Goal: Task Accomplishment & Management: Complete application form

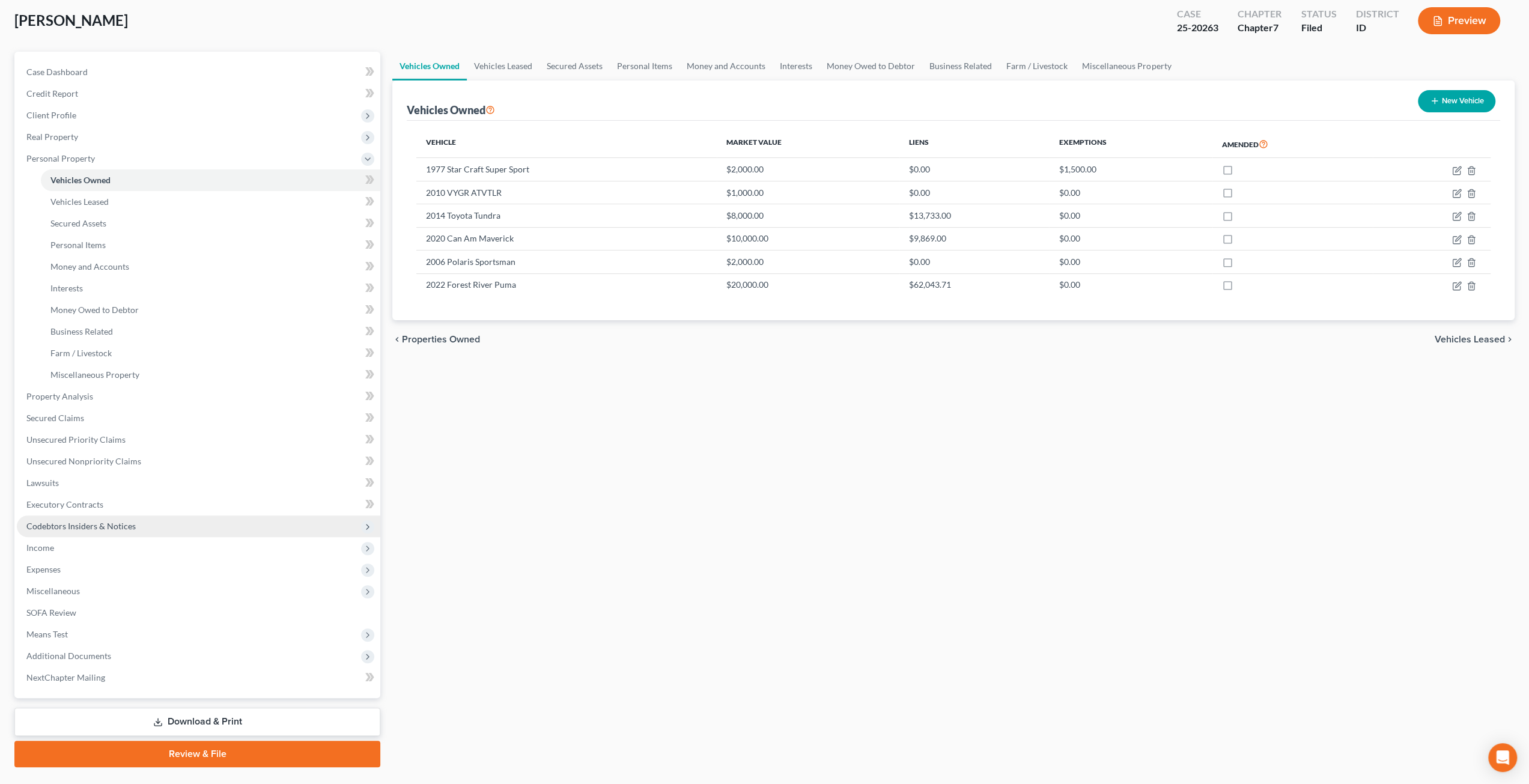
scroll to position [90, 0]
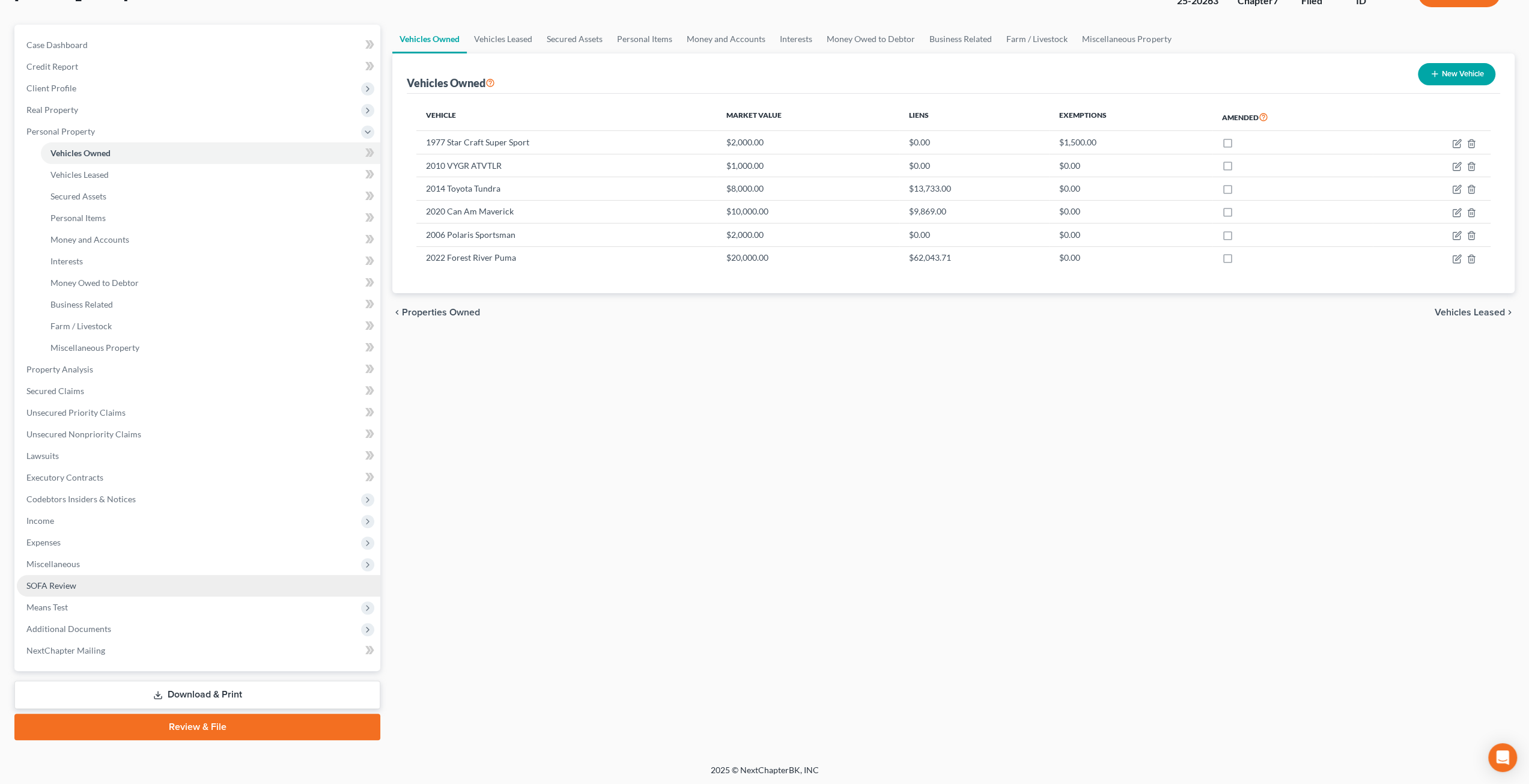
click at [112, 585] on link "SOFA Review" at bounding box center [199, 585] width 363 height 22
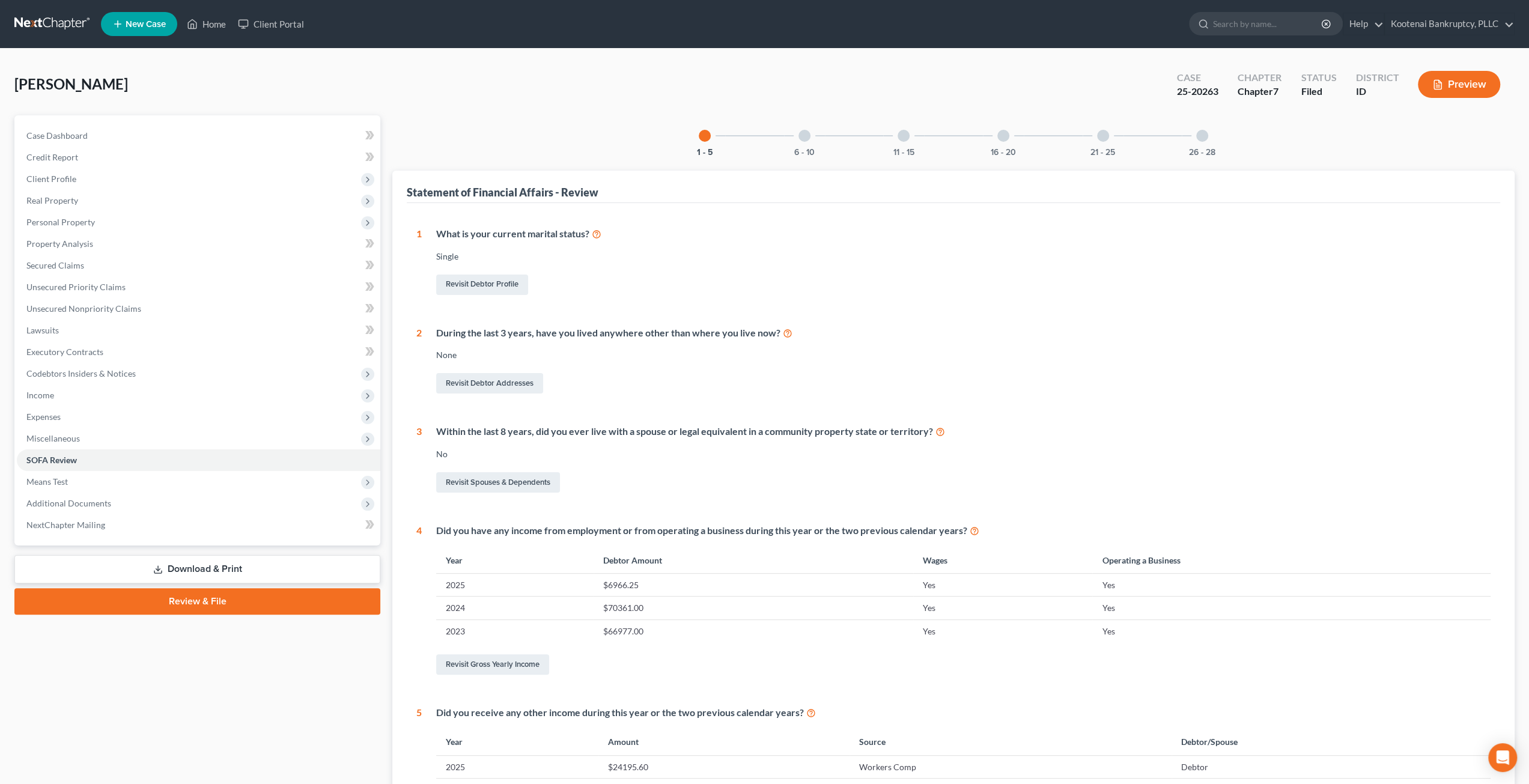
click at [1015, 139] on div "16 - 20" at bounding box center [1003, 136] width 41 height 41
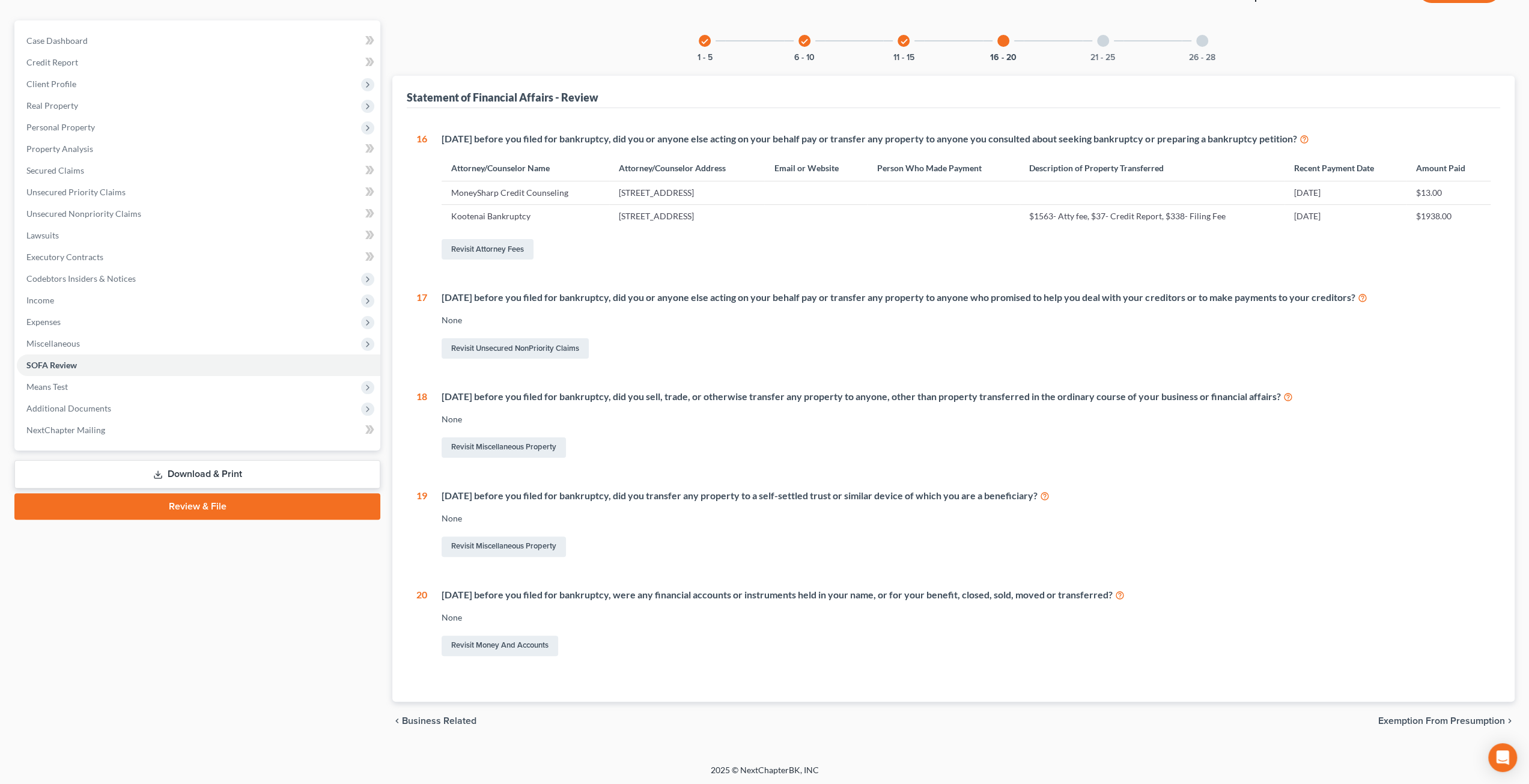
click at [1111, 46] on div "21 - 25" at bounding box center [1103, 41] width 41 height 41
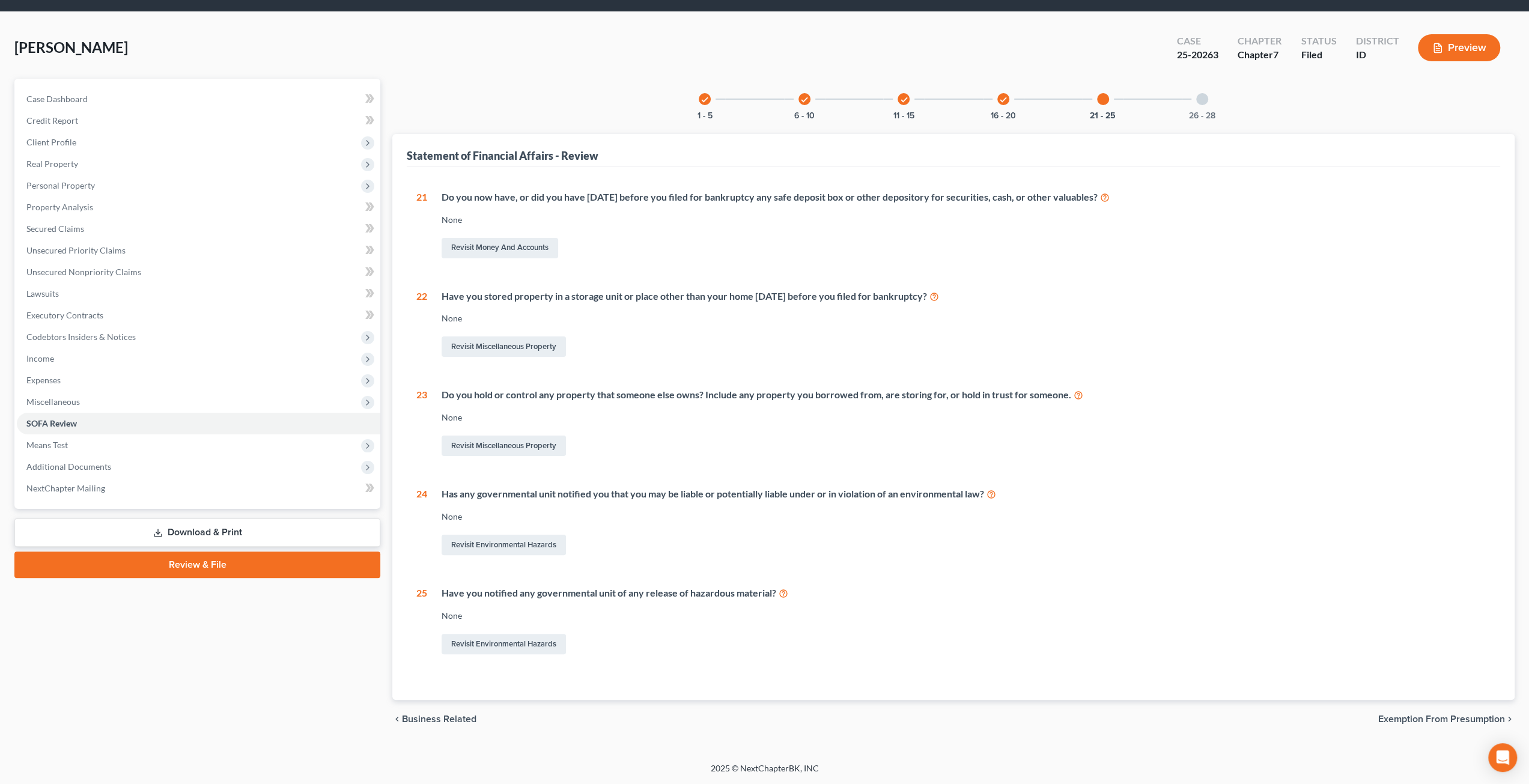
scroll to position [36, 0]
click at [896, 104] on div "check 11 - 15" at bounding box center [904, 99] width 41 height 41
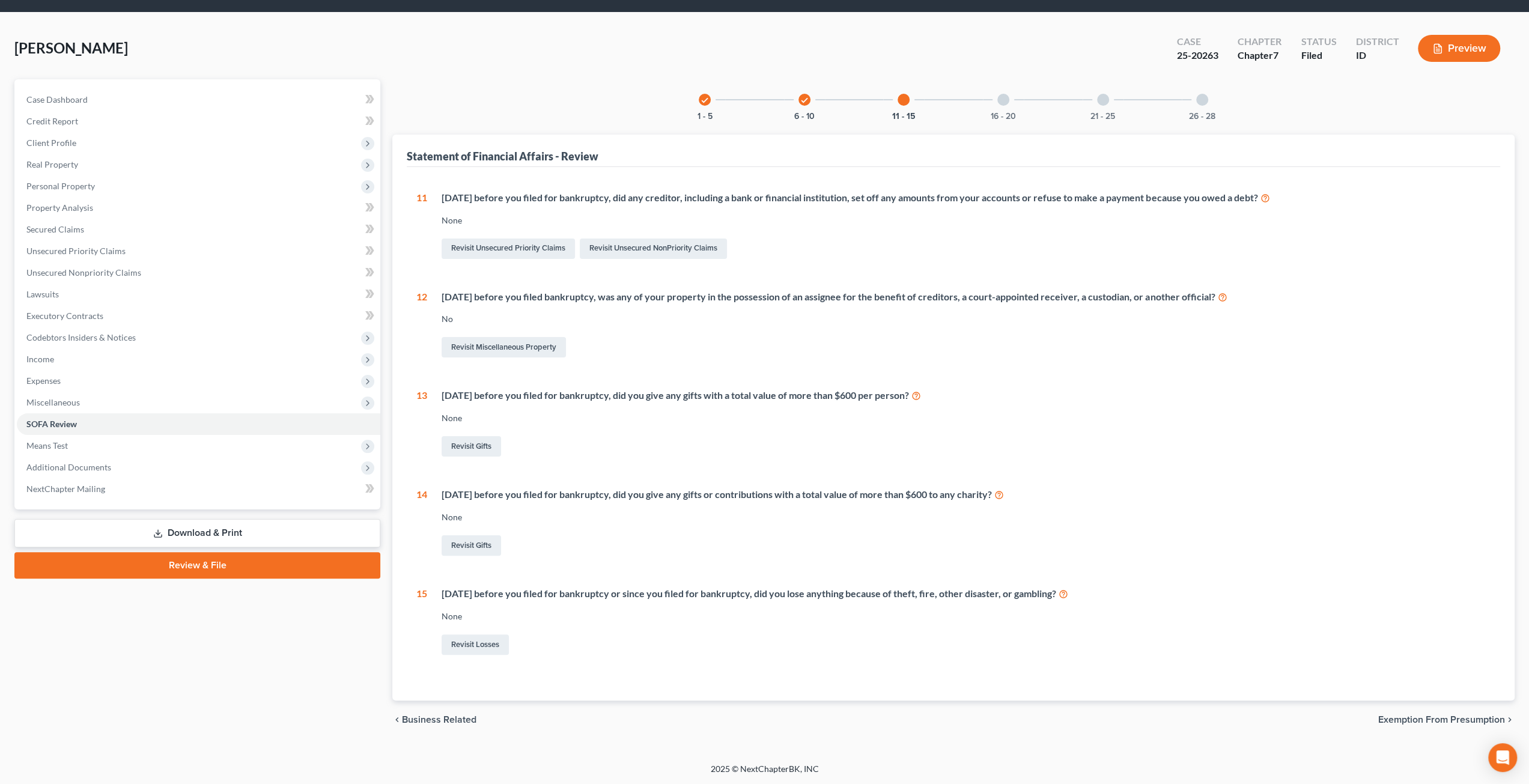
click at [807, 110] on div "check 6 - 10" at bounding box center [804, 99] width 41 height 41
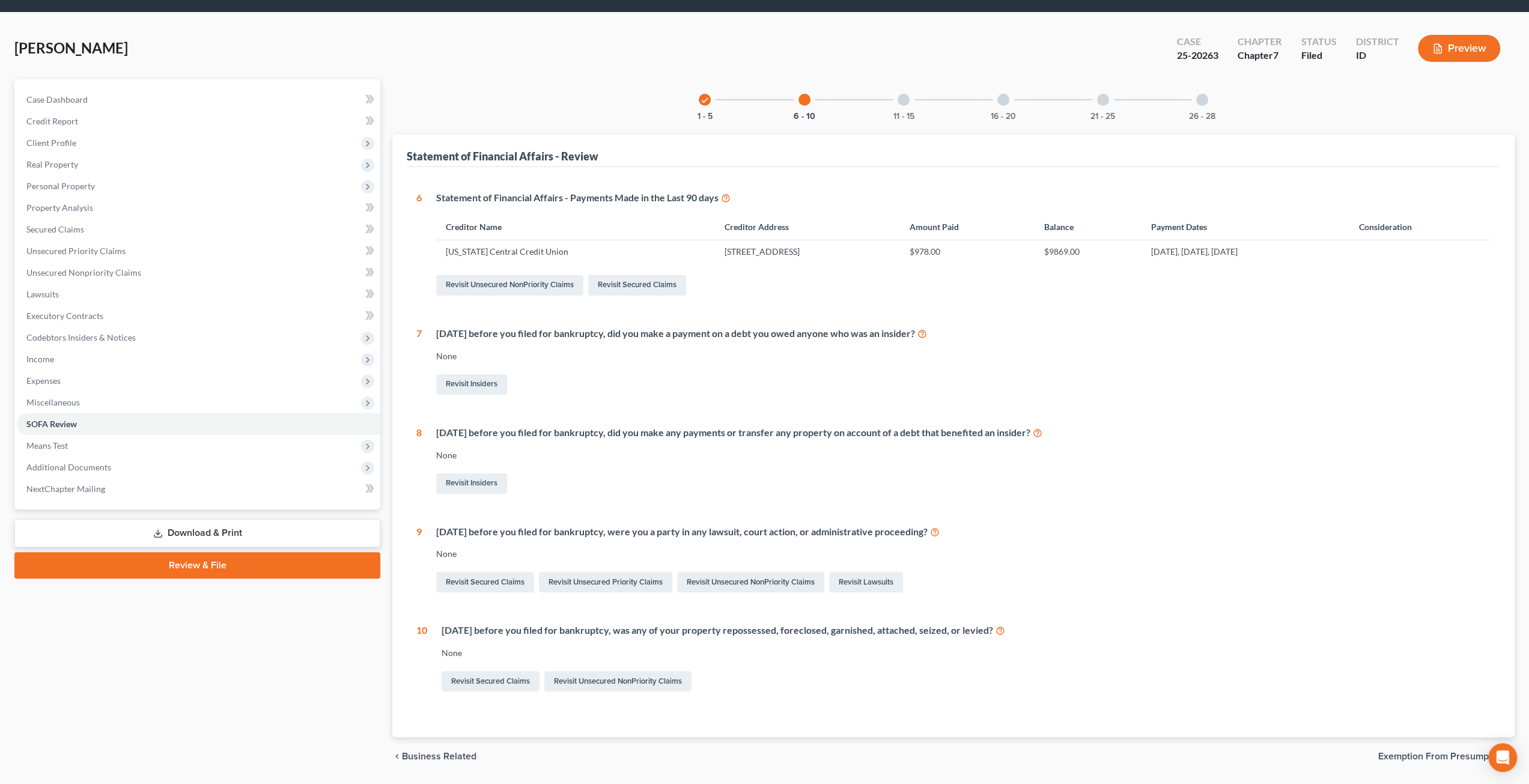
scroll to position [72, 0]
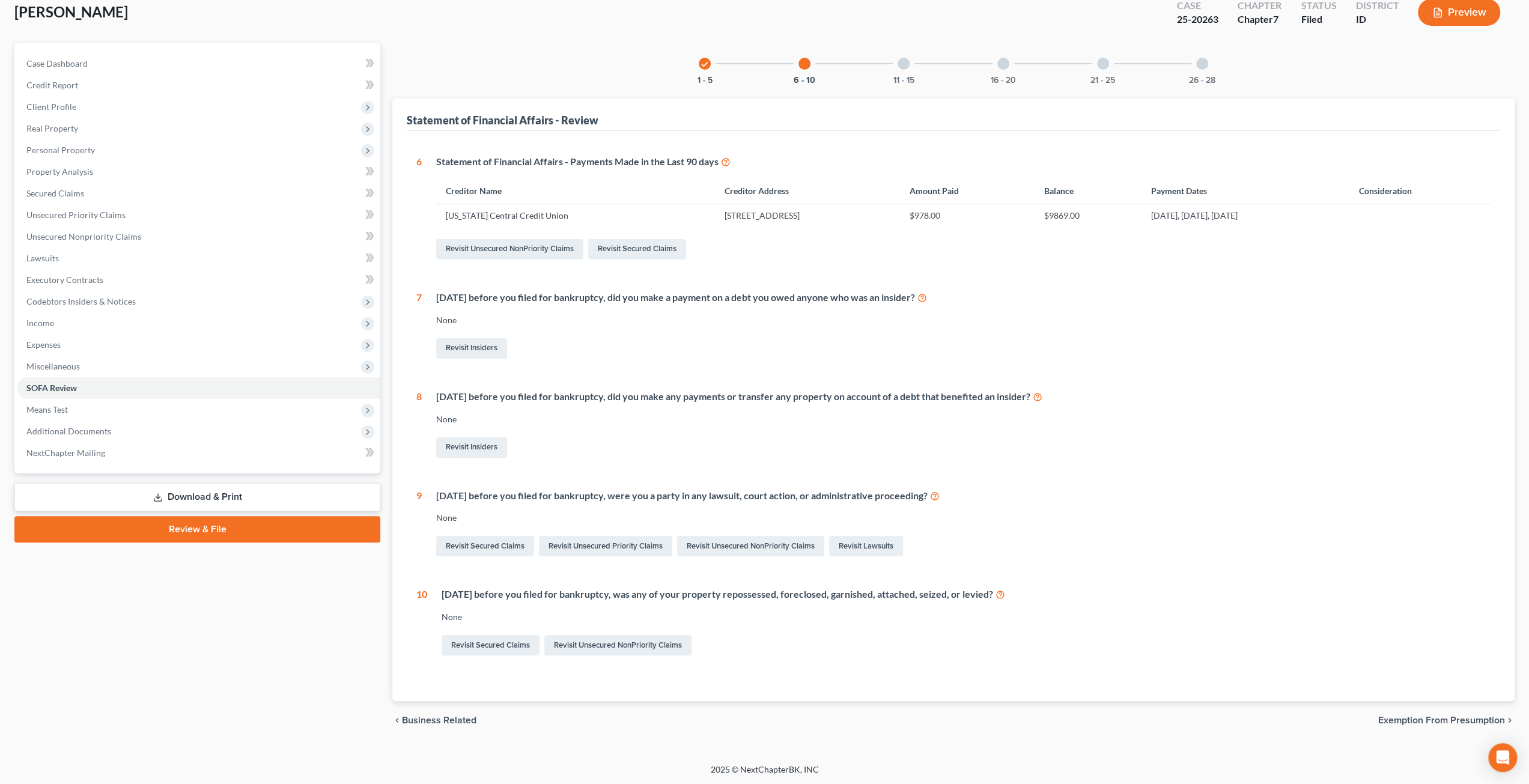
click at [705, 62] on icon "check" at bounding box center [704, 64] width 8 height 8
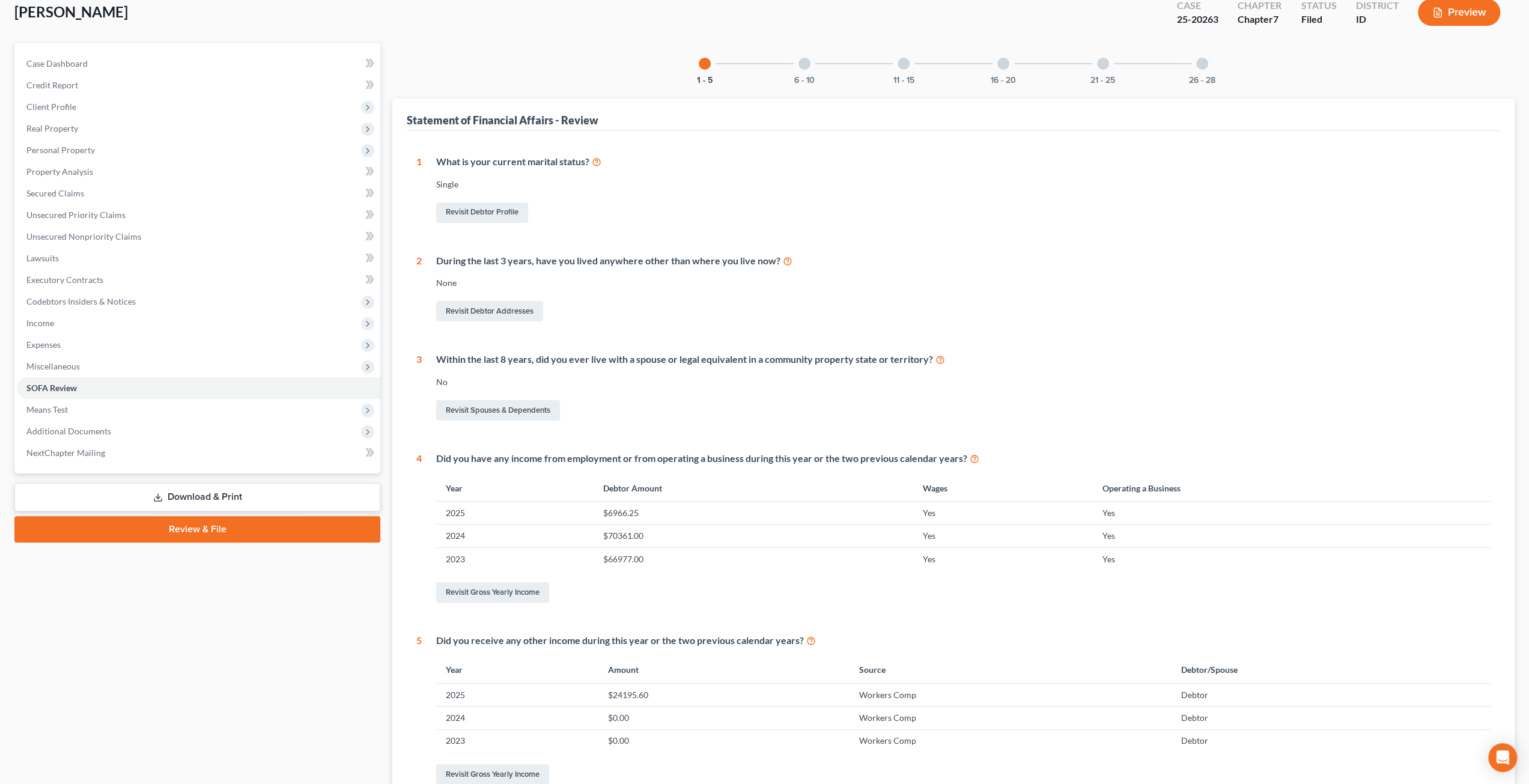
scroll to position [95, 0]
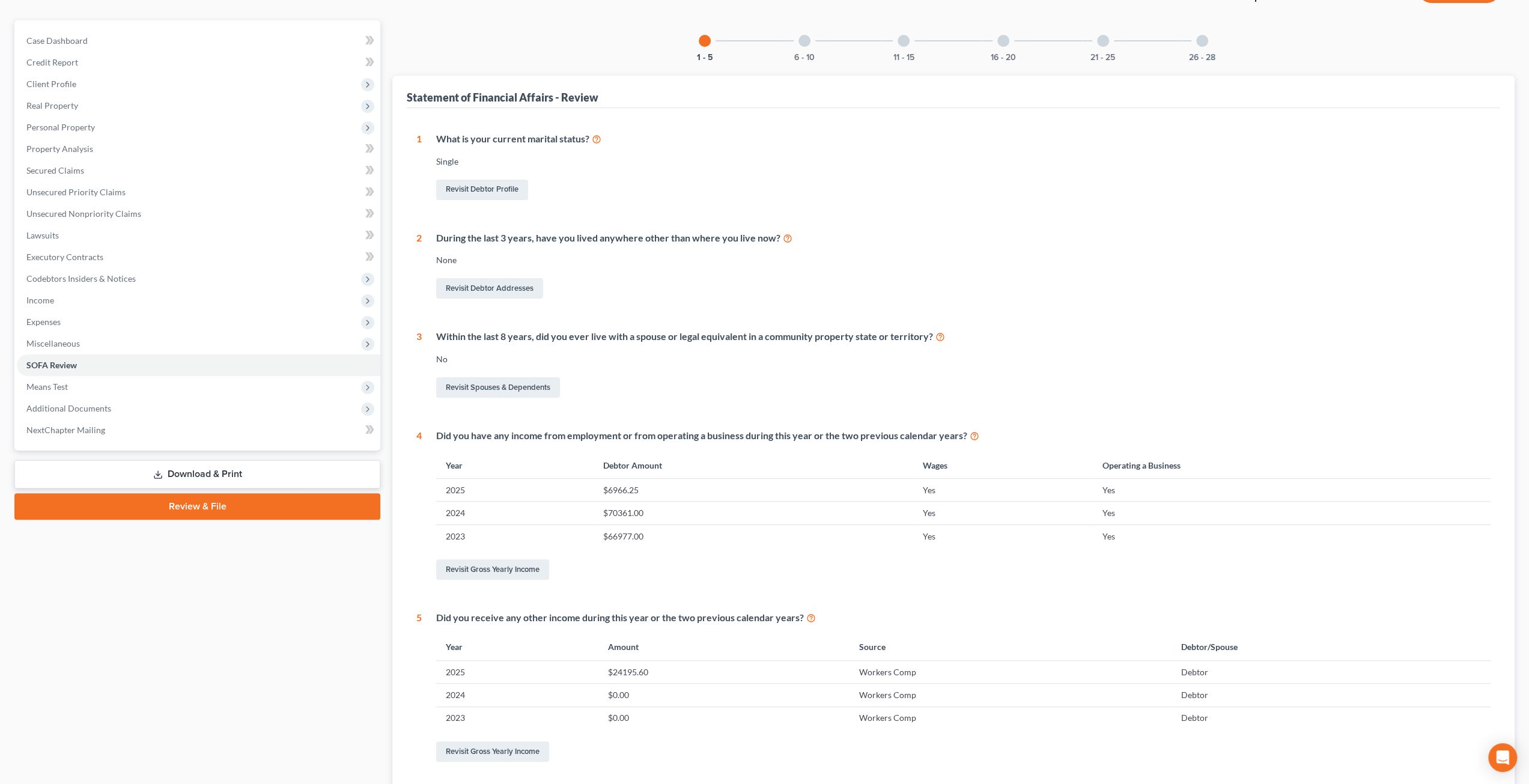
click at [1198, 37] on div at bounding box center [1202, 41] width 12 height 12
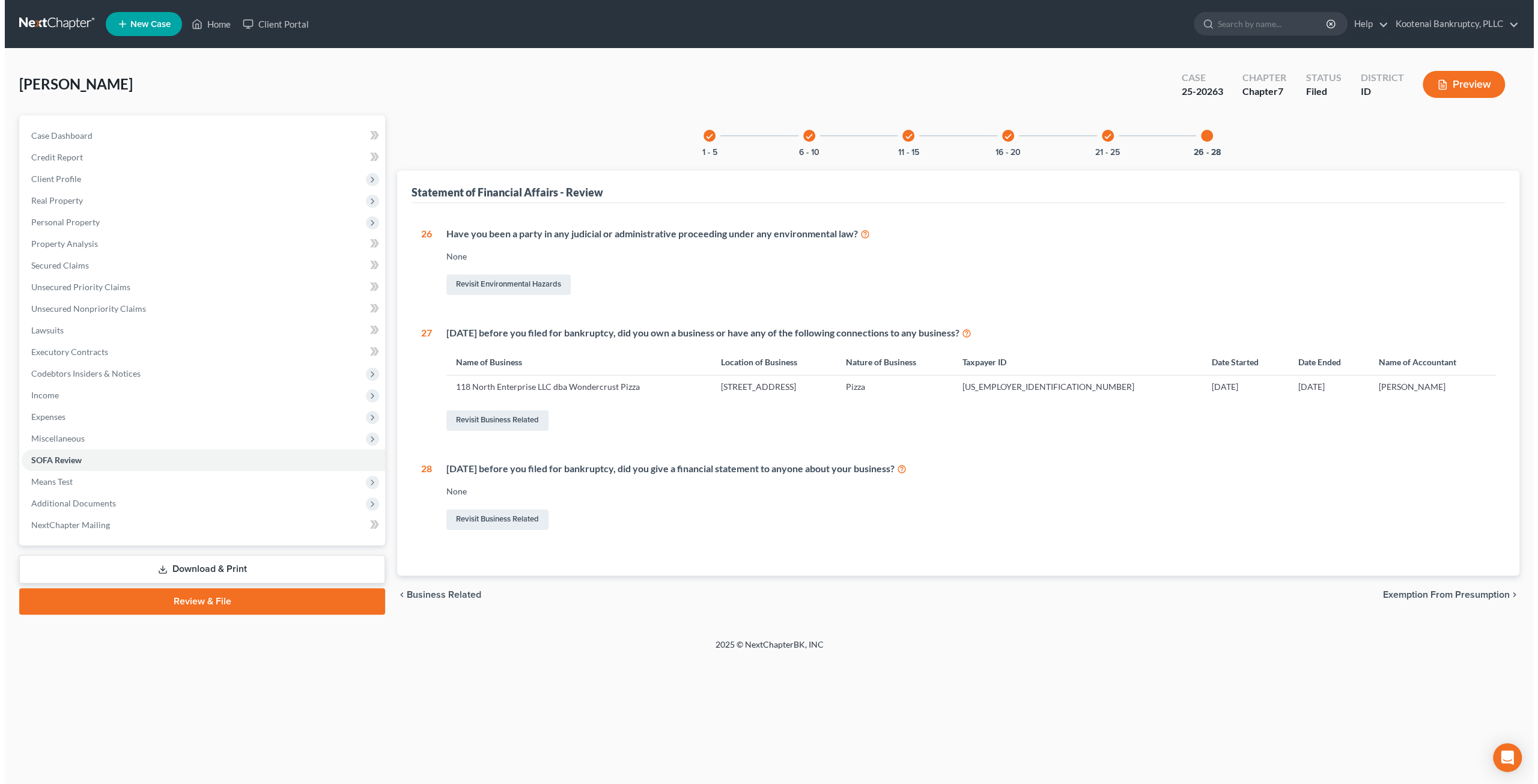
scroll to position [0, 0]
click at [52, 36] on nav "Home New Case Client Portal Kootenai Bankruptcy, PLLC chris@kootenaibankruptcy.…" at bounding box center [769, 24] width 1538 height 48
click at [52, 28] on link at bounding box center [53, 24] width 77 height 22
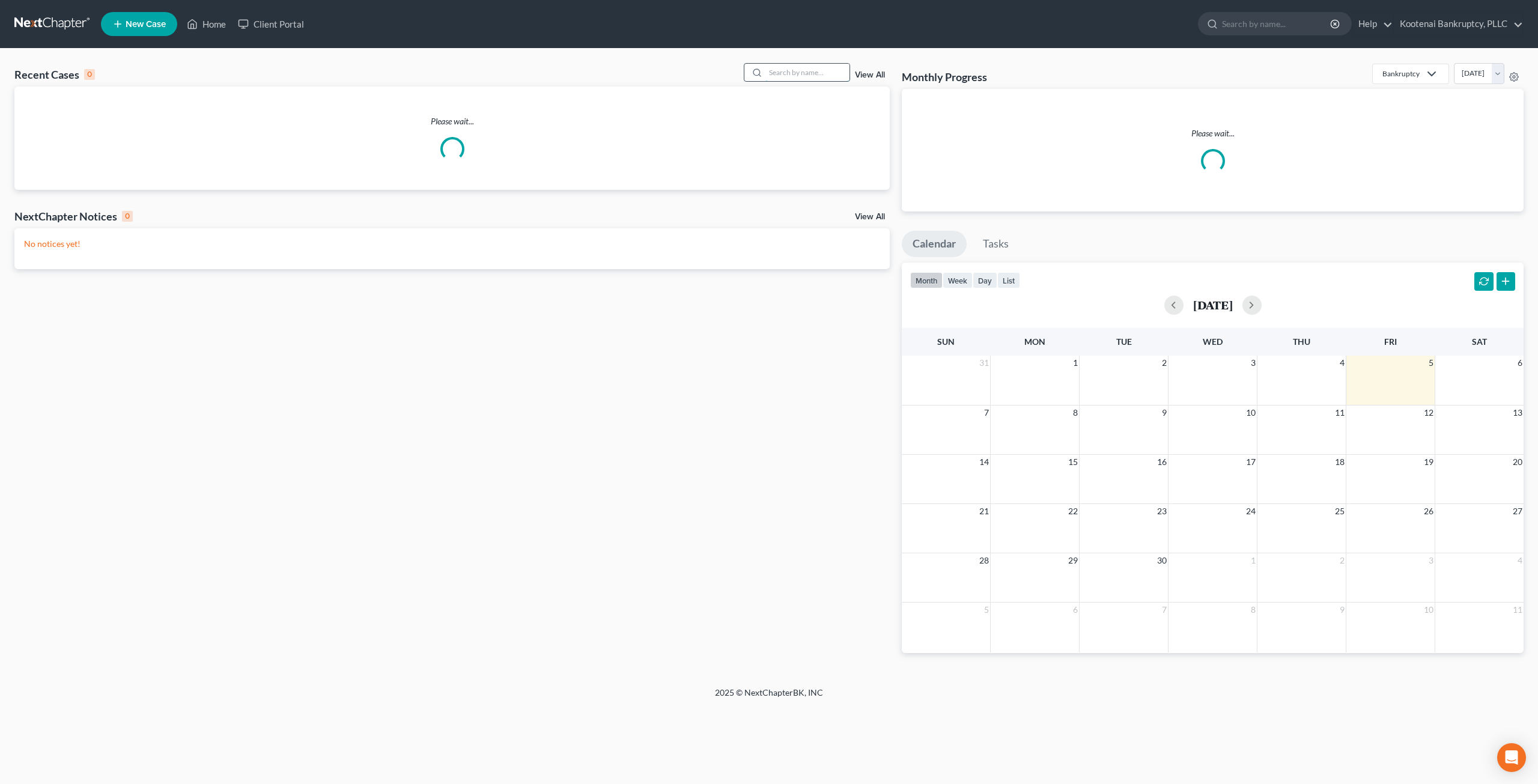
click at [826, 77] on input "search" at bounding box center [807, 72] width 84 height 17
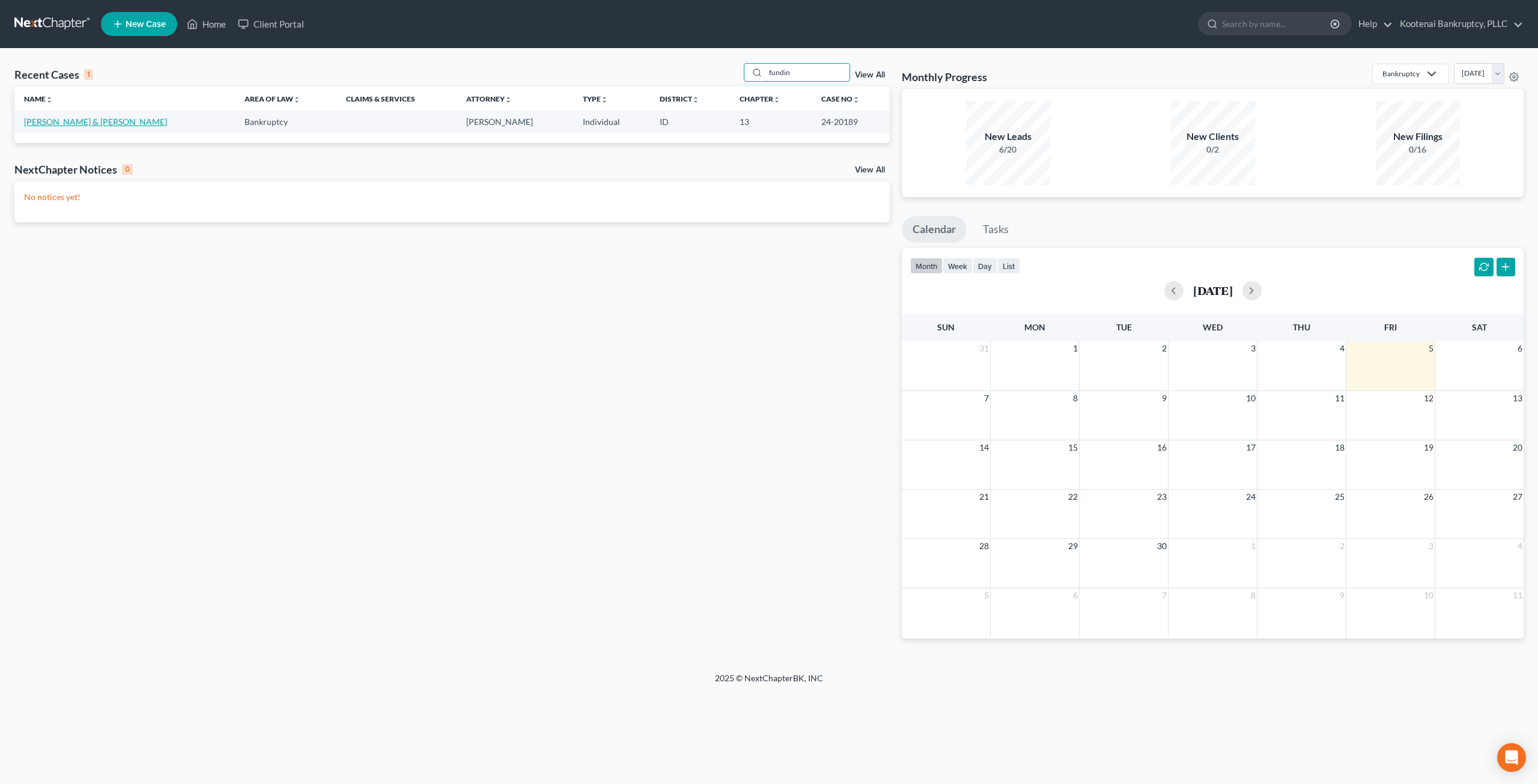
type input "fundin"
click at [90, 125] on link "[PERSON_NAME] & [PERSON_NAME]" at bounding box center [96, 121] width 143 height 11
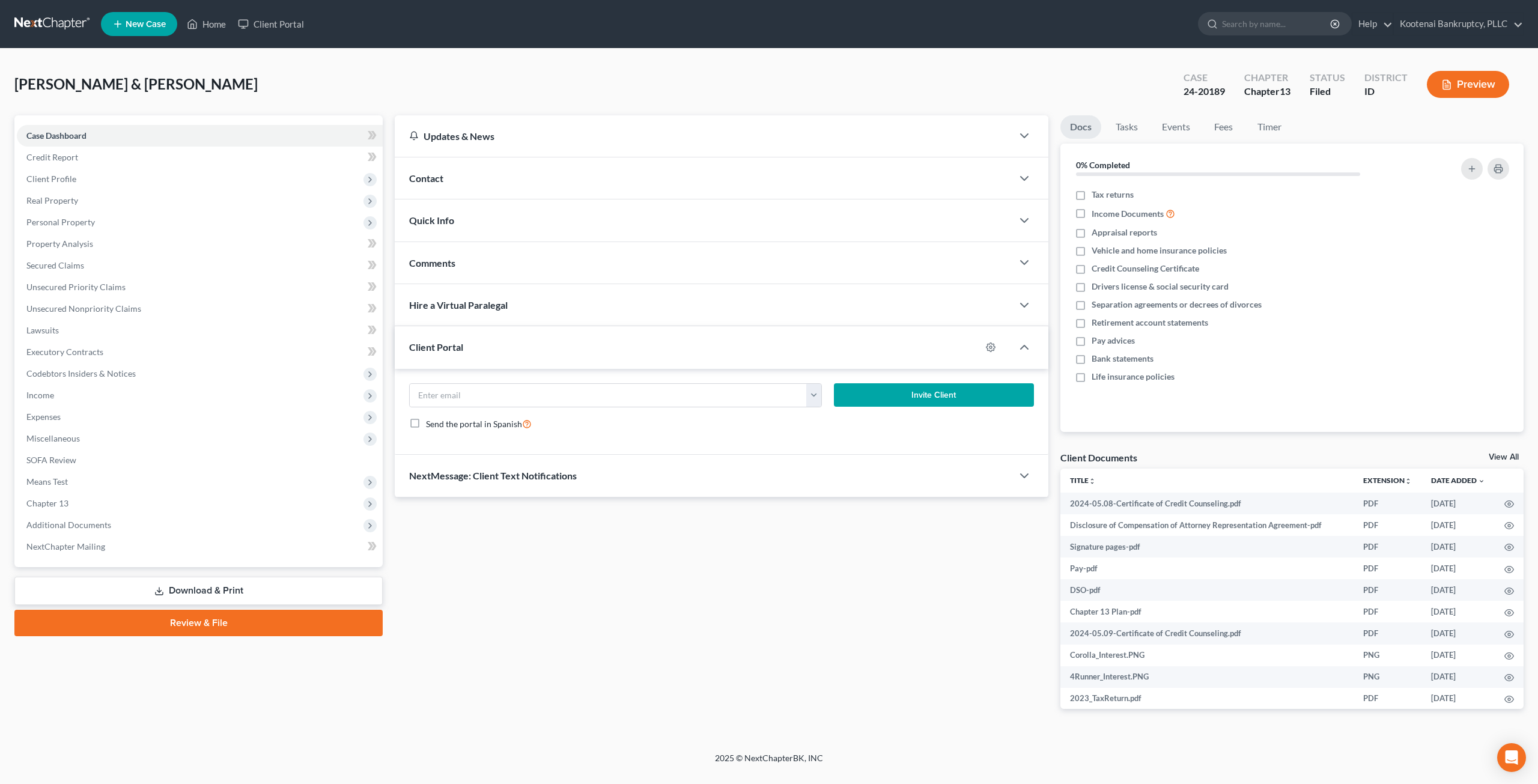
click at [300, 77] on div "[PERSON_NAME] & [PERSON_NAME] Upgraded Case 24-20189 Chapter Chapter 13 Status …" at bounding box center [769, 89] width 1510 height 52
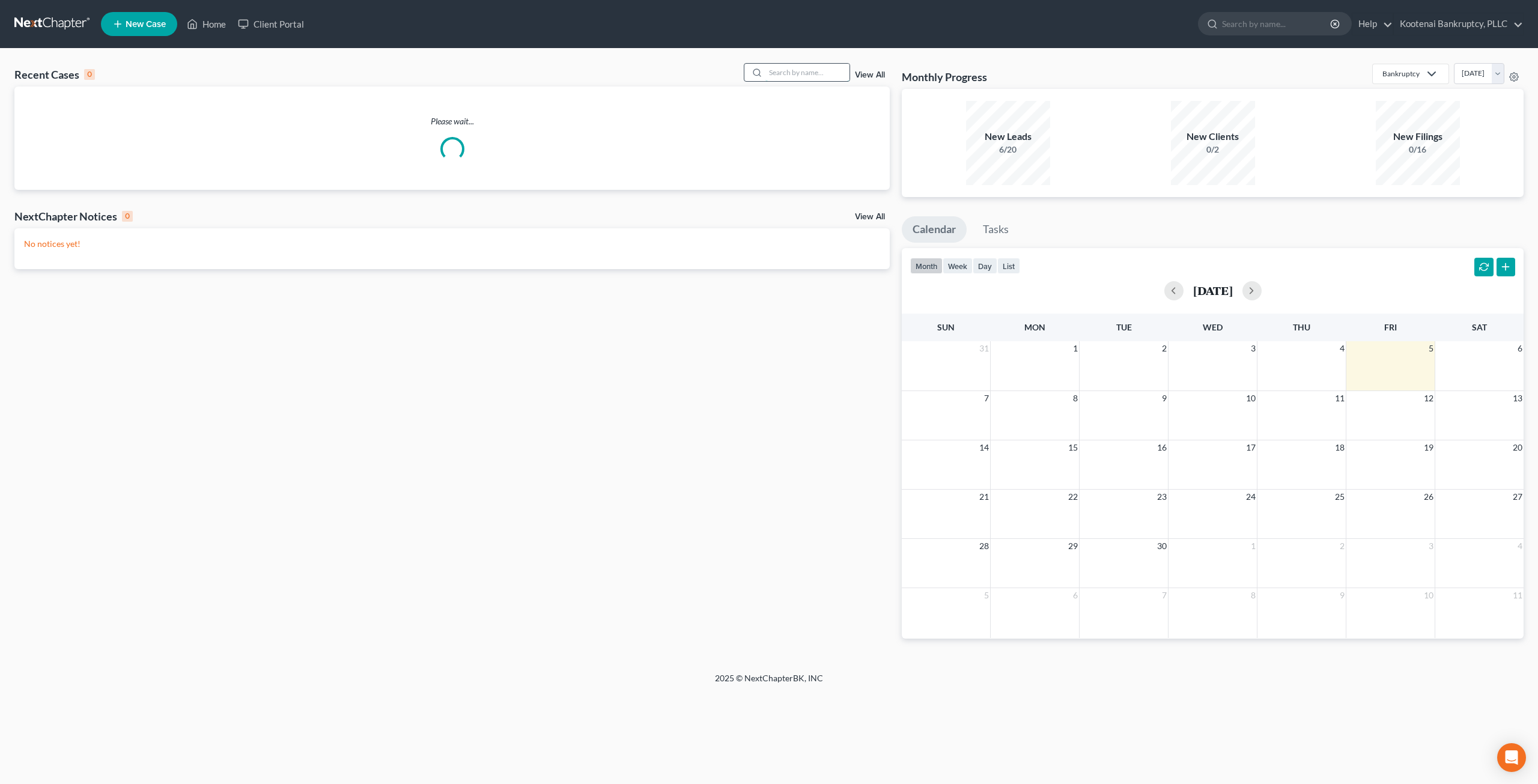
click at [790, 77] on input "search" at bounding box center [807, 72] width 84 height 17
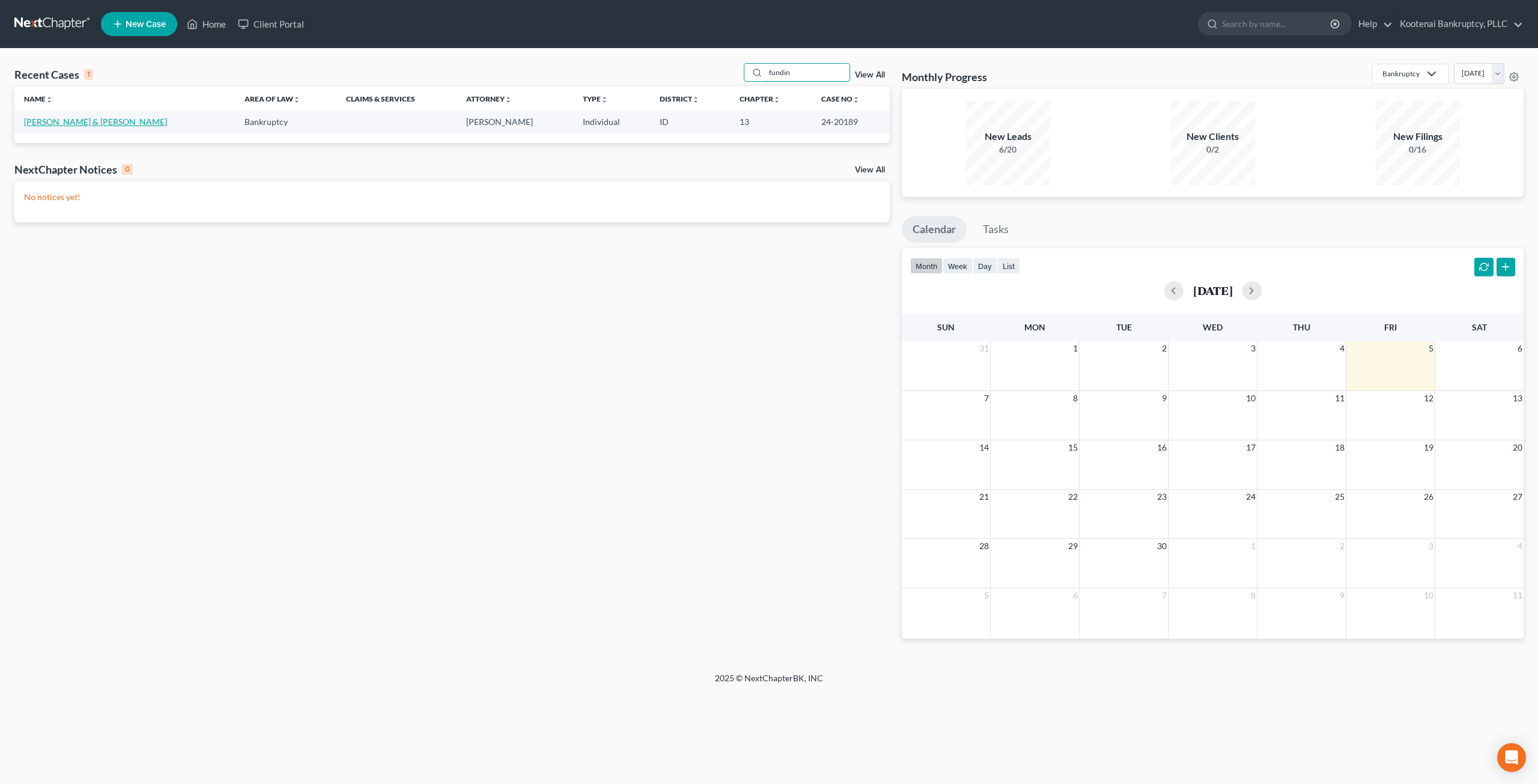
type input "fundin"
click at [61, 121] on link "[PERSON_NAME] & [PERSON_NAME]" at bounding box center [96, 121] width 143 height 11
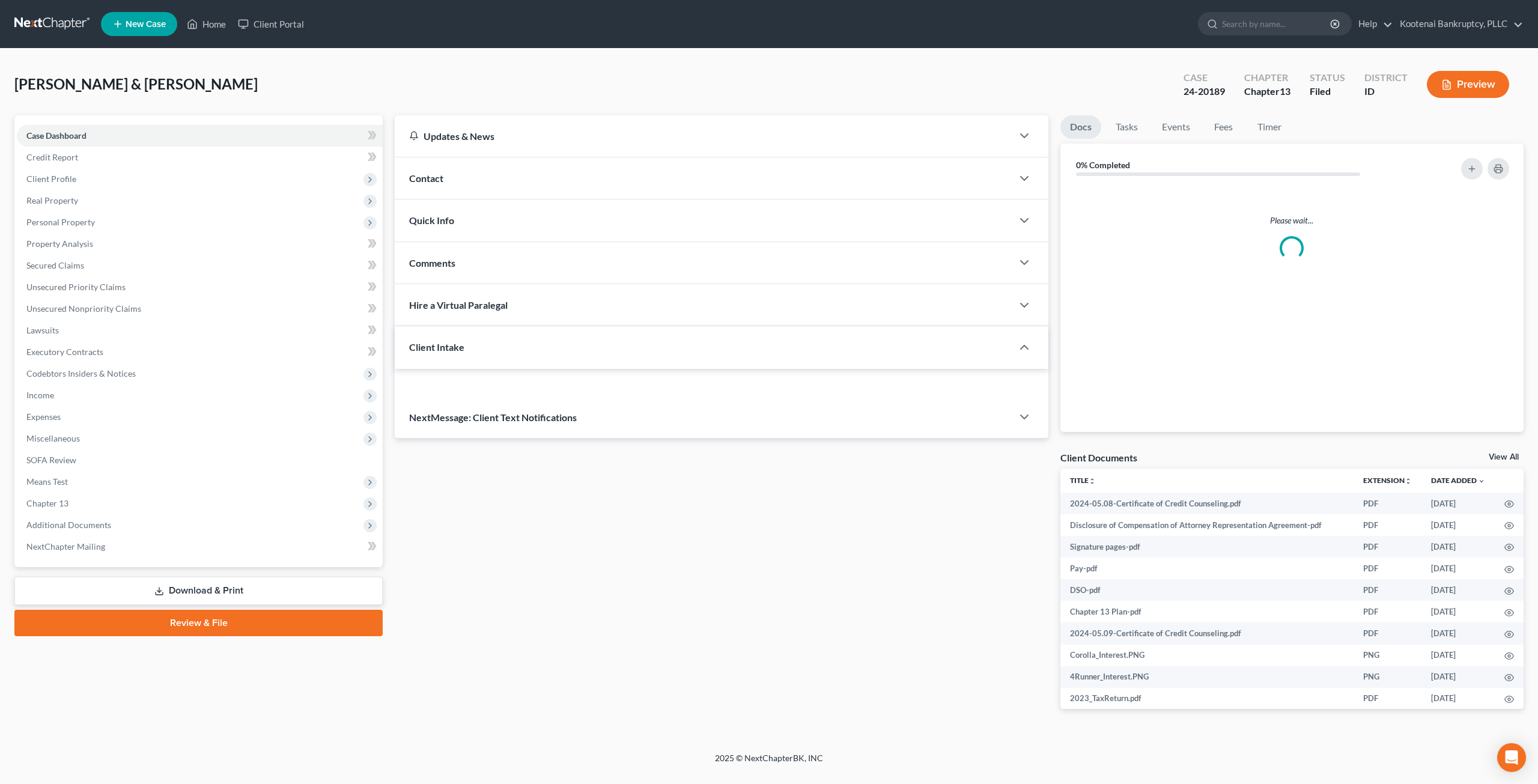
drag, startPoint x: 379, startPoint y: 82, endPoint x: 392, endPoint y: 74, distance: 15.3
click at [392, 74] on div "[PERSON_NAME] & [PERSON_NAME] Upgraded Case 24-20189 Chapter Chapter 13 Status …" at bounding box center [769, 89] width 1510 height 52
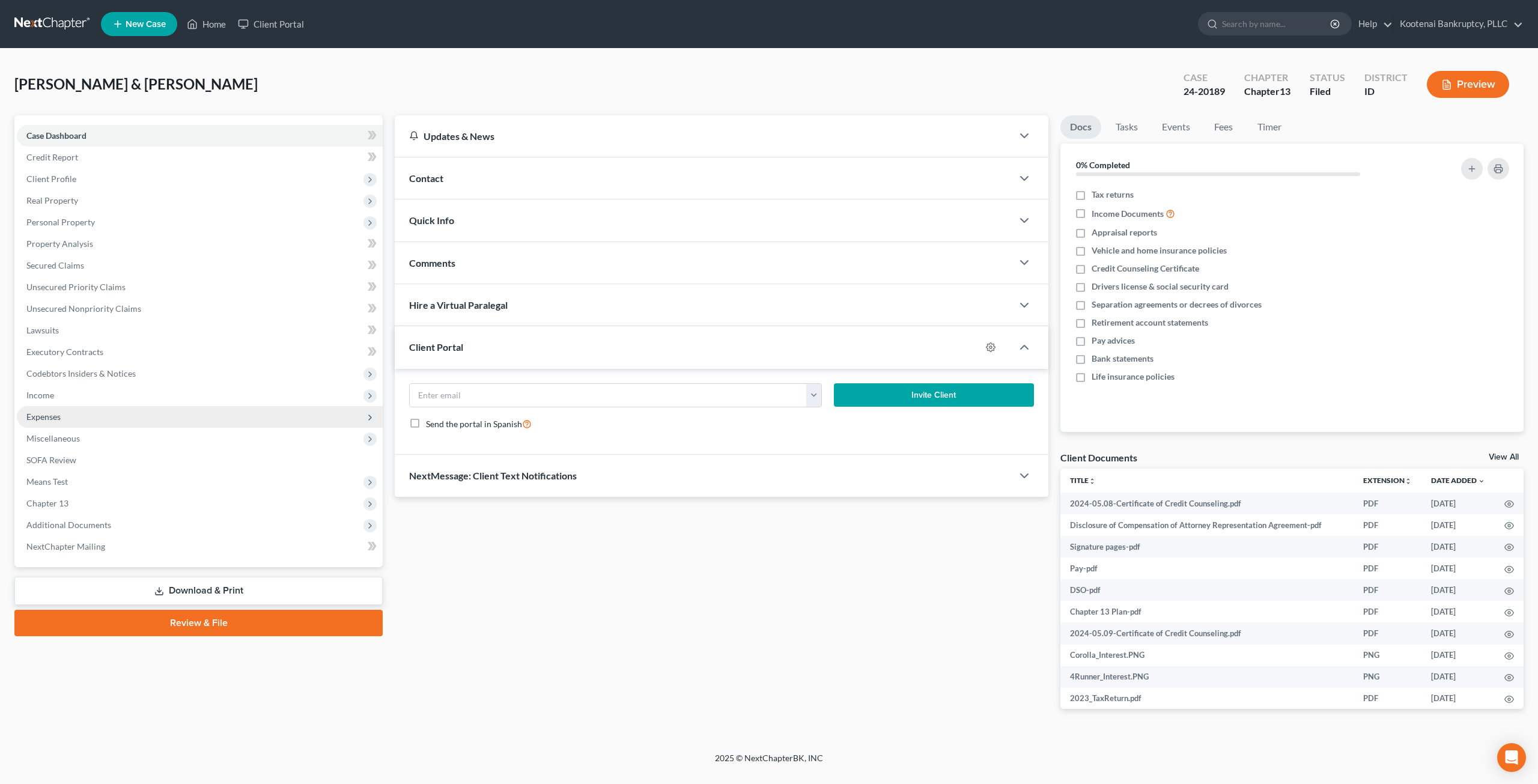
click at [114, 410] on span "Expenses" at bounding box center [199, 417] width 366 height 22
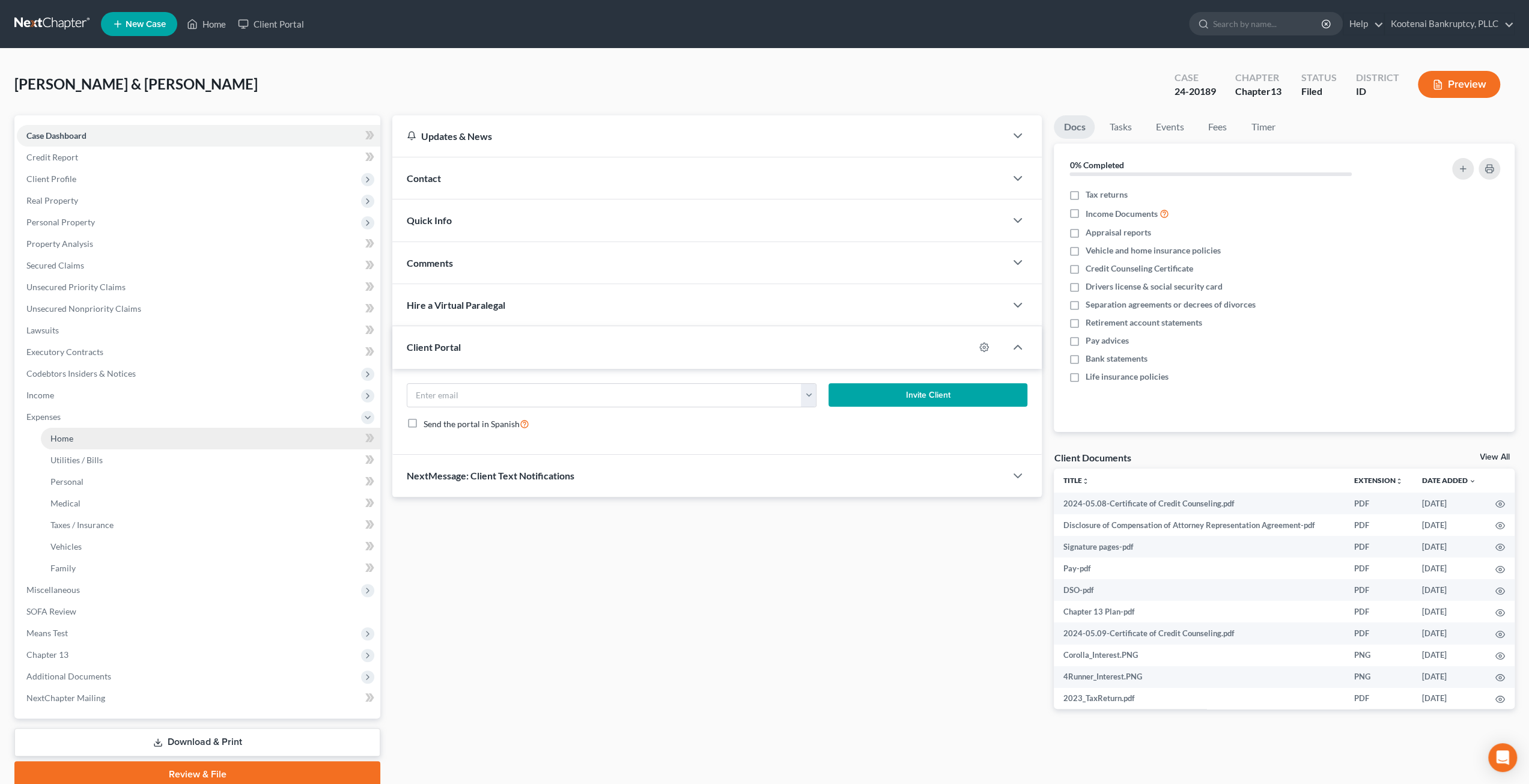
click at [134, 433] on link "Home" at bounding box center [210, 438] width 340 height 22
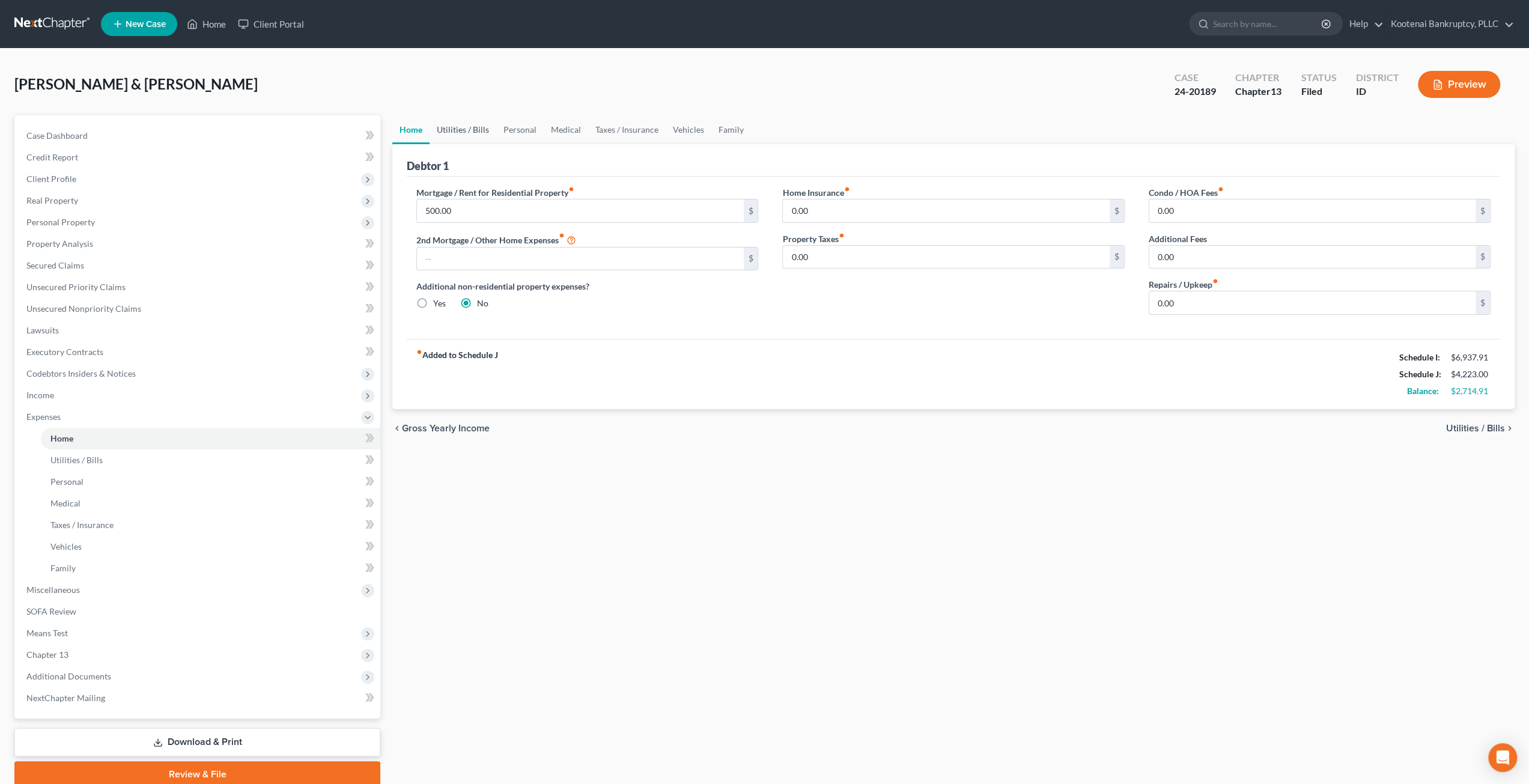
click at [458, 130] on link "Utilities / Bills" at bounding box center [463, 129] width 67 height 28
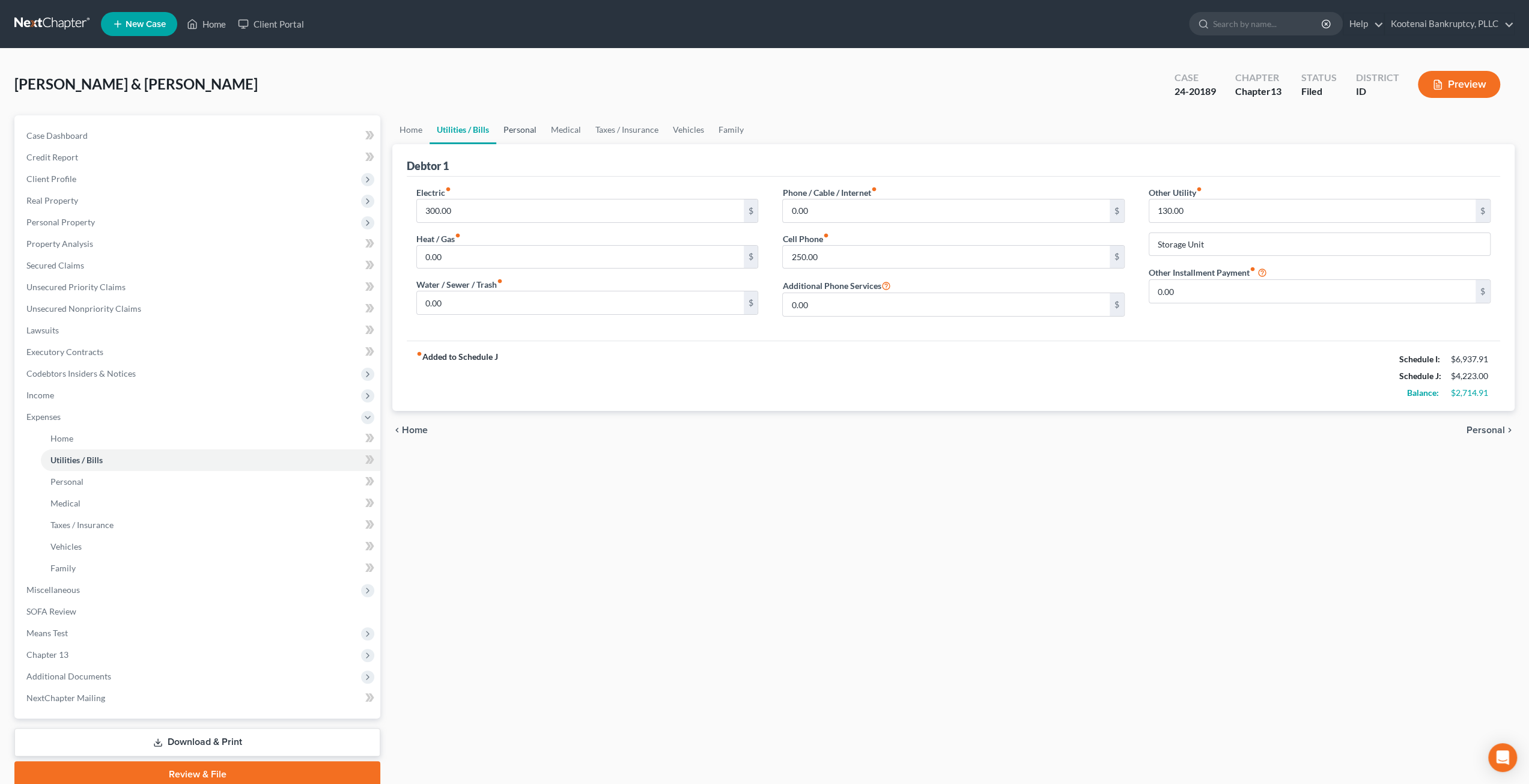
click at [533, 125] on link "Personal" at bounding box center [519, 129] width 47 height 28
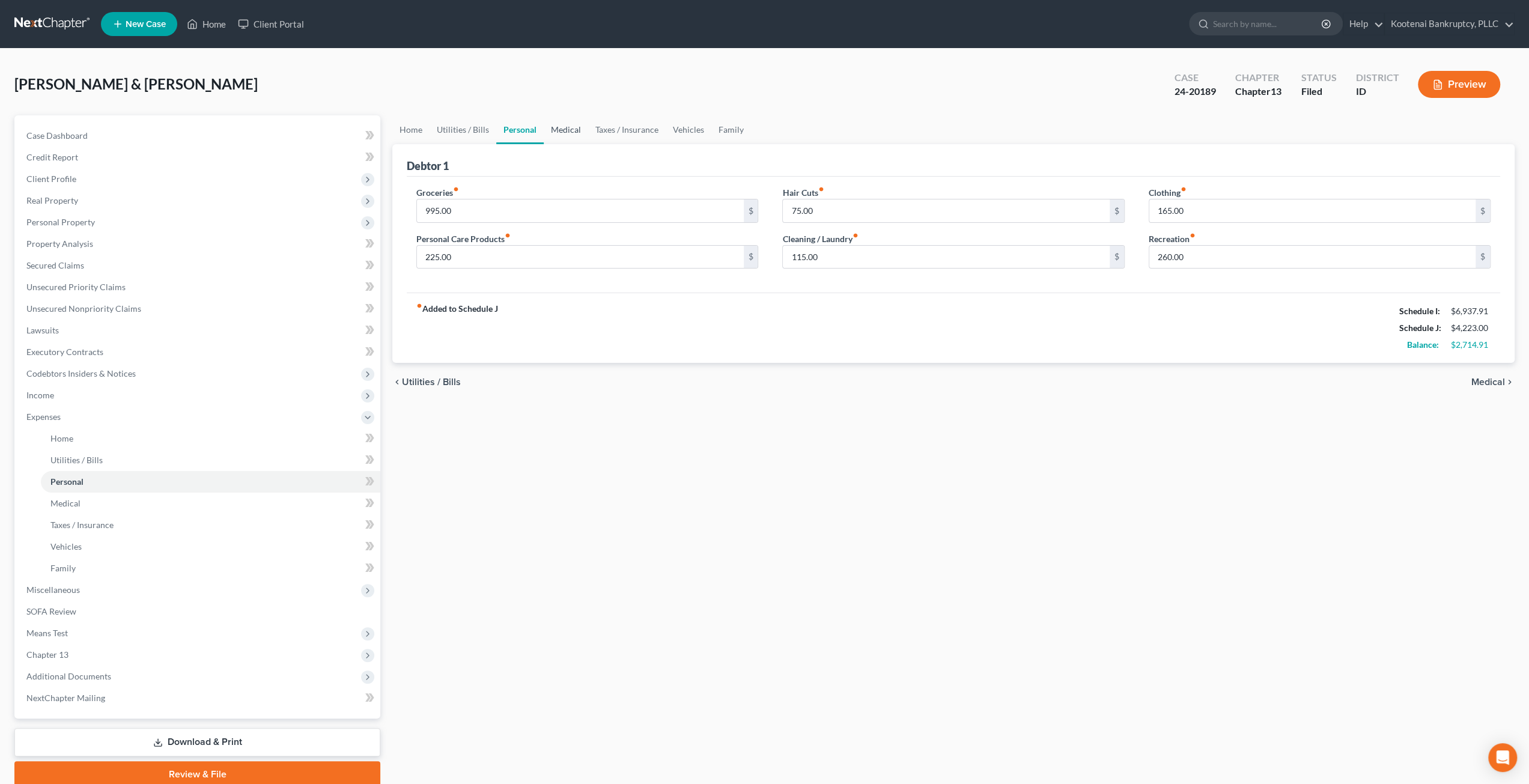
click at [569, 135] on link "Medical" at bounding box center [566, 129] width 45 height 28
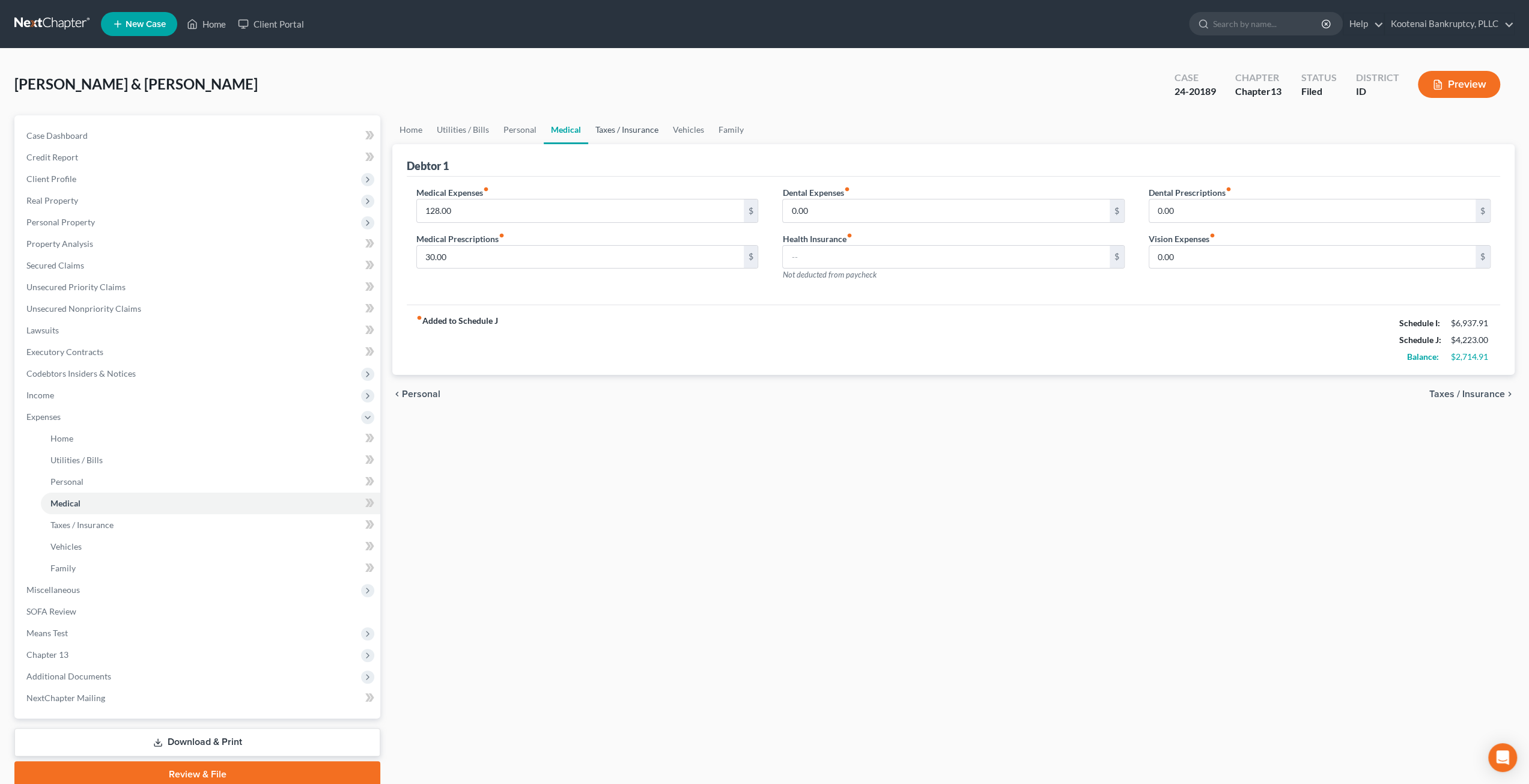
click at [593, 128] on link "Taxes / Insurance" at bounding box center [626, 129] width 77 height 28
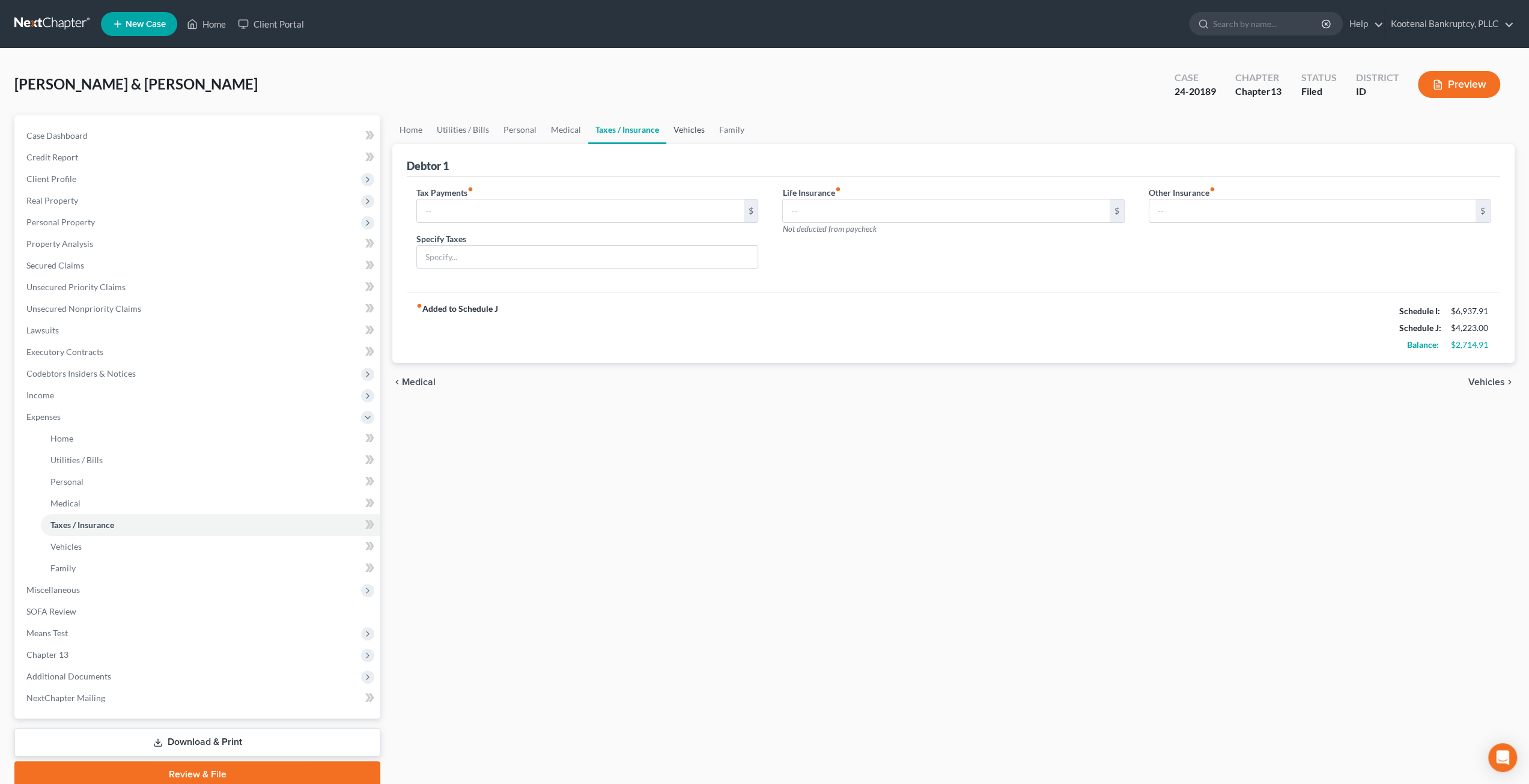
click at [670, 122] on link "Vehicles" at bounding box center [689, 129] width 46 height 28
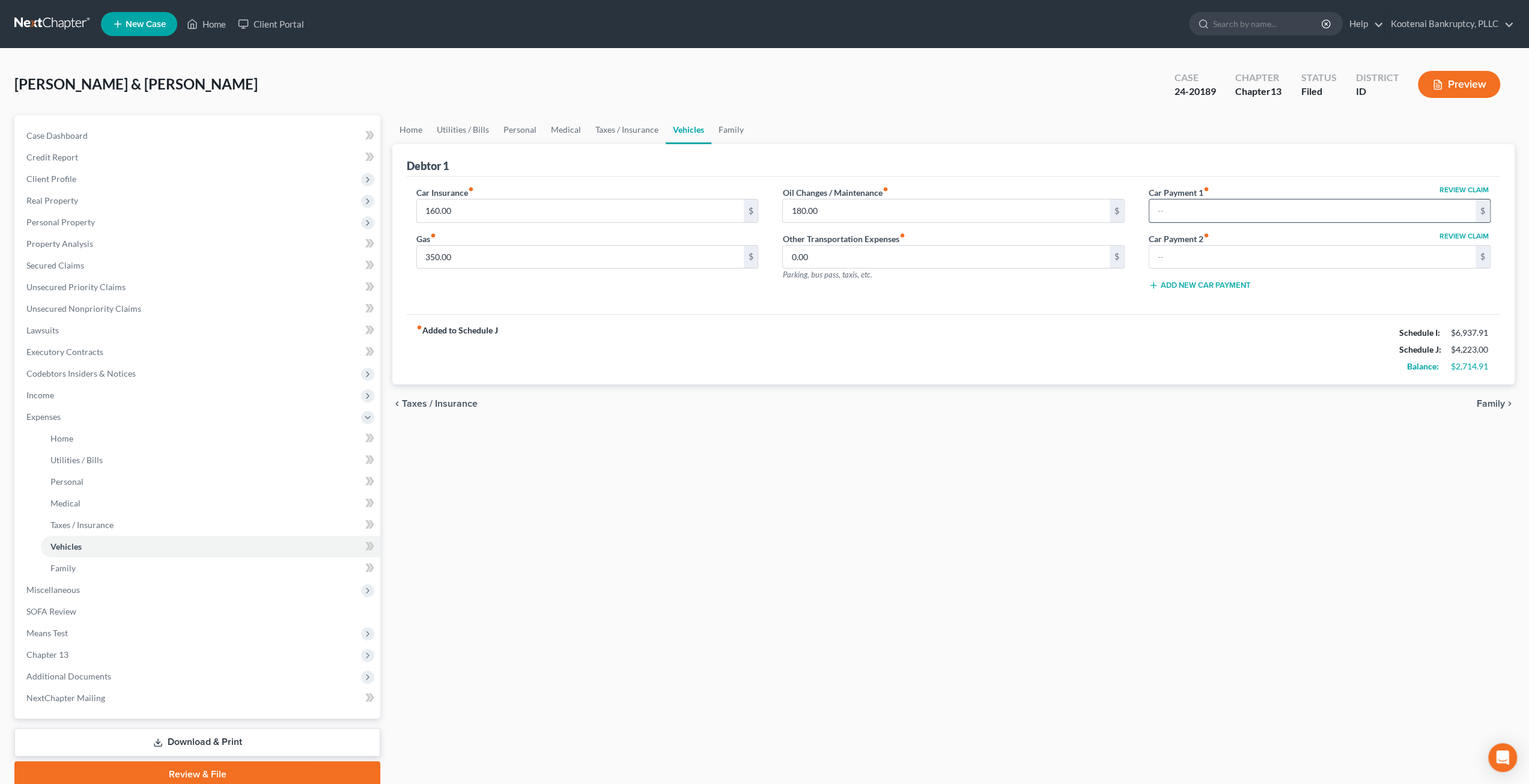
click at [1234, 206] on input "text" at bounding box center [1312, 211] width 326 height 23
type input "265"
click at [1151, 518] on div "Home Utilities / Bills Personal Medical Taxes / Insurance Vehicles Family Debto…" at bounding box center [953, 452] width 1134 height 672
click at [549, 132] on link "Medical" at bounding box center [566, 129] width 45 height 28
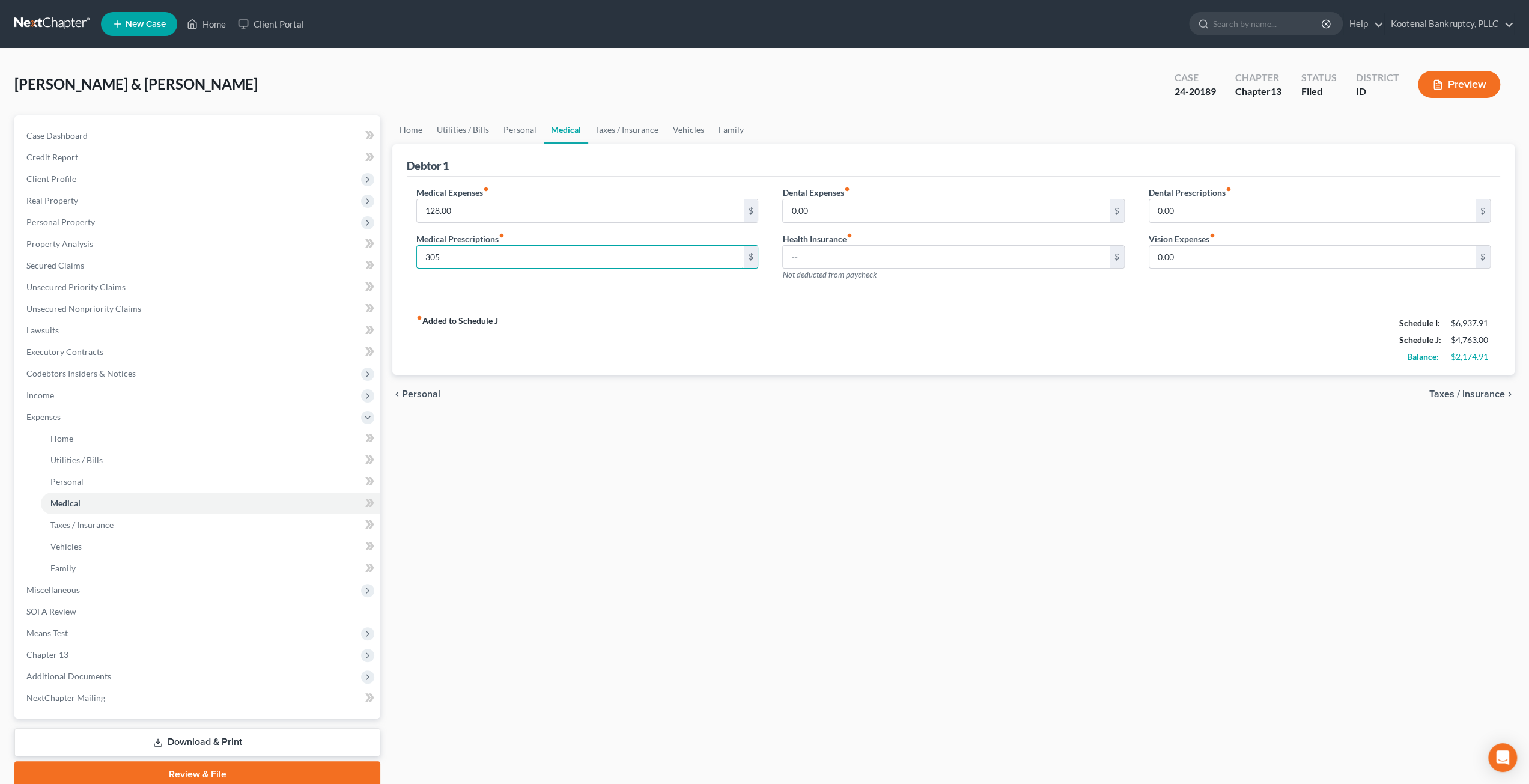
type input "305"
click at [1083, 489] on div "Home Utilities / Bills Personal Medical Taxes / Insurance Vehicles Family Debto…" at bounding box center [953, 452] width 1134 height 672
click at [730, 125] on link "Family" at bounding box center [731, 129] width 40 height 28
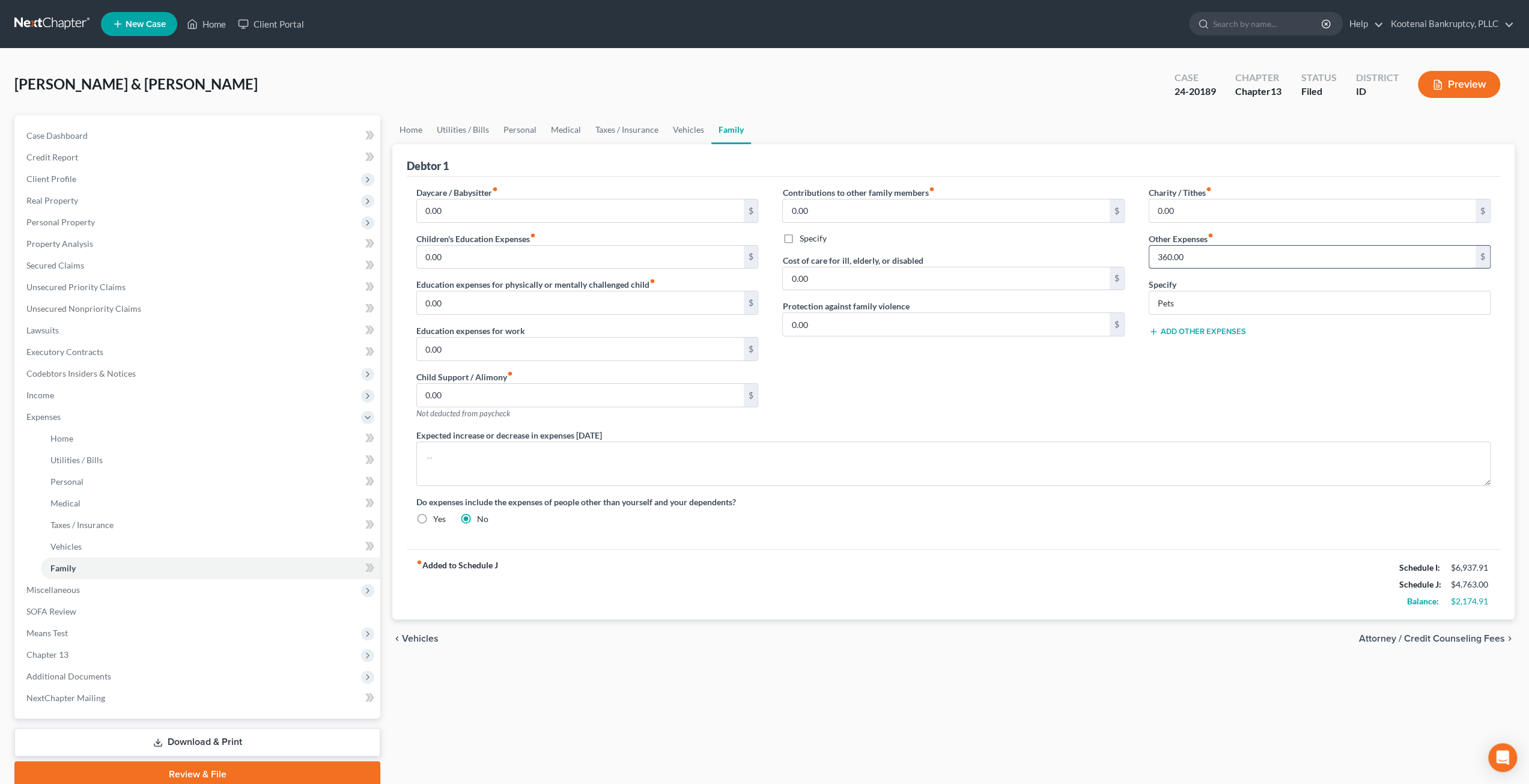
click at [1281, 253] on input "360.00" at bounding box center [1312, 257] width 326 height 23
type input "200"
click at [1267, 441] on textarea at bounding box center [953, 463] width 1074 height 45
click at [676, 125] on link "Vehicles" at bounding box center [689, 129] width 46 height 28
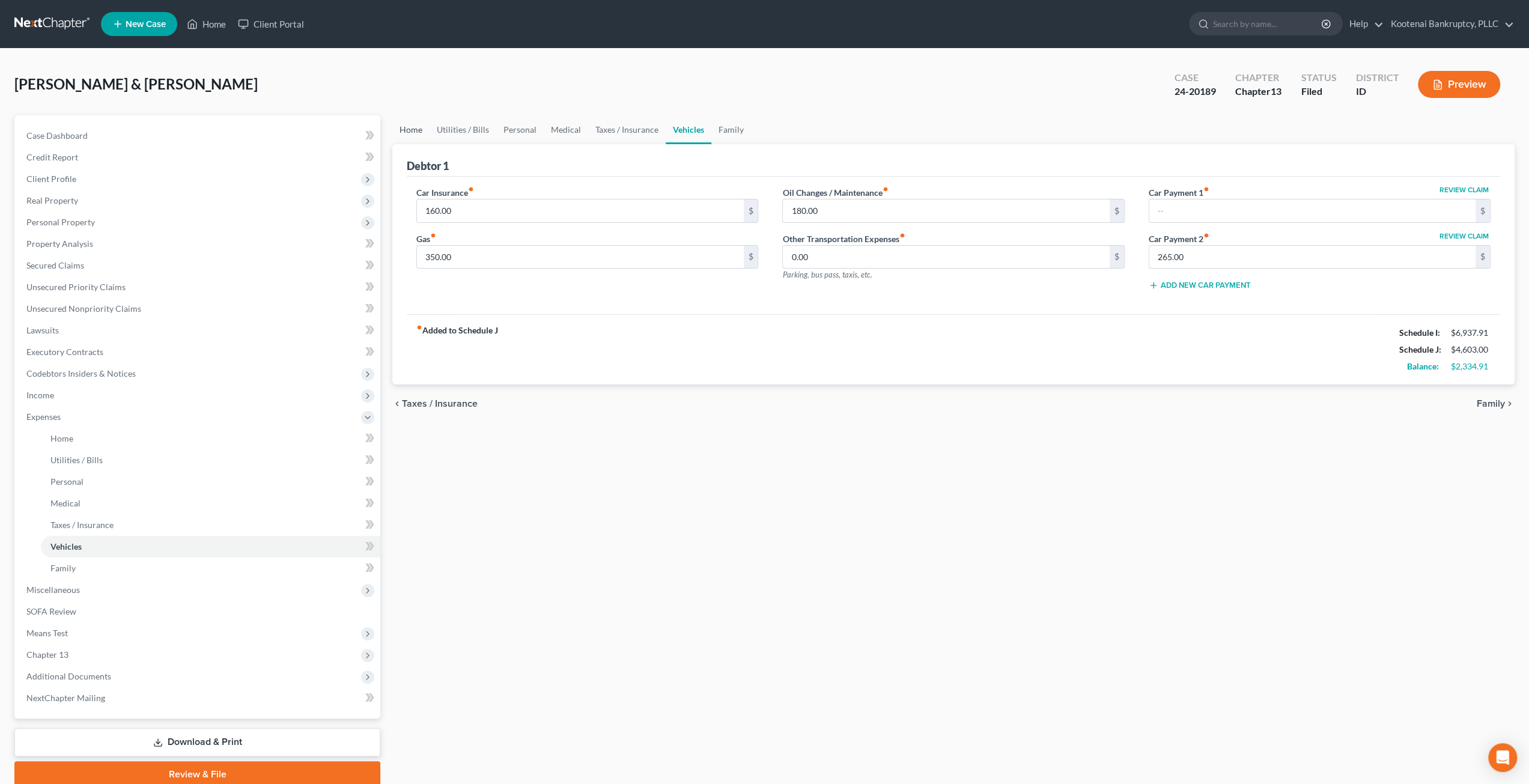
click at [422, 136] on link "Home" at bounding box center [411, 129] width 37 height 28
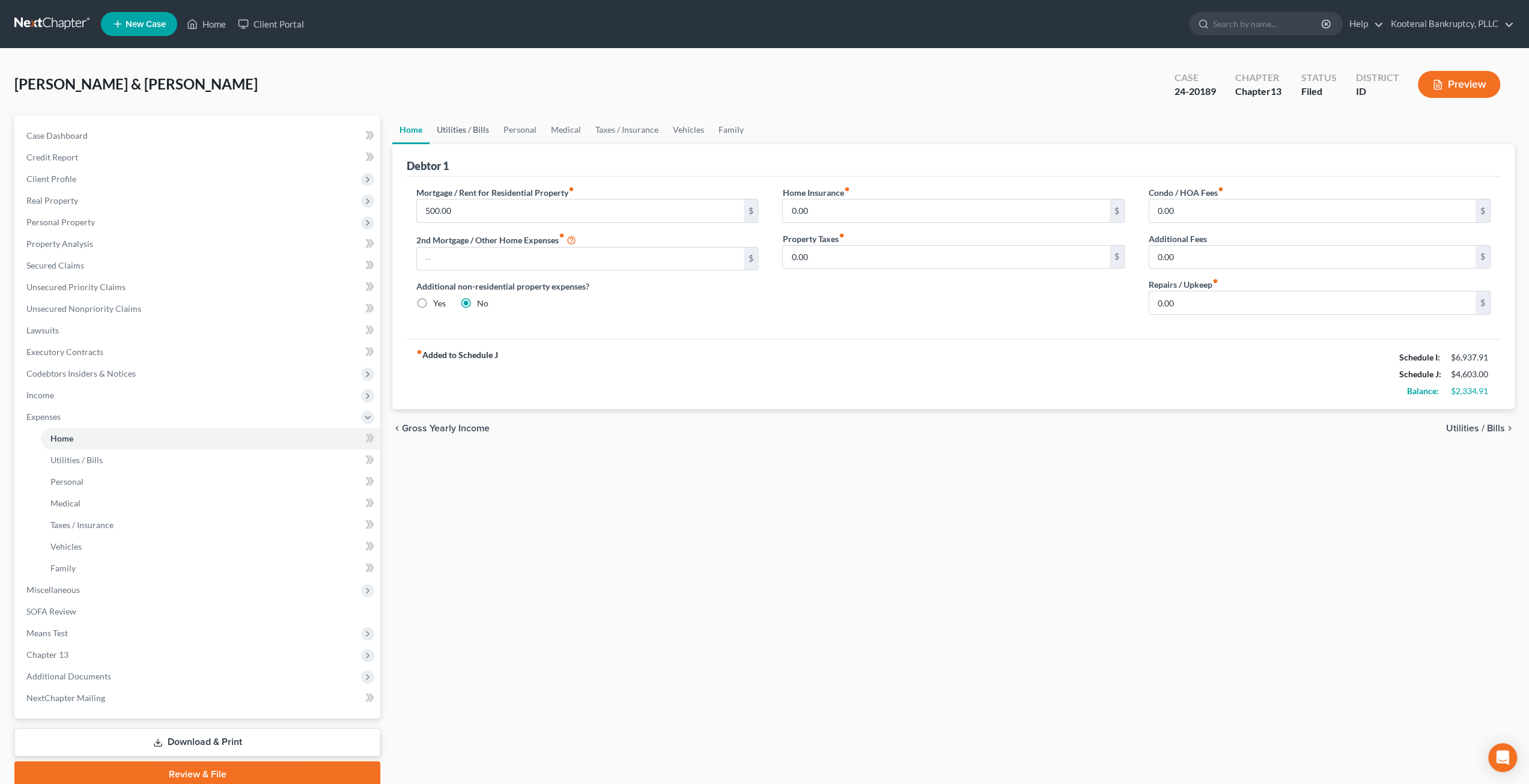
click at [467, 128] on link "Utilities / Bills" at bounding box center [463, 129] width 67 height 28
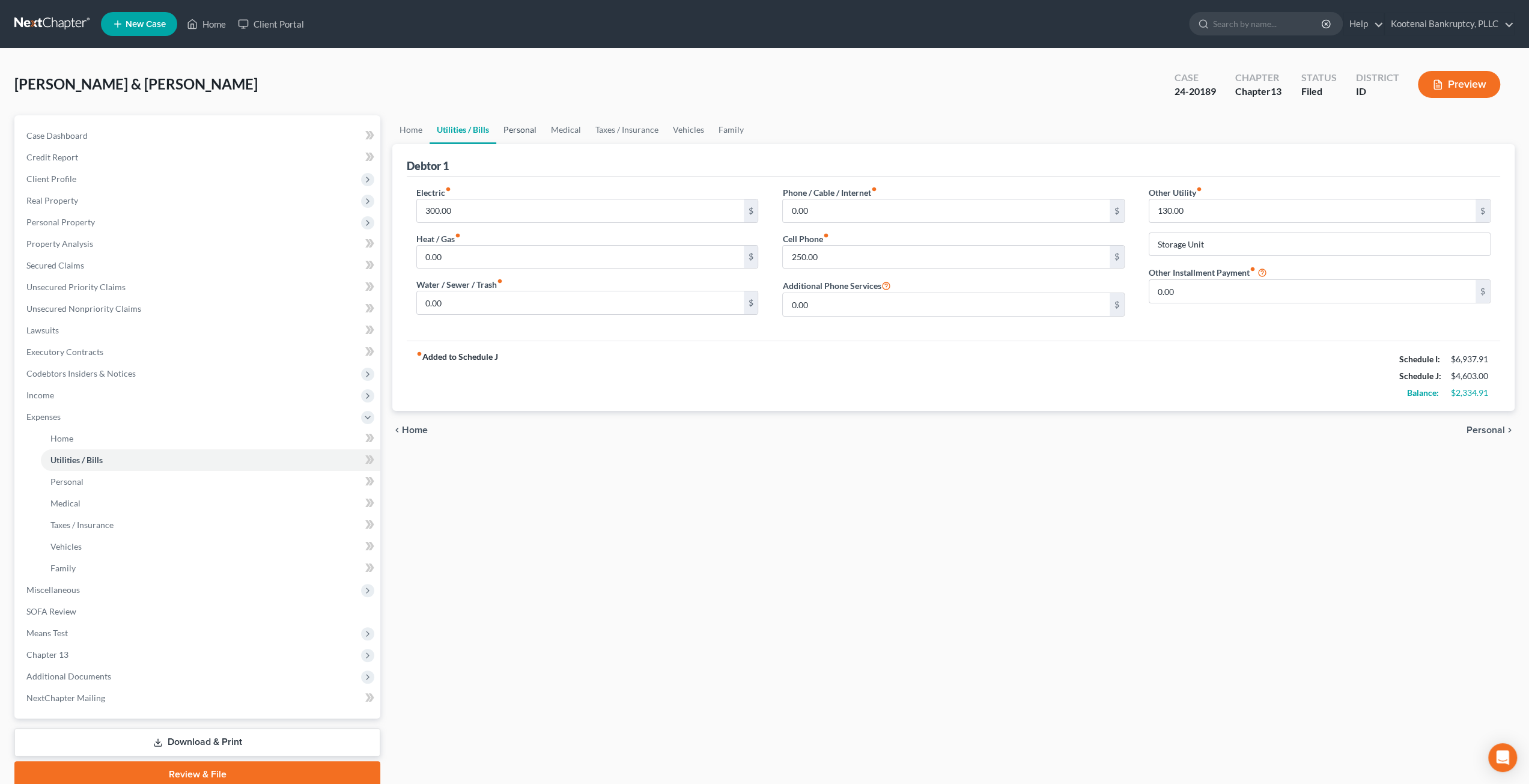
click at [510, 128] on link "Personal" at bounding box center [519, 129] width 47 height 28
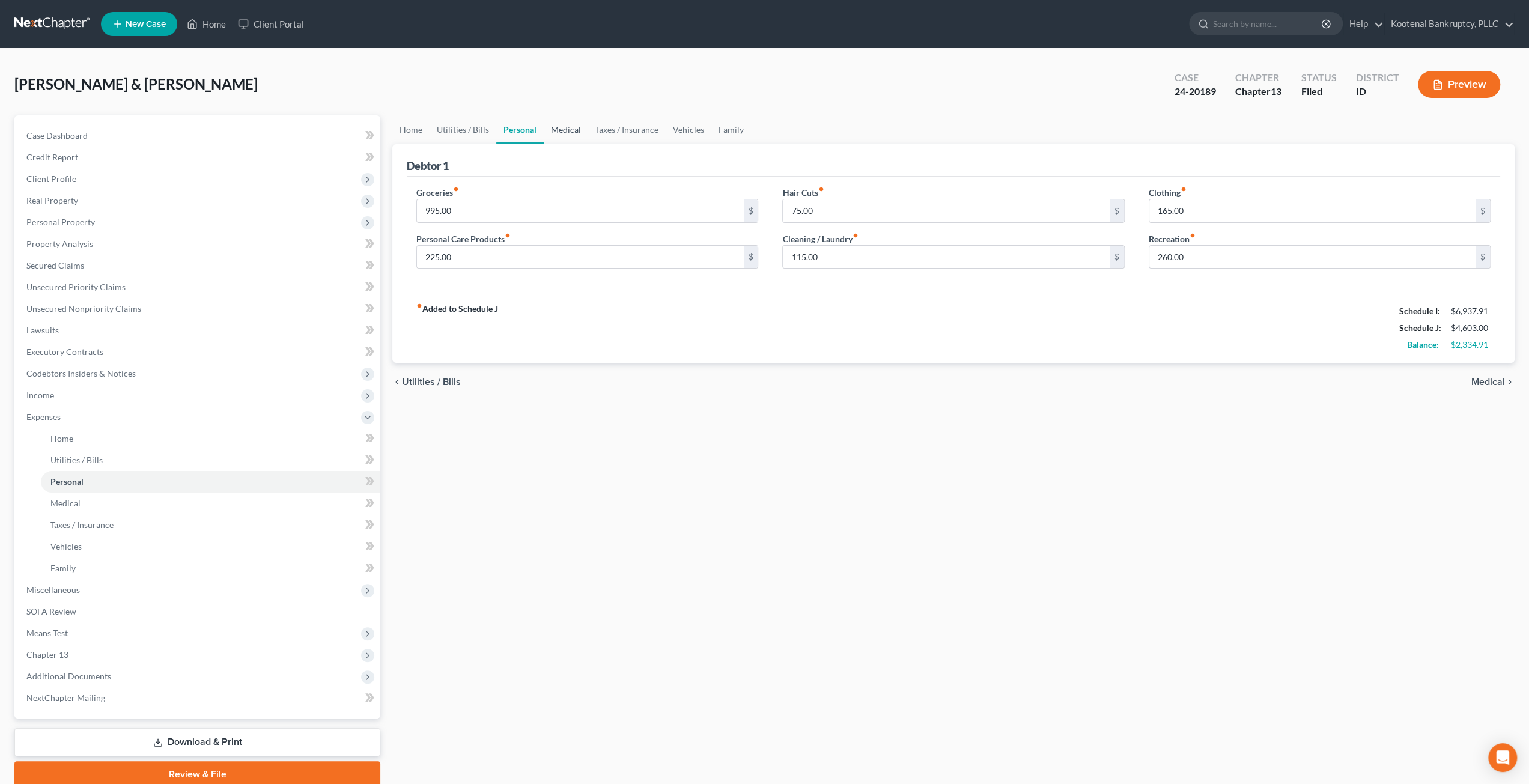
click at [559, 125] on link "Medical" at bounding box center [566, 129] width 45 height 28
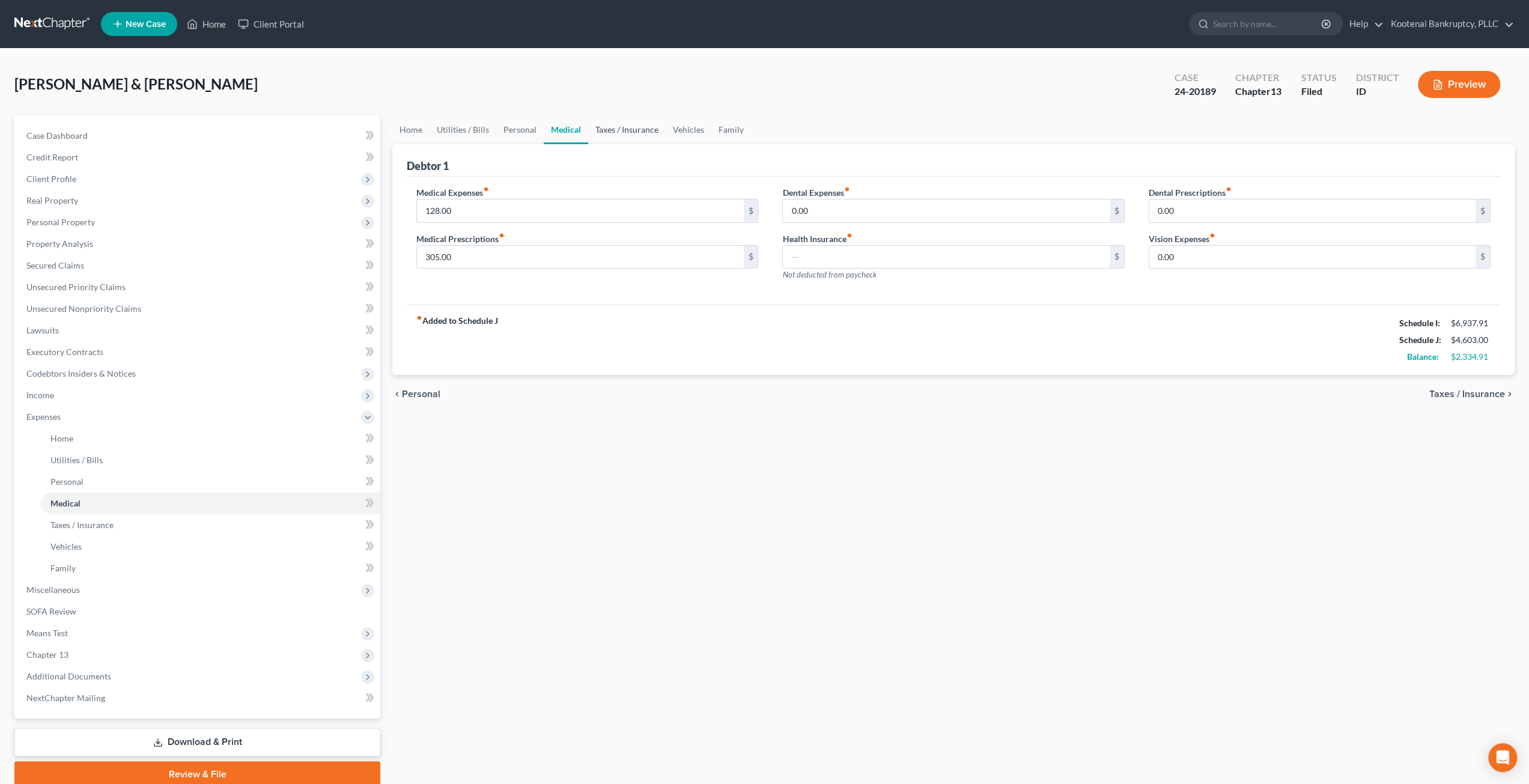
click at [602, 129] on link "Taxes / Insurance" at bounding box center [626, 129] width 77 height 28
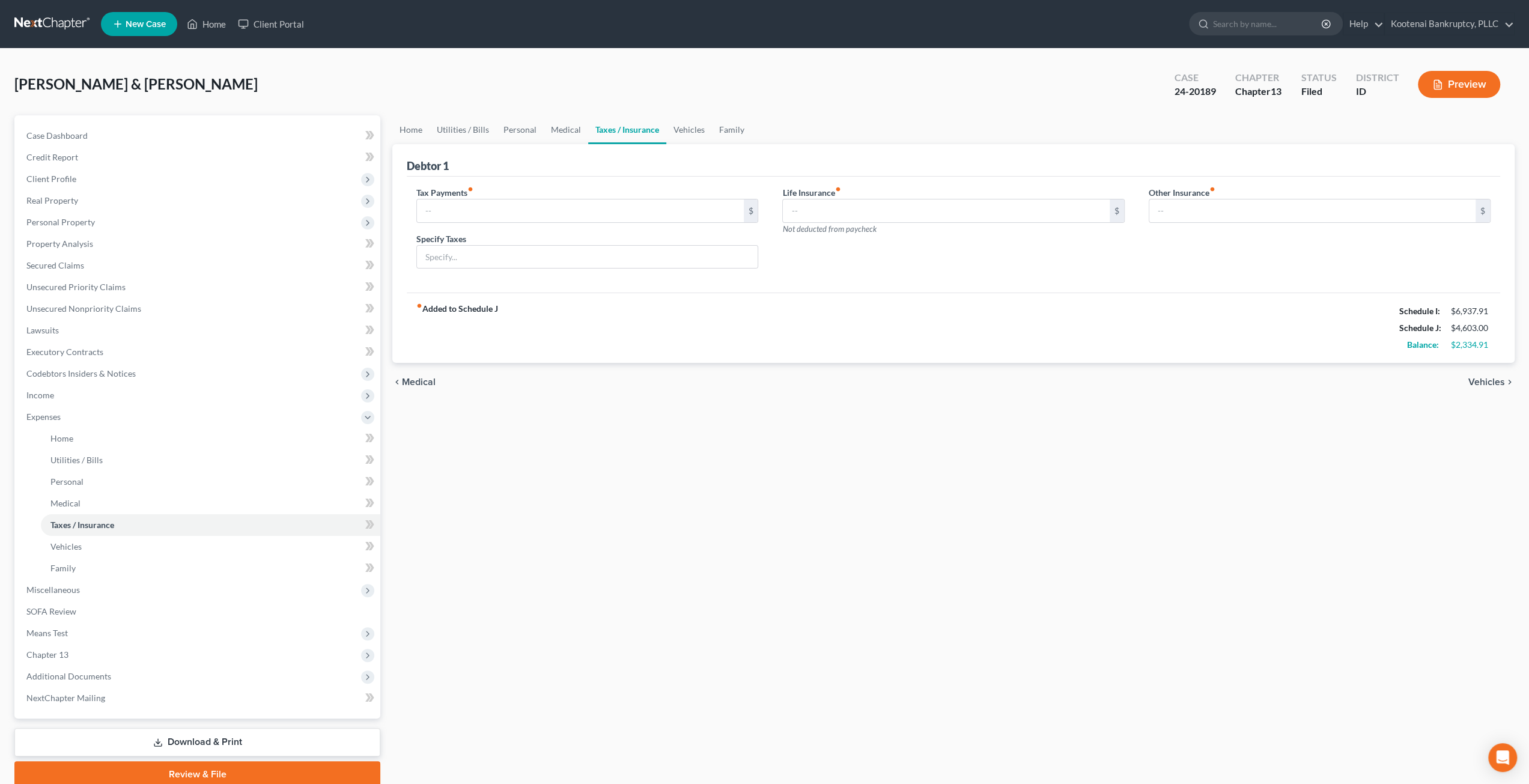
click at [645, 133] on link "Taxes / Insurance" at bounding box center [627, 129] width 78 height 28
click at [1056, 493] on div "Home Utilities / Bills Personal Medical Taxes / Insurance Vehicles Family Debto…" at bounding box center [953, 452] width 1134 height 672
click at [234, 734] on link "Download & Print" at bounding box center [197, 742] width 366 height 28
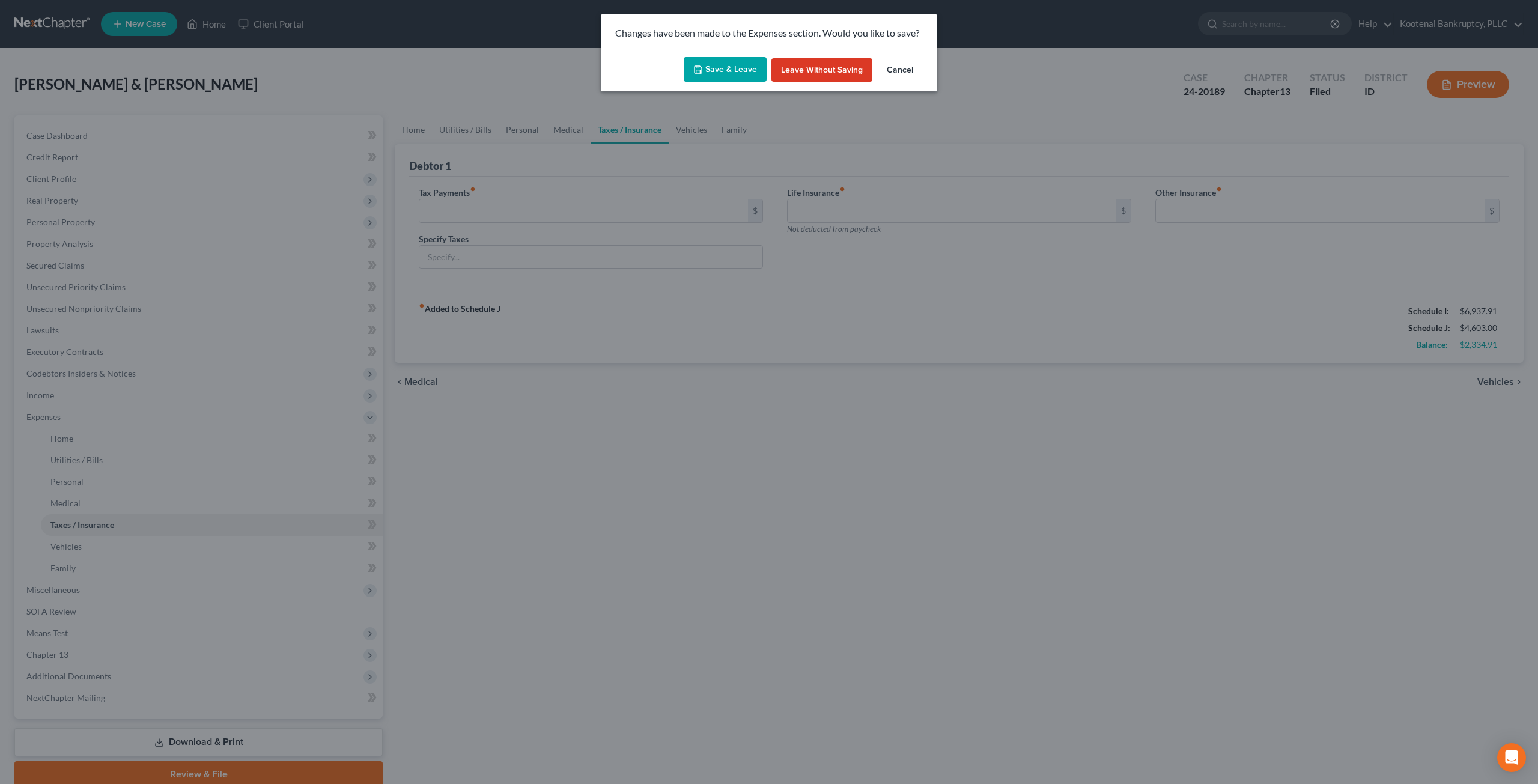
click at [709, 68] on button "Save & Leave" at bounding box center [725, 69] width 83 height 25
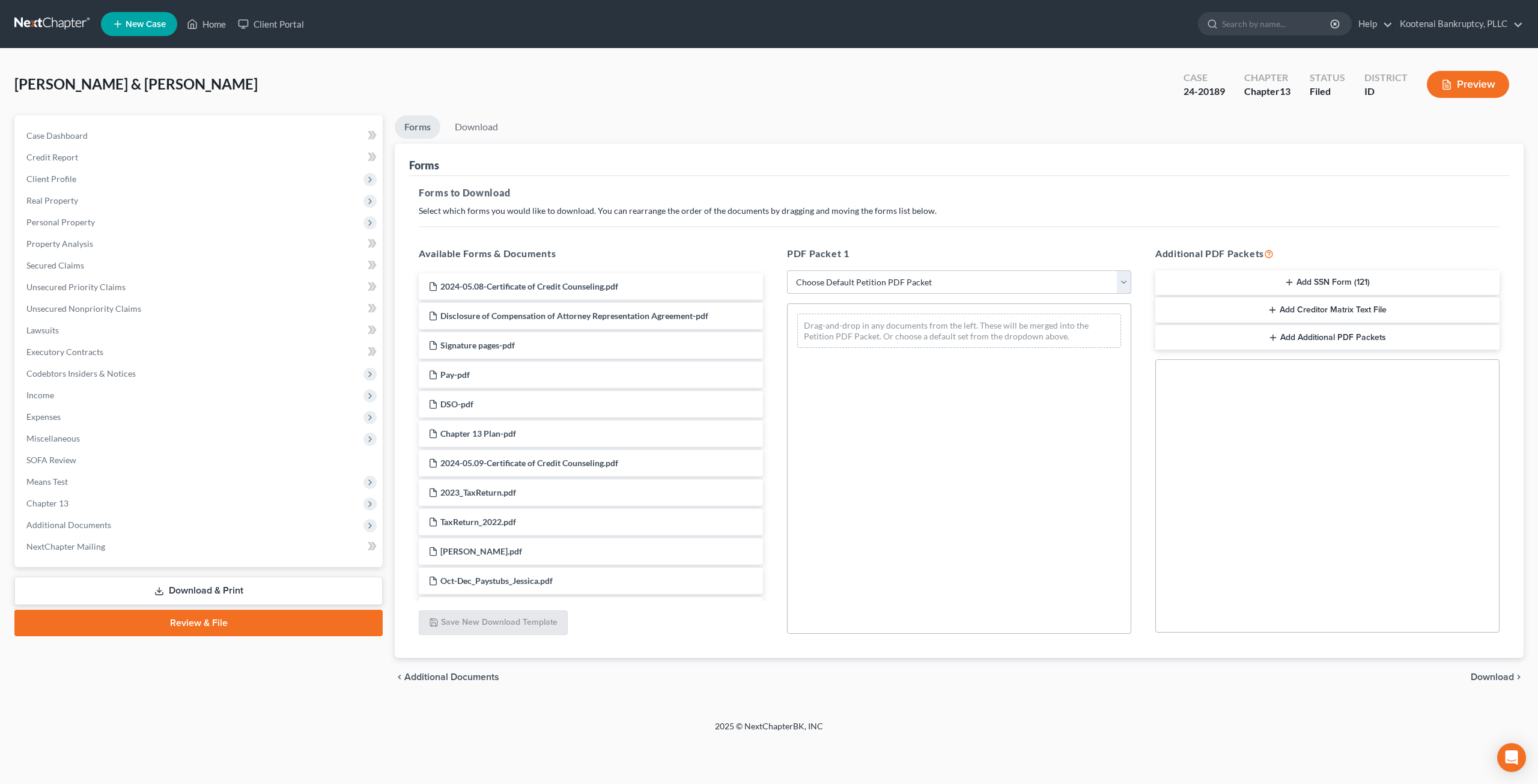
click at [908, 276] on select "Choose Default Petition PDF Packet Complete Bankruptcy Petition (all forms and …" at bounding box center [959, 283] width 344 height 24
select select "4"
click at [787, 270] on select "Choose Default Petition PDF Packet Complete Bankruptcy Petition (all forms and …" at bounding box center [959, 283] width 344 height 24
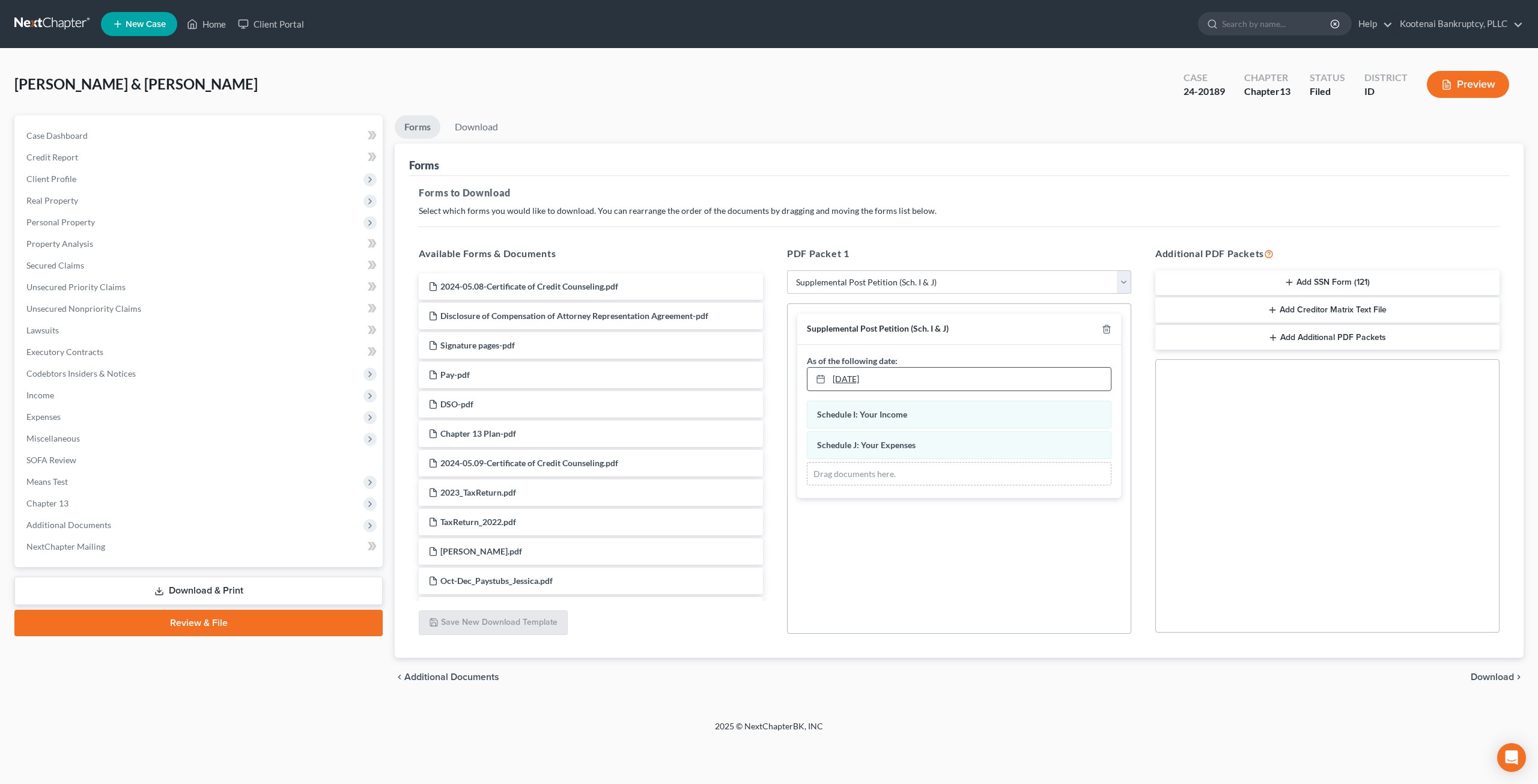
click at [902, 373] on link "9/5/2025" at bounding box center [959, 379] width 304 height 23
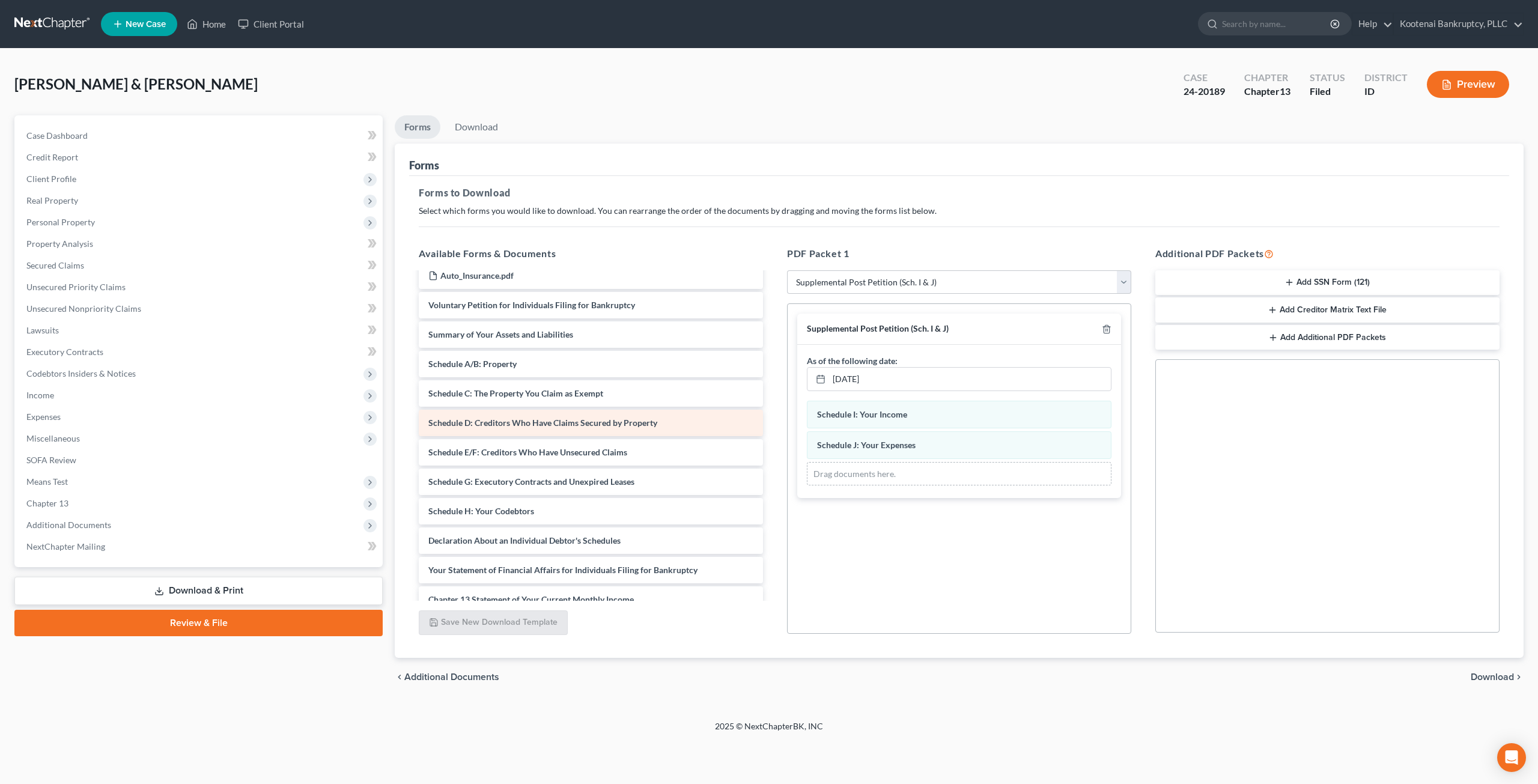
scroll to position [781, 0]
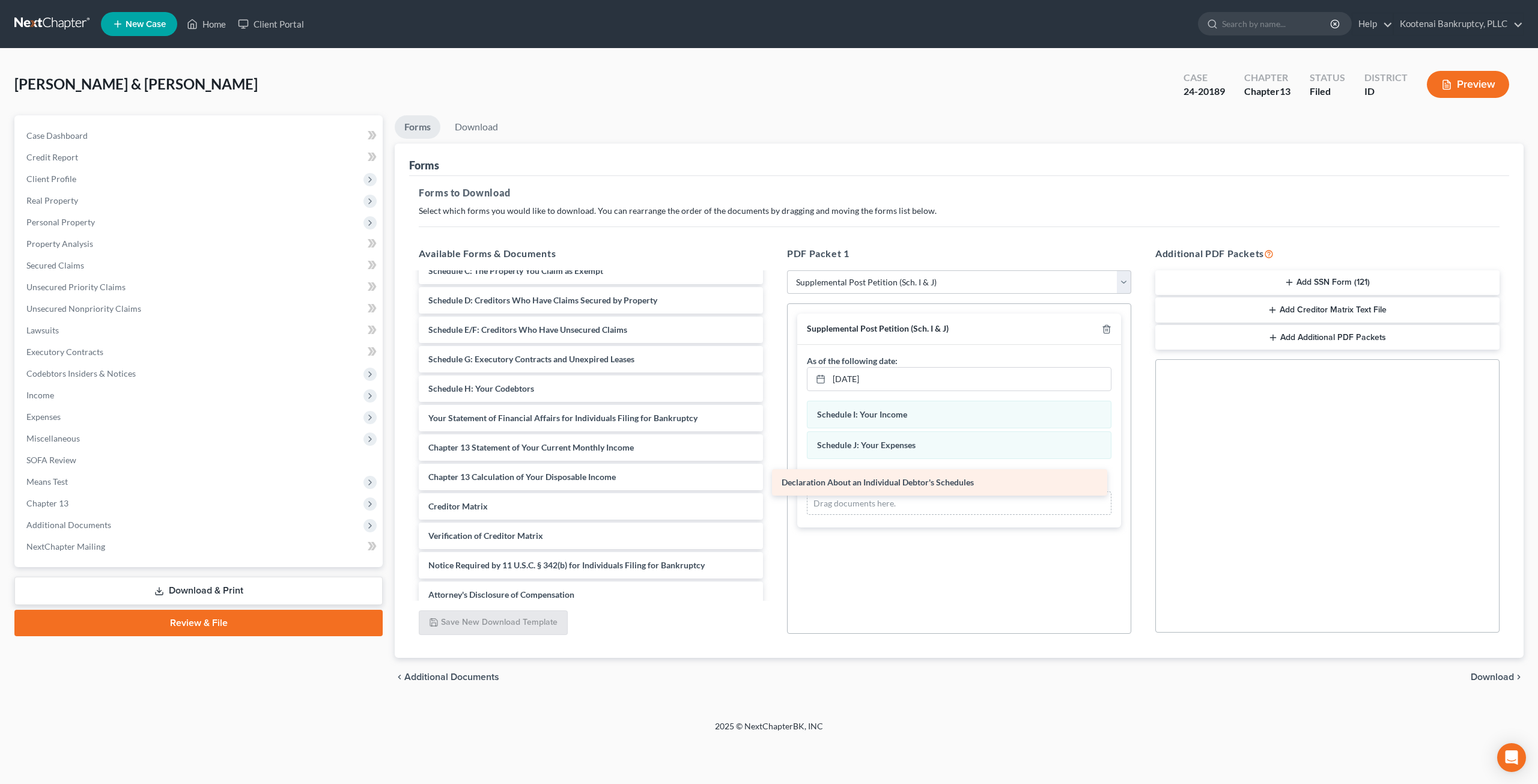
drag, startPoint x: 531, startPoint y: 417, endPoint x: 884, endPoint y: 483, distance: 359.1
click at [773, 483] on div "Declaration About an Individual Debtor's Schedules 2024-05.08-Certificate of Cr…" at bounding box center [590, 50] width 363 height 1115
click at [487, 133] on link "Download" at bounding box center [476, 127] width 63 height 24
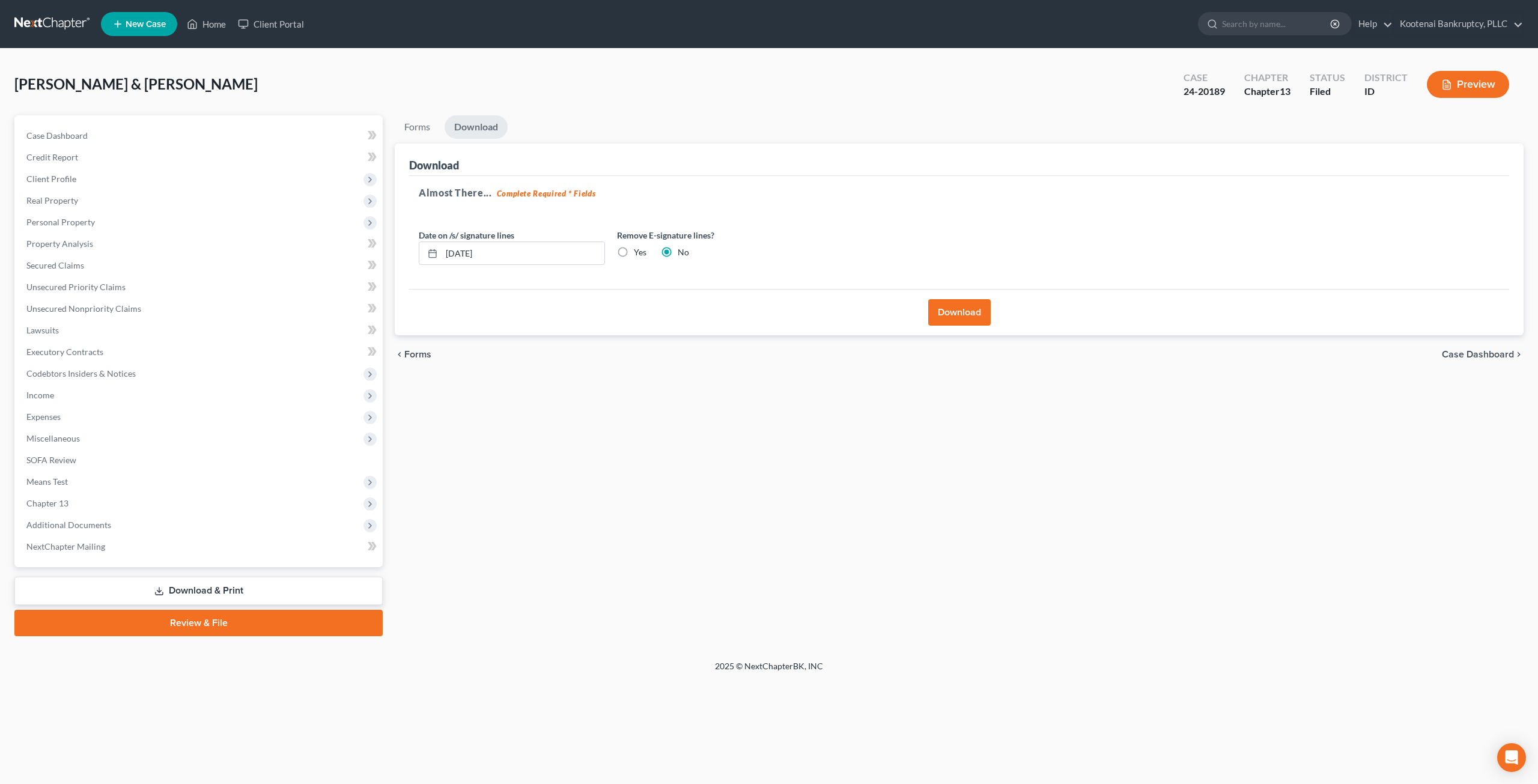
click at [633, 249] on label "Yes" at bounding box center [639, 252] width 12 height 12
click at [638, 249] on input "Yes" at bounding box center [642, 251] width 8 height 8
radio input "true"
radio input "false"
drag, startPoint x: 453, startPoint y: 247, endPoint x: 469, endPoint y: 251, distance: 16.5
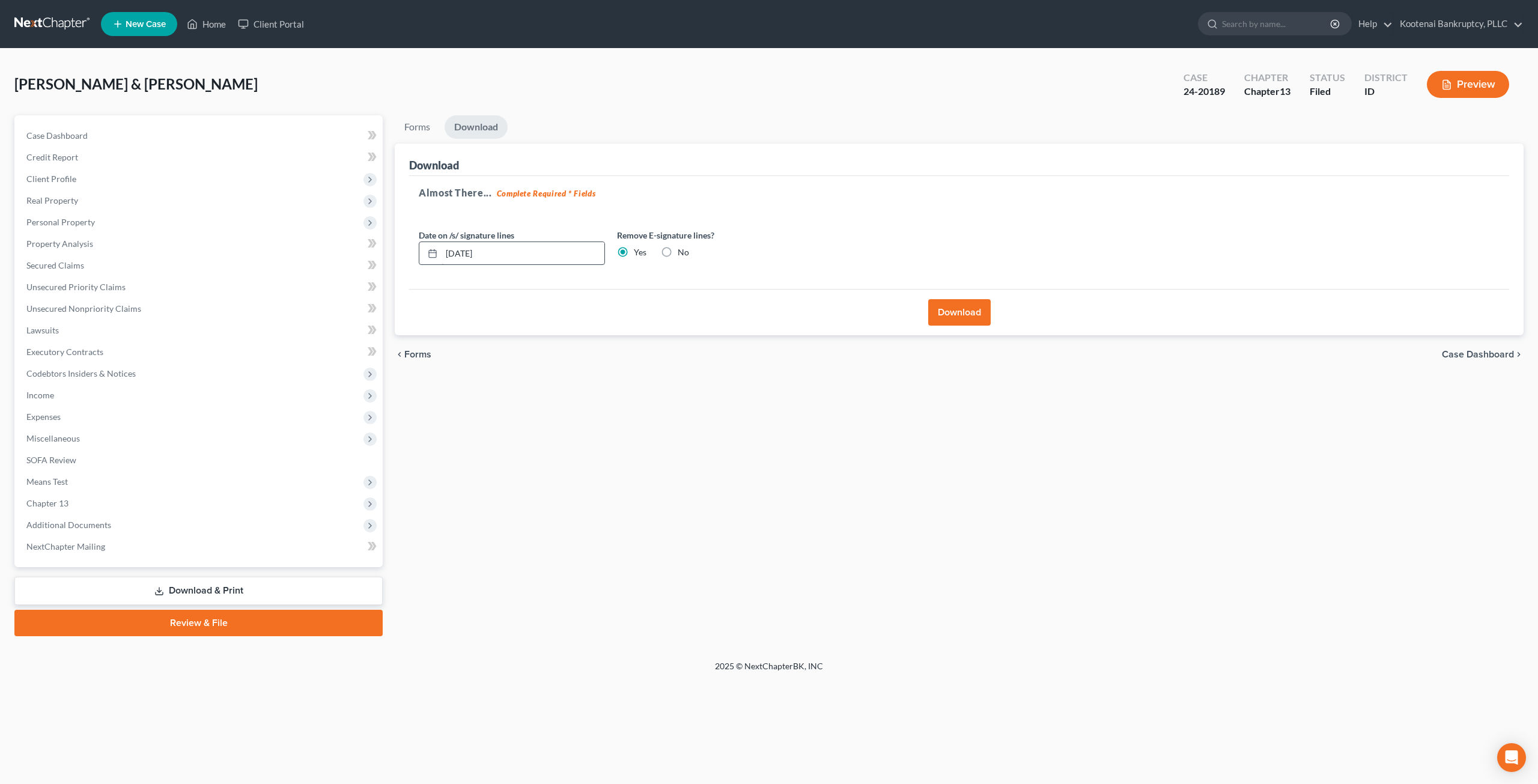
click at [450, 247] on div "Date on /s/ signature lines 09/05/2025" at bounding box center [511, 247] width 198 height 37
drag, startPoint x: 528, startPoint y: 258, endPoint x: 398, endPoint y: 256, distance: 130.0
click at [398, 256] on div "Download Almost There... Complete Required * Fields Date on /s/ signature lines…" at bounding box center [959, 239] width 1128 height 192
click at [967, 313] on button "Download" at bounding box center [959, 312] width 63 height 26
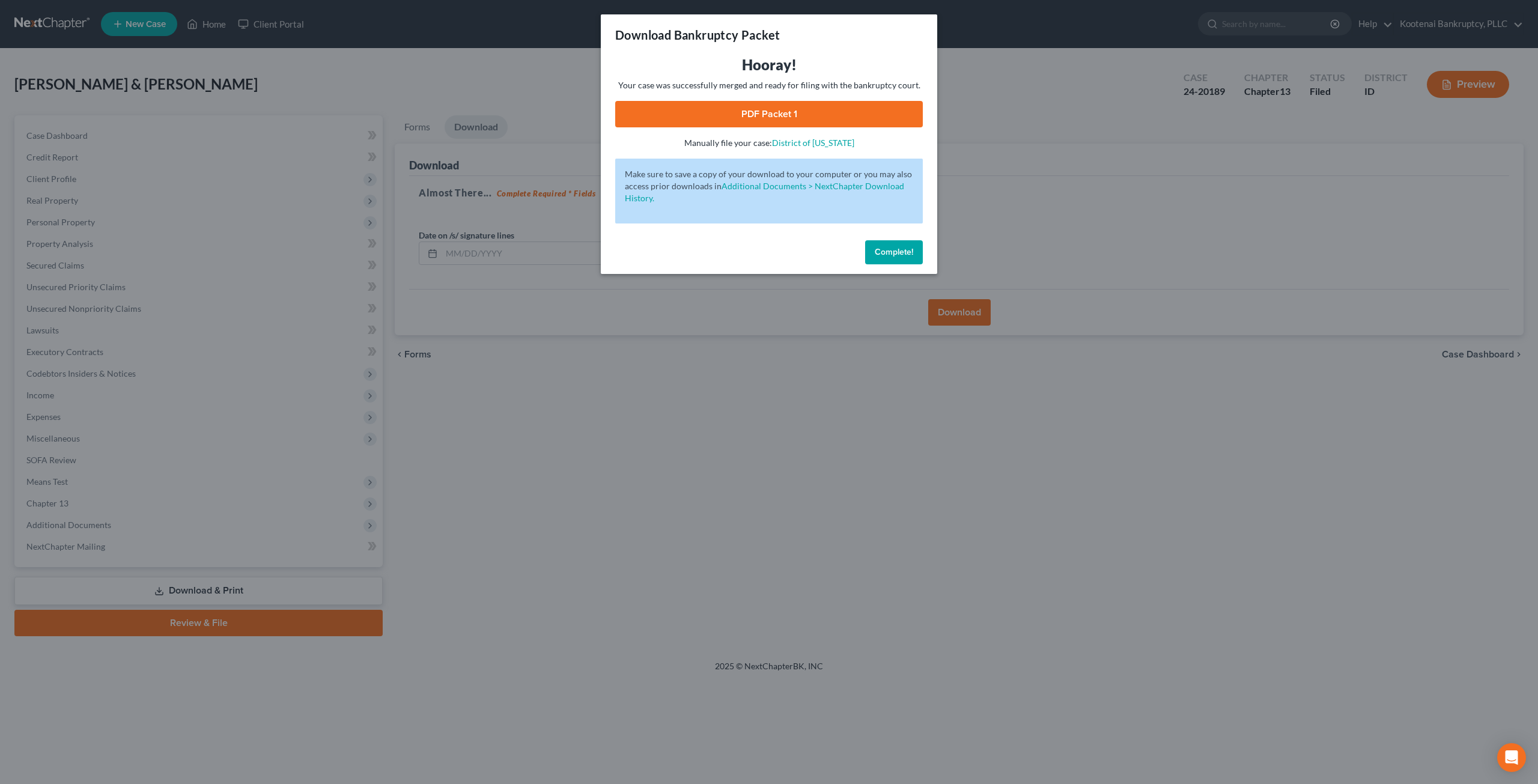
click at [856, 112] on link "PDF Packet 1" at bounding box center [769, 114] width 308 height 26
click at [887, 255] on span "Complete!" at bounding box center [893, 252] width 38 height 11
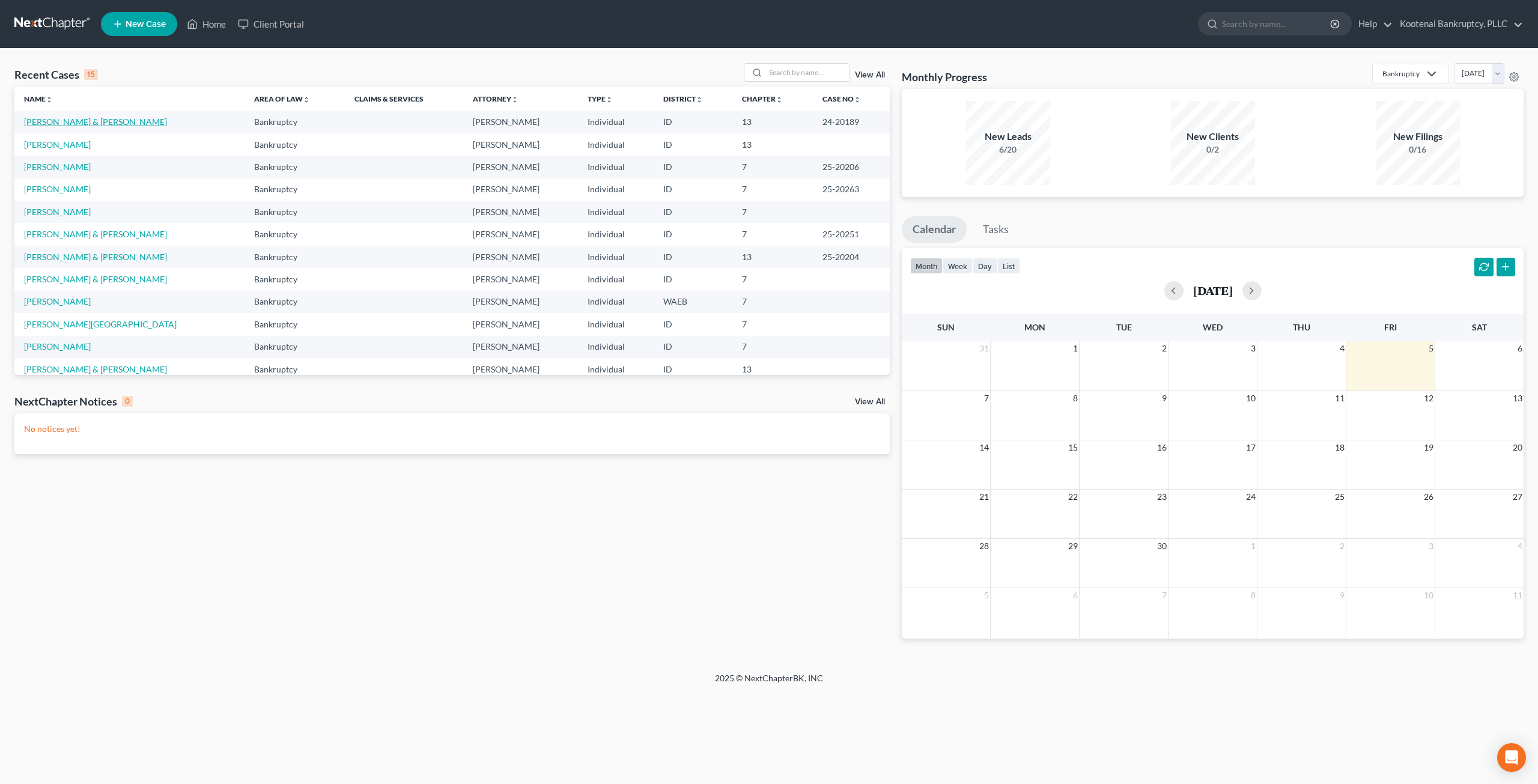
click at [76, 120] on link "[PERSON_NAME] & [PERSON_NAME]" at bounding box center [96, 121] width 143 height 11
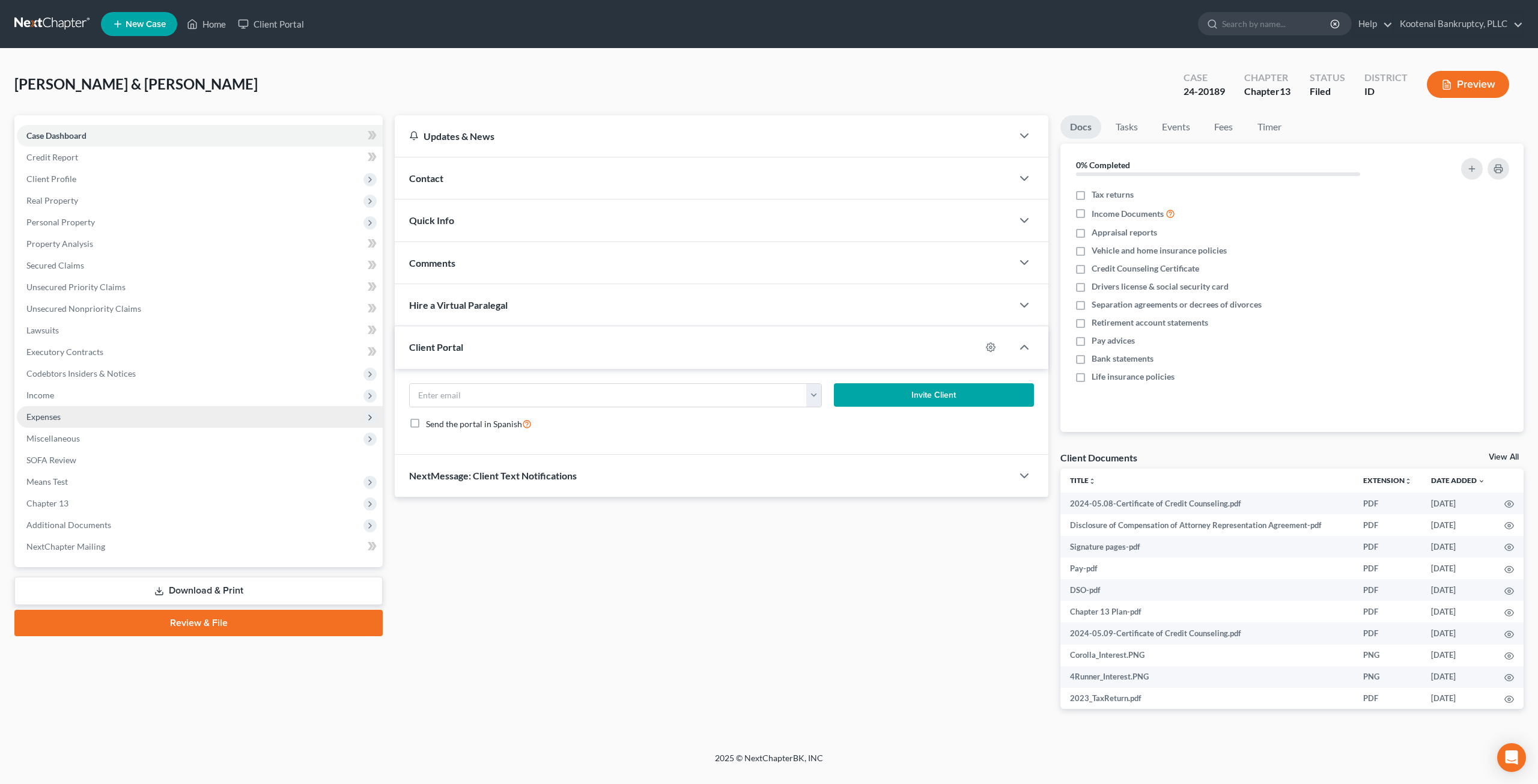
click at [92, 409] on span "Expenses" at bounding box center [199, 417] width 366 height 22
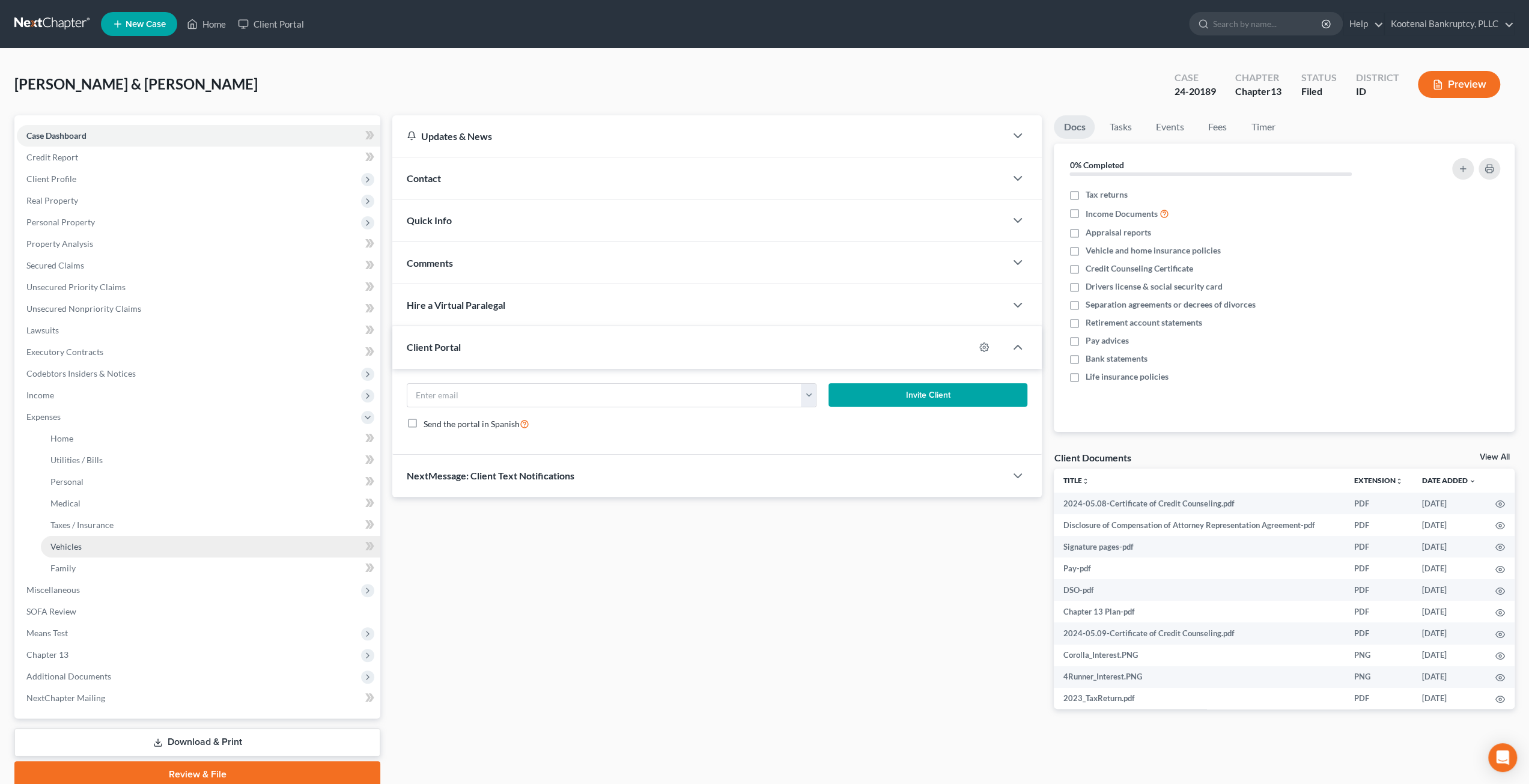
click at [146, 547] on link "Vehicles" at bounding box center [210, 546] width 340 height 22
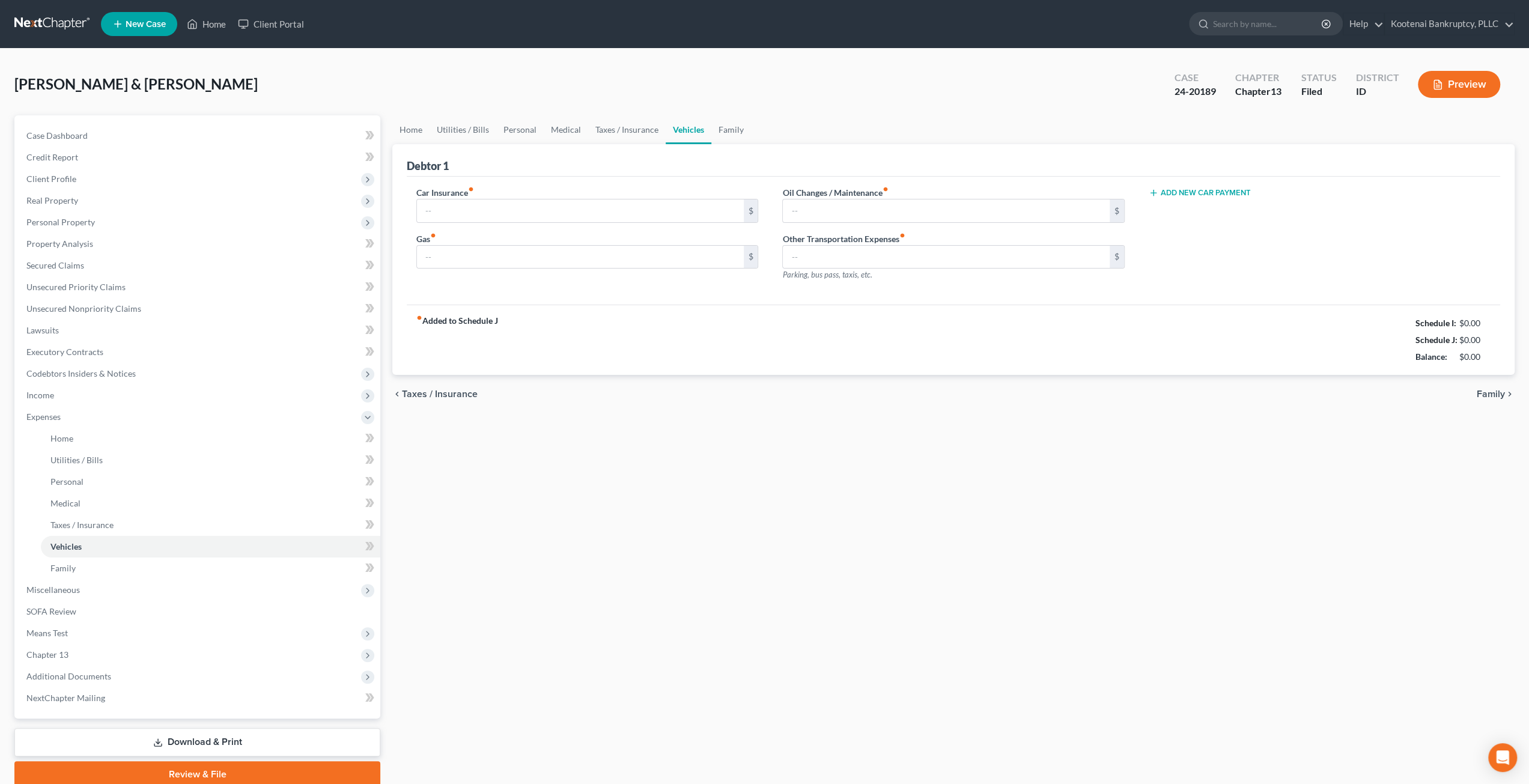
type input "160.00"
type input "350.00"
type input "180.00"
type input "0.00"
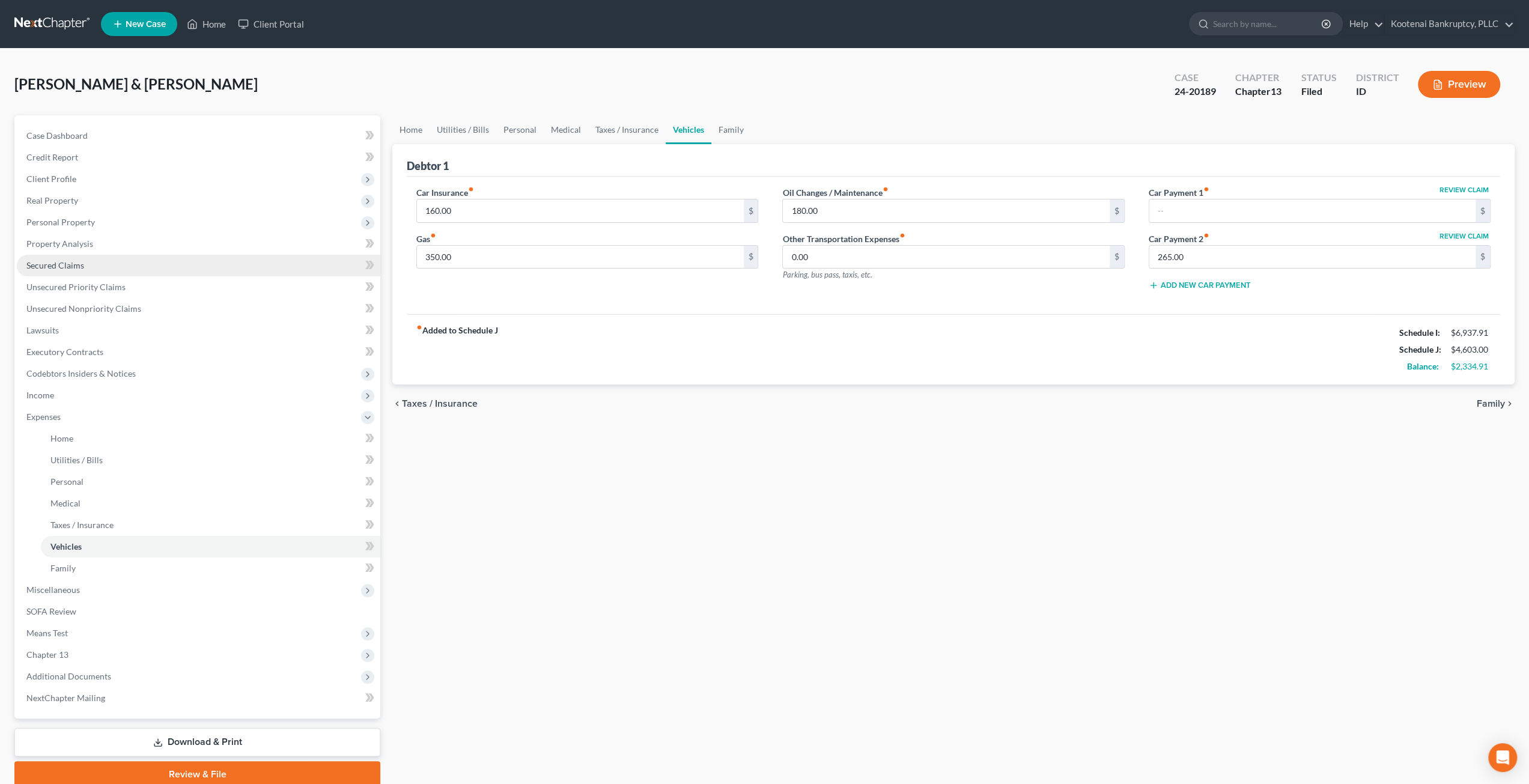
click at [86, 267] on link "Secured Claims" at bounding box center [199, 265] width 363 height 22
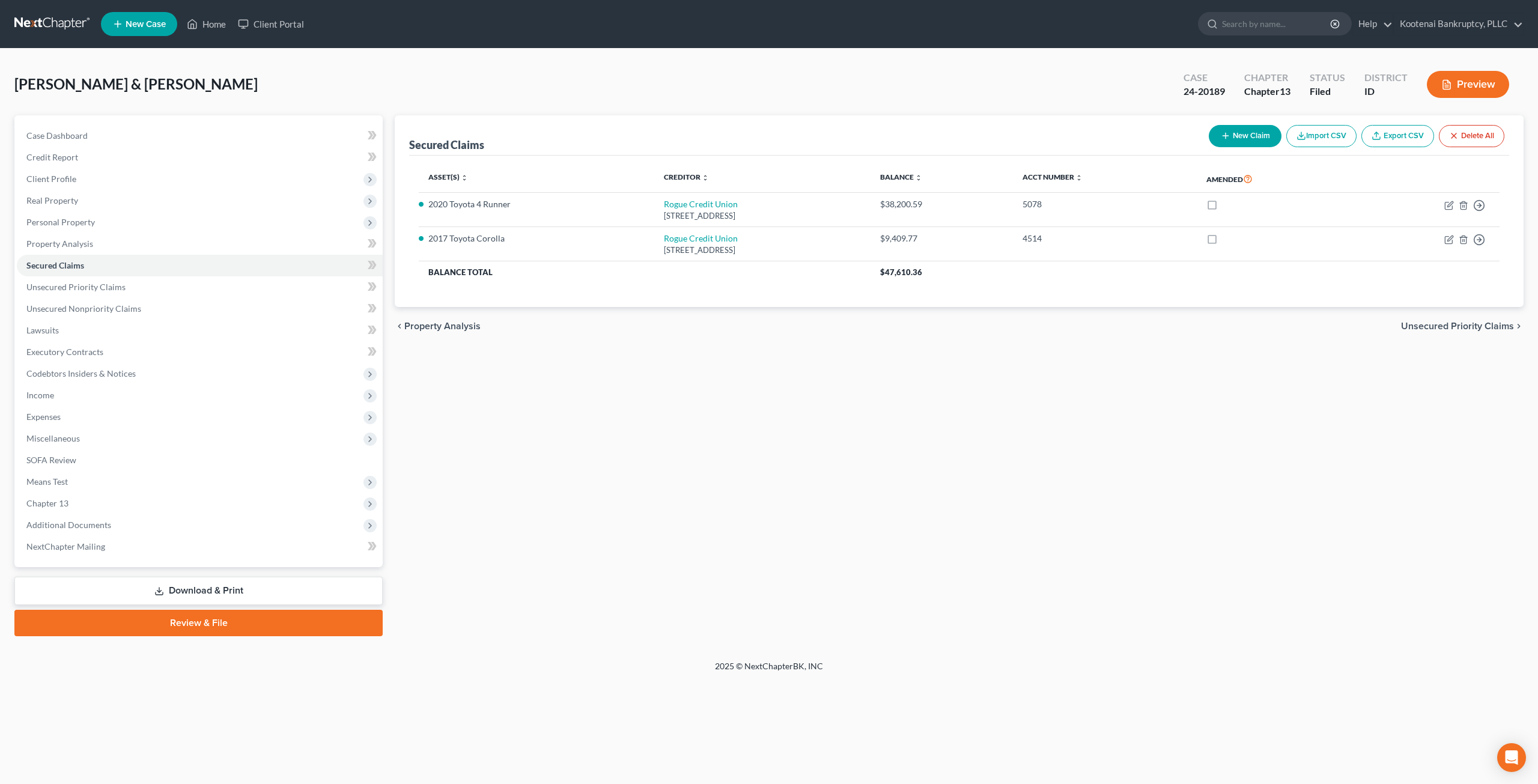
click at [72, 15] on link at bounding box center [53, 24] width 77 height 22
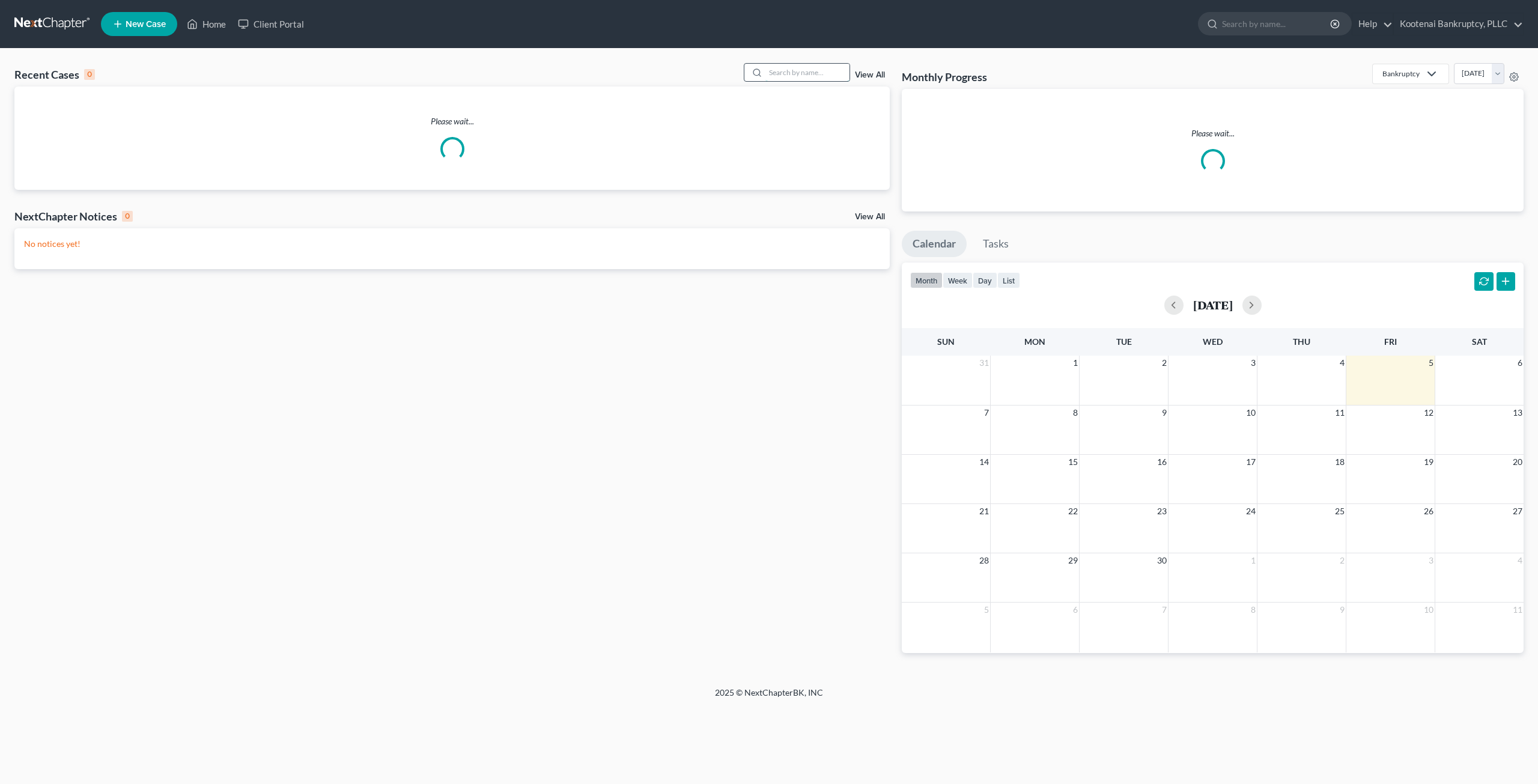
click at [803, 74] on input "search" at bounding box center [807, 72] width 84 height 17
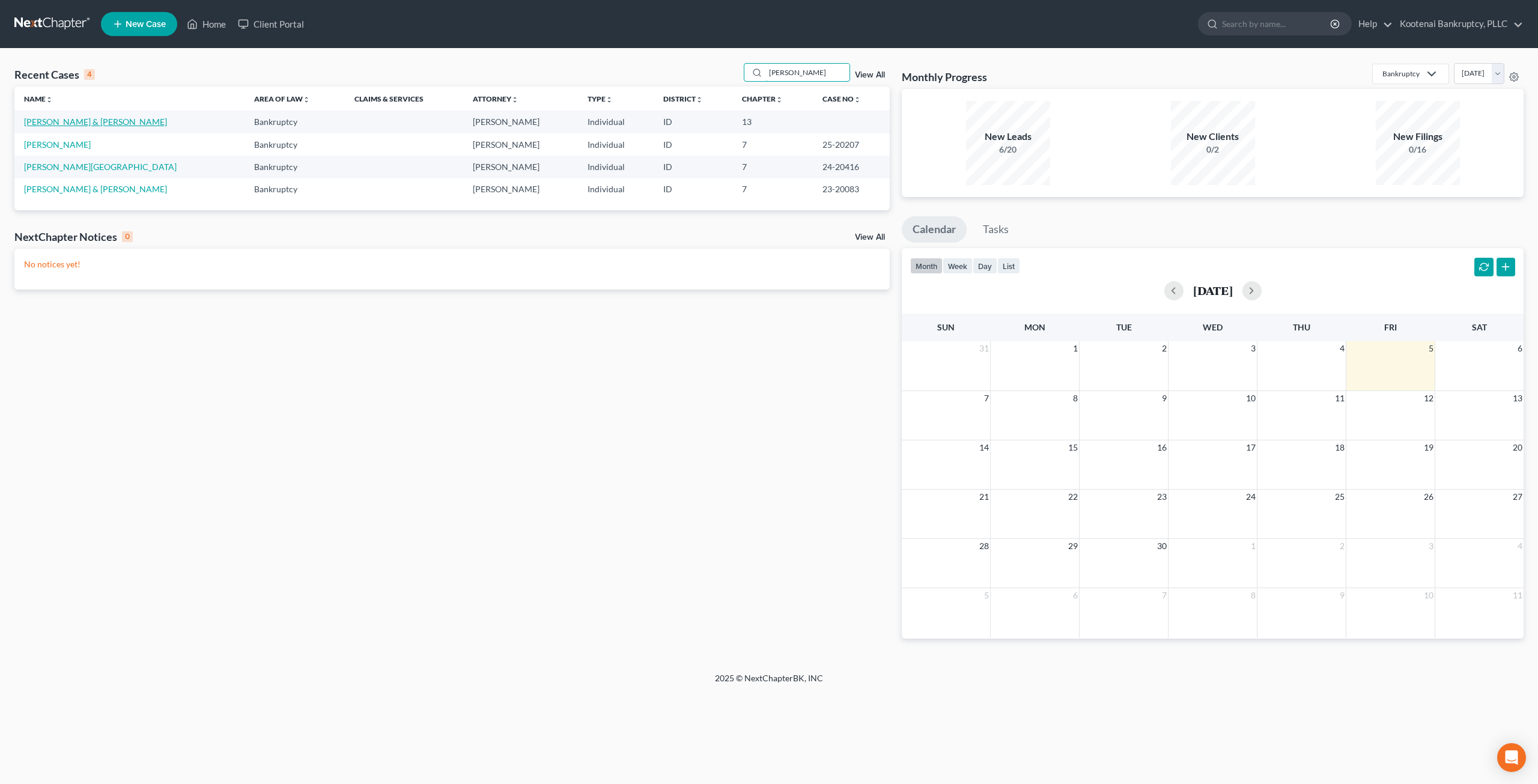
type input "foster"
click at [90, 122] on link "[PERSON_NAME] & [PERSON_NAME]" at bounding box center [96, 121] width 143 height 11
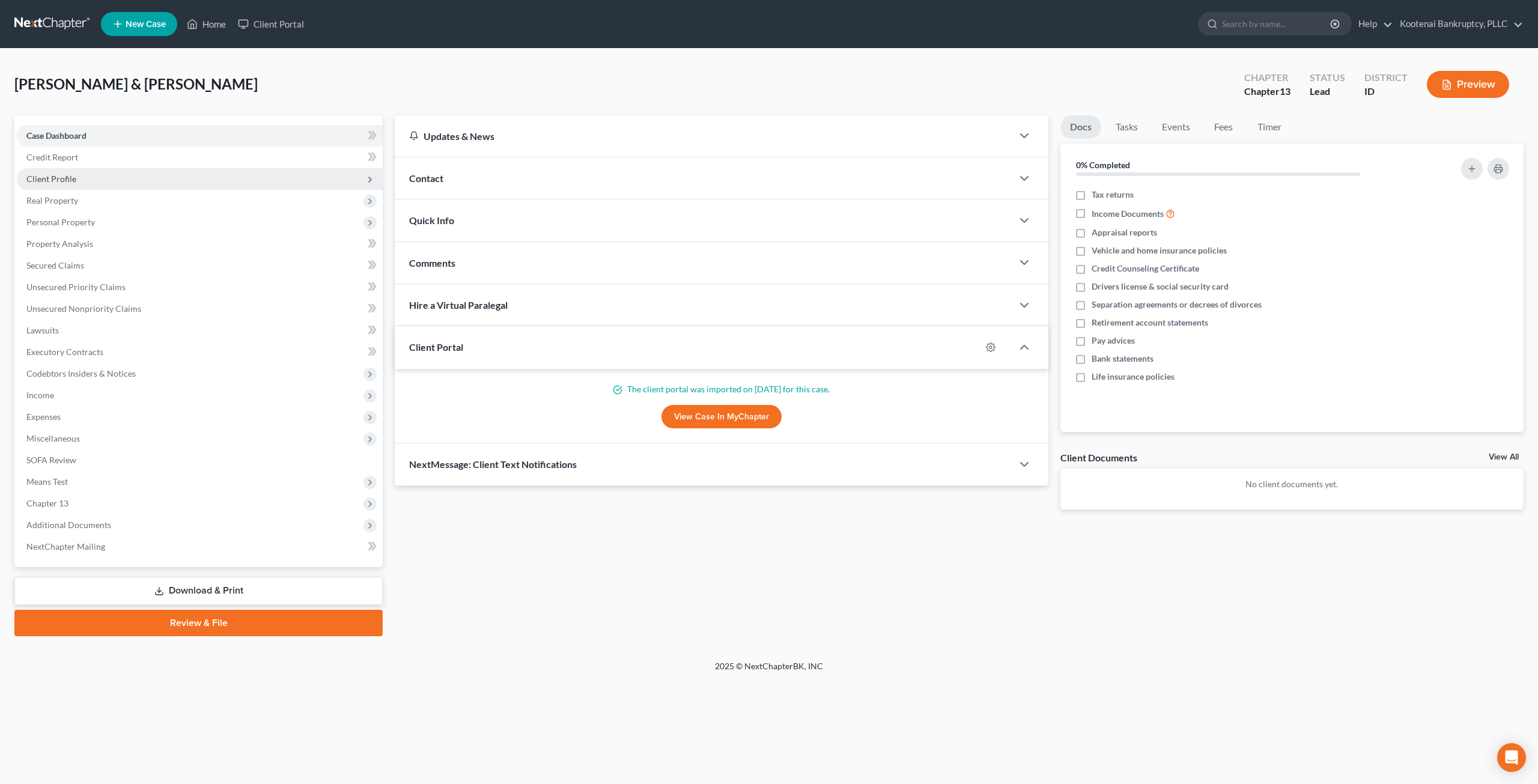
click at [116, 185] on span "Client Profile" at bounding box center [199, 179] width 366 height 22
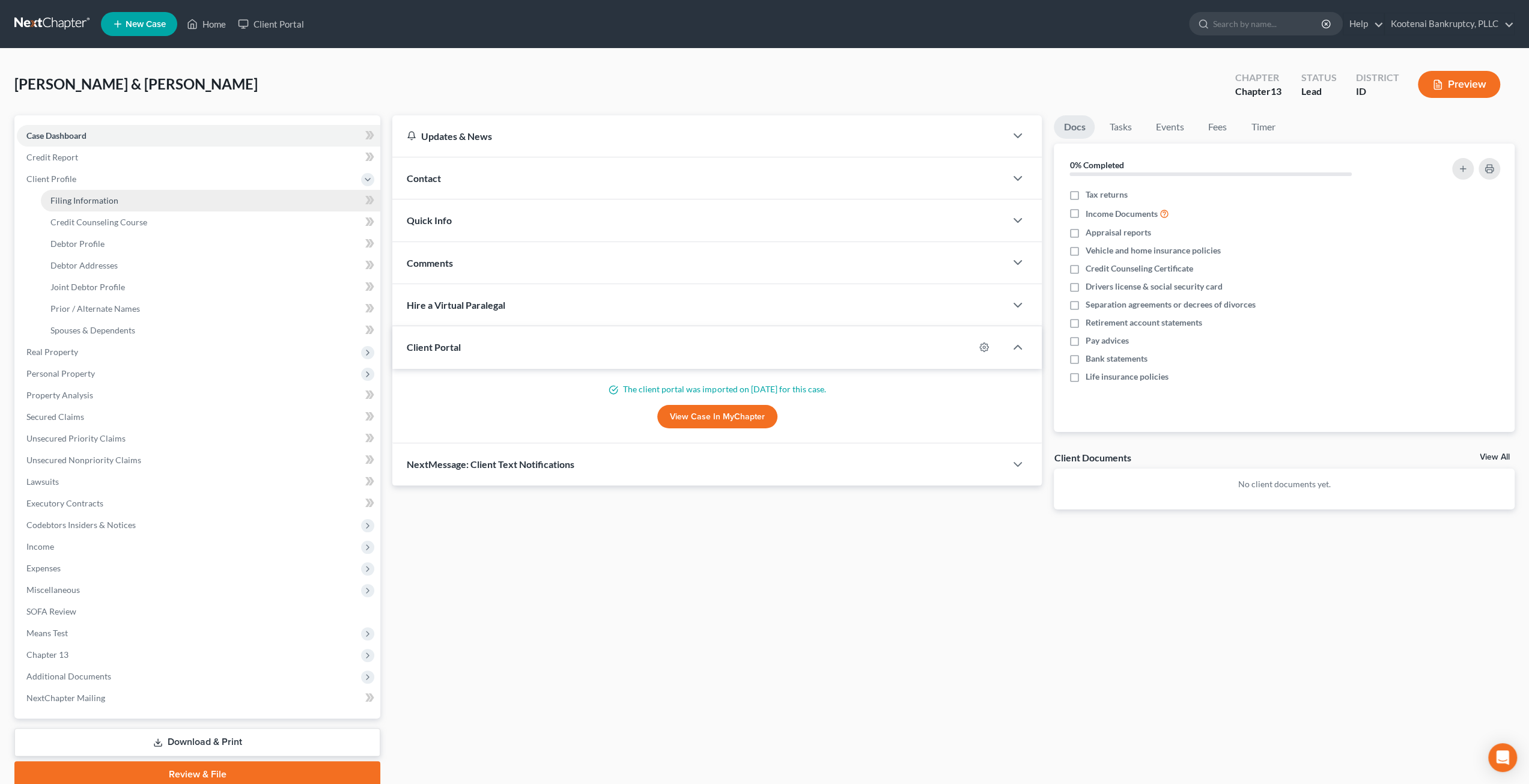
click at [117, 194] on link "Filing Information" at bounding box center [210, 200] width 340 height 22
select select "1"
select select "3"
select select "13"
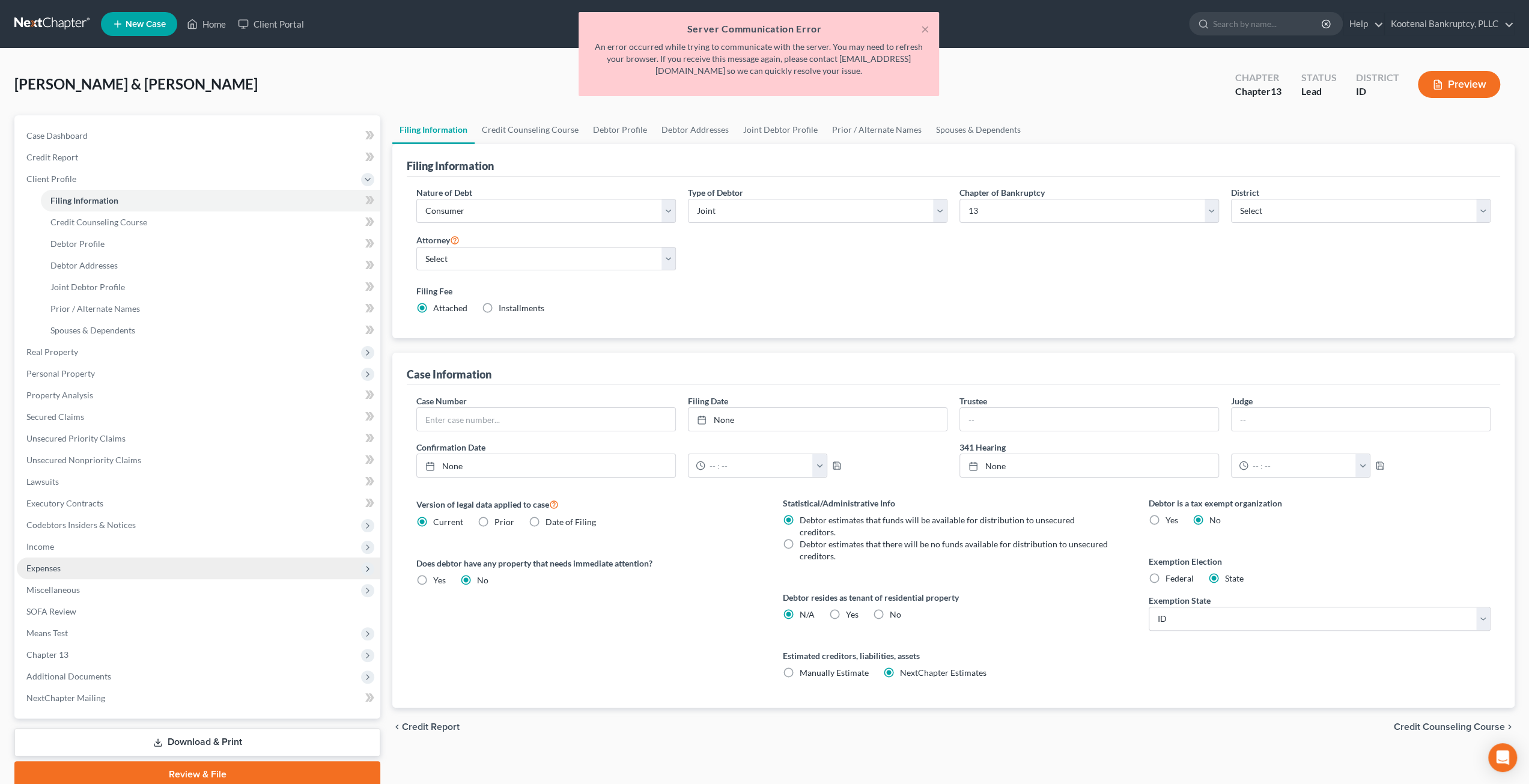
click at [113, 564] on span "Expenses" at bounding box center [199, 568] width 363 height 22
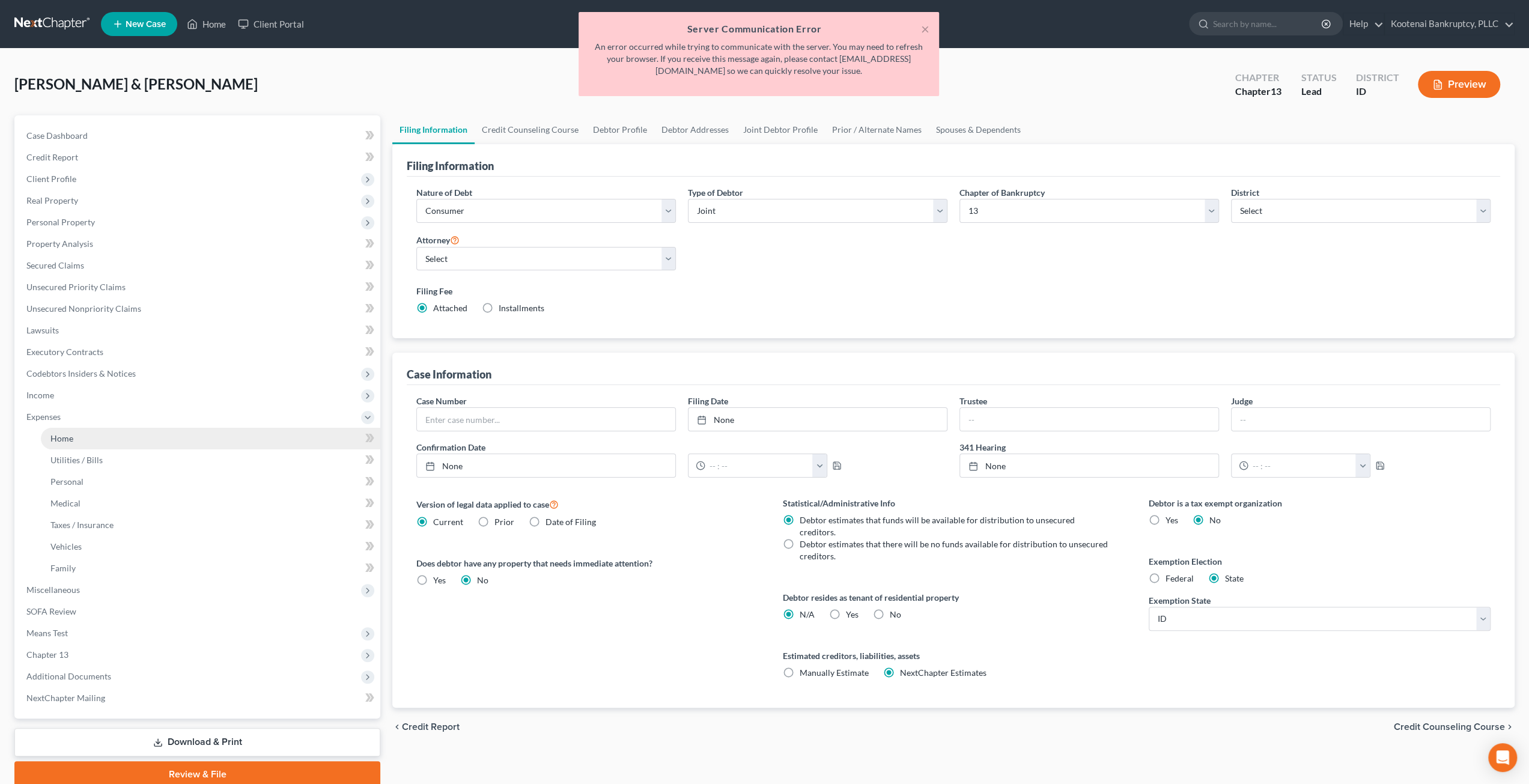
click at [144, 439] on link "Home" at bounding box center [210, 438] width 340 height 22
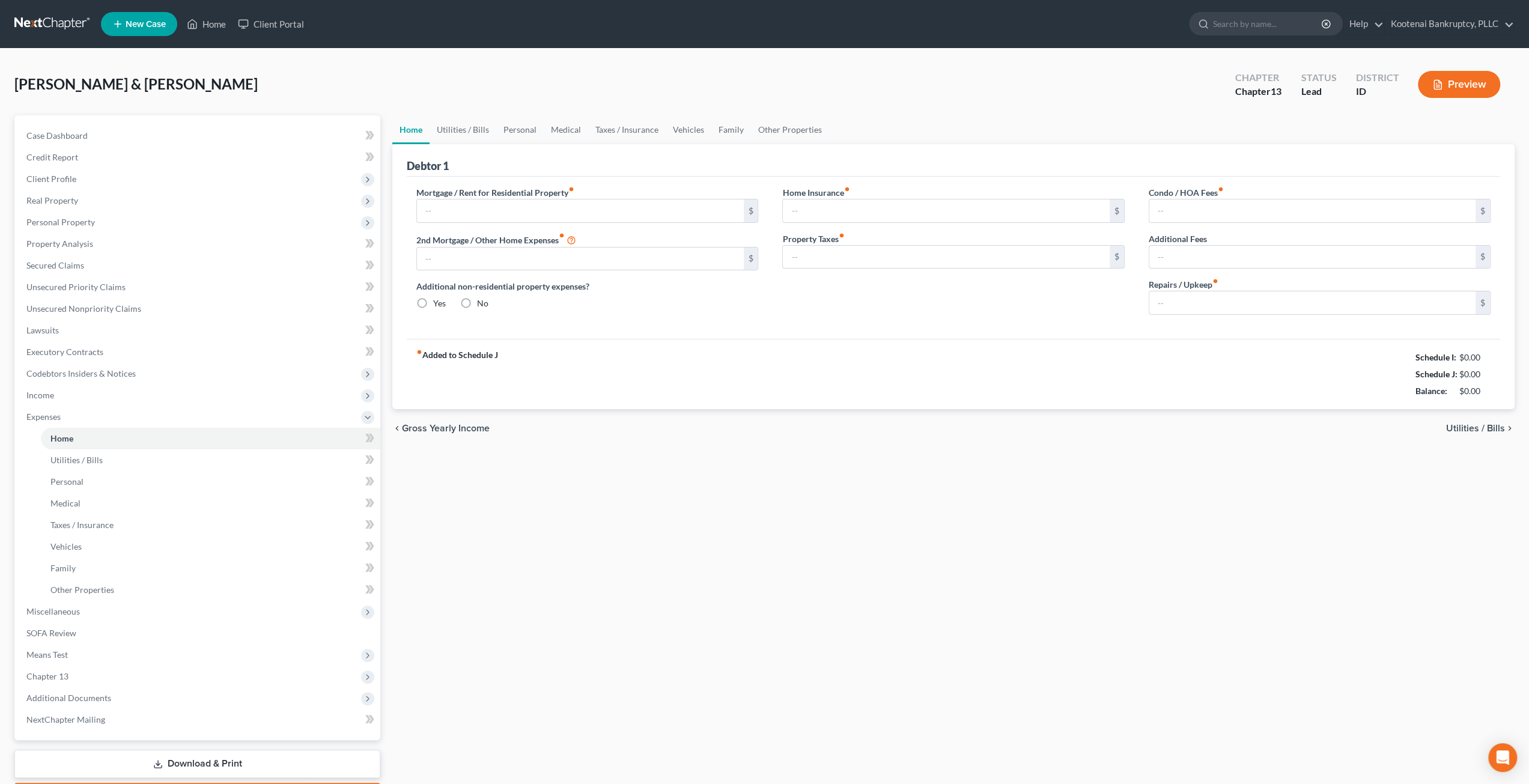
type input "2,900.00"
type input "500.00"
radio input "true"
type input "0.00"
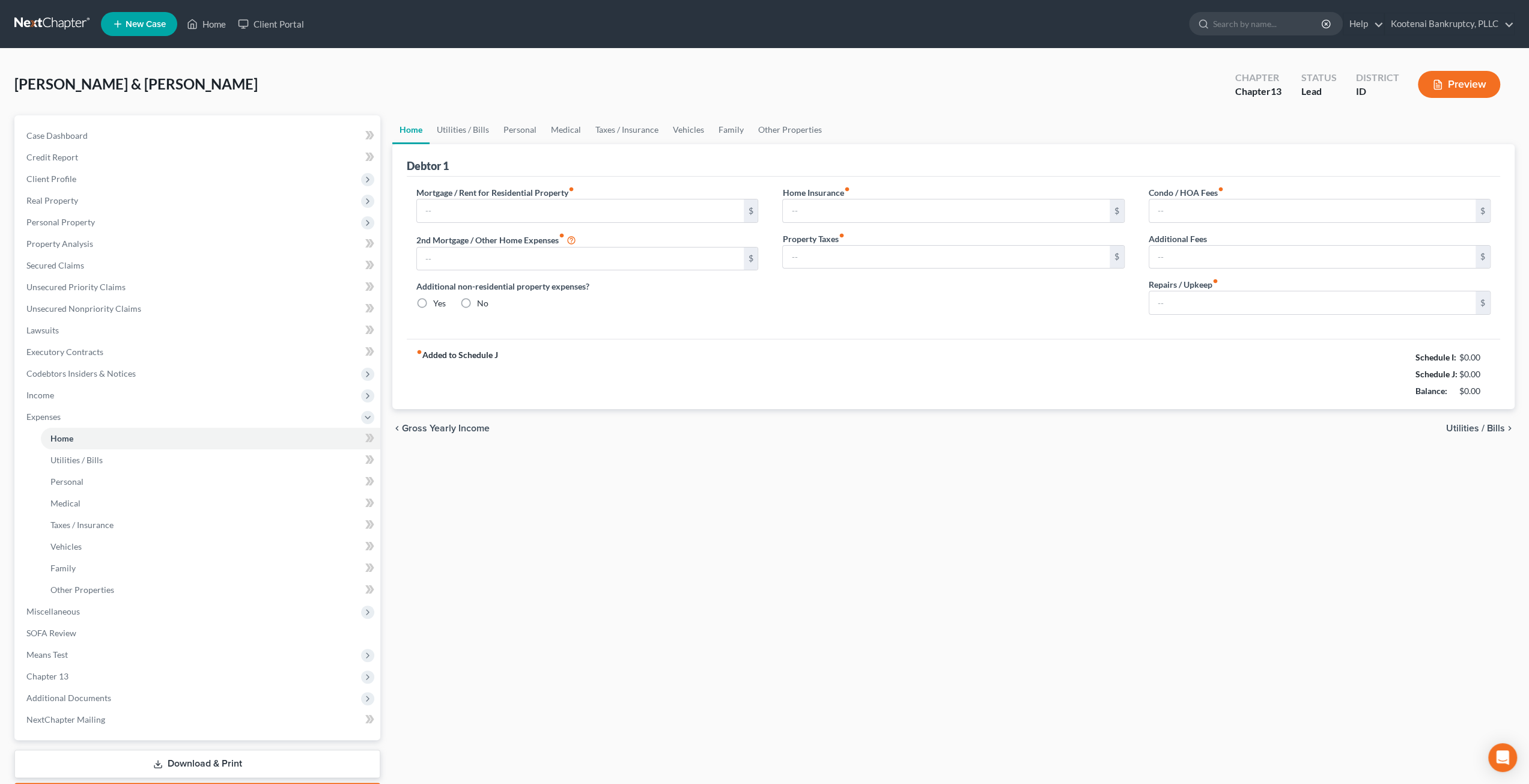
type input "32.00"
type input "0.00"
type input "334.00"
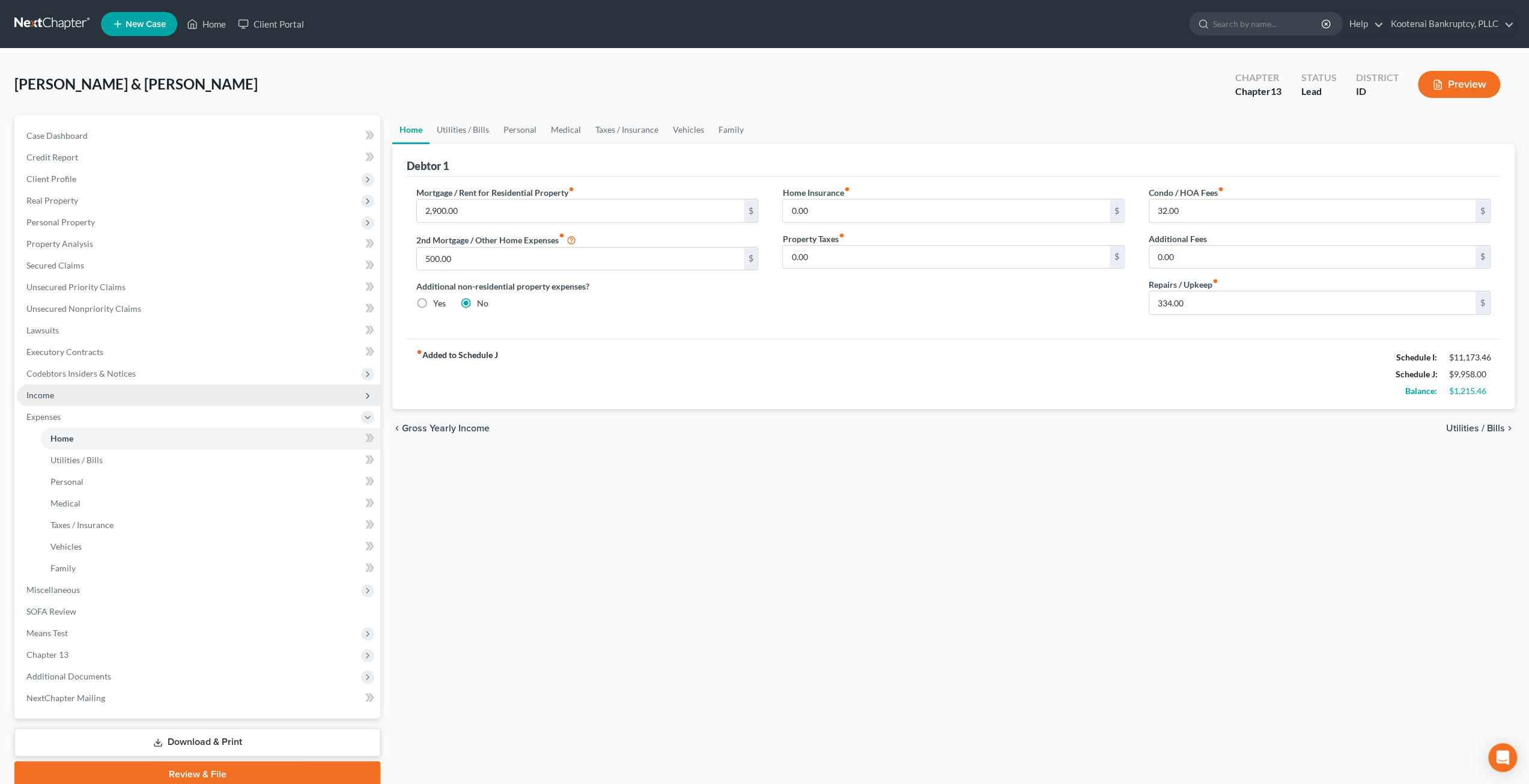
click at [93, 393] on span "Income" at bounding box center [199, 395] width 363 height 22
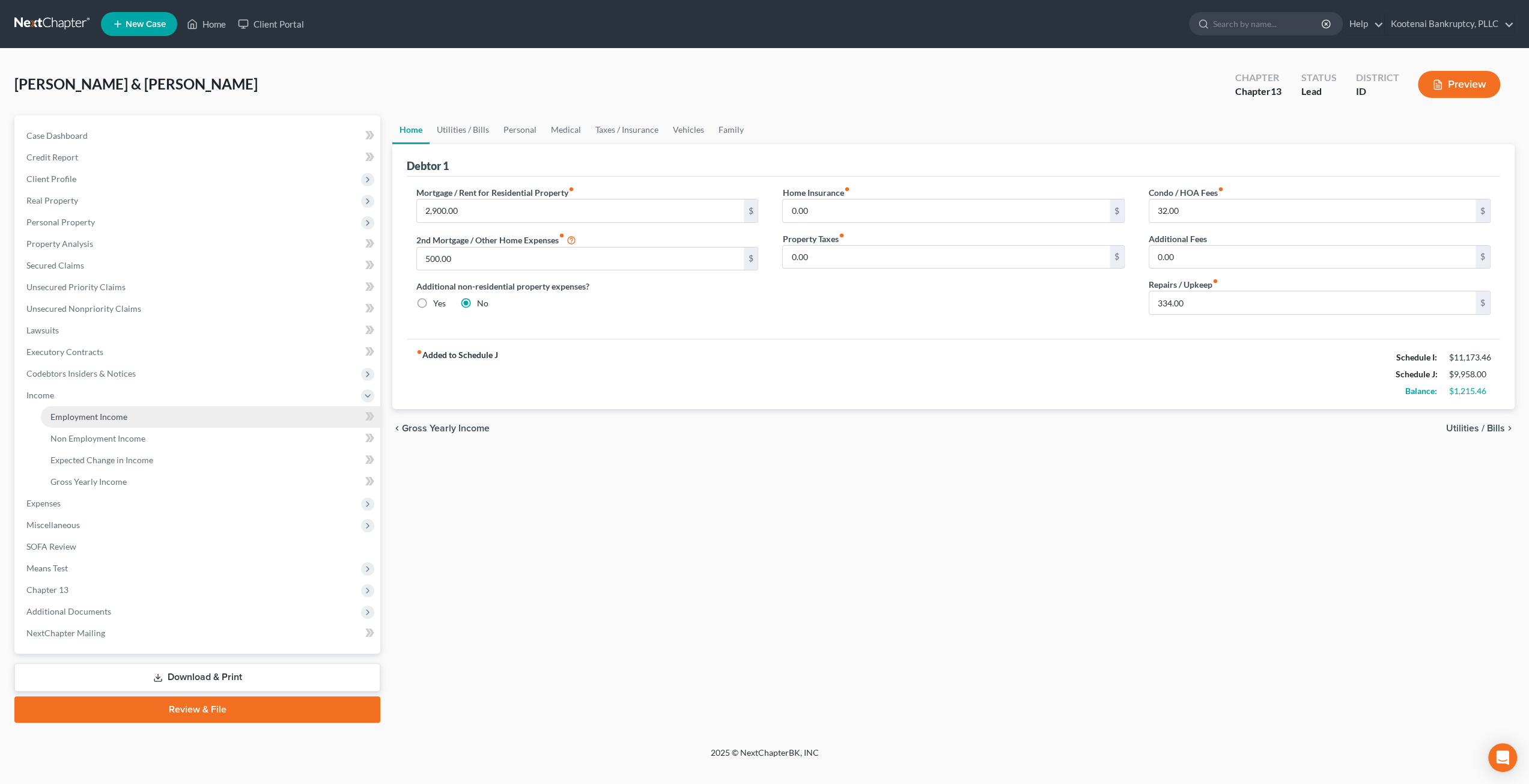
click at [96, 406] on link "Employment Income" at bounding box center [210, 417] width 340 height 22
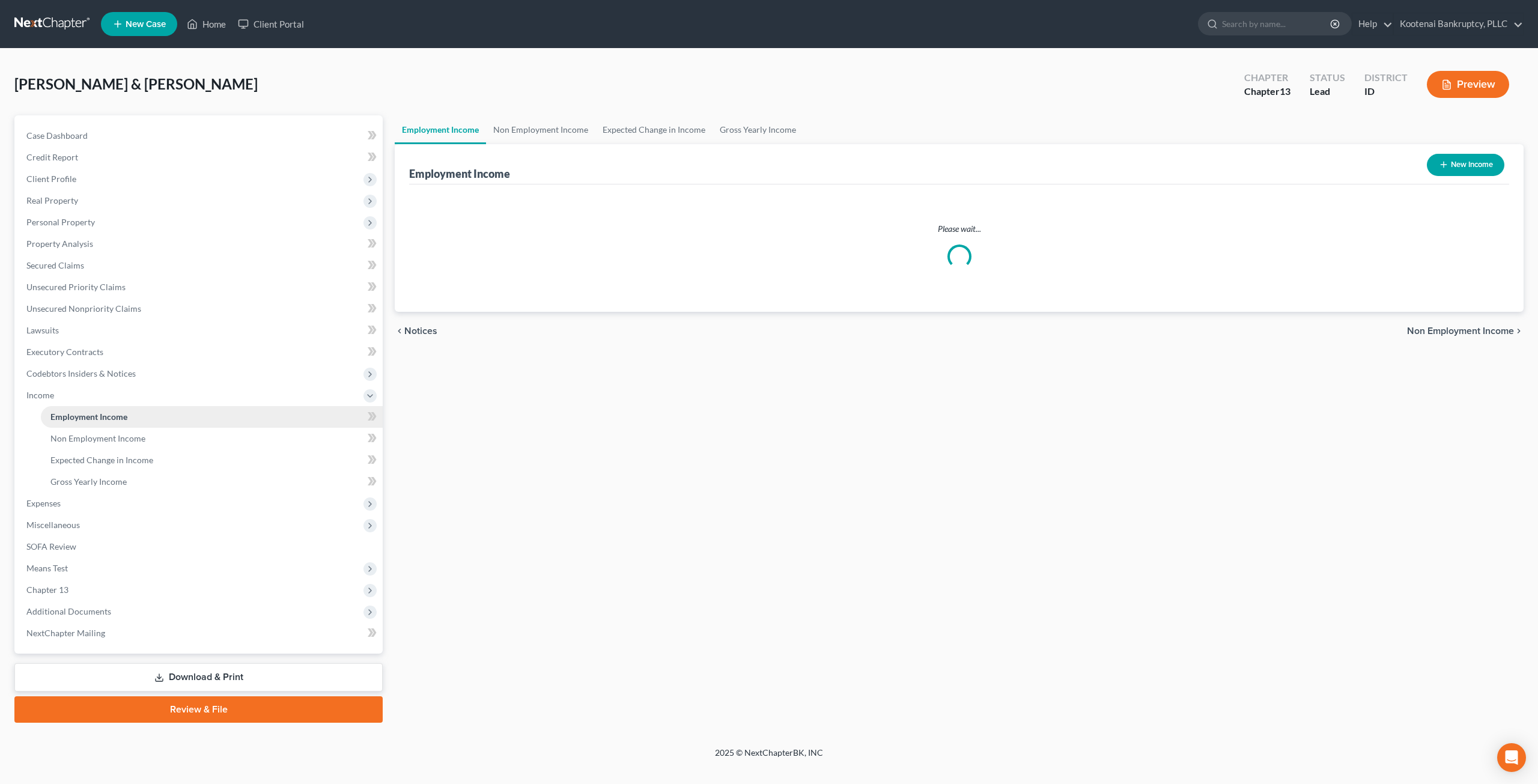
click at [99, 414] on span "Employment Income" at bounding box center [89, 416] width 77 height 11
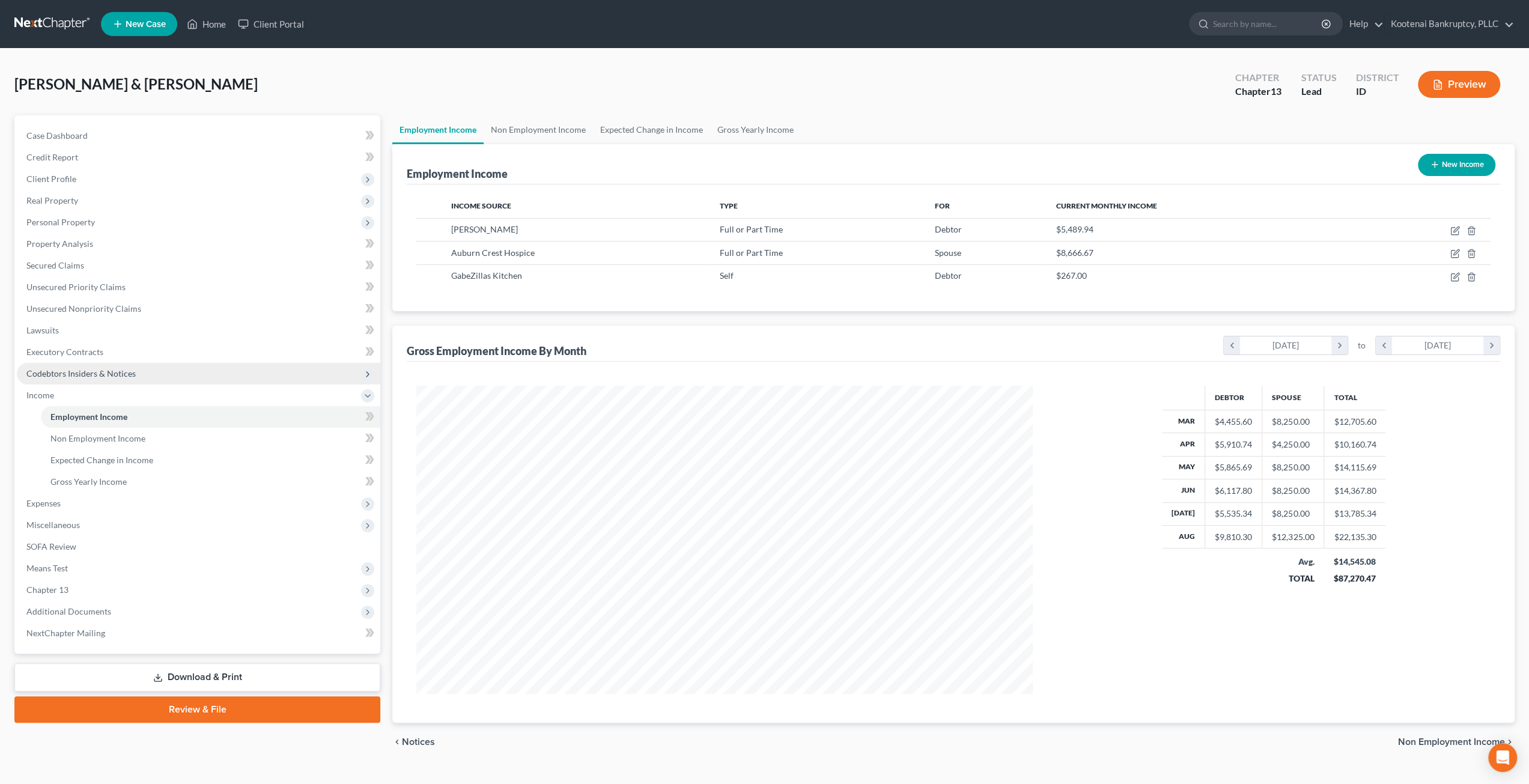
scroll to position [308, 641]
click at [116, 508] on span "Expenses" at bounding box center [199, 503] width 363 height 22
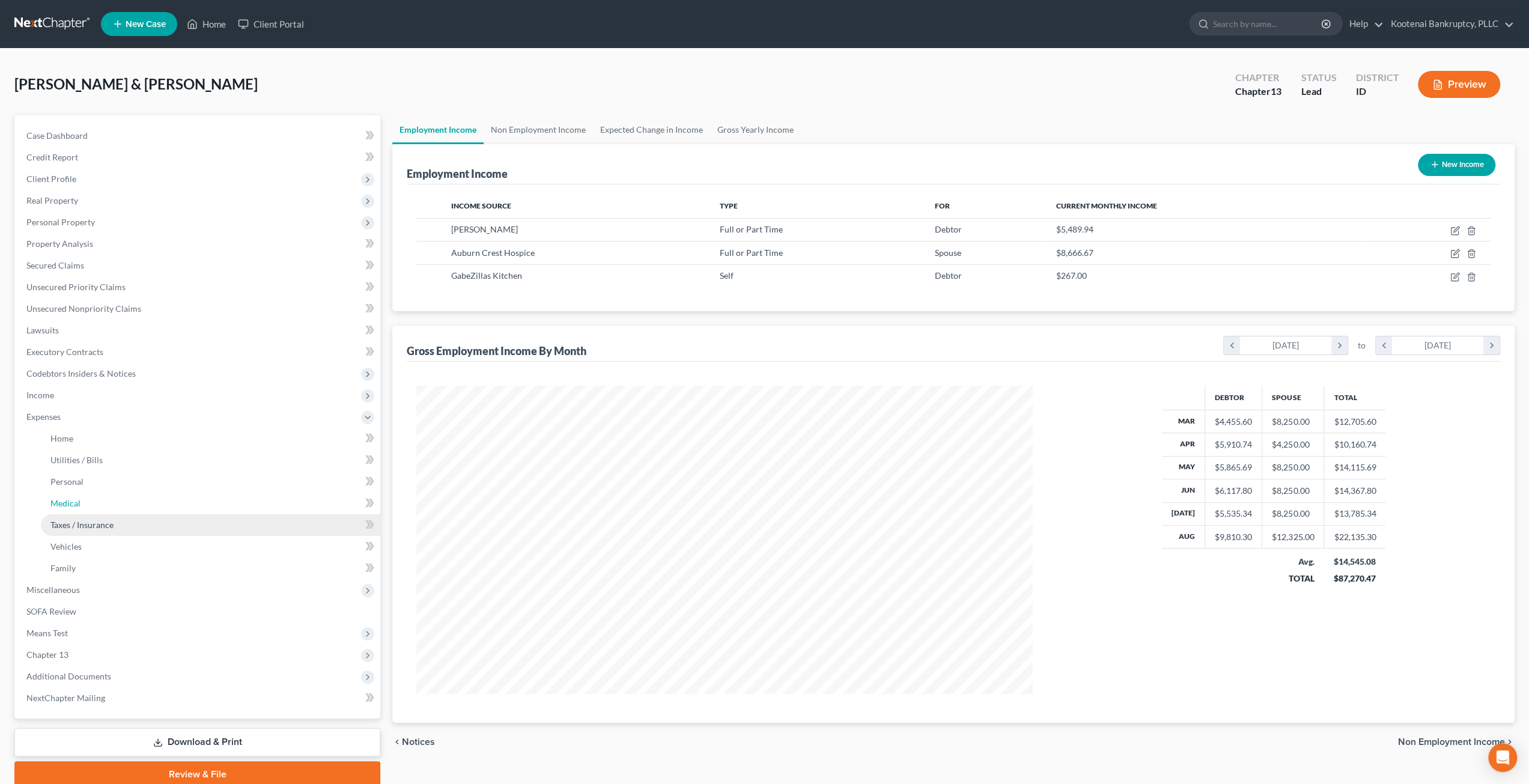
click at [116, 519] on ul "Home Utilities / Bills Personal Medical" at bounding box center [199, 503] width 363 height 151
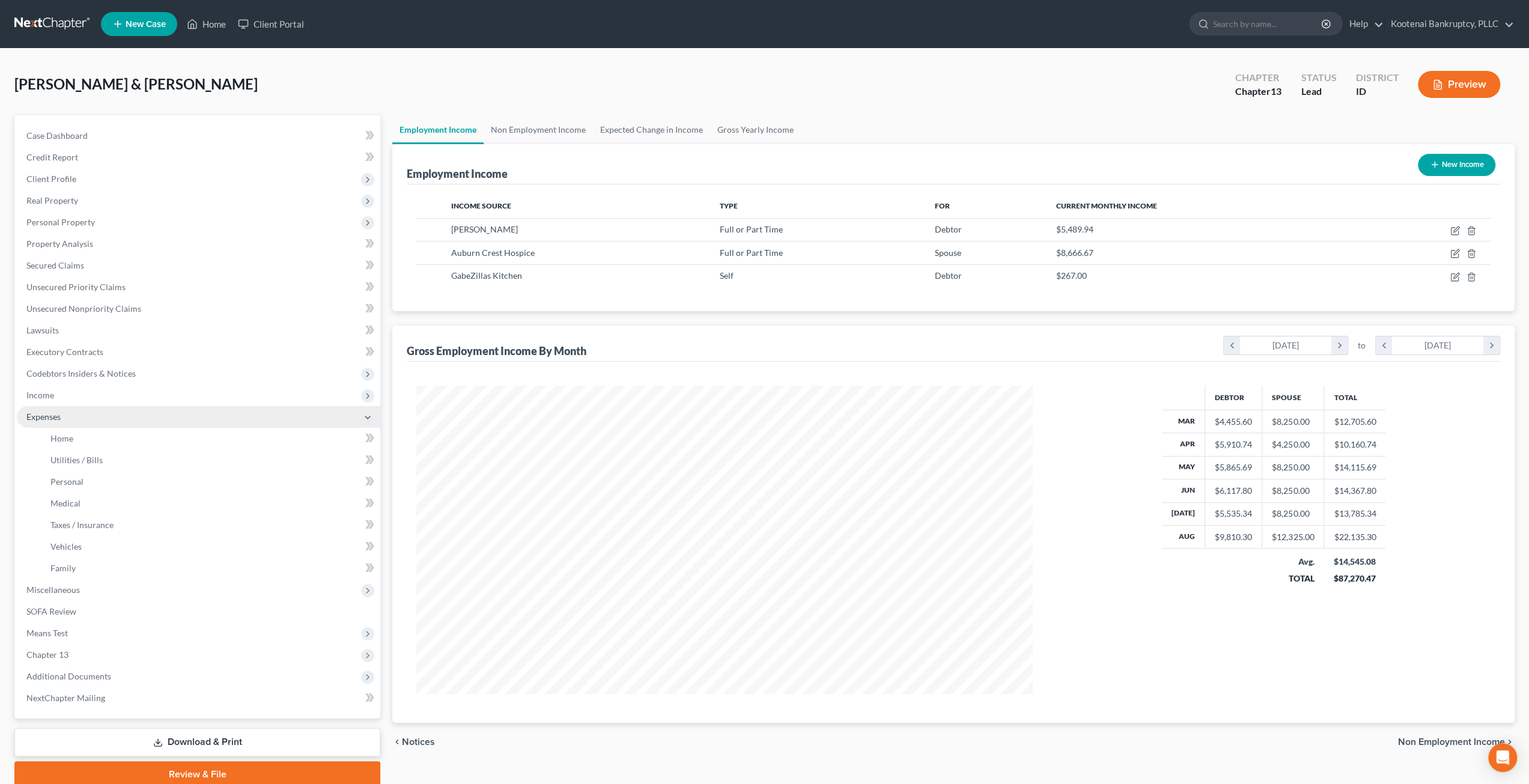
click at [132, 424] on span "Expenses" at bounding box center [199, 417] width 363 height 22
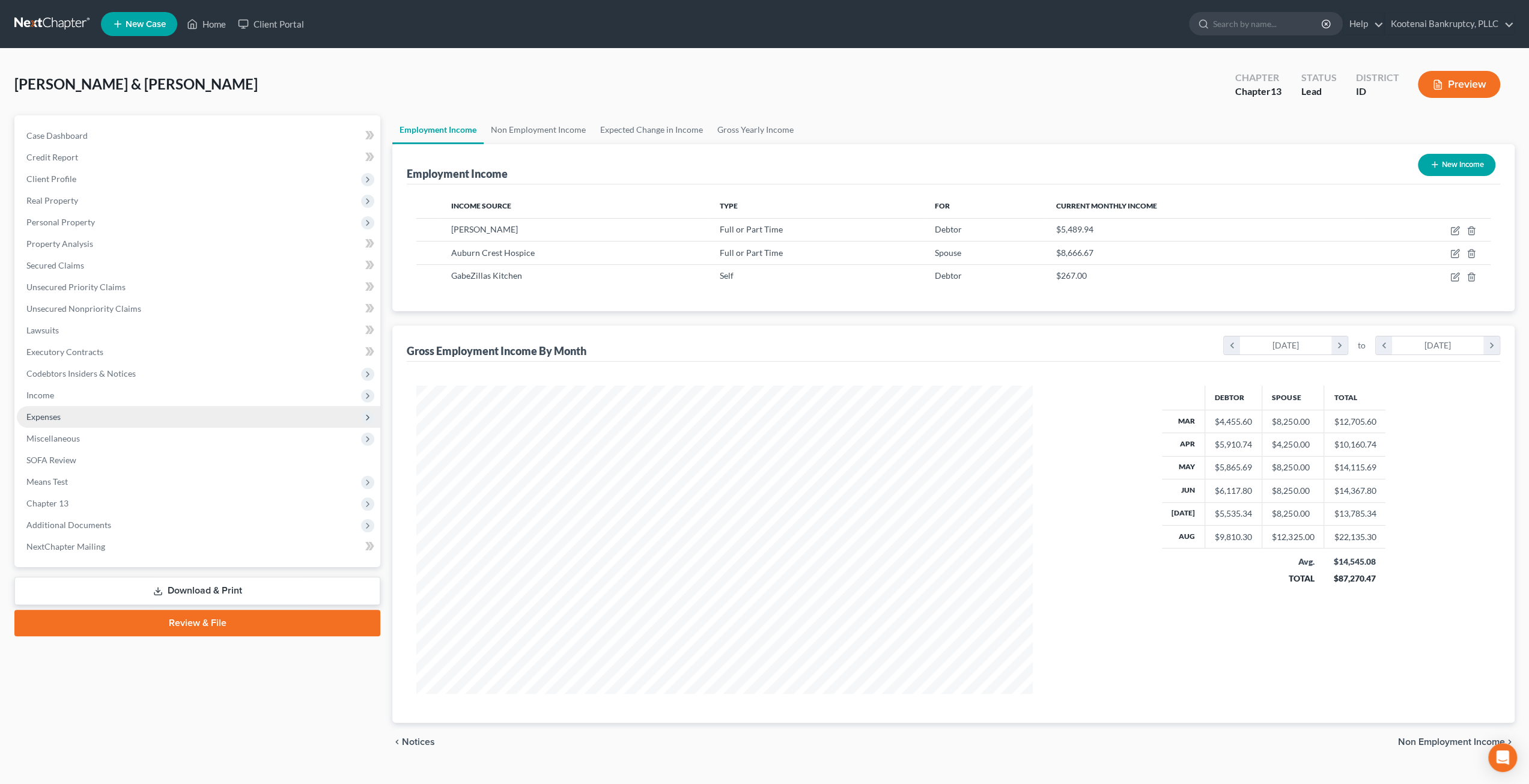
click at [129, 415] on span "Expenses" at bounding box center [199, 417] width 363 height 22
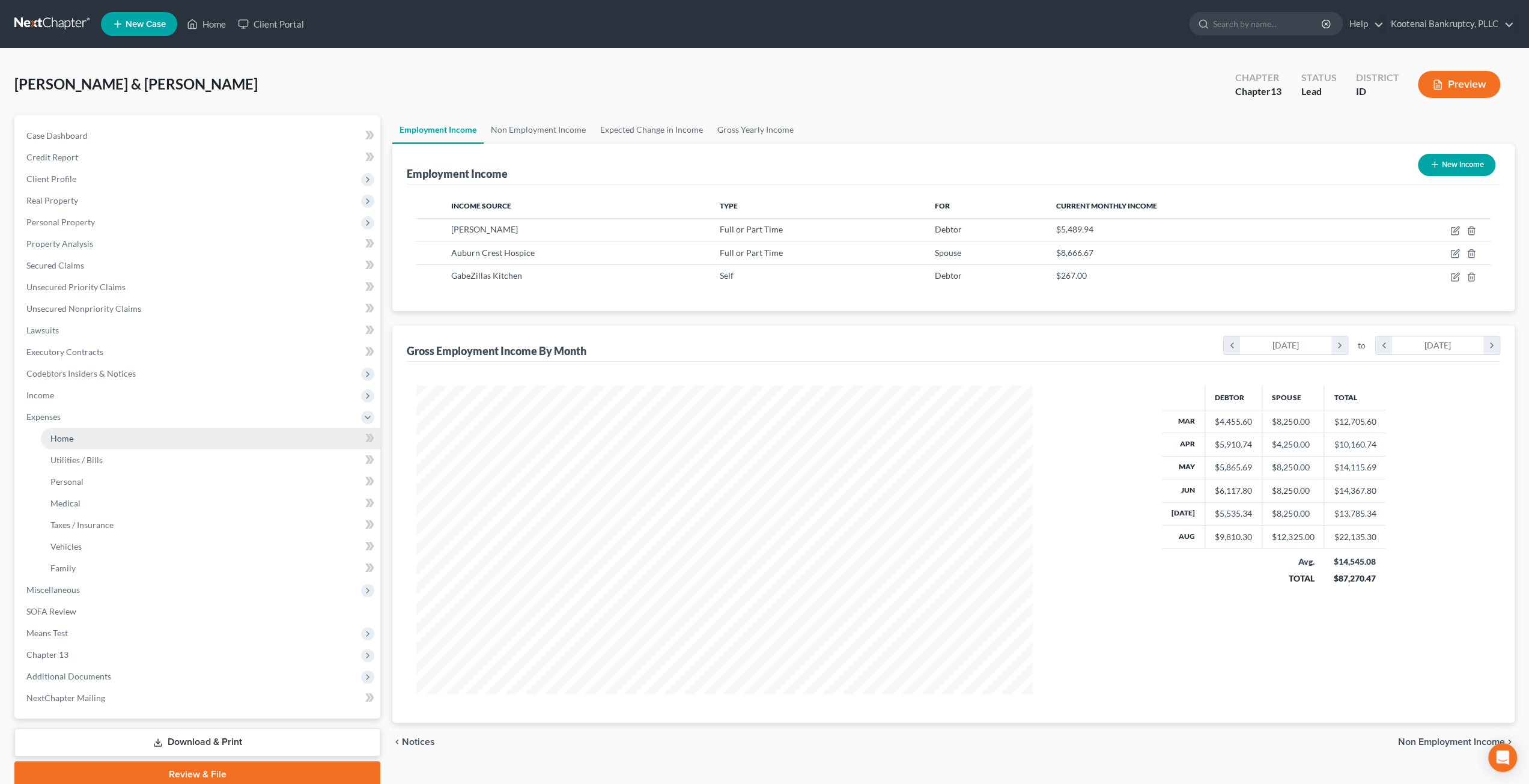
click at [125, 441] on link "Home" at bounding box center [210, 438] width 340 height 22
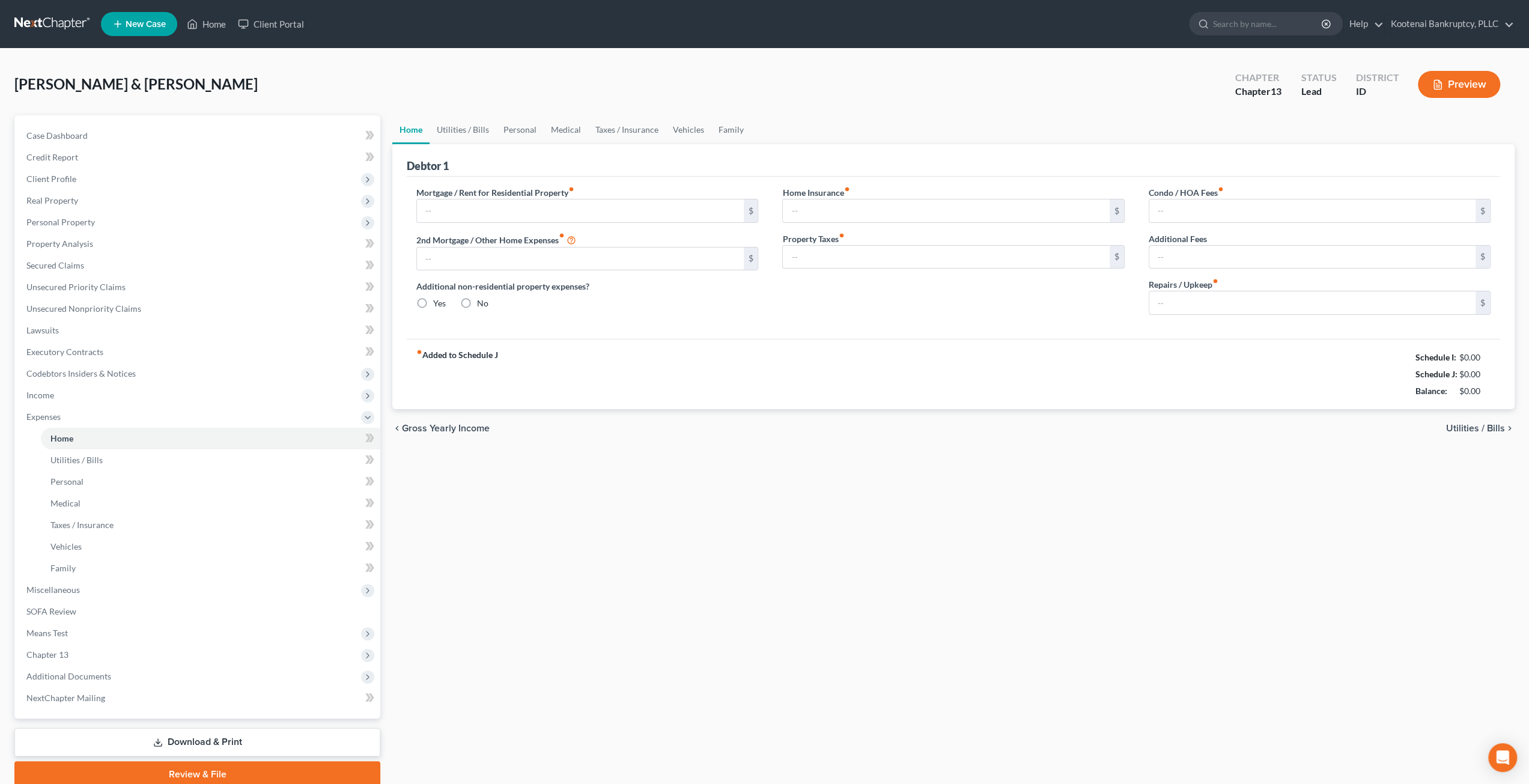
type input "2,900.00"
type input "500.00"
radio input "true"
type input "0.00"
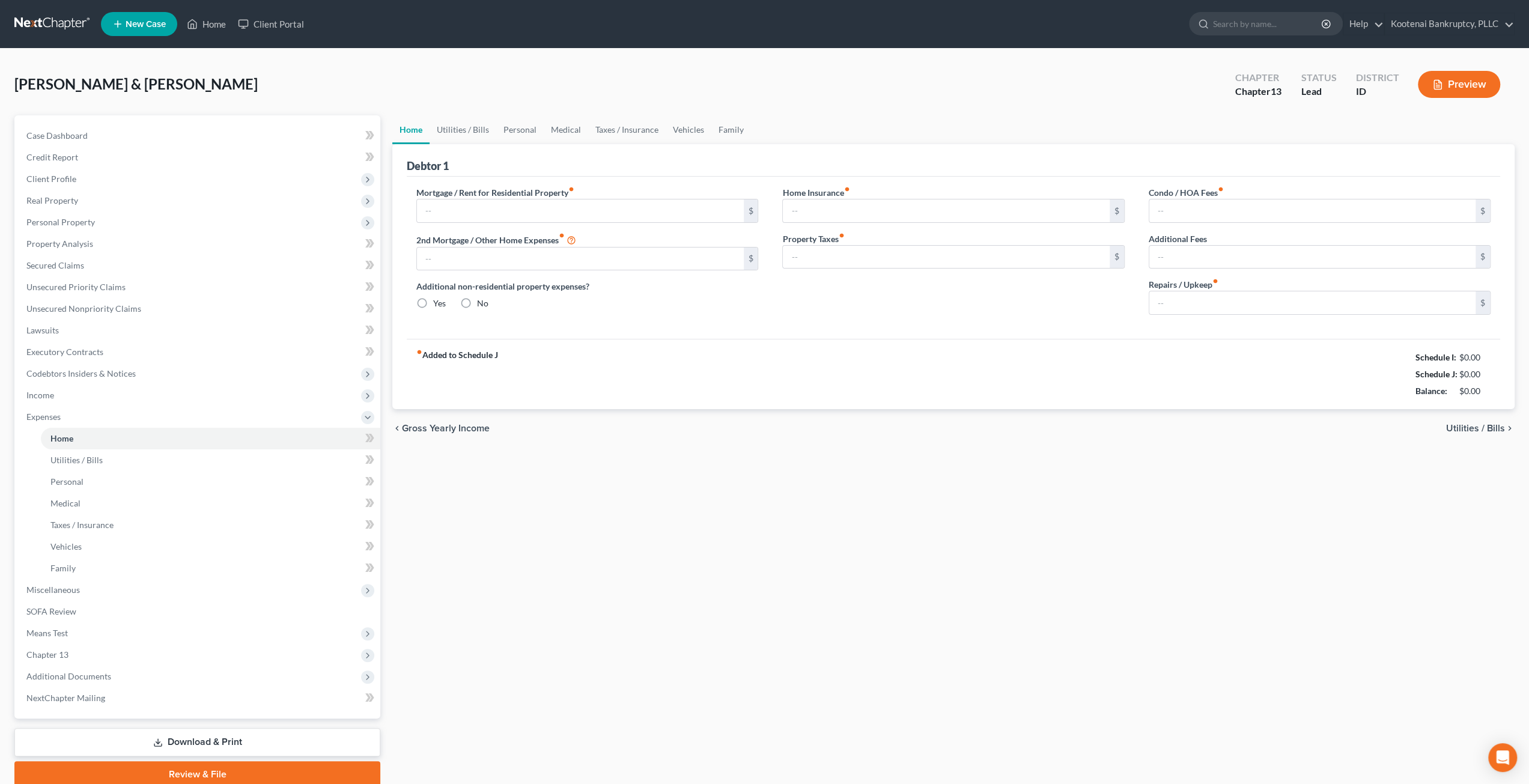
type input "32.00"
type input "0.00"
type input "334.00"
click at [475, 124] on link "Utilities / Bills" at bounding box center [463, 129] width 67 height 28
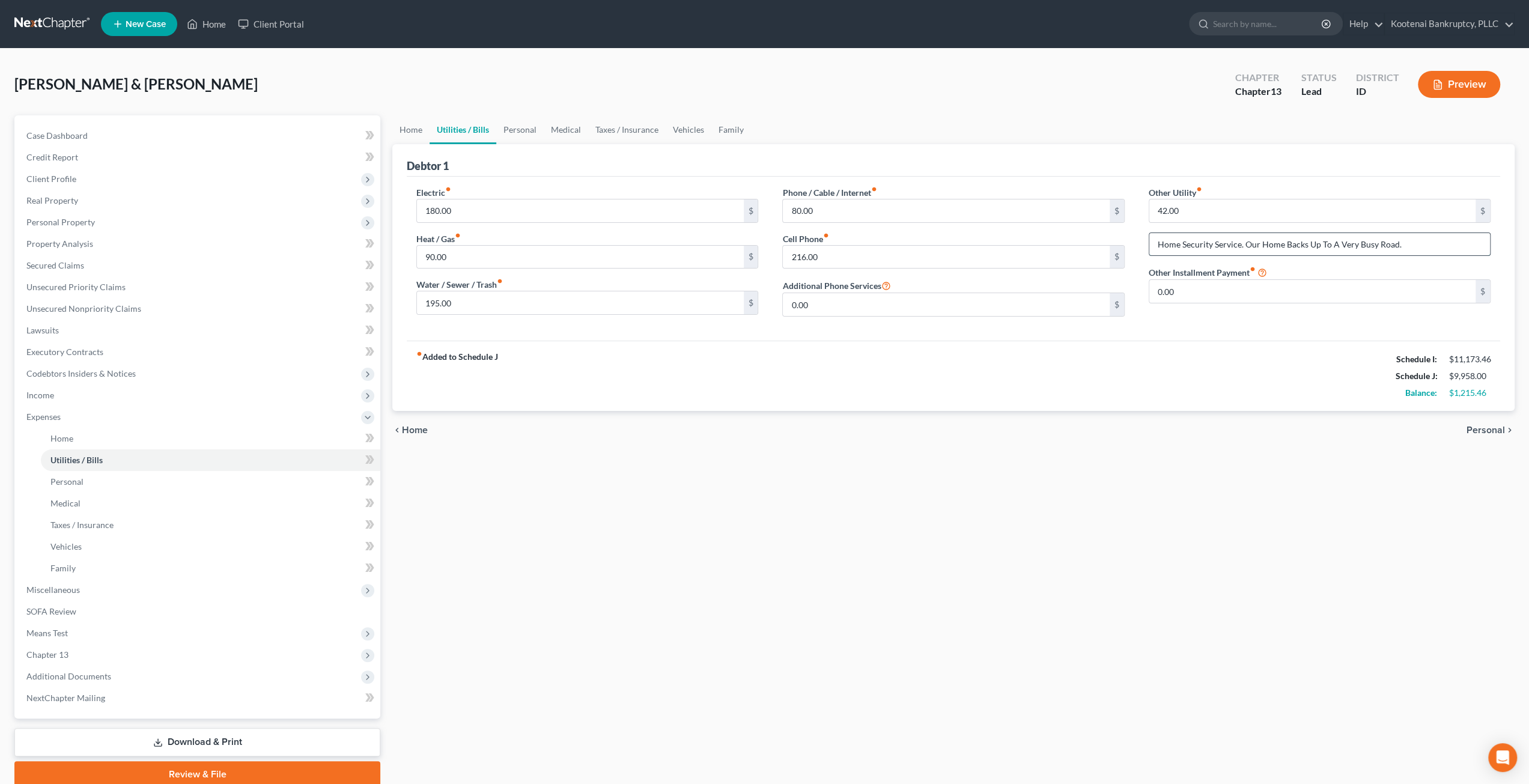
drag, startPoint x: 1425, startPoint y: 246, endPoint x: 1243, endPoint y: 243, distance: 182.0
click at [1243, 243] on input "Home Security Service. Our Home Backs Up To A Very Busy Road." at bounding box center [1320, 244] width 340 height 23
type input "Home Security Service."
click at [522, 125] on link "Personal" at bounding box center [519, 129] width 47 height 28
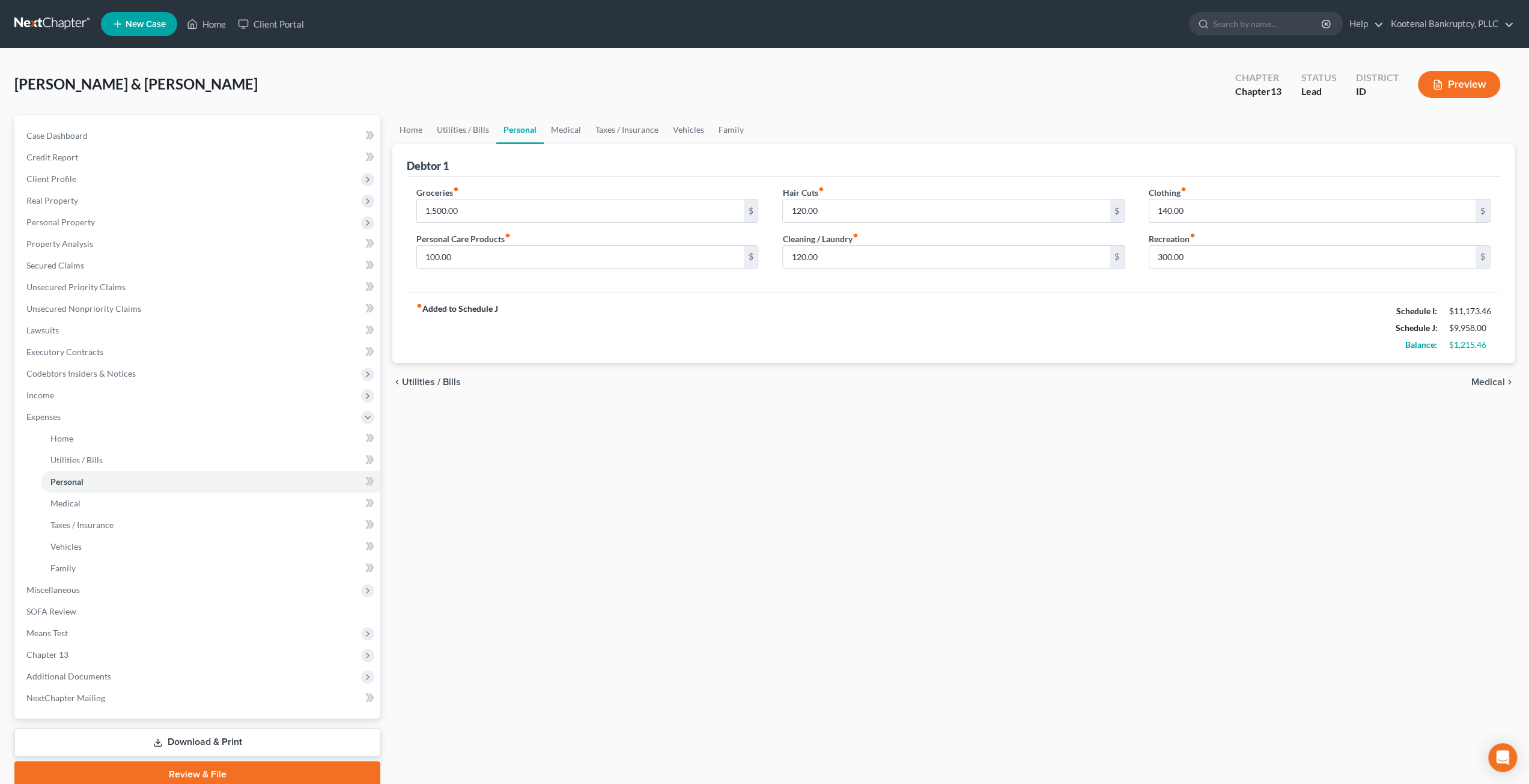
click at [835, 443] on div "Home Utilities / Bills Personal Medical Taxes / Insurance Vehicles Family Debto…" at bounding box center [953, 452] width 1134 height 672
click at [565, 128] on link "Medical" at bounding box center [566, 129] width 45 height 28
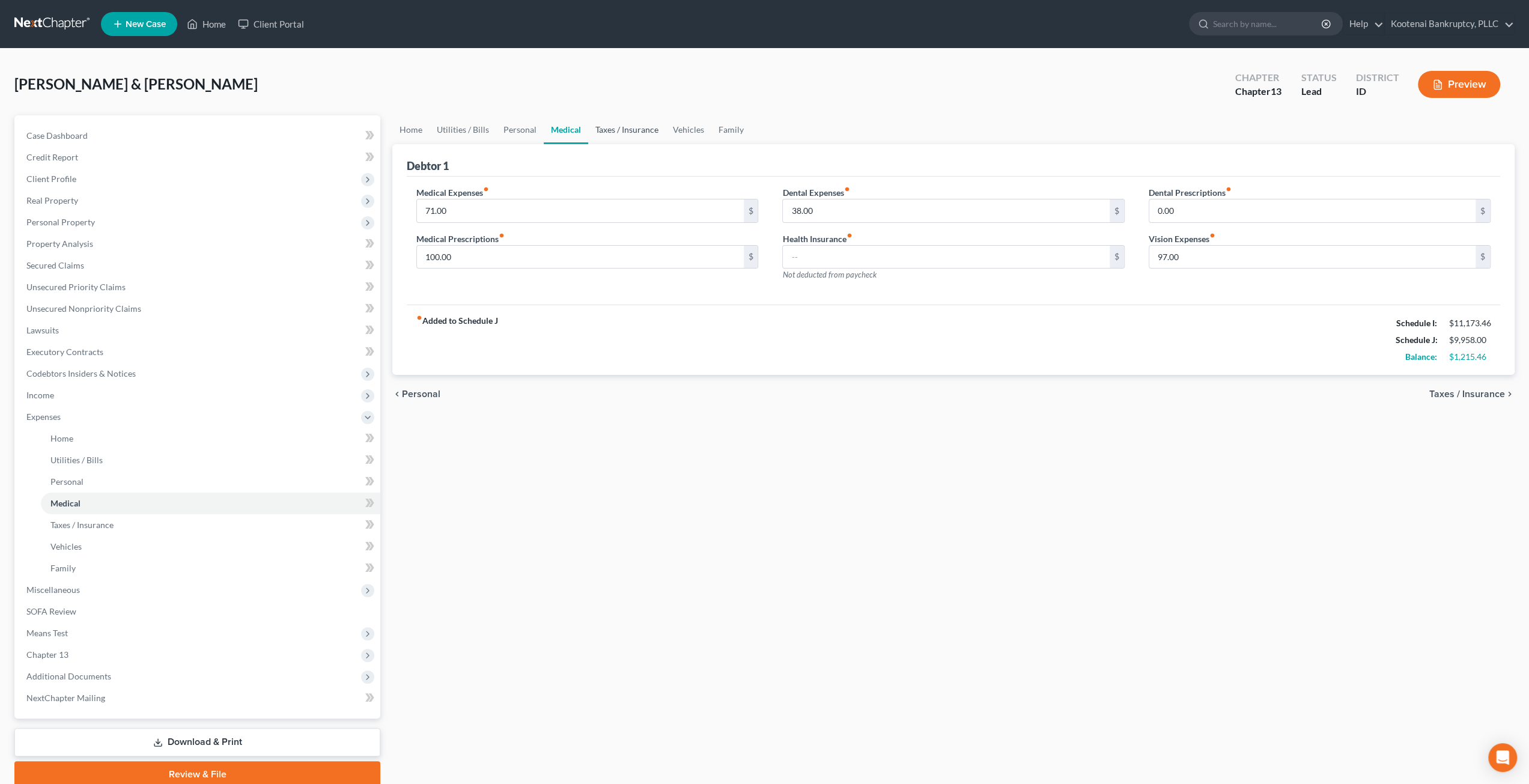
click at [619, 130] on link "Taxes / Insurance" at bounding box center [626, 129] width 77 height 28
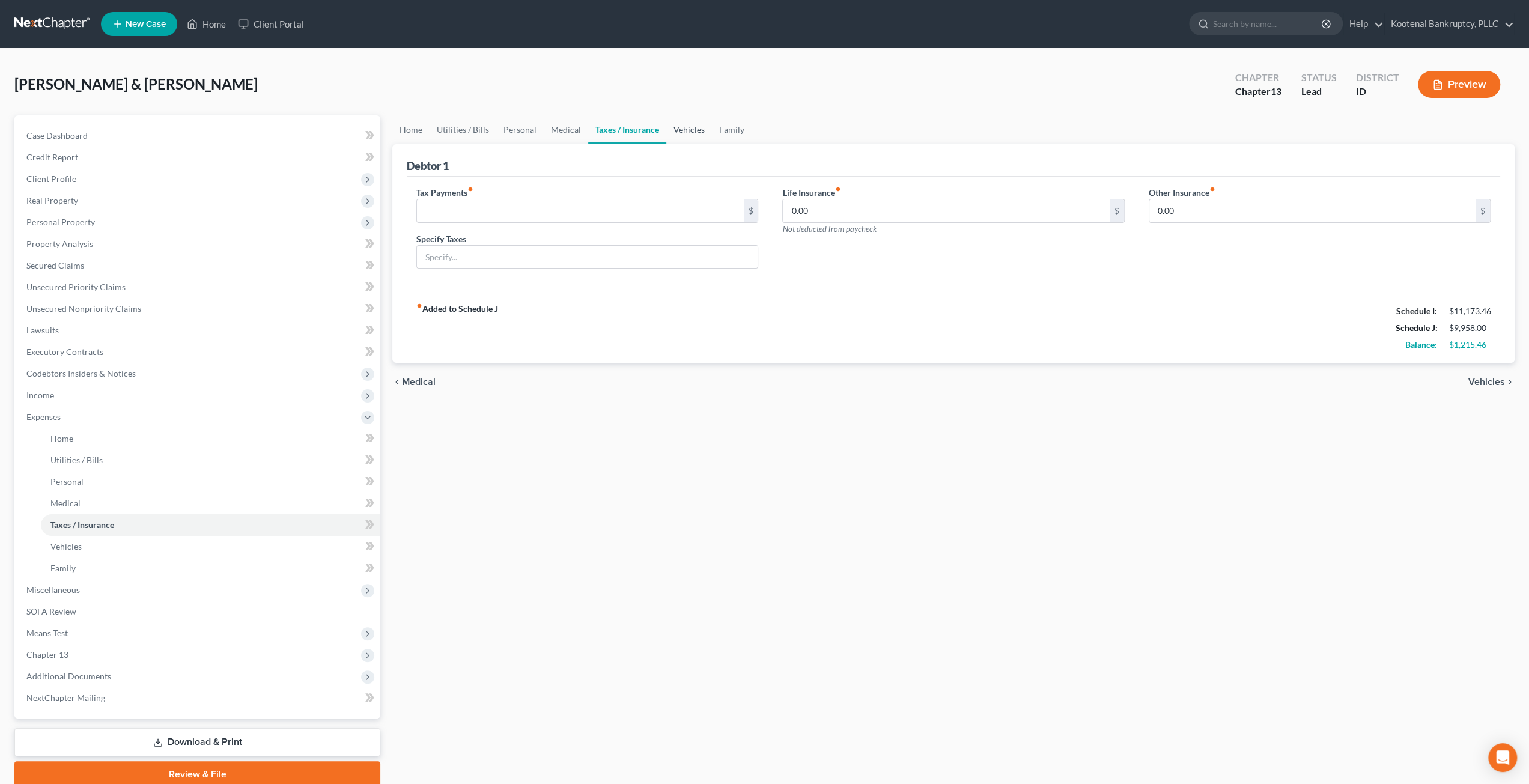
click at [691, 132] on link "Vehicles" at bounding box center [689, 129] width 46 height 28
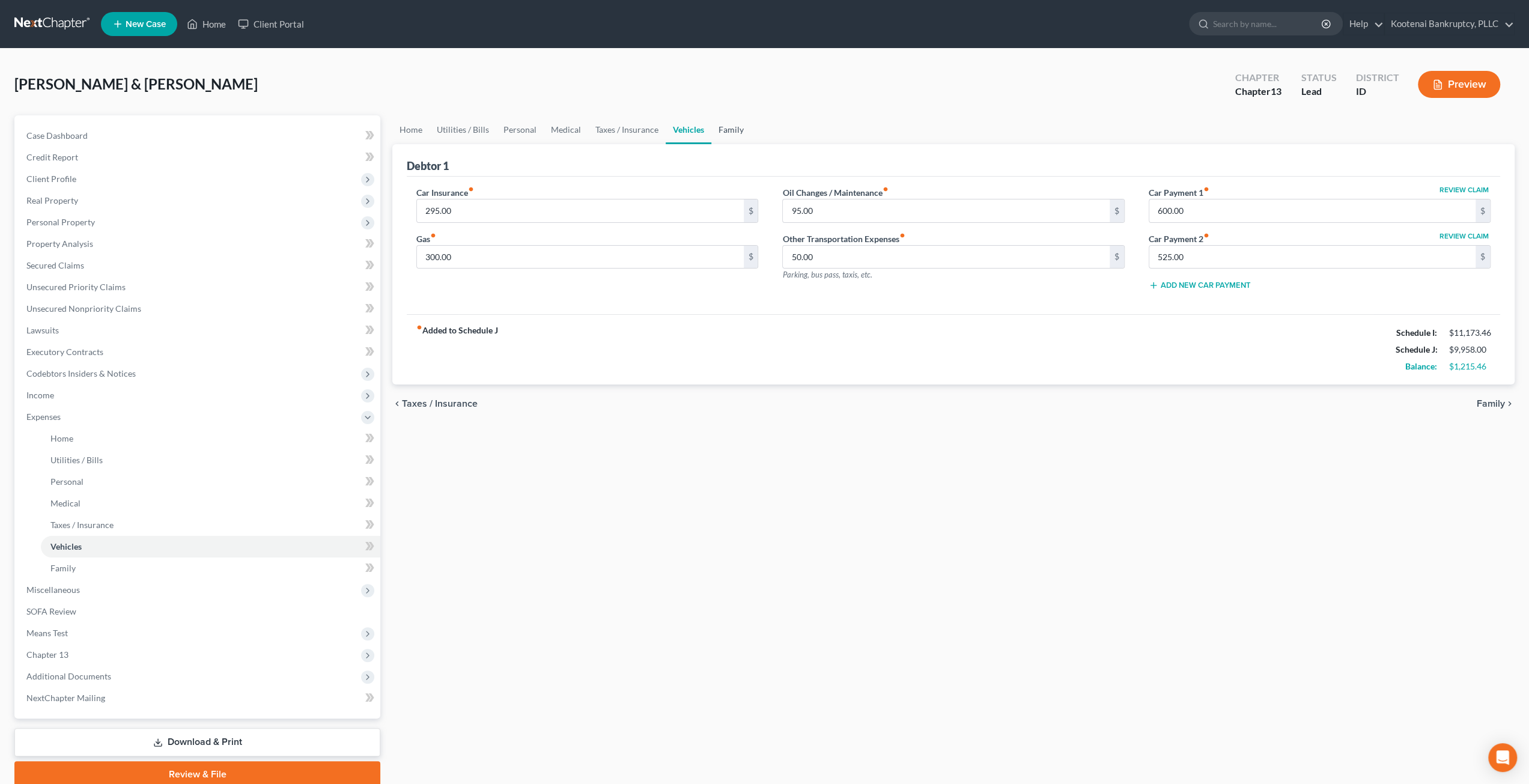
click at [734, 132] on link "Family" at bounding box center [731, 129] width 40 height 28
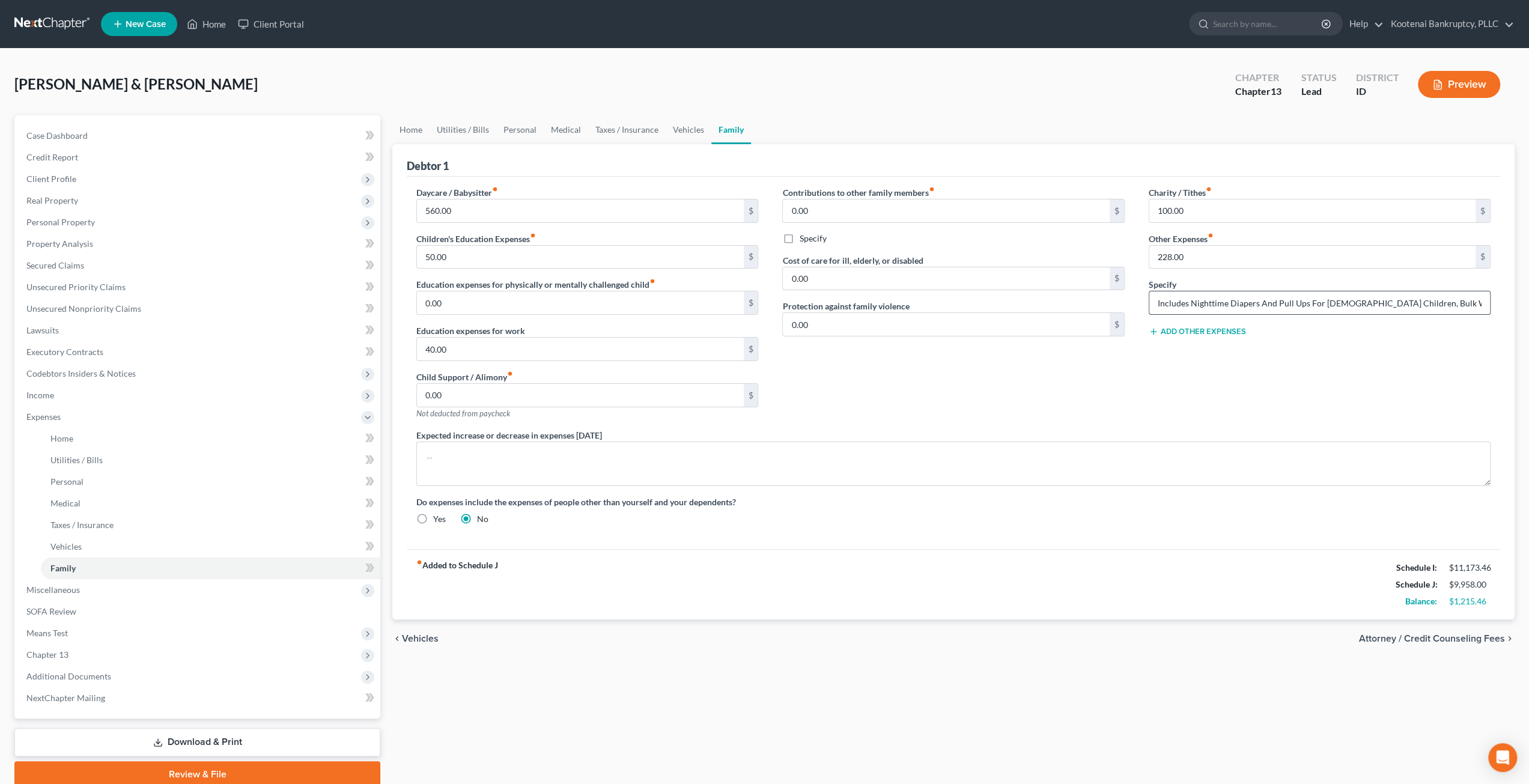
click at [1314, 299] on input "Includes Nighttime Diapers And Pull Ups For [DEMOGRAPHIC_DATA] Children, Bulk W…" at bounding box center [1320, 303] width 340 height 23
drag, startPoint x: 1365, startPoint y: 304, endPoint x: 1493, endPoint y: 304, distance: 128.0
click at [1493, 304] on div "Charity / Tithes fiber_manual_record 100.00 $ Other Expenses fiber_manual_recor…" at bounding box center [1319, 308] width 366 height 243
click at [1465, 301] on input "Includes Nighttime Diapers And Pull Ups For [DEMOGRAPHIC_DATA] Children, Bulk W…" at bounding box center [1320, 303] width 340 height 23
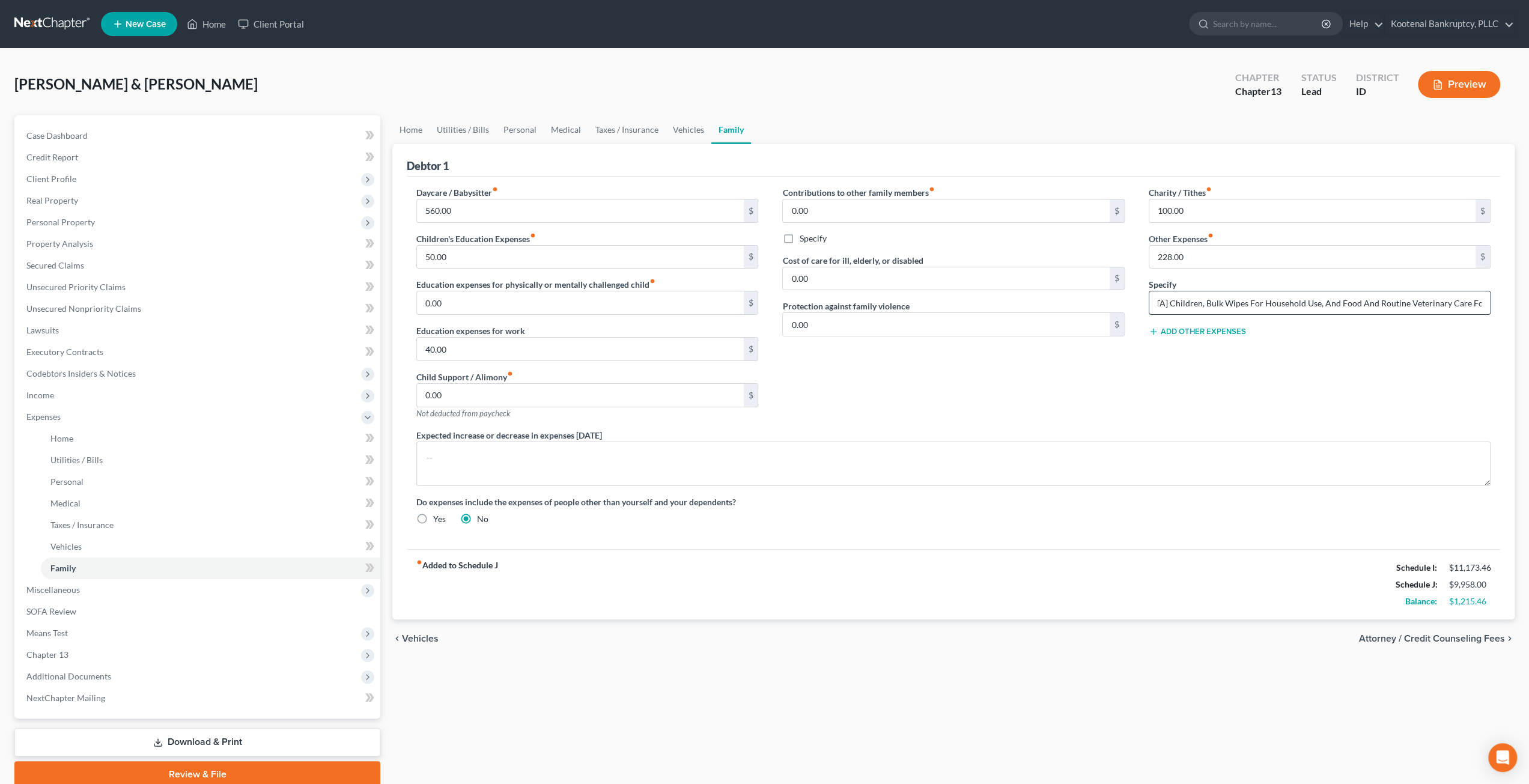
click at [1484, 301] on input "Includes Nighttime Diapers And Pull Ups For [DEMOGRAPHIC_DATA] Children, Bulk W…" at bounding box center [1320, 303] width 340 height 23
drag, startPoint x: 1485, startPoint y: 301, endPoint x: 1131, endPoint y: 294, distance: 354.1
click at [1131, 294] on div "Daycare / Babysitter fiber_manual_record 560.00 $ Children's Education Expenses…" at bounding box center [953, 361] width 1098 height 348
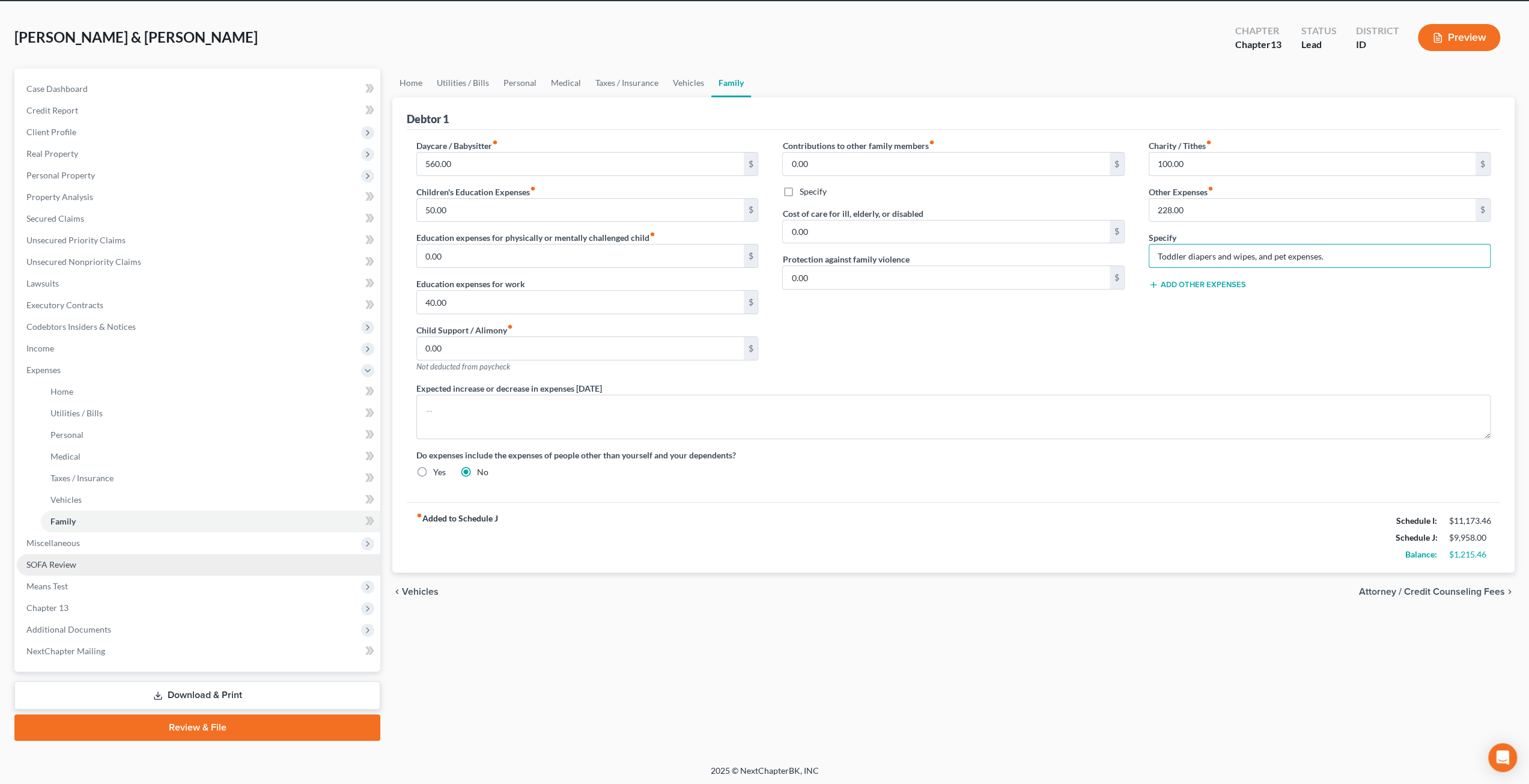
scroll to position [47, 0]
type input "Toddler diapers and wipes, and pet expenses."
drag, startPoint x: 110, startPoint y: 582, endPoint x: 118, endPoint y: 593, distance: 13.6
click at [110, 582] on span "Means Test" at bounding box center [199, 585] width 363 height 22
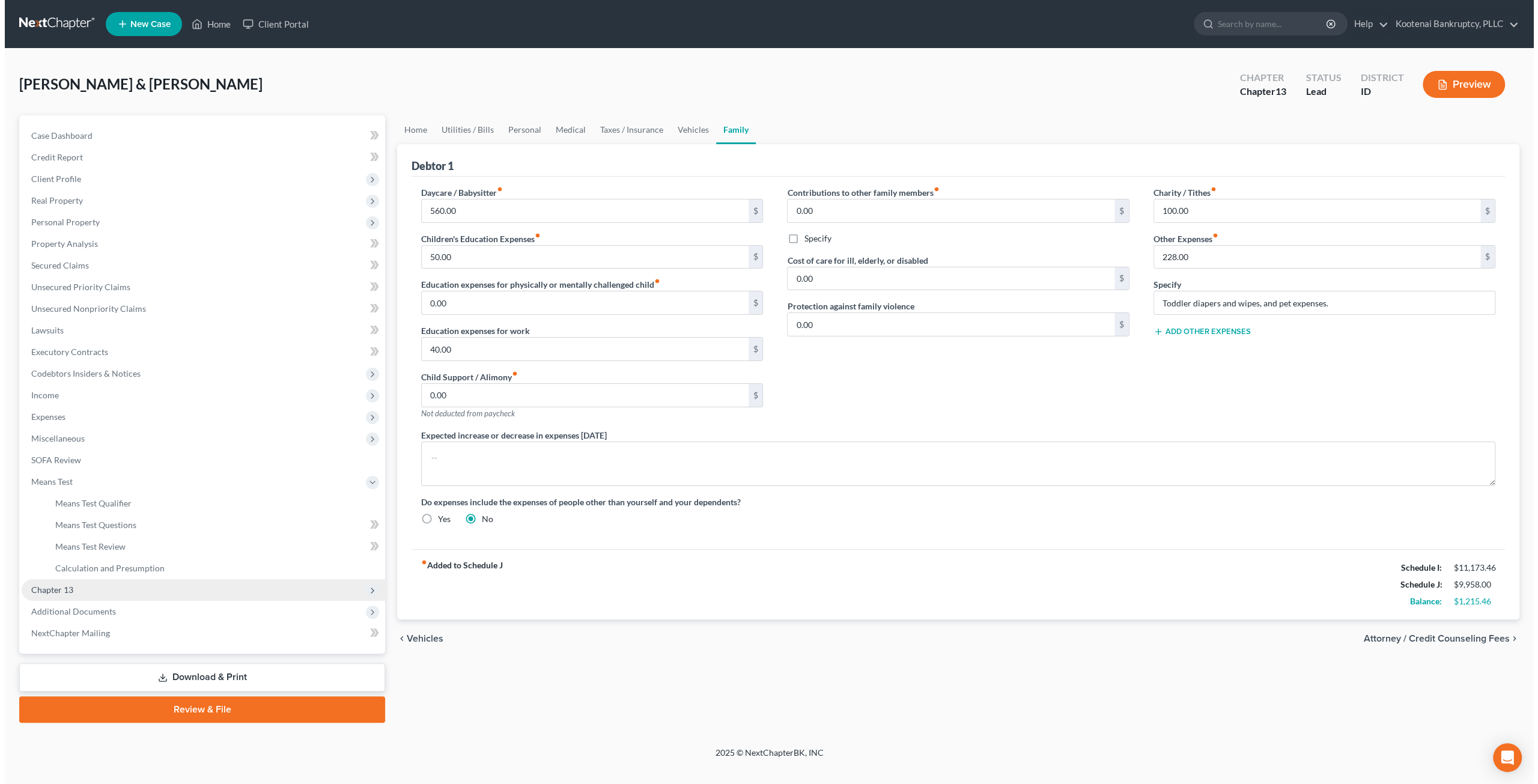
scroll to position [0, 0]
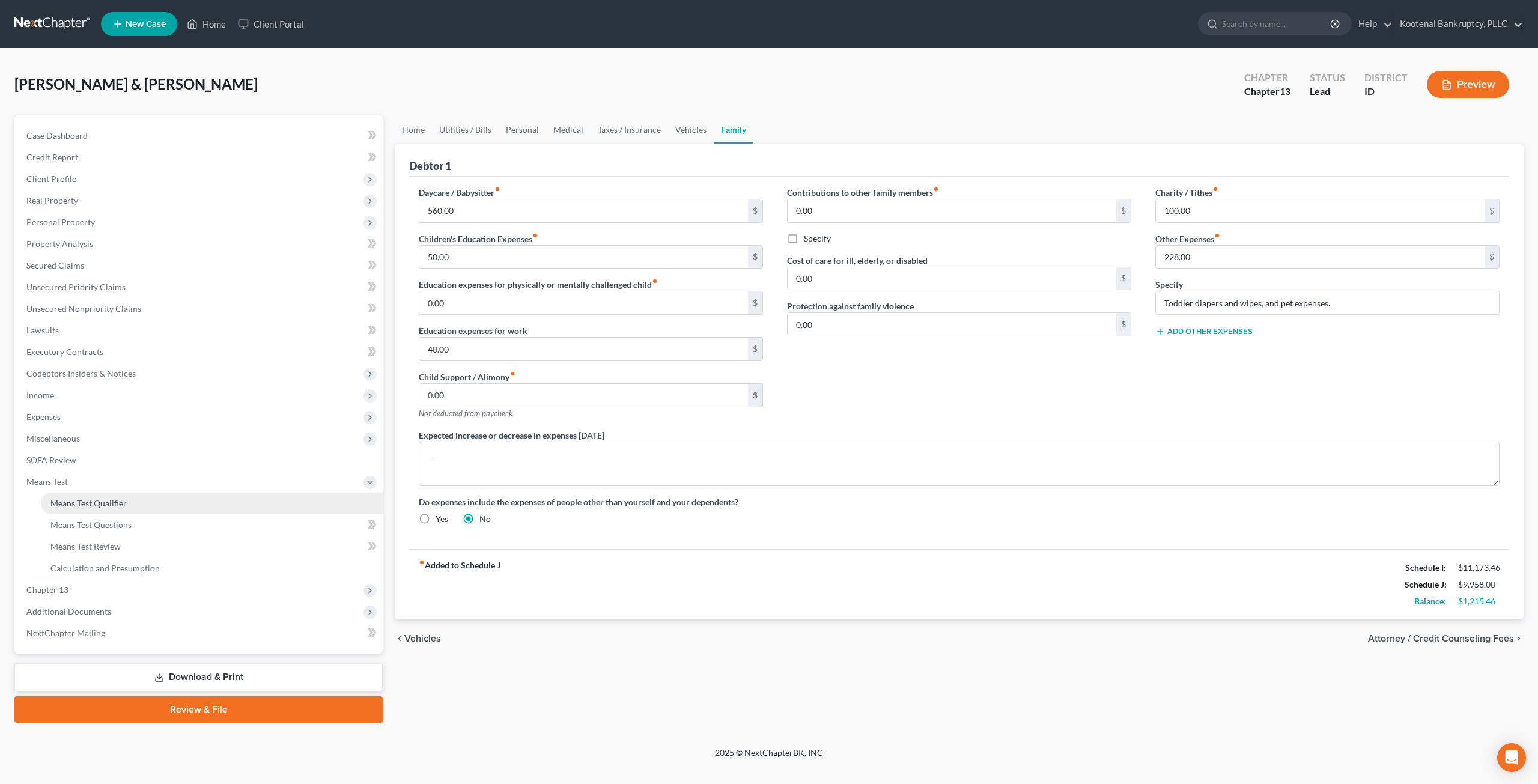
click at [125, 503] on span "Means Test Qualifier" at bounding box center [89, 503] width 77 height 11
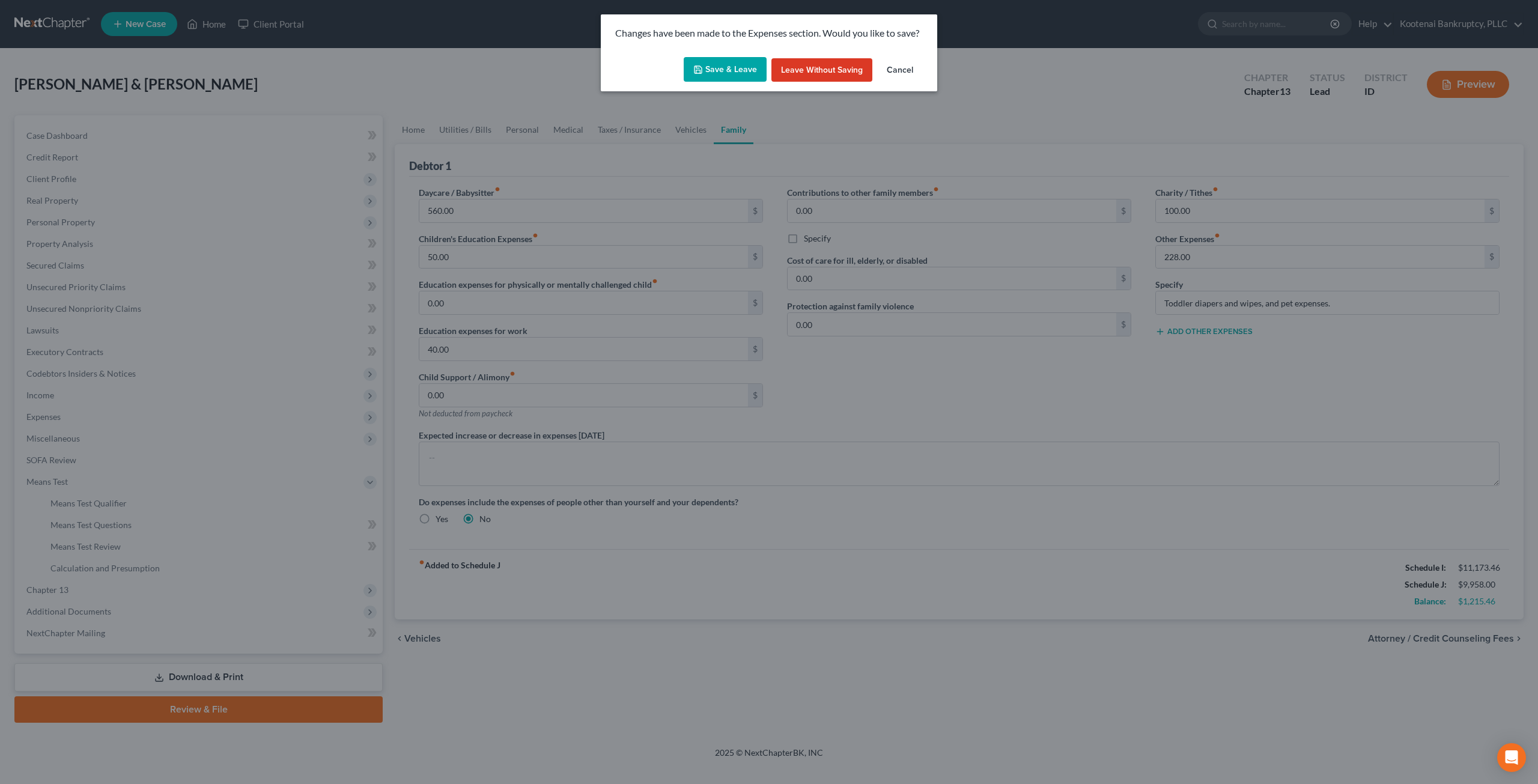
click at [717, 62] on button "Save & Leave" at bounding box center [725, 69] width 83 height 25
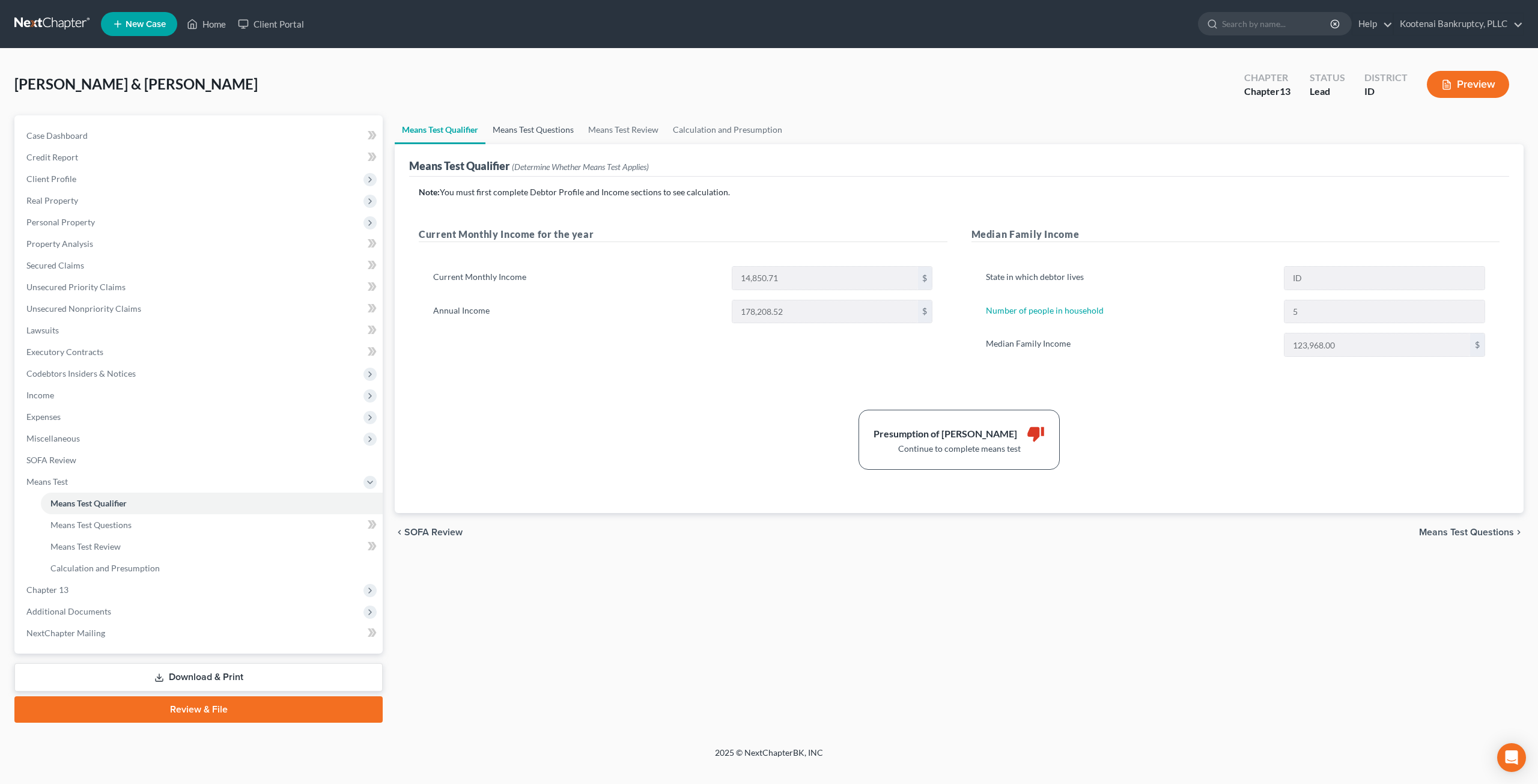
click at [524, 132] on link "Means Test Questions" at bounding box center [532, 129] width 95 height 28
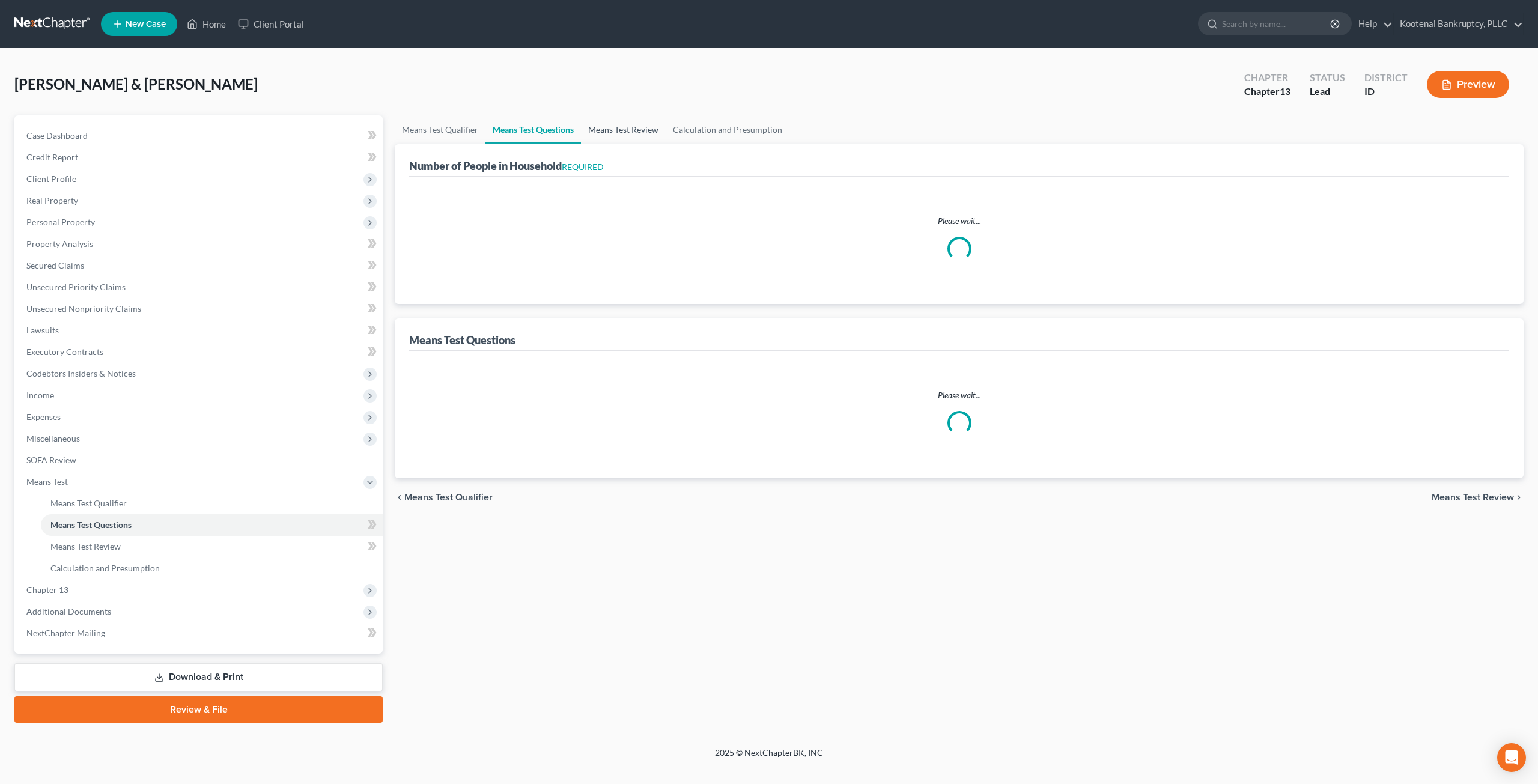
select select "0"
select select "60"
select select "0"
select select "60"
select select "1"
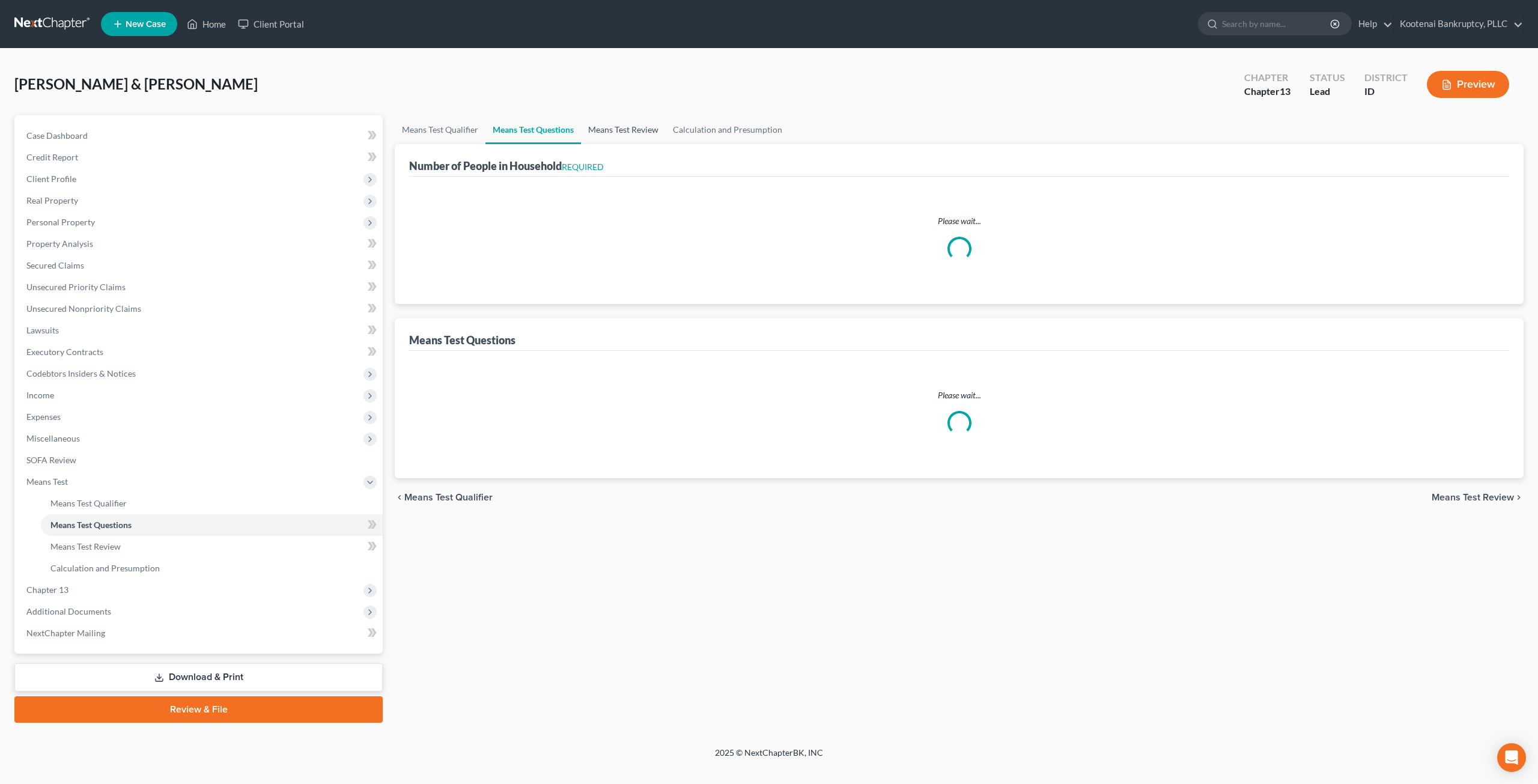
select select "60"
select select "1"
select select "60"
select select "2"
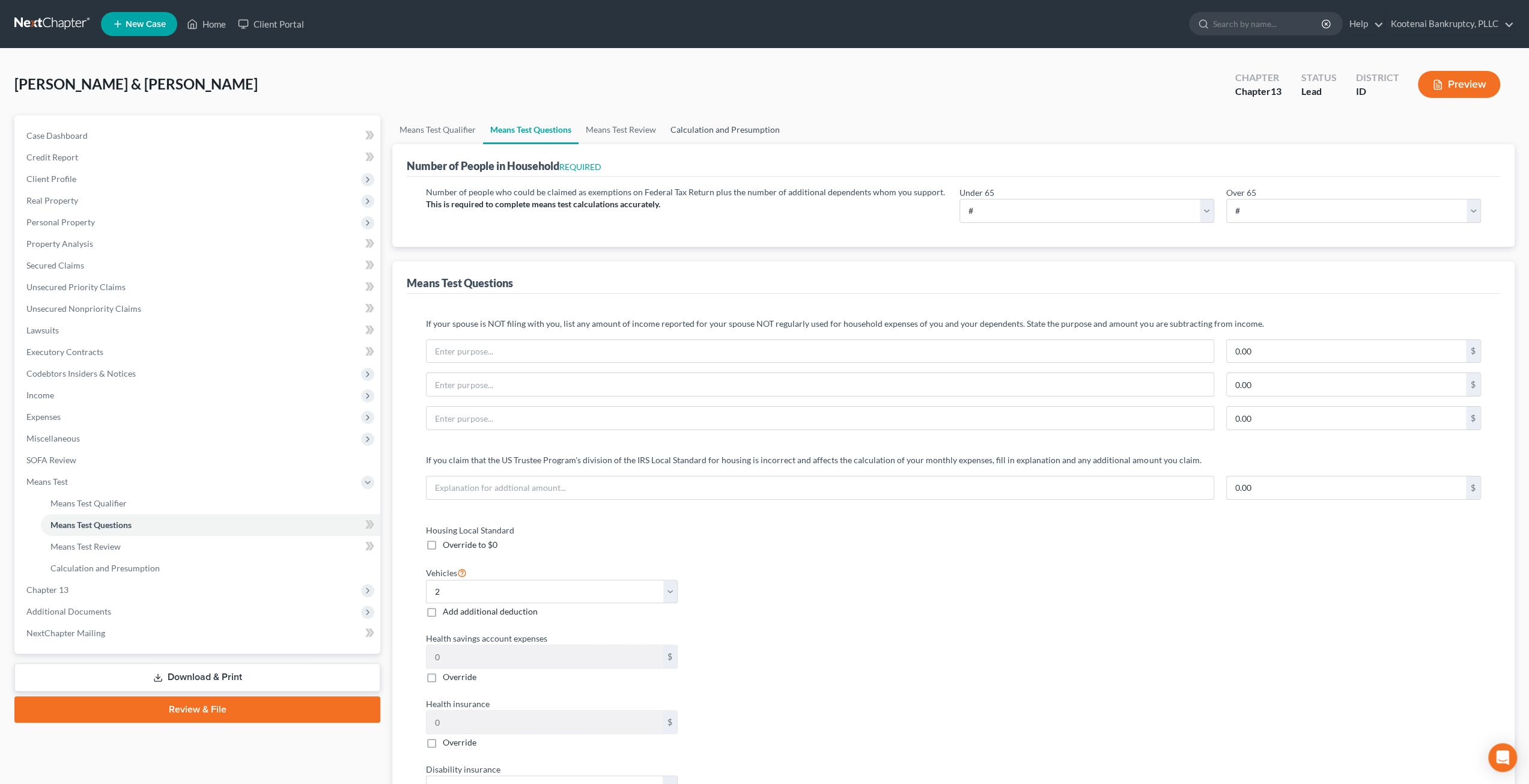
click at [723, 129] on link "Calculation and Presumption" at bounding box center [725, 129] width 124 height 28
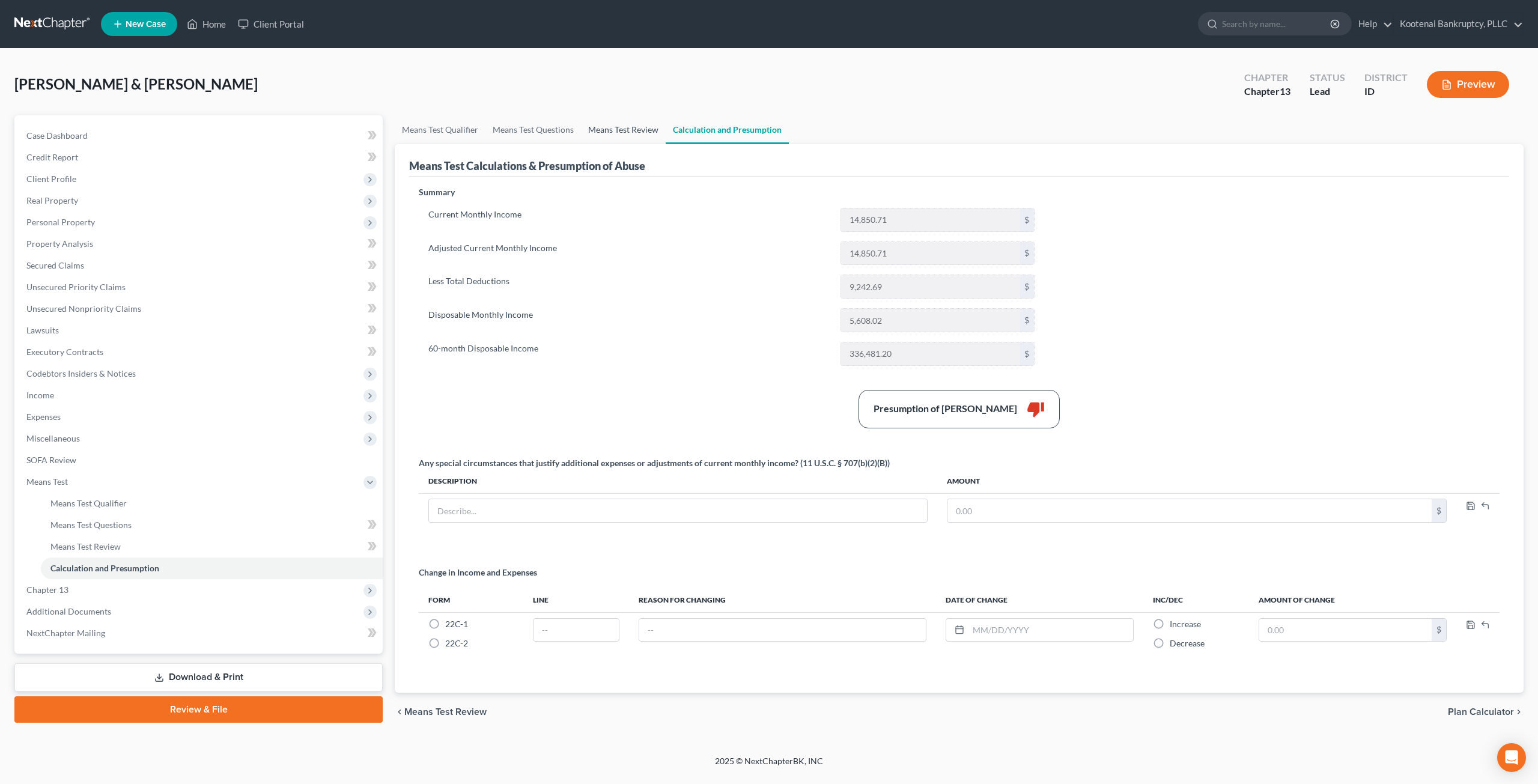
click at [629, 130] on link "Means Test Review" at bounding box center [624, 129] width 85 height 28
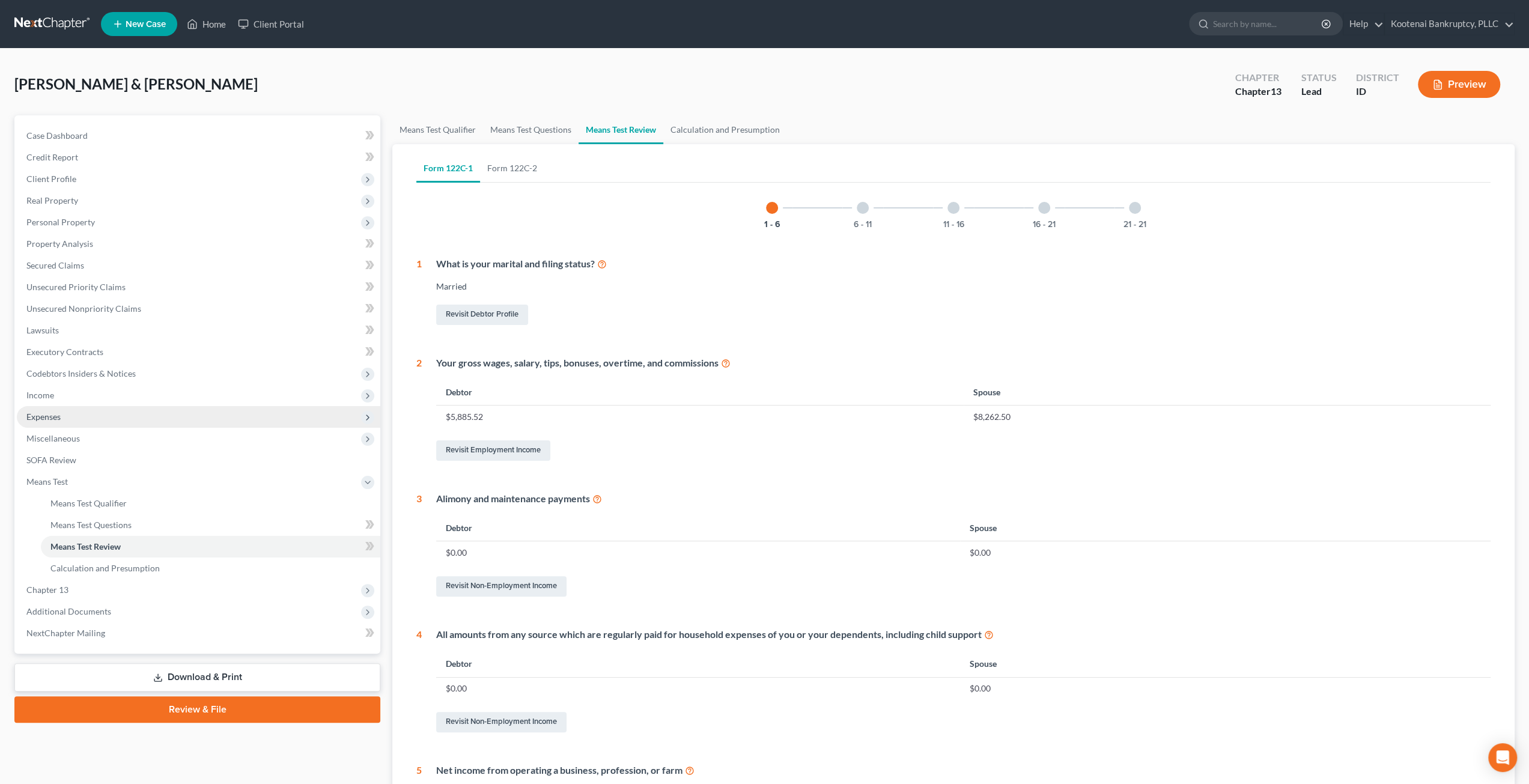
click at [74, 416] on span "Expenses" at bounding box center [199, 417] width 363 height 22
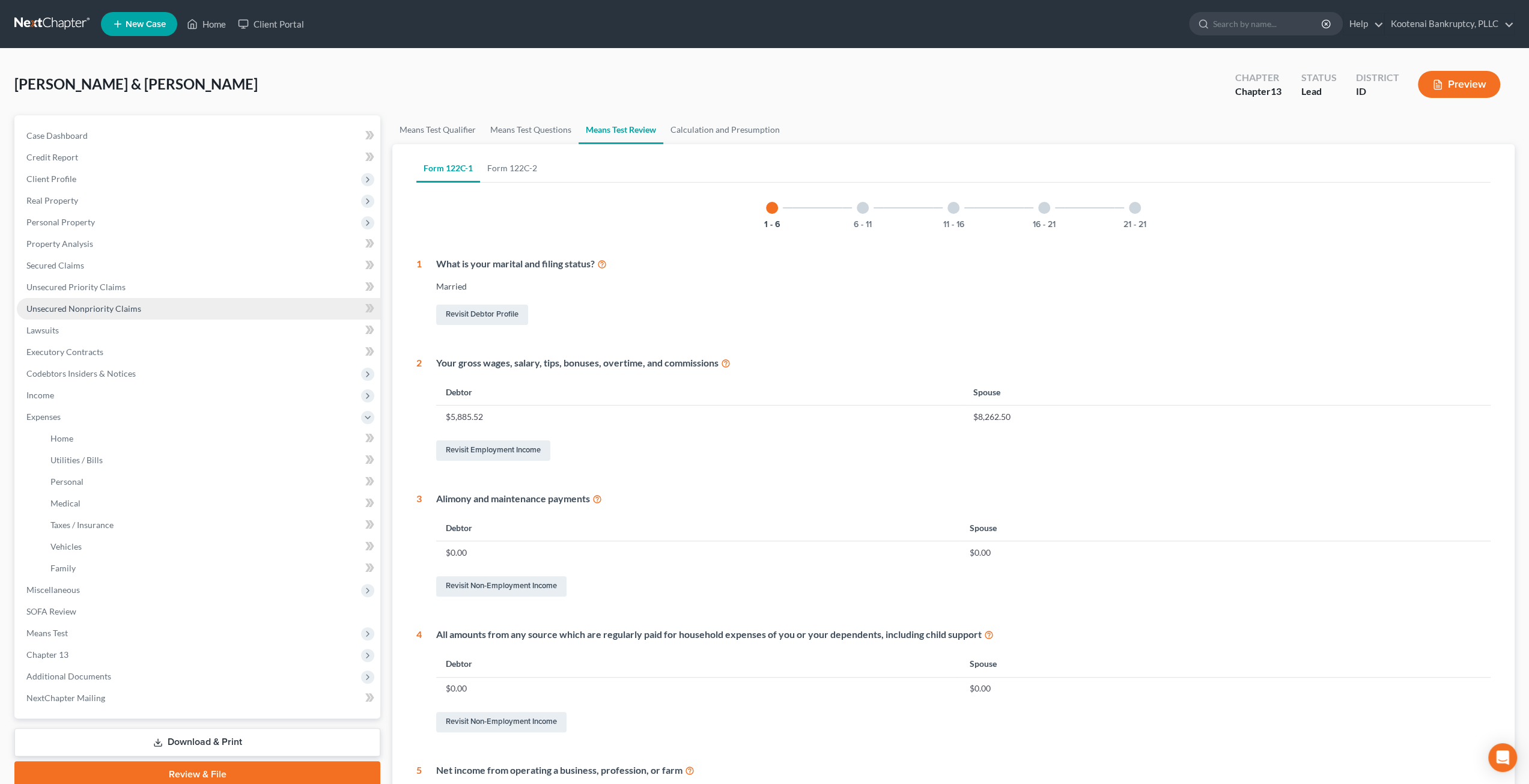
click at [93, 315] on link "Unsecured Nonpriority Claims" at bounding box center [199, 309] width 363 height 22
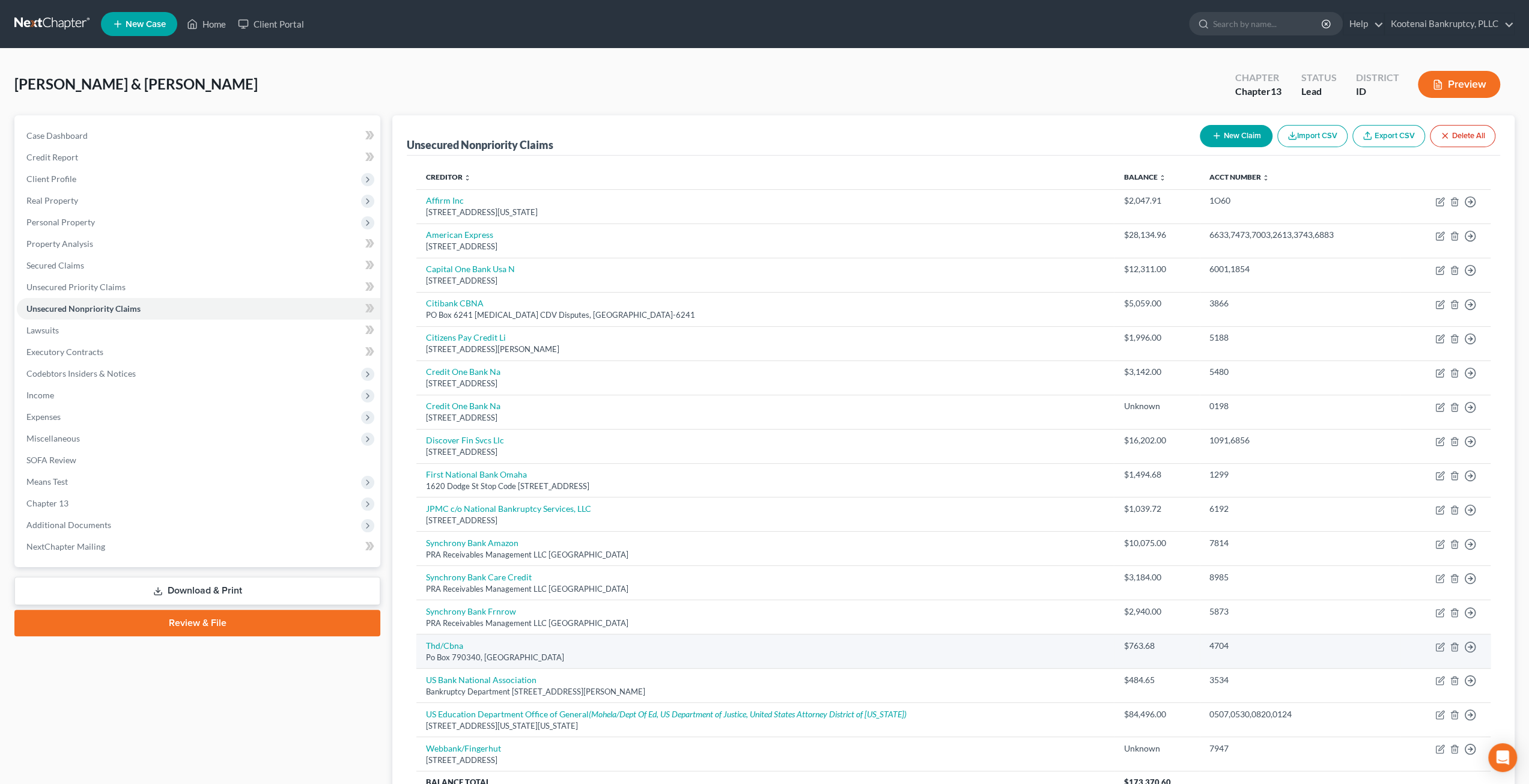
scroll to position [60, 0]
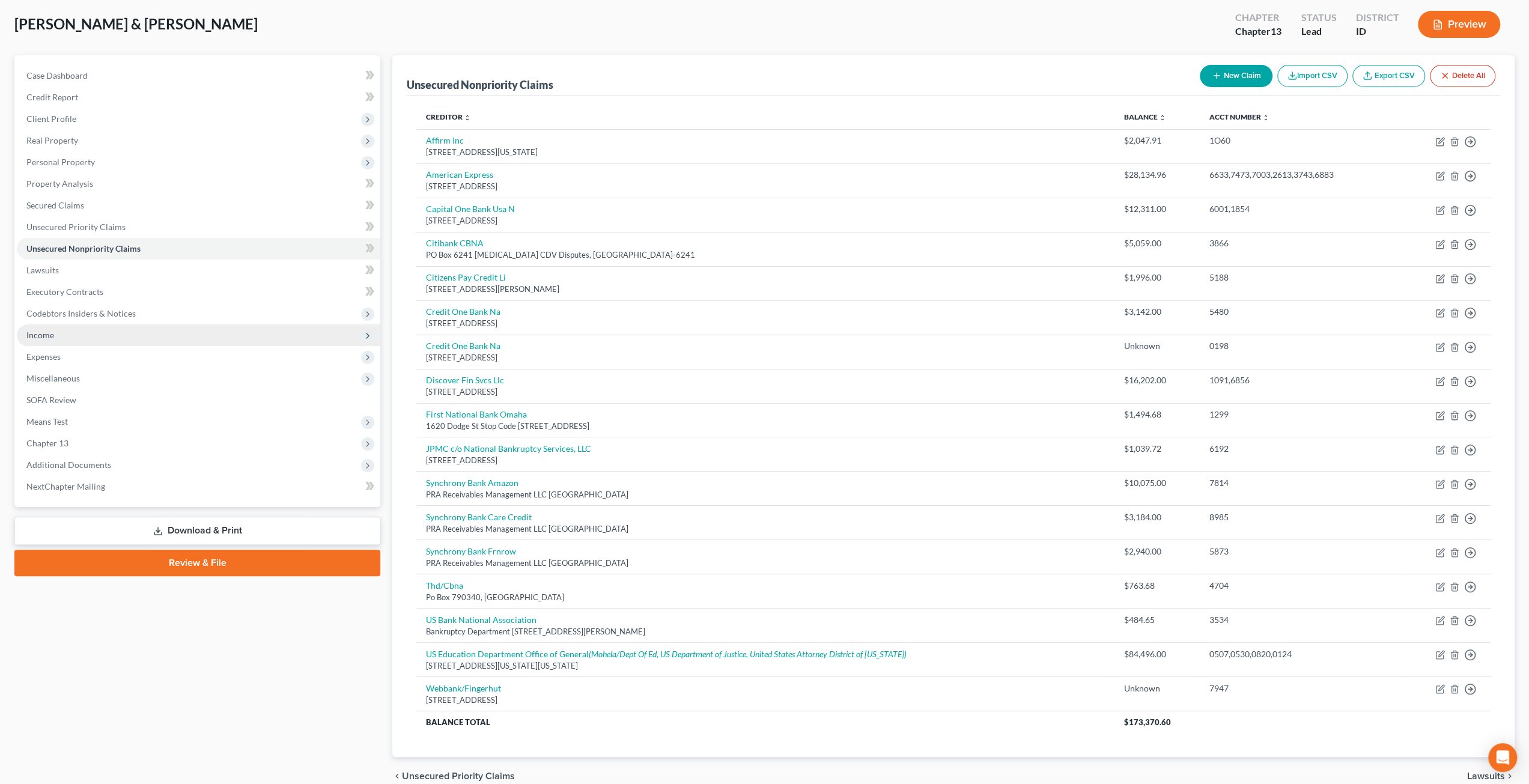
click at [73, 338] on span "Income" at bounding box center [199, 335] width 363 height 22
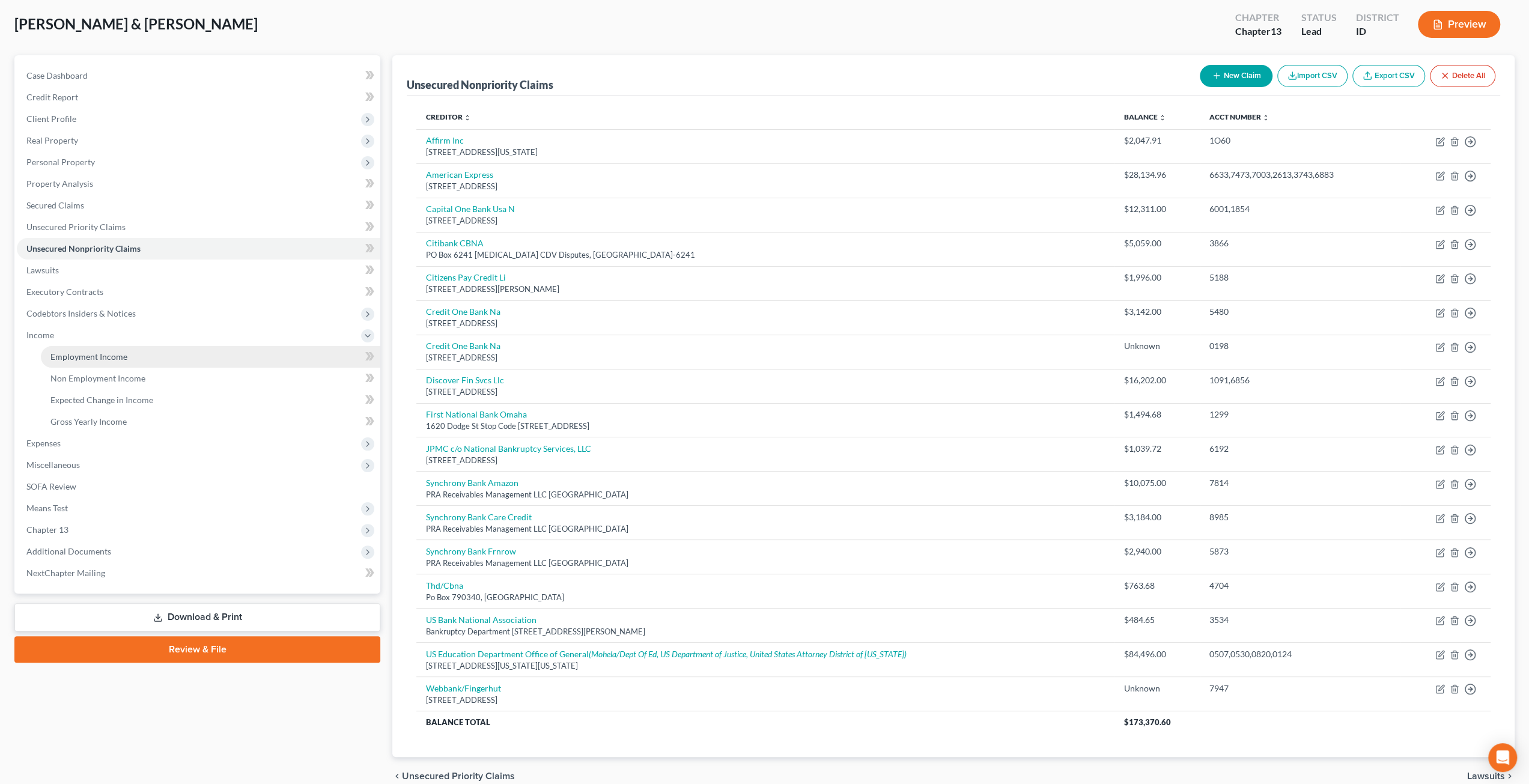
click at [81, 352] on span "Employment Income" at bounding box center [89, 357] width 77 height 11
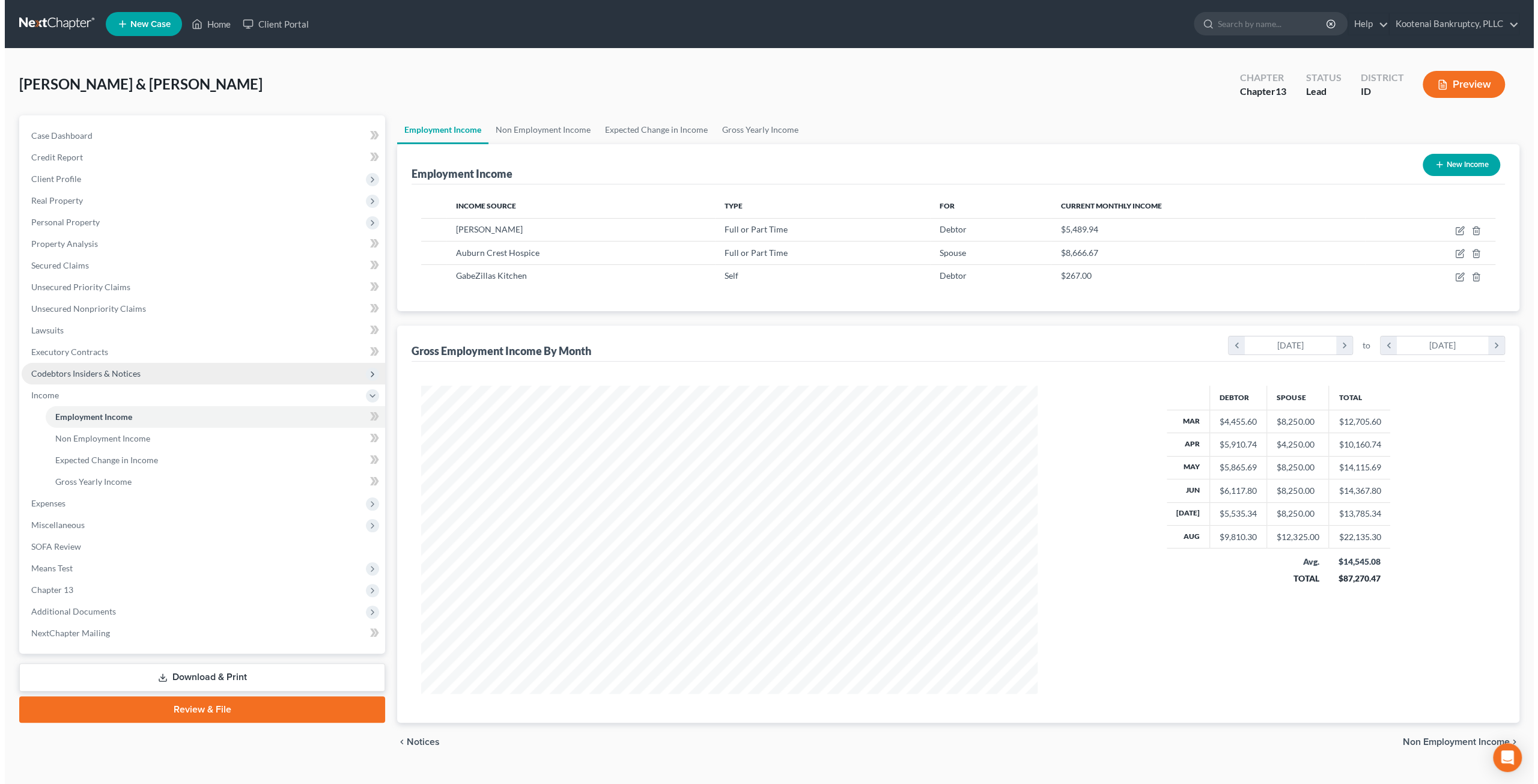
scroll to position [308, 641]
click at [550, 136] on link "Non Employment Income" at bounding box center [538, 129] width 109 height 28
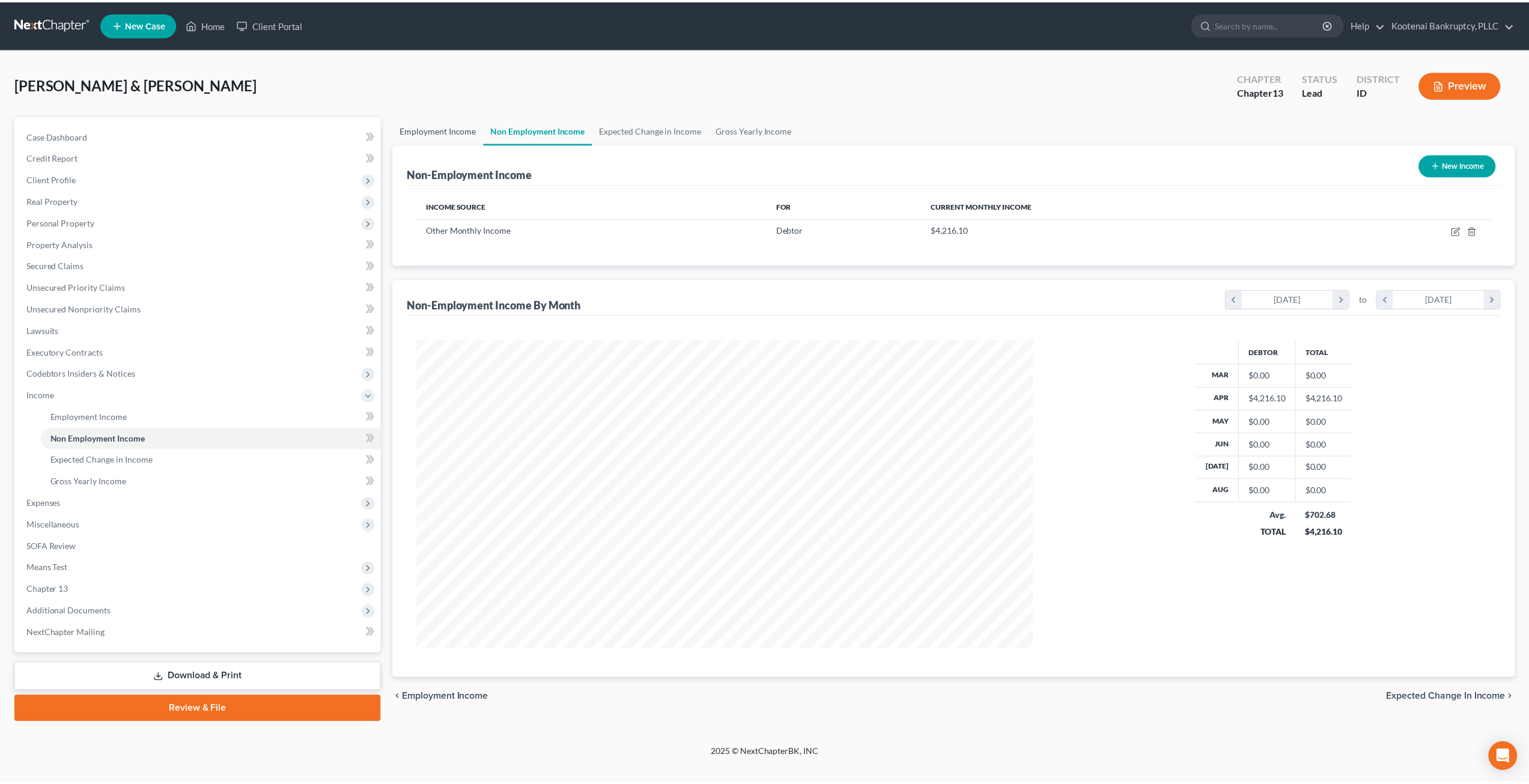
scroll to position [310, 644]
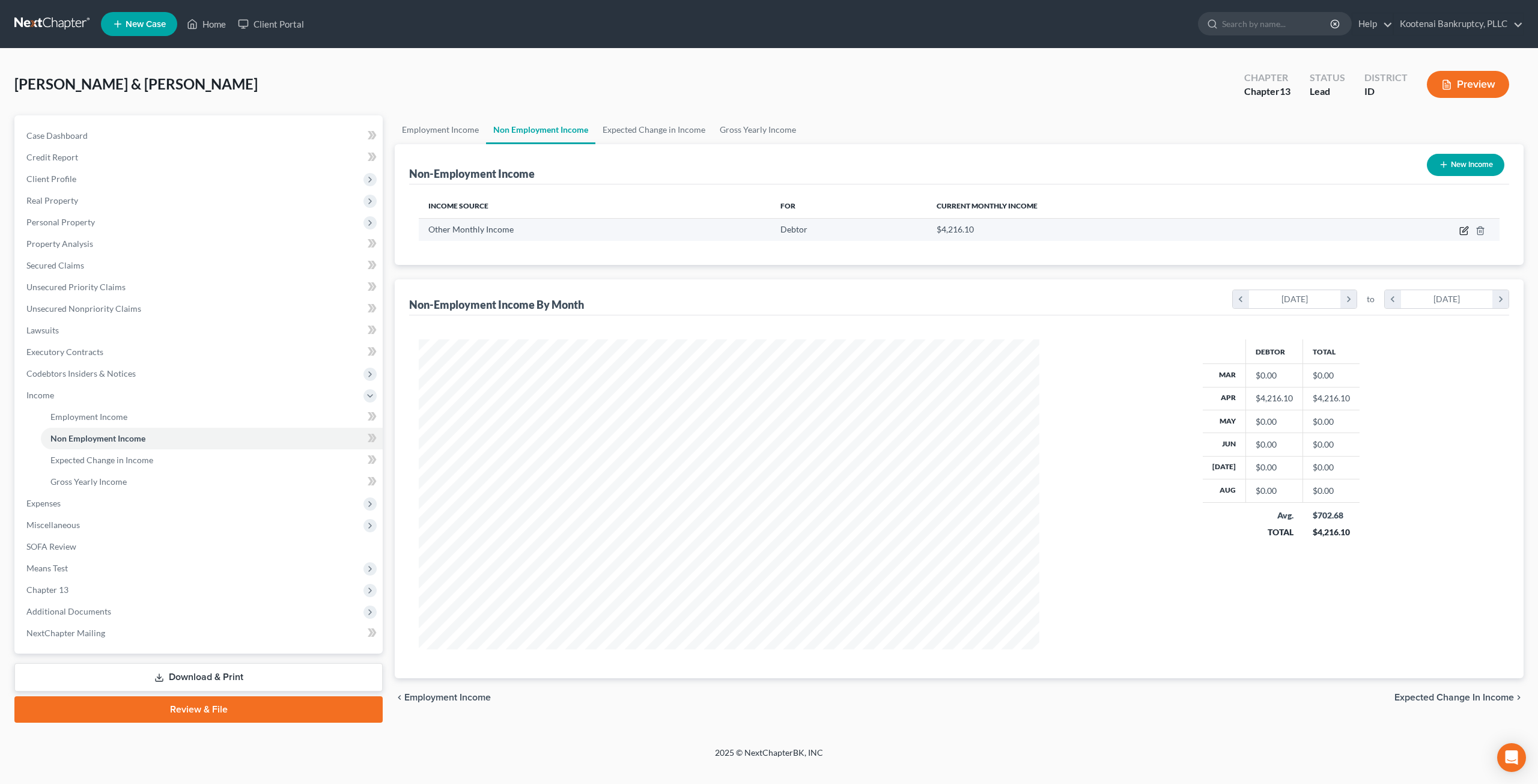
click at [1461, 228] on icon "button" at bounding box center [1463, 231] width 7 height 7
select select "13"
select select "0"
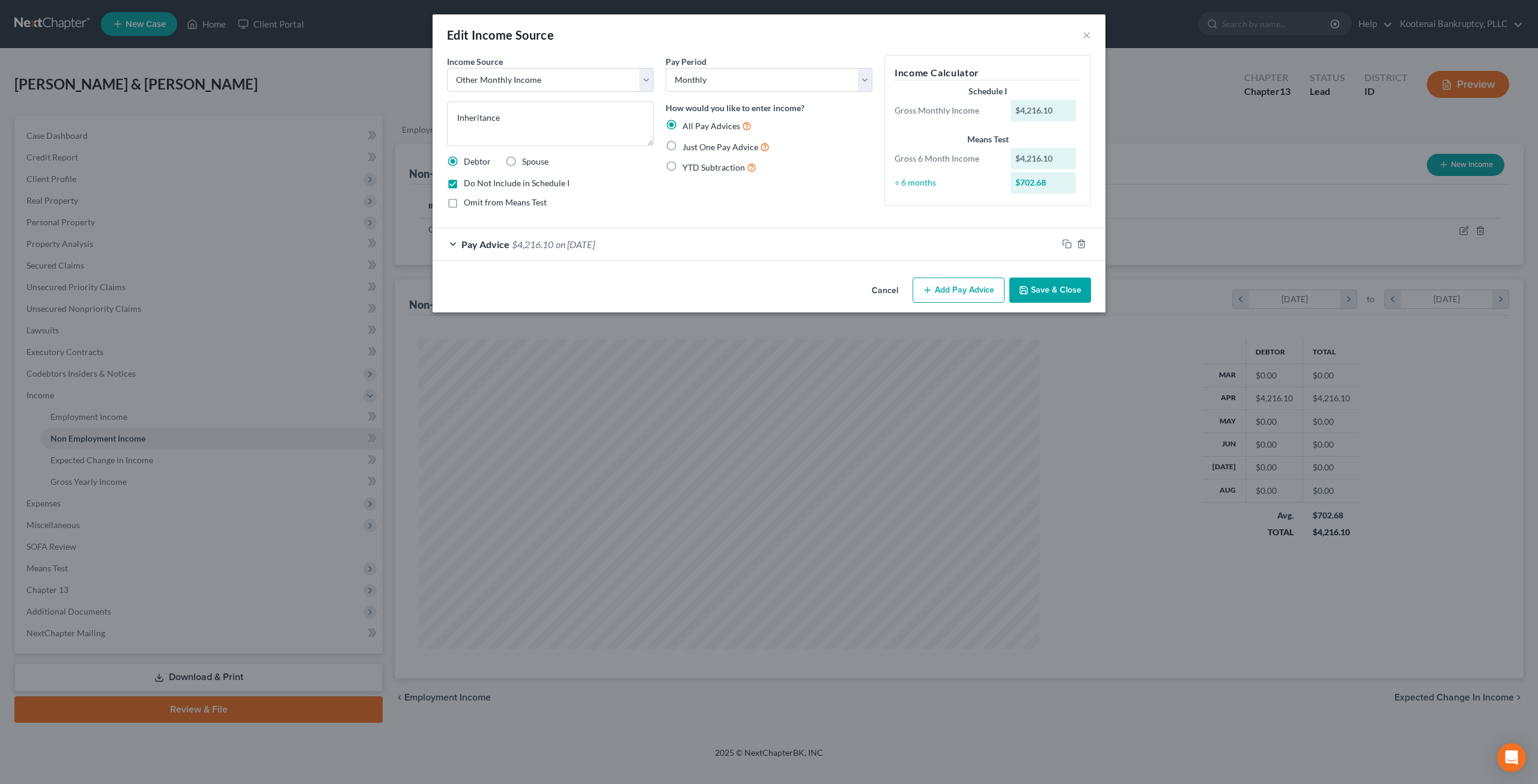
click at [876, 292] on button "Cancel" at bounding box center [885, 291] width 46 height 24
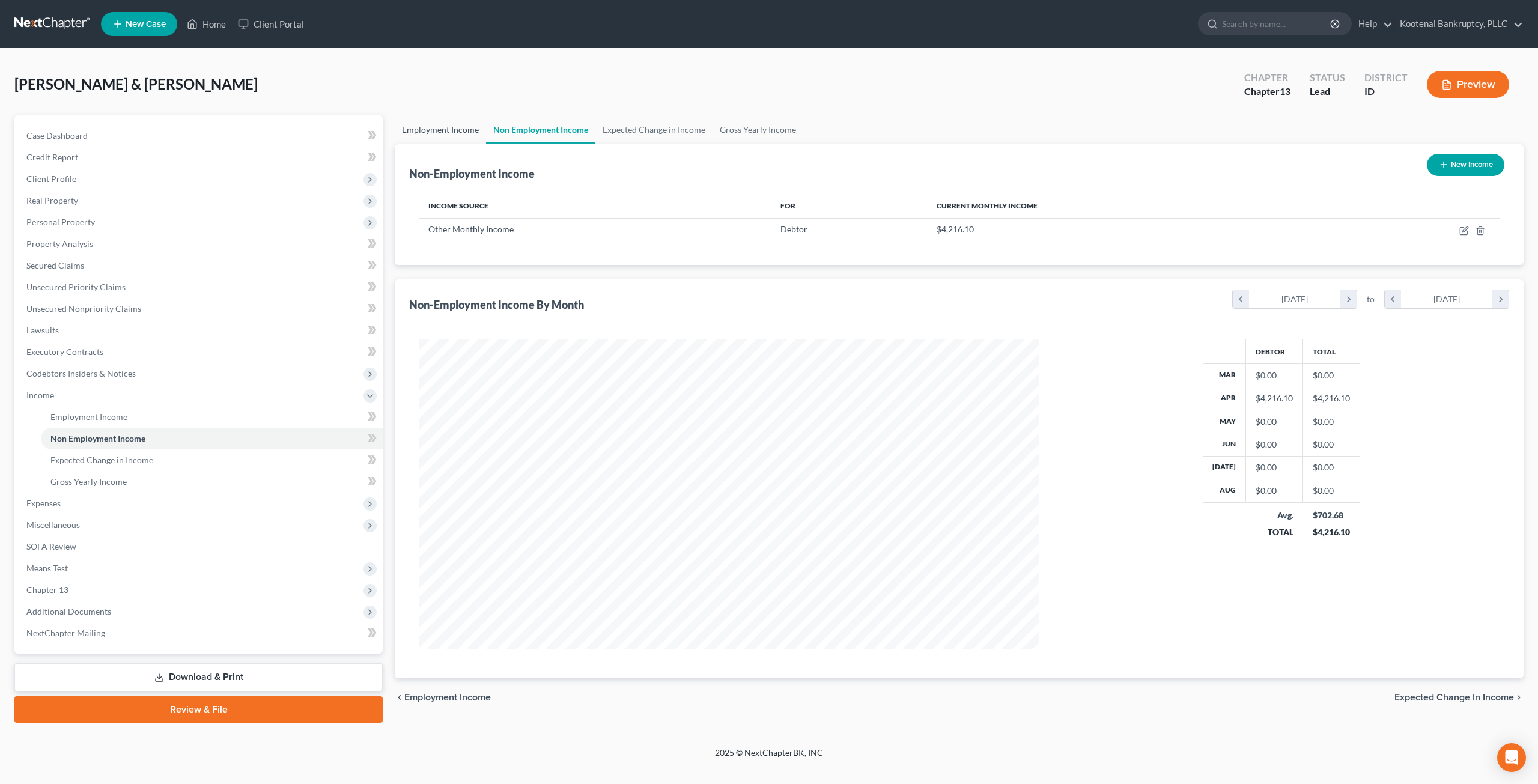
click at [454, 142] on link "Employment Income" at bounding box center [440, 129] width 91 height 28
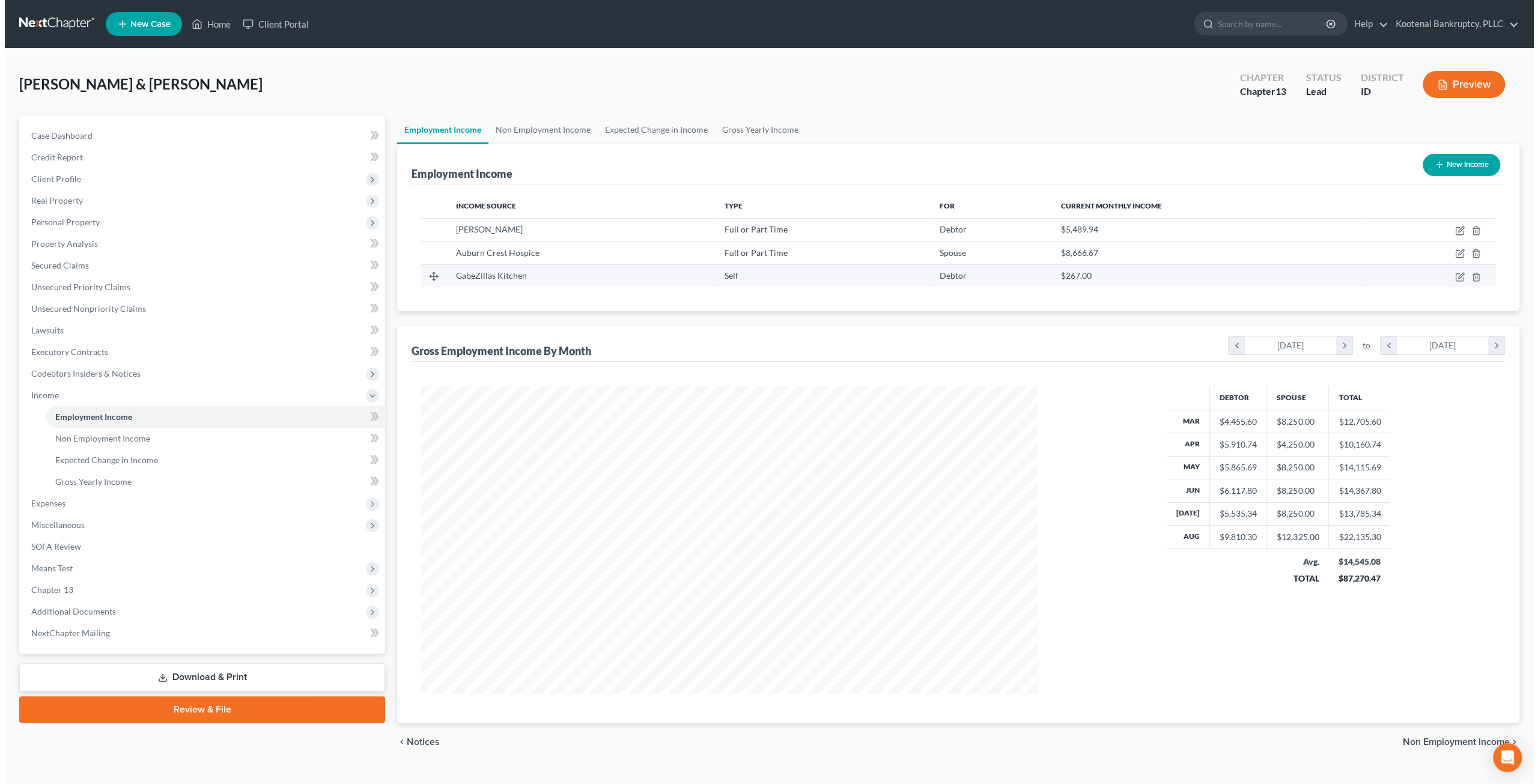
scroll to position [308, 641]
click at [538, 138] on link "Non Employment Income" at bounding box center [538, 129] width 109 height 28
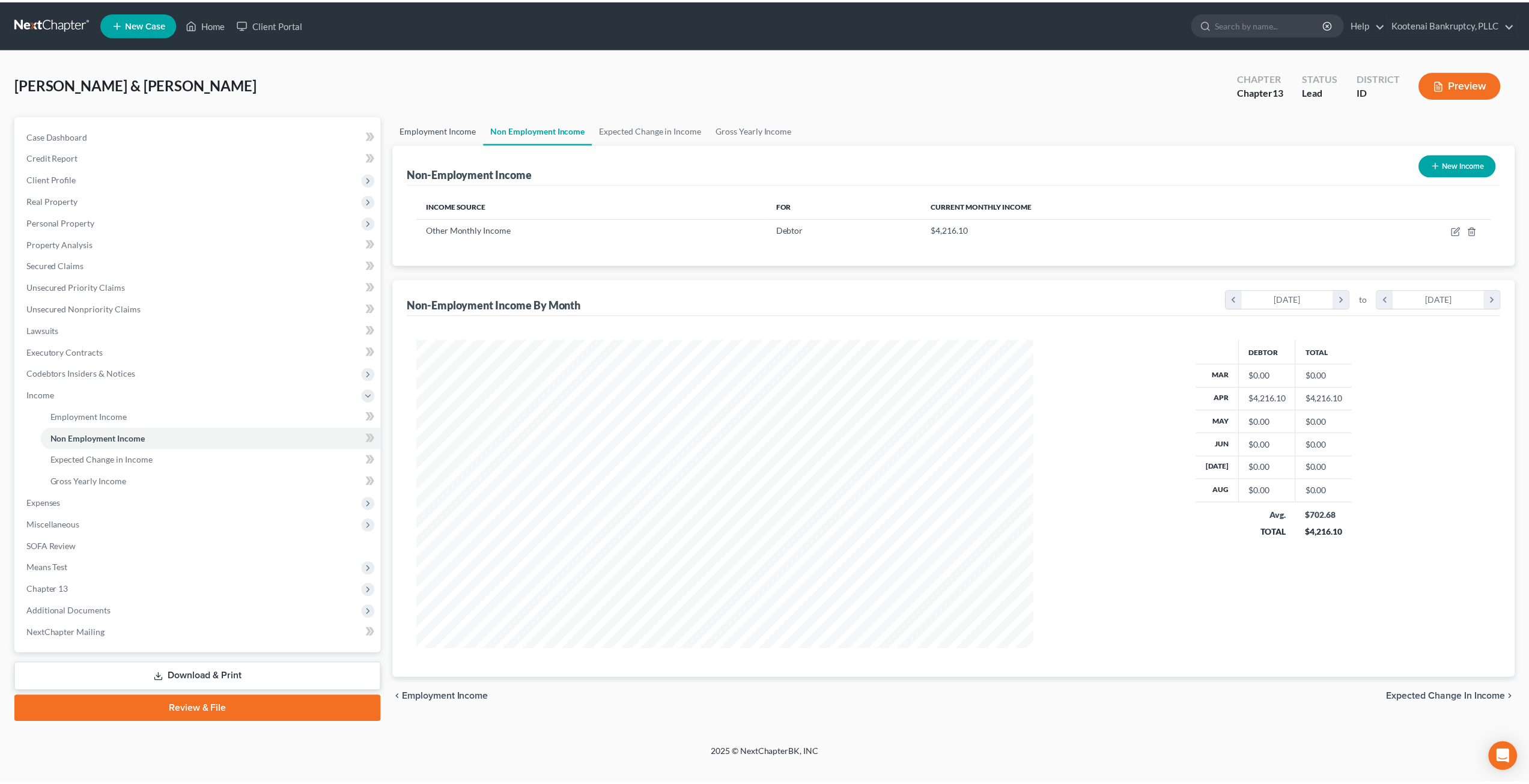
scroll to position [310, 644]
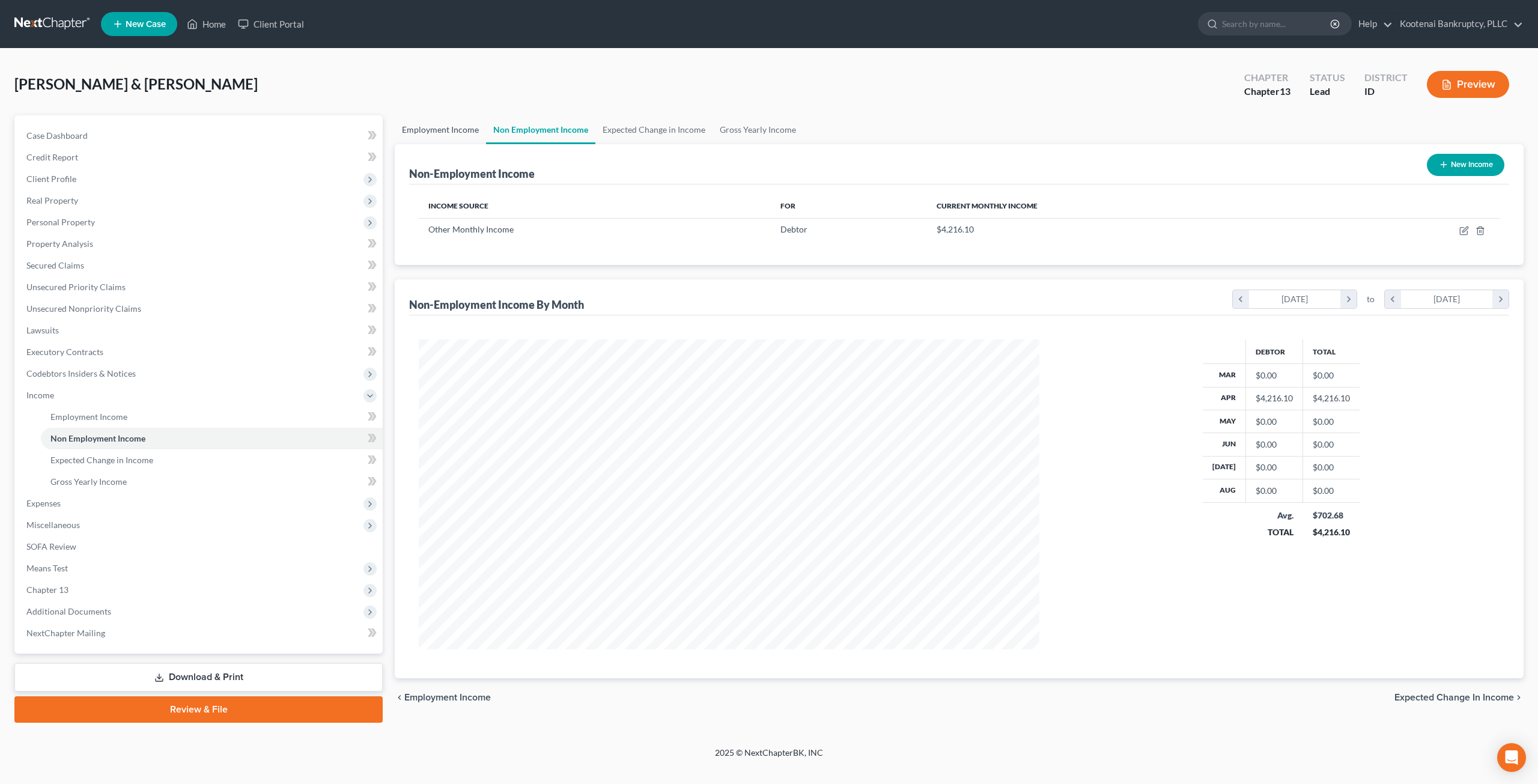
click at [458, 130] on link "Employment Income" at bounding box center [440, 129] width 91 height 28
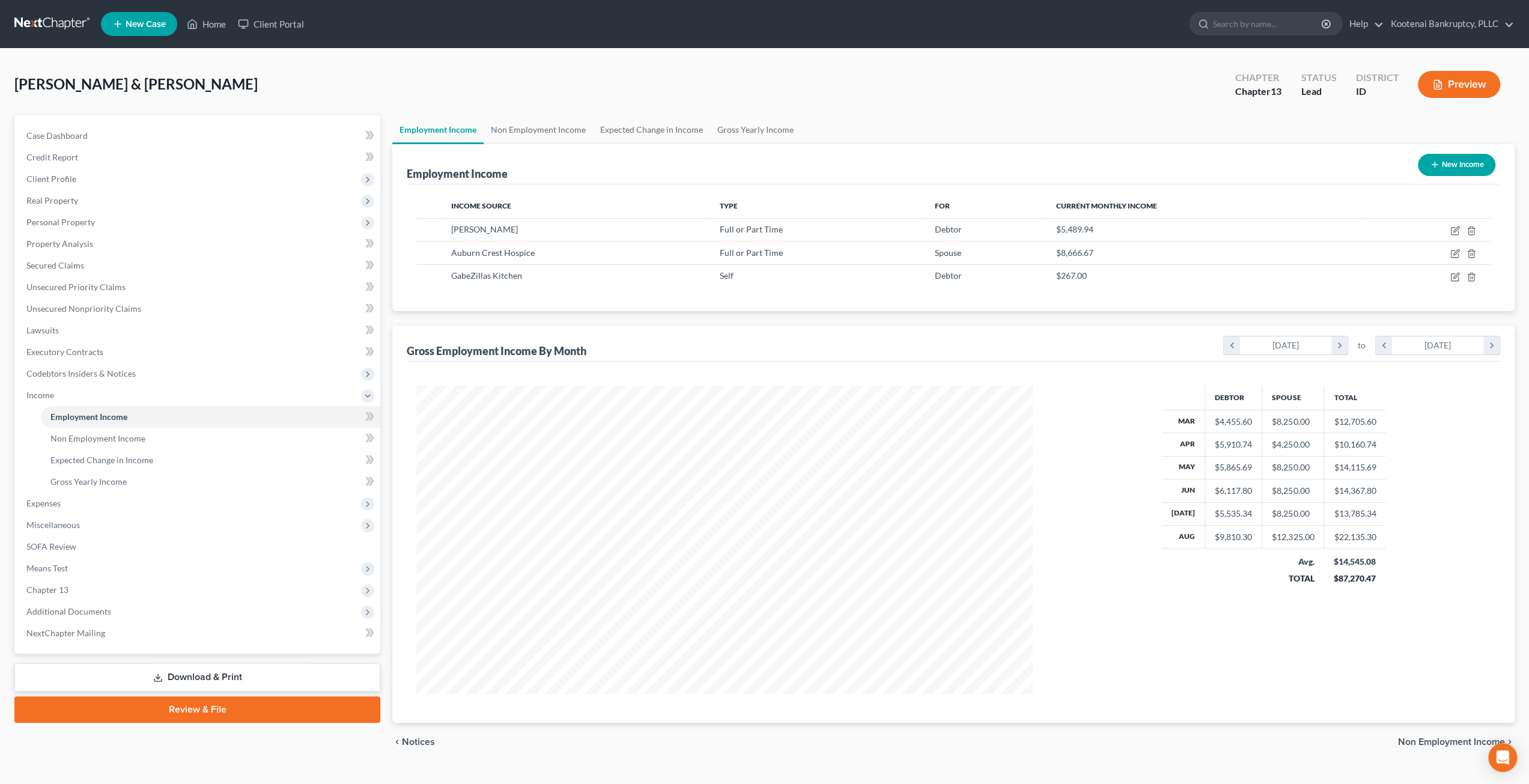
scroll to position [308, 641]
drag, startPoint x: 81, startPoint y: 244, endPoint x: 116, endPoint y: 258, distance: 37.7
click at [81, 244] on span "Property Analysis" at bounding box center [59, 243] width 67 height 11
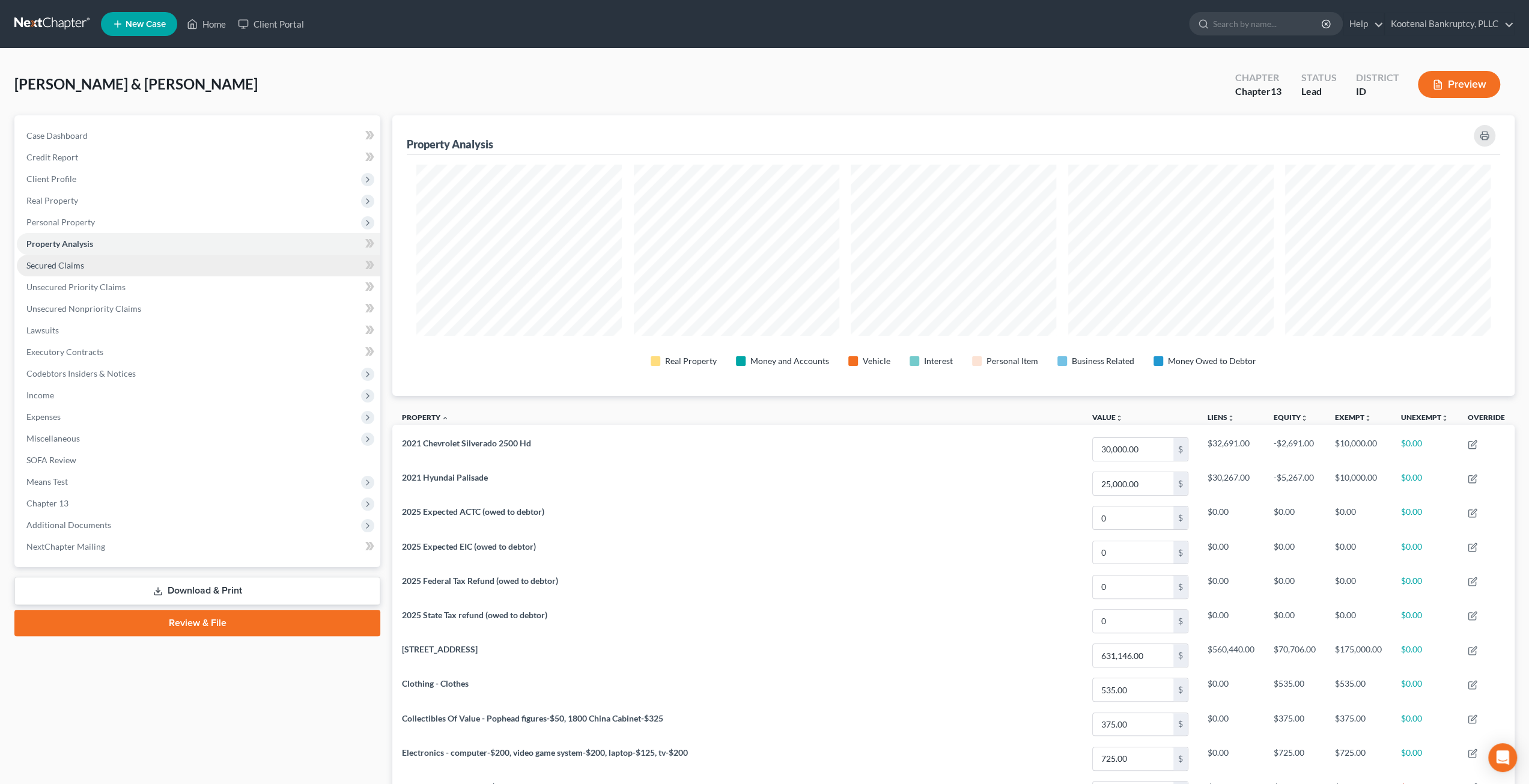
click at [113, 255] on link "Secured Claims" at bounding box center [199, 265] width 363 height 22
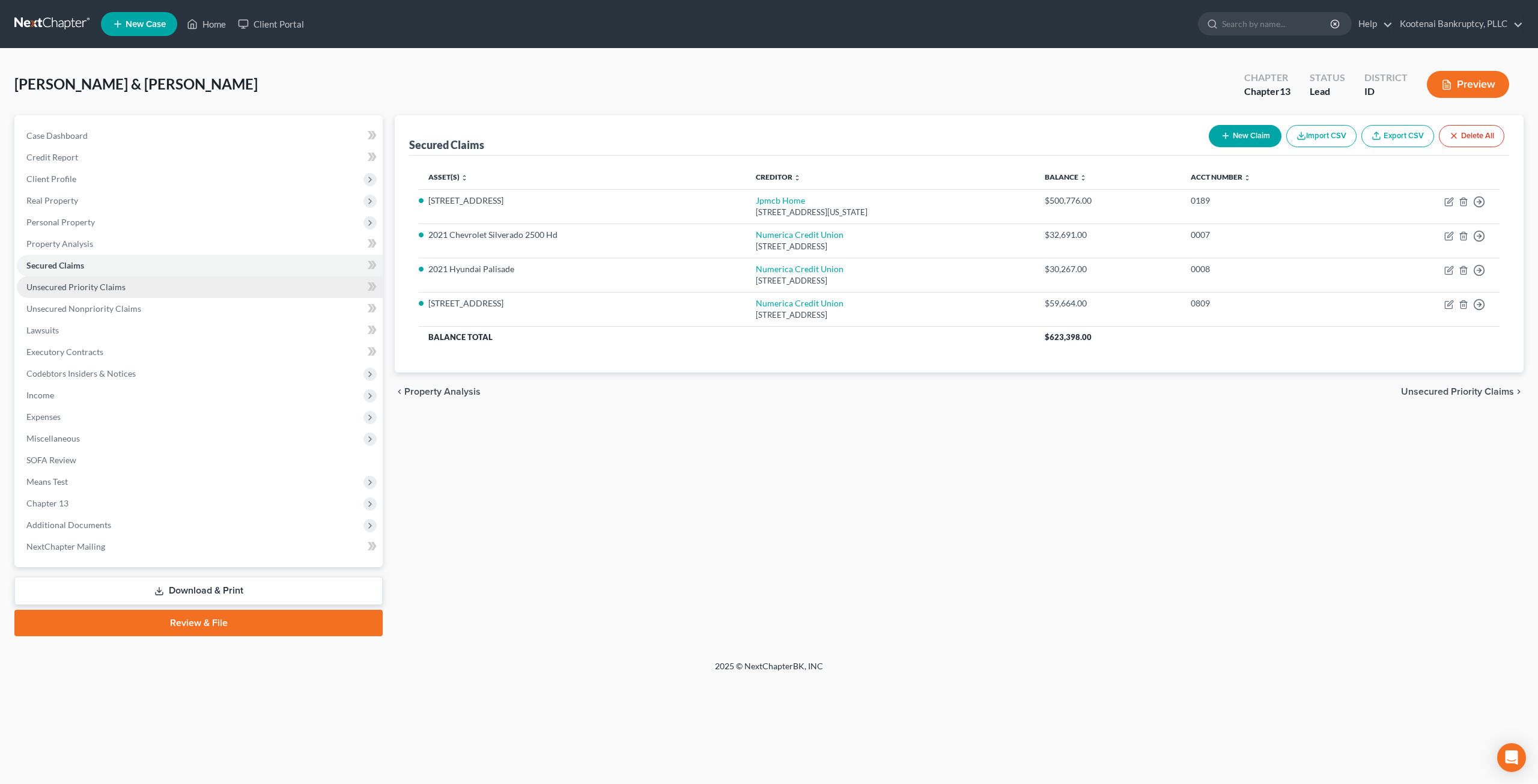
click at [148, 283] on link "Unsecured Priority Claims" at bounding box center [199, 287] width 366 height 22
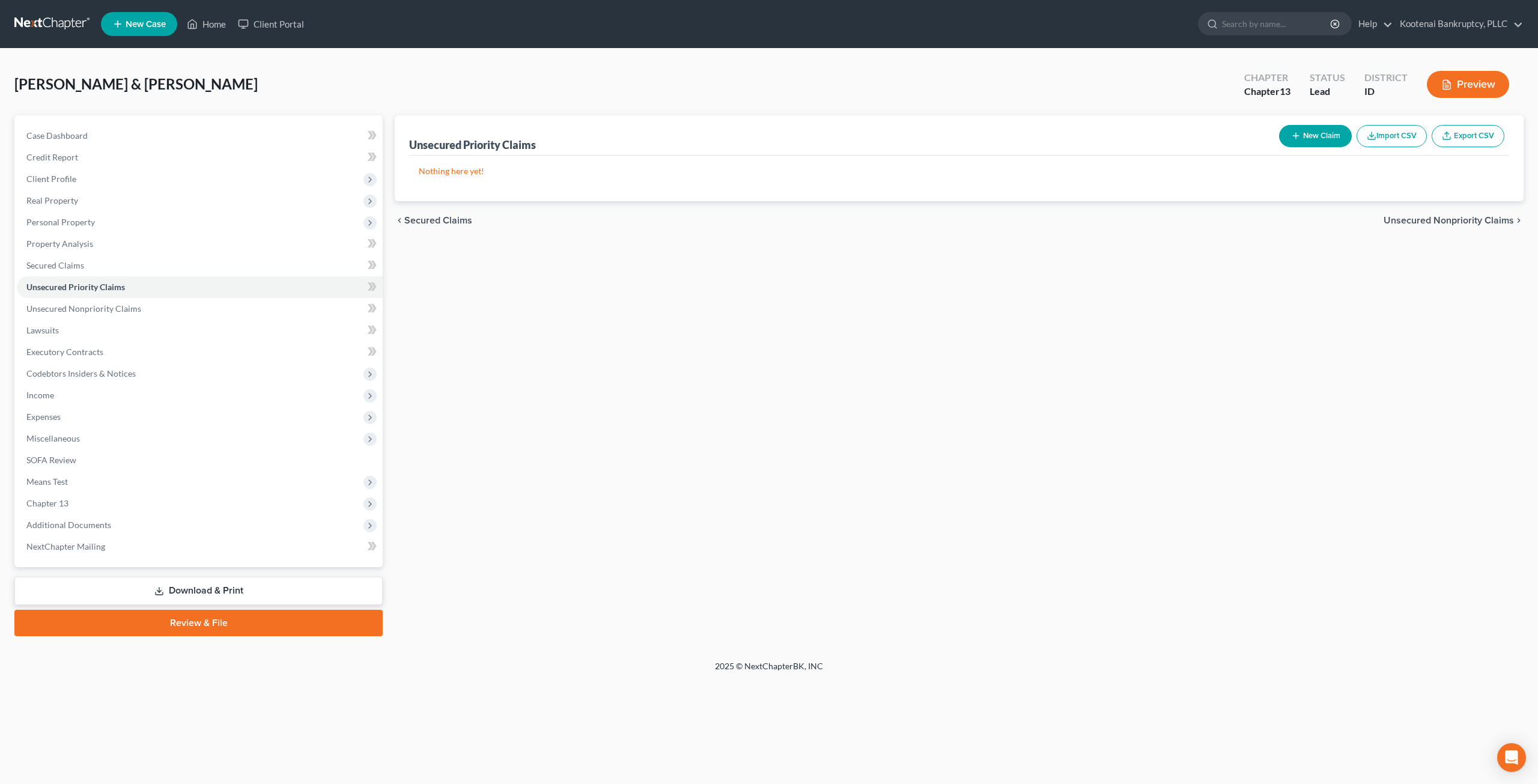
drag, startPoint x: 111, startPoint y: 401, endPoint x: 119, endPoint y: 417, distance: 17.9
click at [111, 401] on span "Income" at bounding box center [199, 395] width 366 height 22
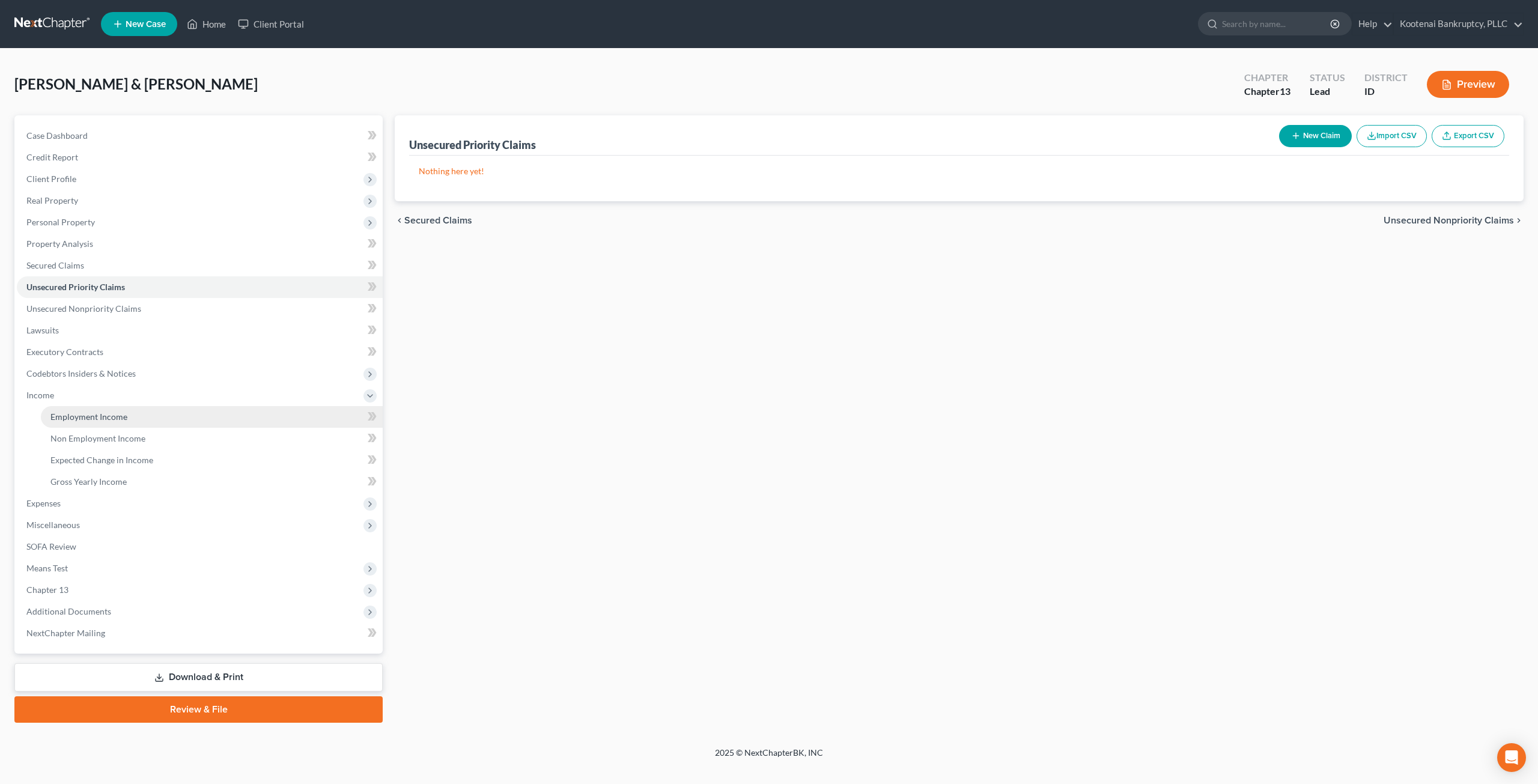
click at [120, 406] on link "Employment Income" at bounding box center [212, 417] width 342 height 22
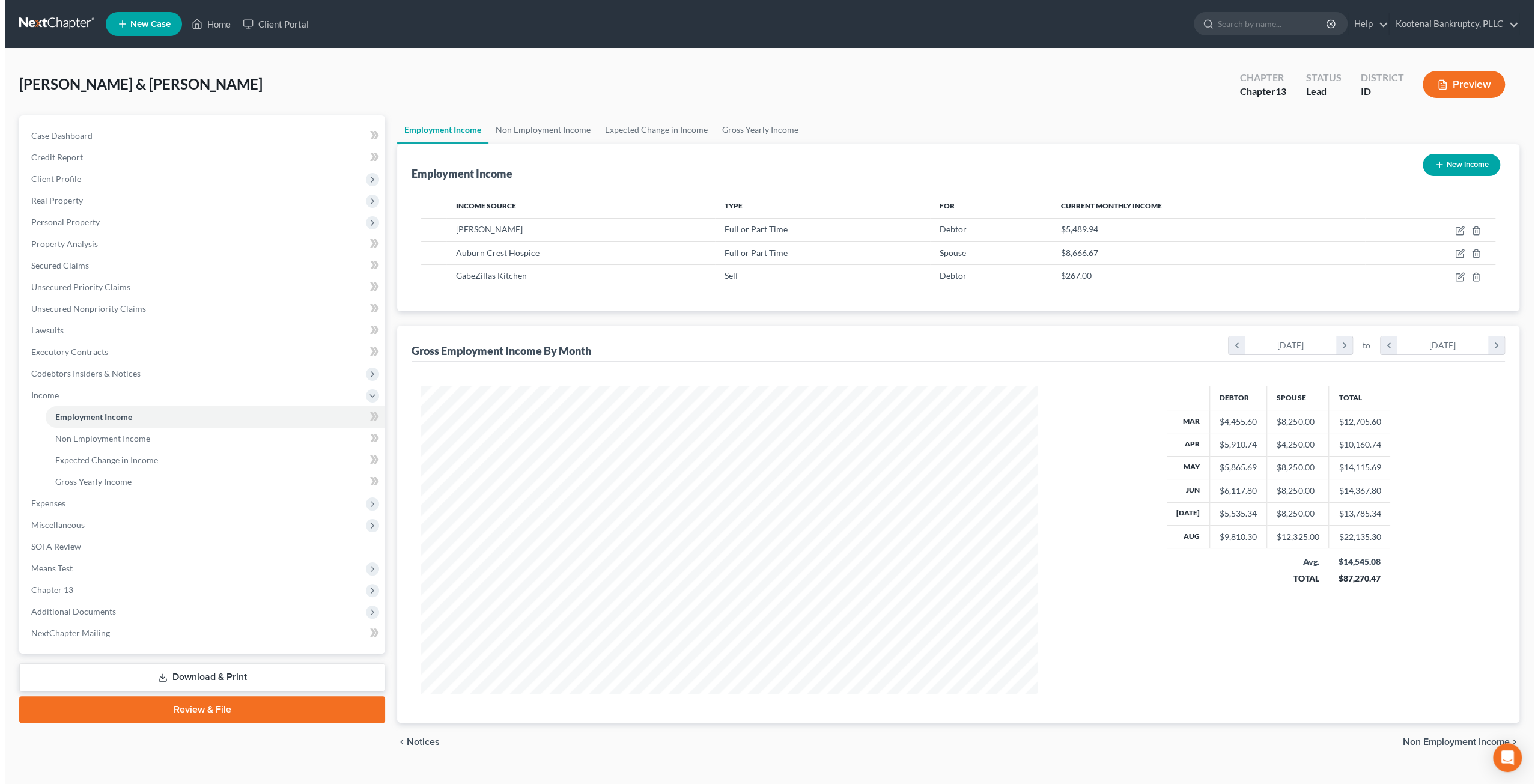
scroll to position [308, 641]
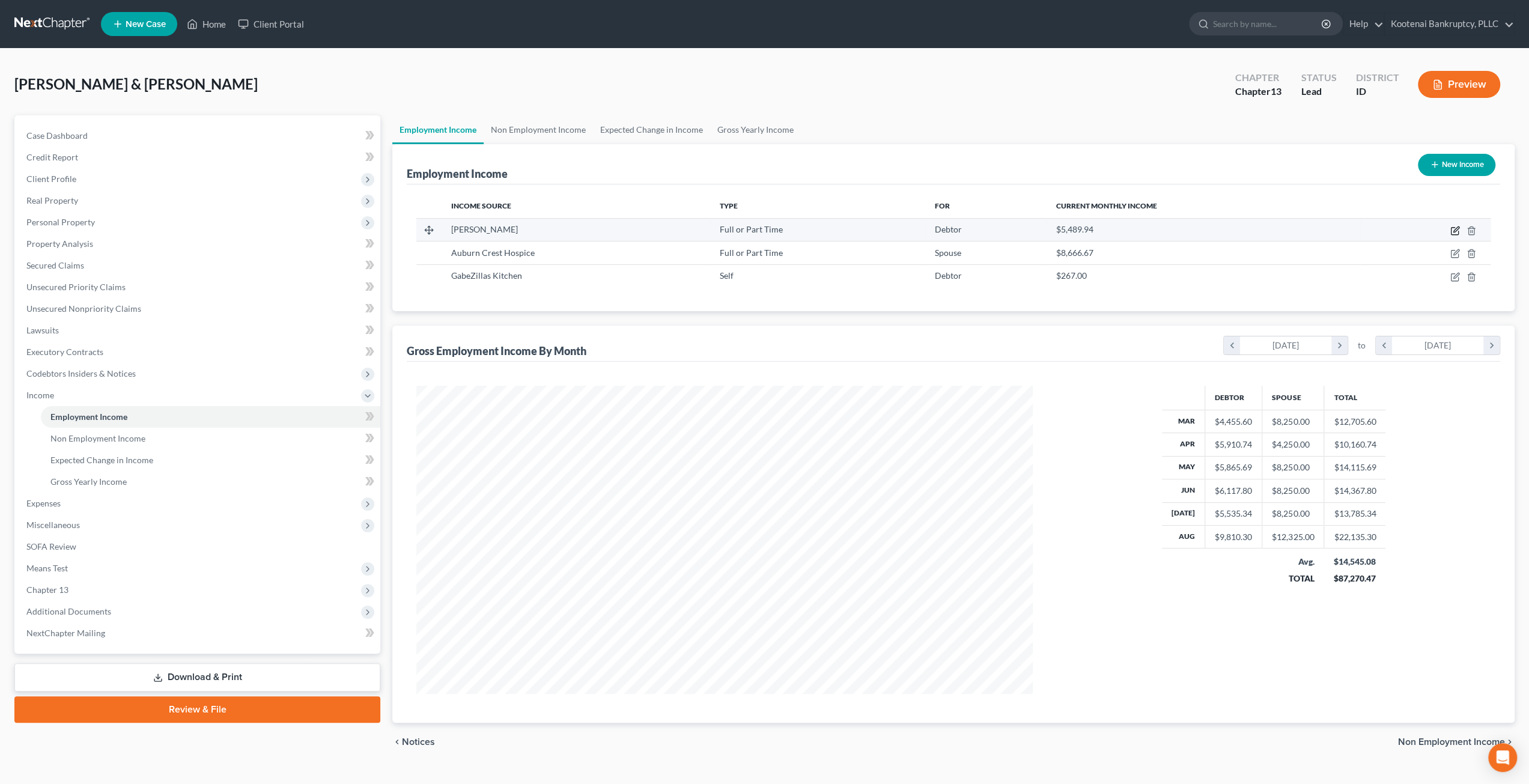
click at [1455, 230] on icon "button" at bounding box center [1456, 229] width 6 height 6
select select "0"
select select "50"
select select "2"
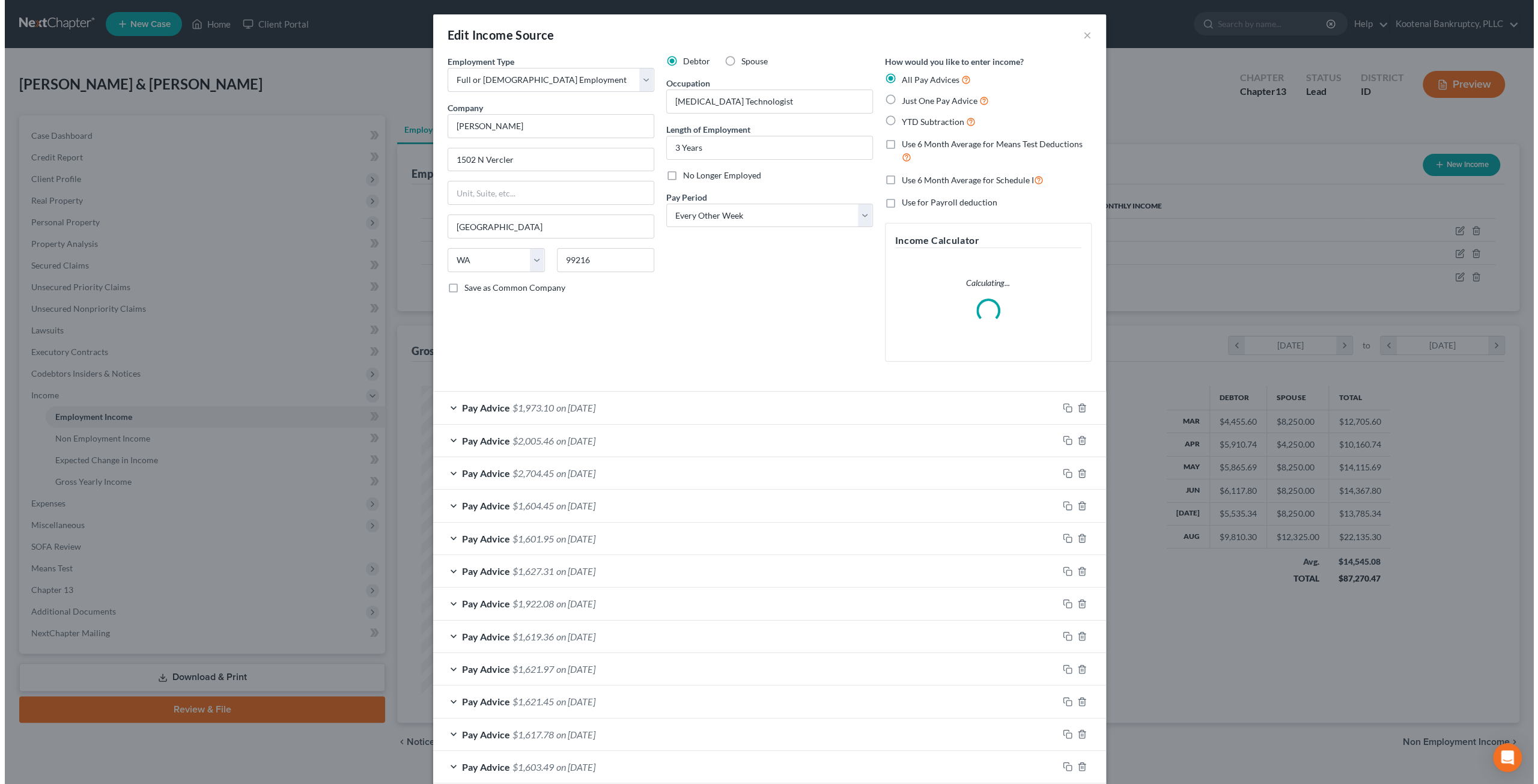
scroll to position [310, 644]
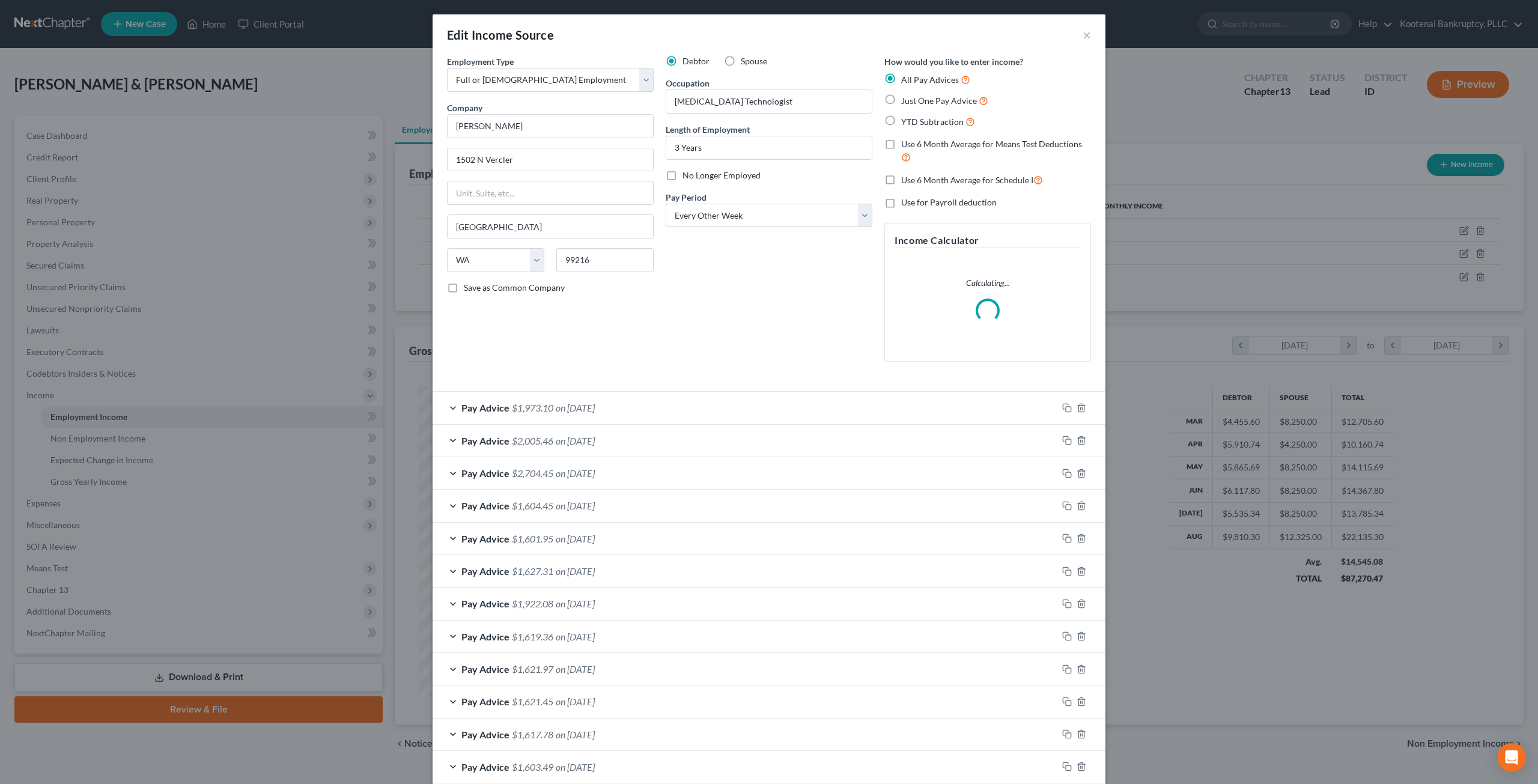
click at [594, 407] on span "on [DATE]" at bounding box center [576, 408] width 39 height 11
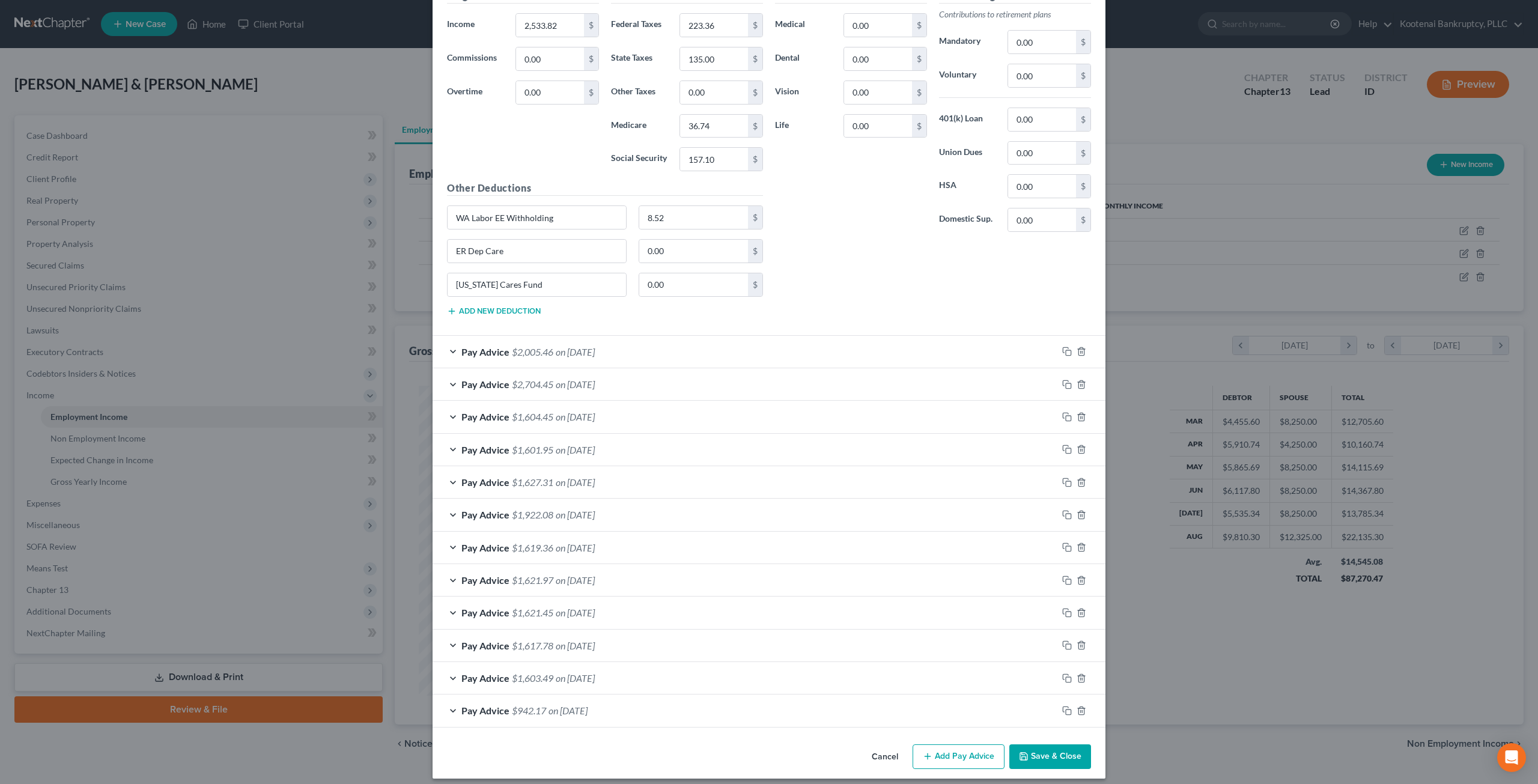
scroll to position [558, 0]
click at [682, 507] on div "Pay Advice $1,922.08 on [DATE]" at bounding box center [744, 513] width 624 height 32
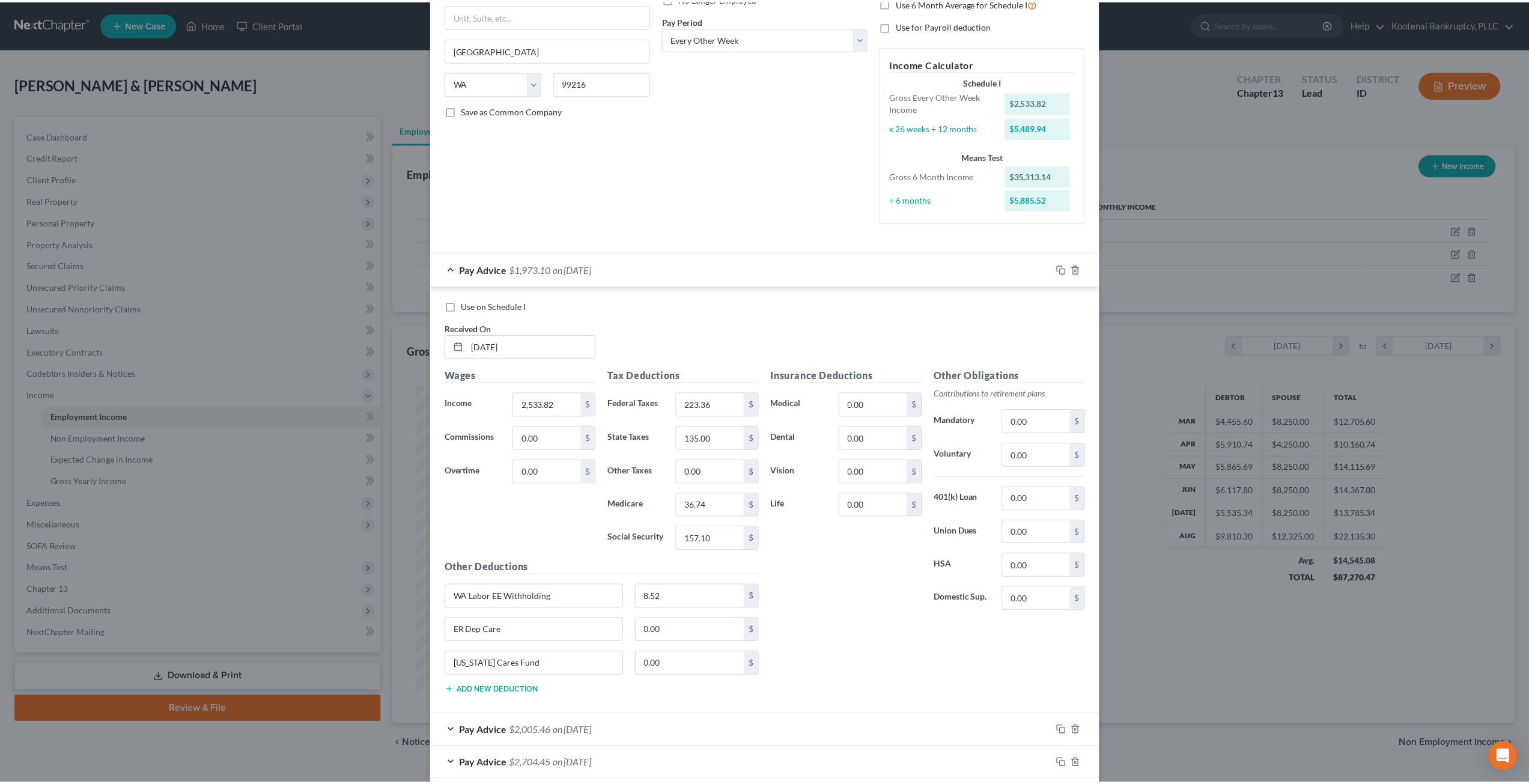
scroll to position [0, 0]
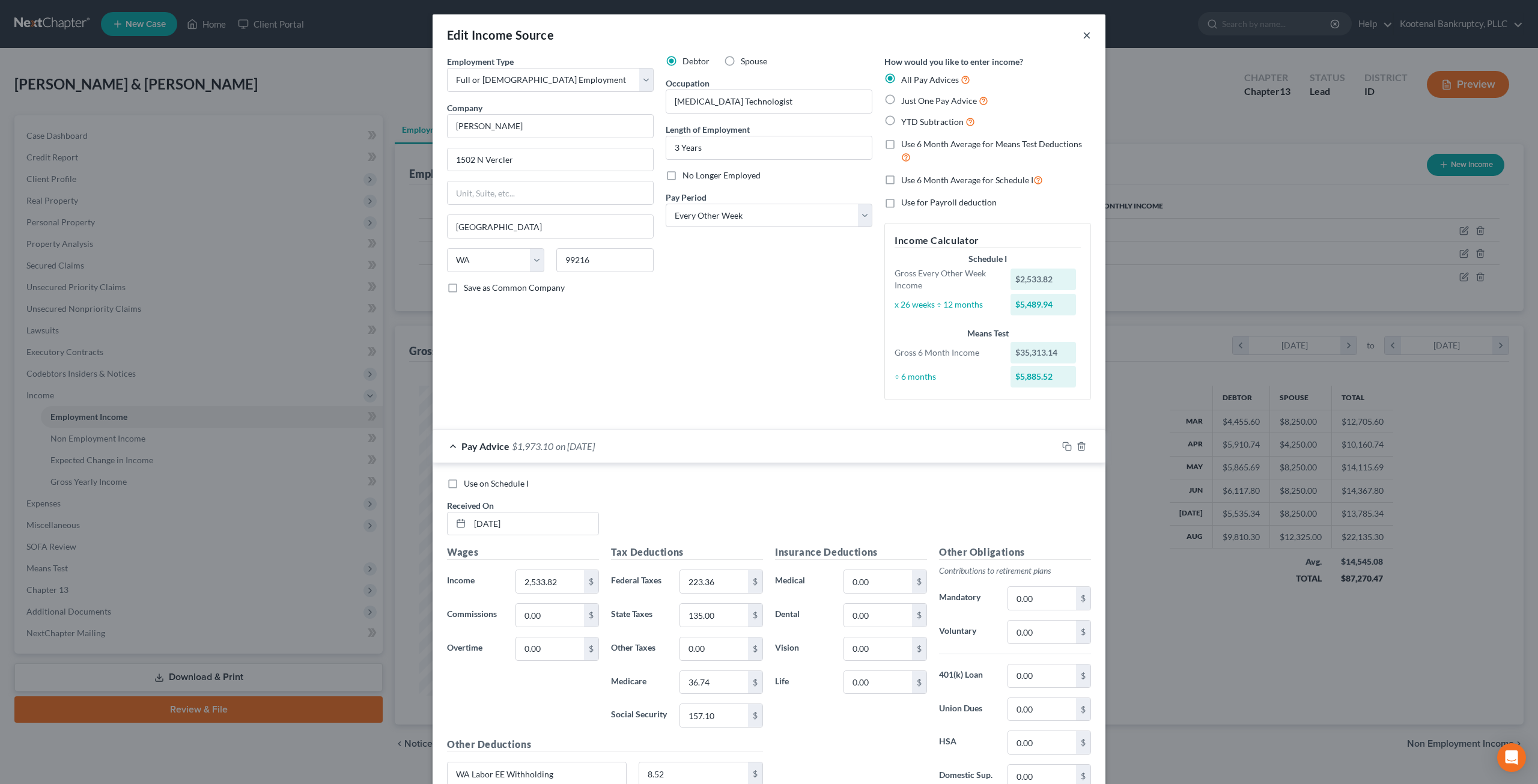
click at [1086, 37] on button "×" at bounding box center [1087, 35] width 8 height 15
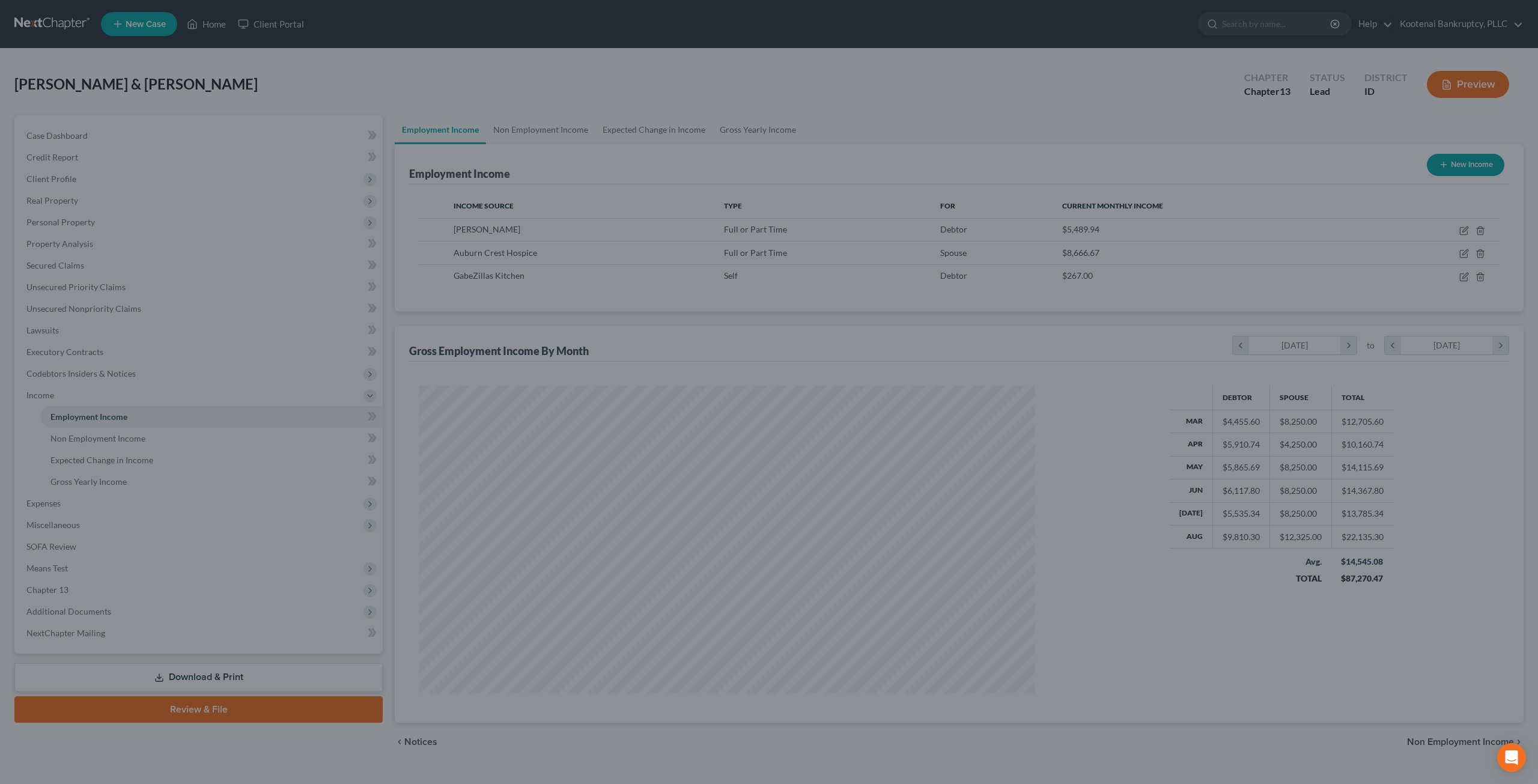
scroll to position [600406, 600122]
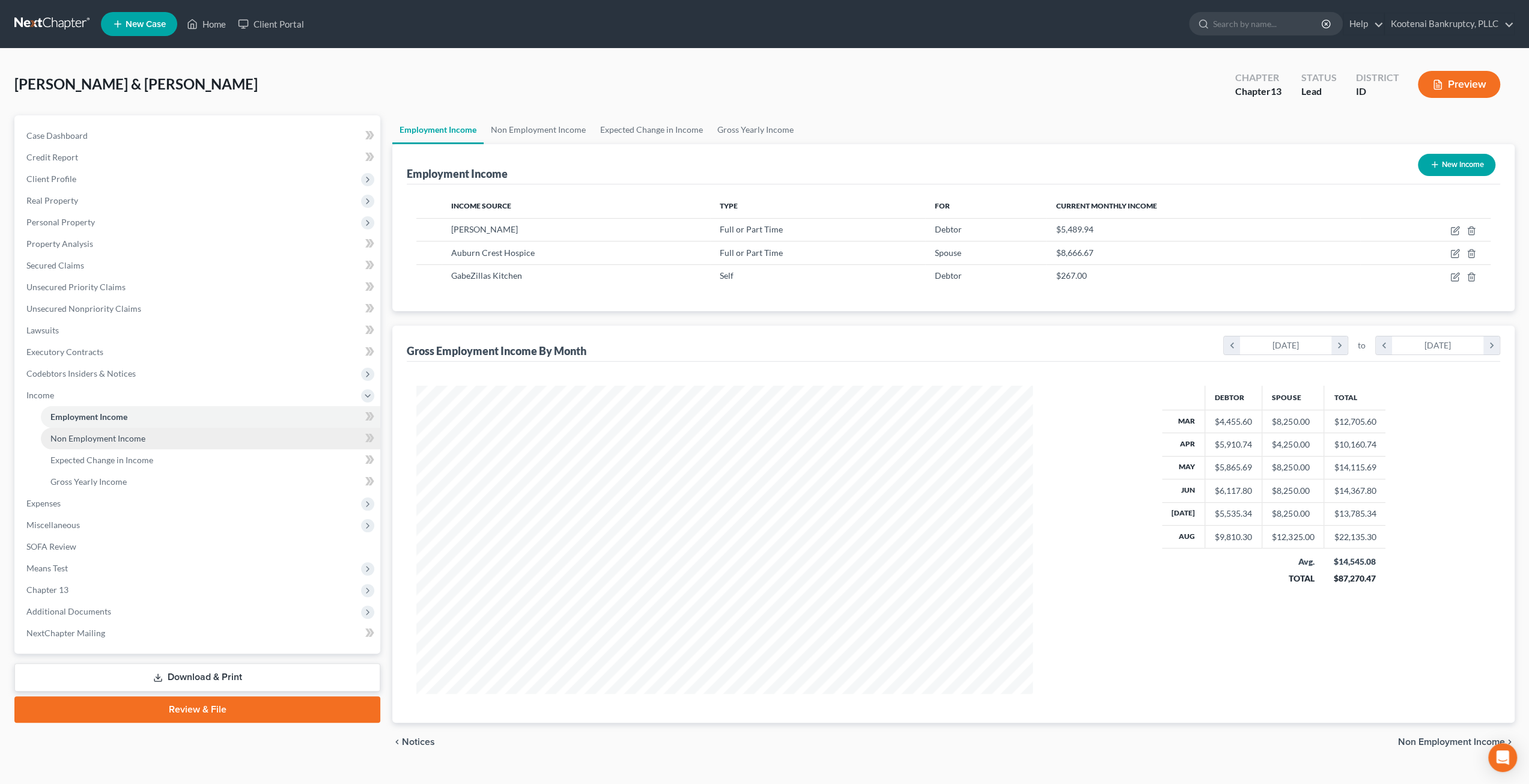
click at [118, 443] on link "Non Employment Income" at bounding box center [210, 438] width 340 height 22
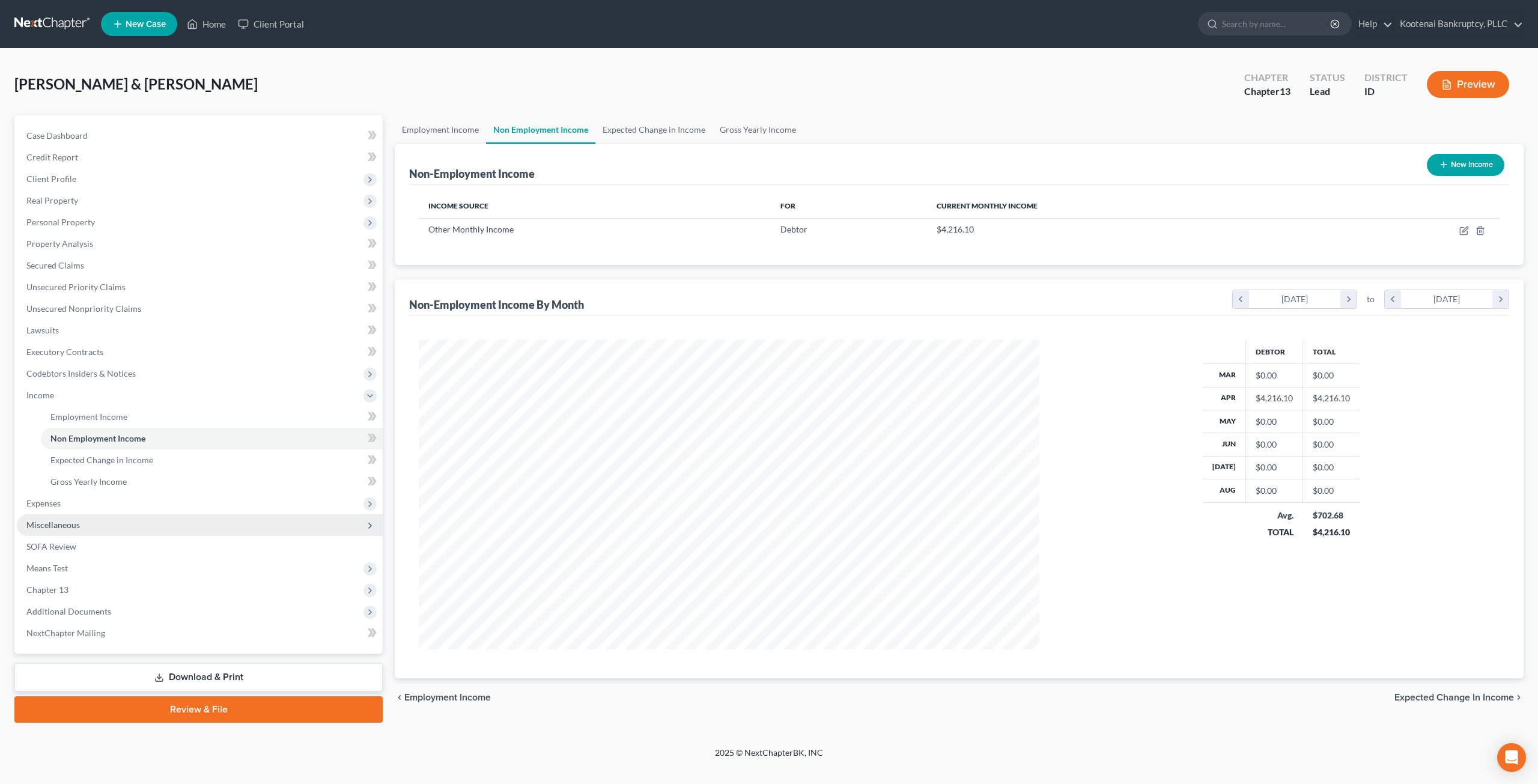
scroll to position [600405, 600118]
click at [109, 506] on span "Expenses" at bounding box center [199, 503] width 366 height 22
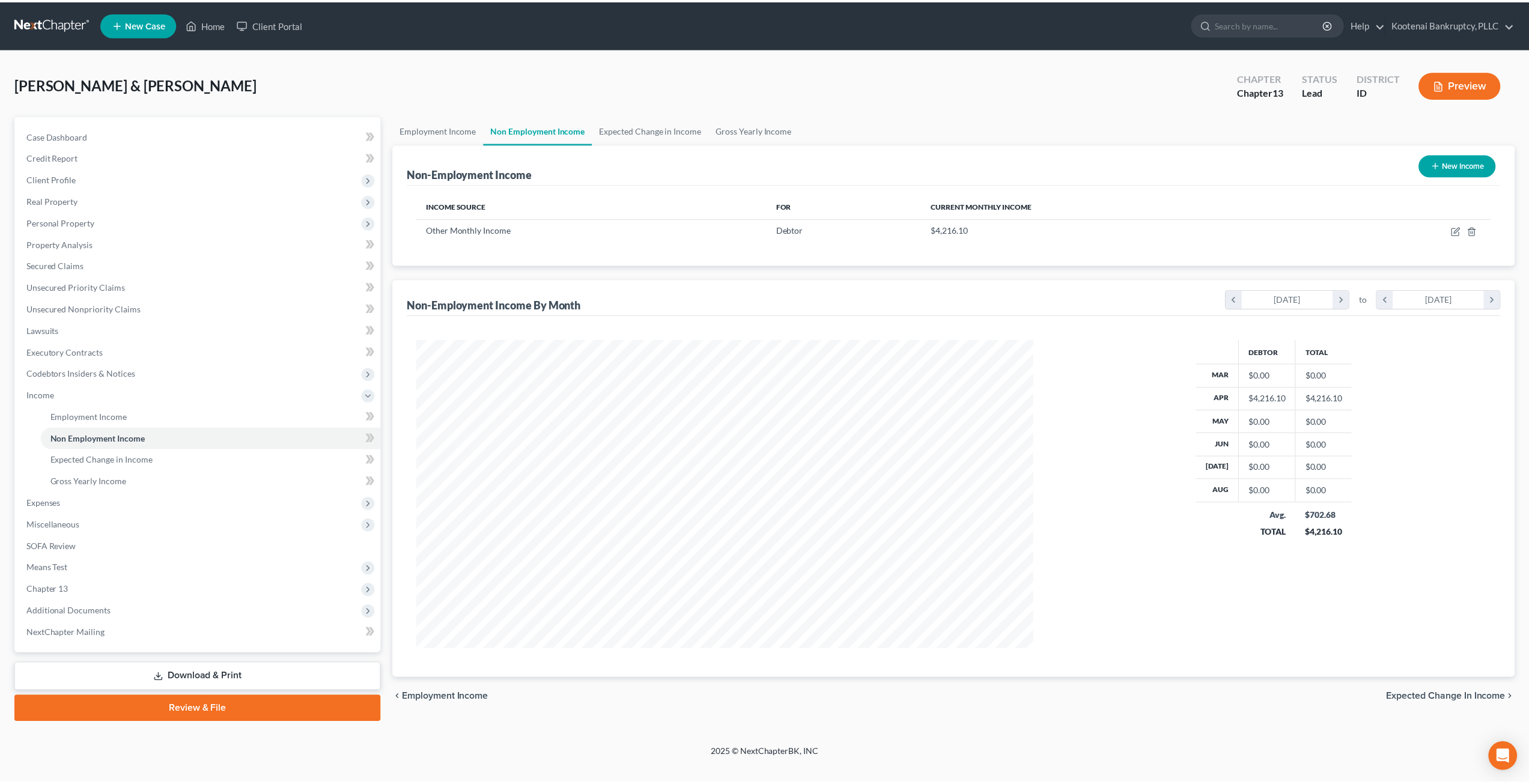
scroll to position [600406, 600105]
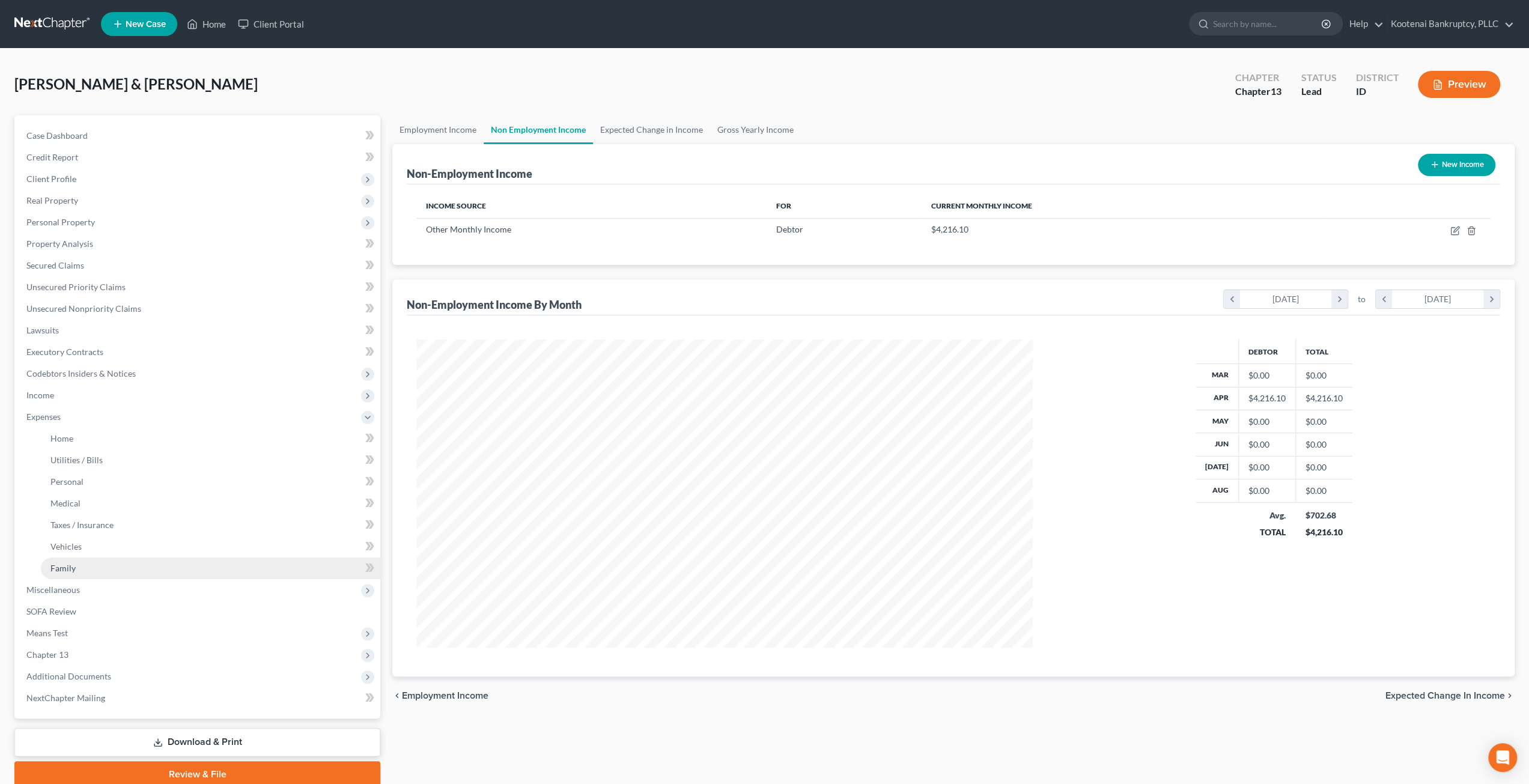
click at [147, 562] on link "Family" at bounding box center [210, 568] width 340 height 22
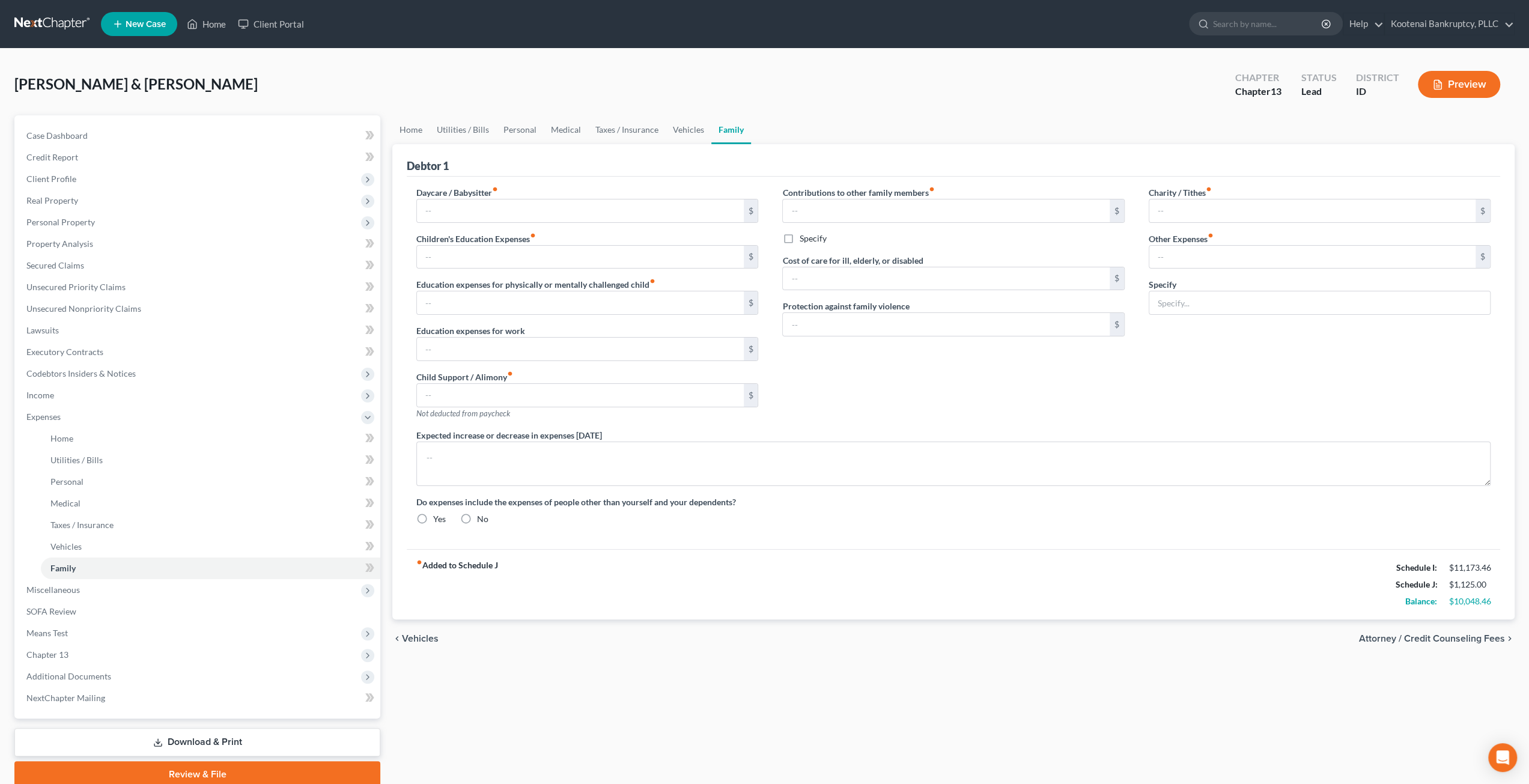
type input "560.00"
type input "50.00"
type input "0.00"
type input "40.00"
type input "0.00"
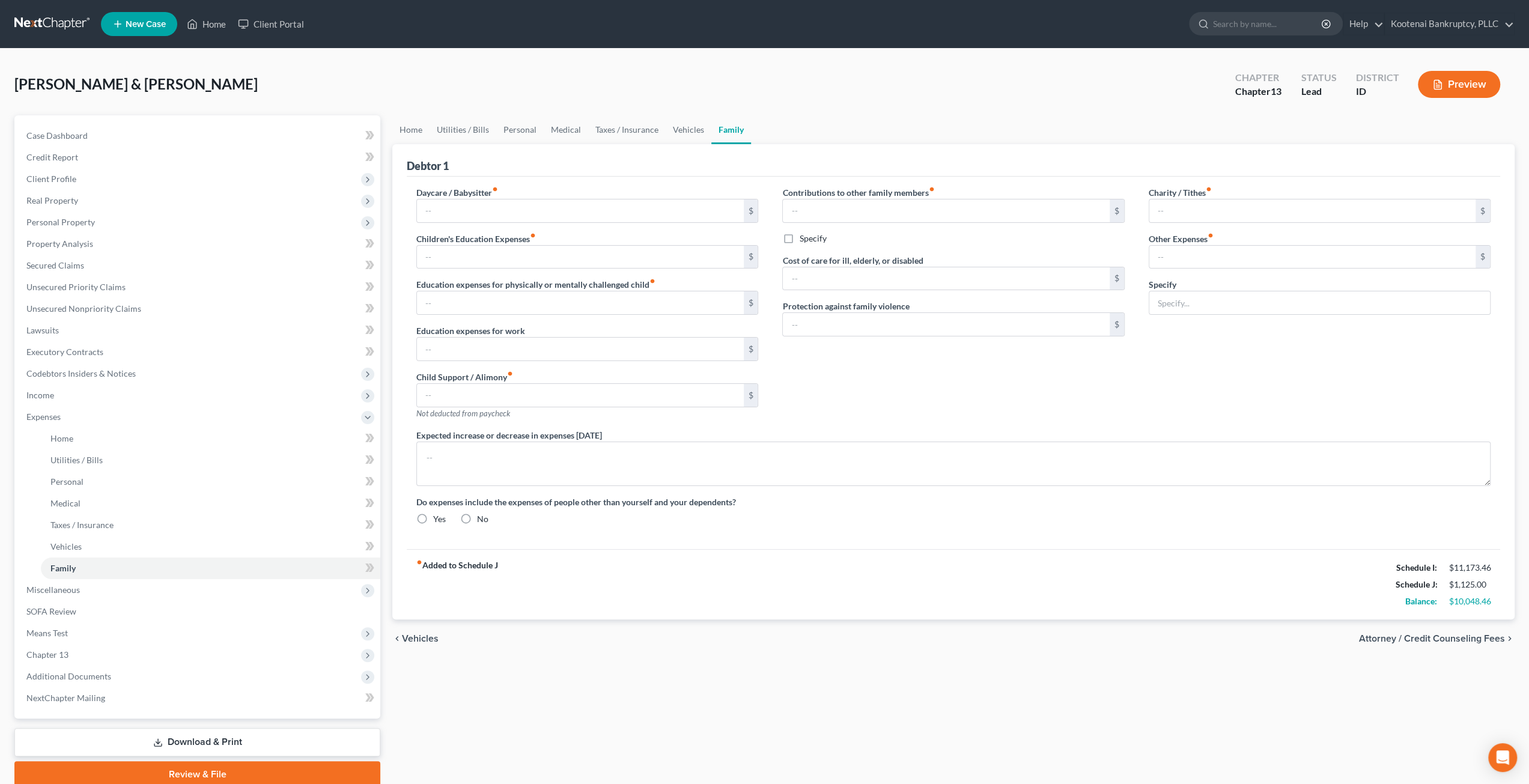
type input "0.00"
type input "100.00"
type input "228.00"
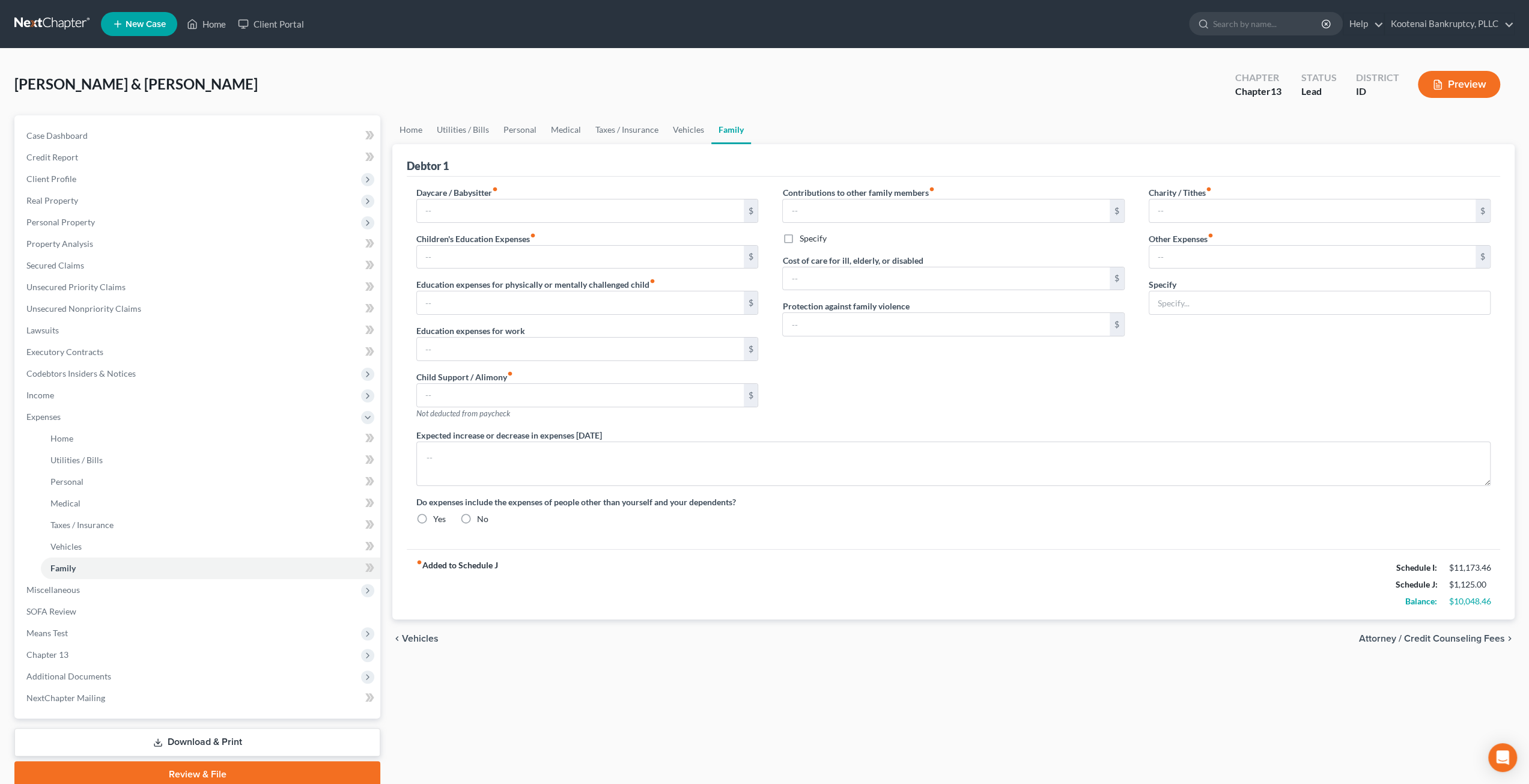
type input "Toddler diapers and wipes, and pet expenses."
radio input "true"
type input "606"
click at [1019, 107] on div "[PERSON_NAME] & [PERSON_NAME] Upgraded Chapter Chapter 13 Status Lead District …" at bounding box center [764, 89] width 1500 height 52
click at [672, 127] on link "Vehicles" at bounding box center [689, 129] width 46 height 28
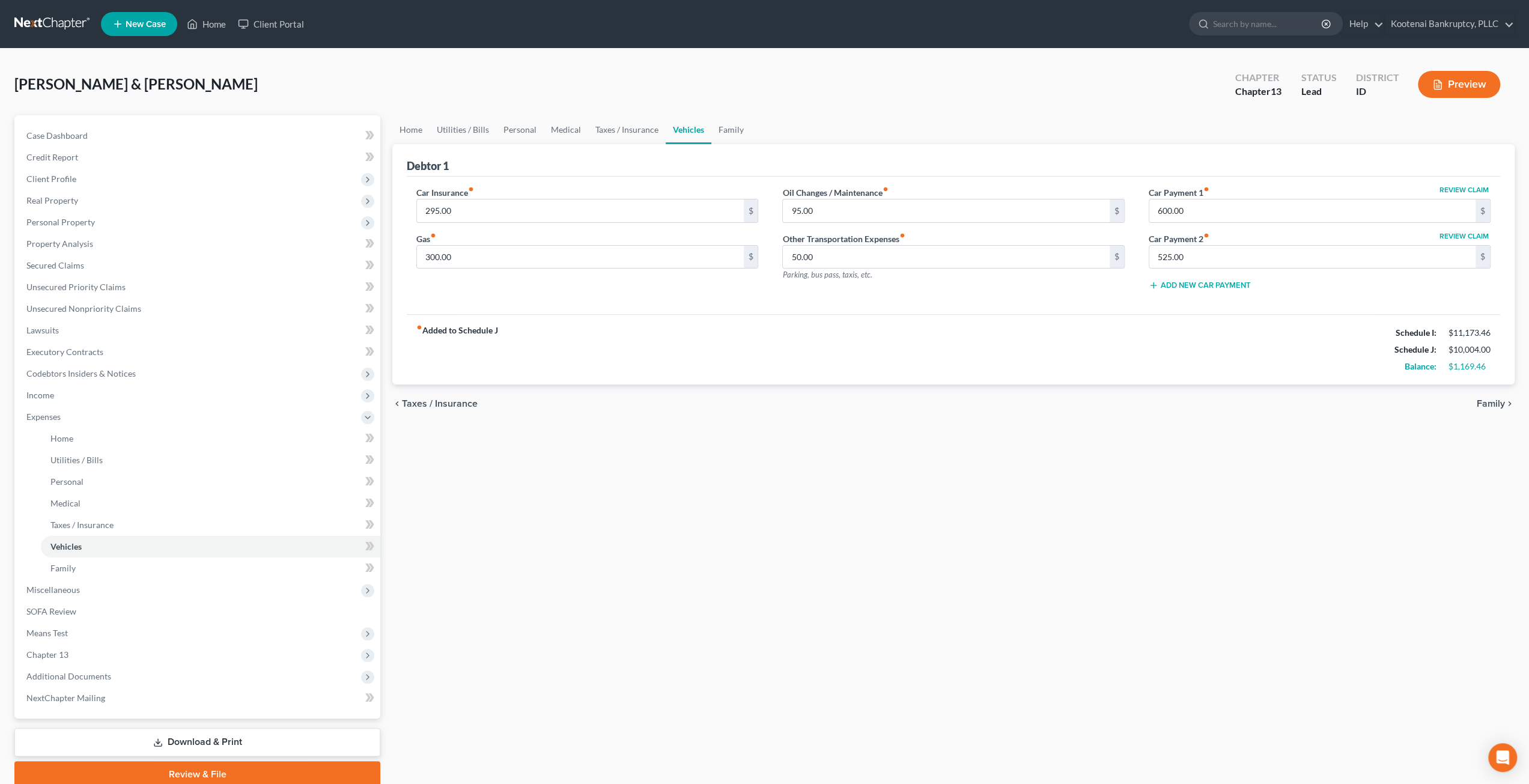
click at [705, 434] on div "Home Utilities / Bills Personal Medical Taxes / Insurance Vehicles Family Debto…" at bounding box center [953, 452] width 1134 height 672
click at [399, 123] on link "Home" at bounding box center [411, 129] width 37 height 28
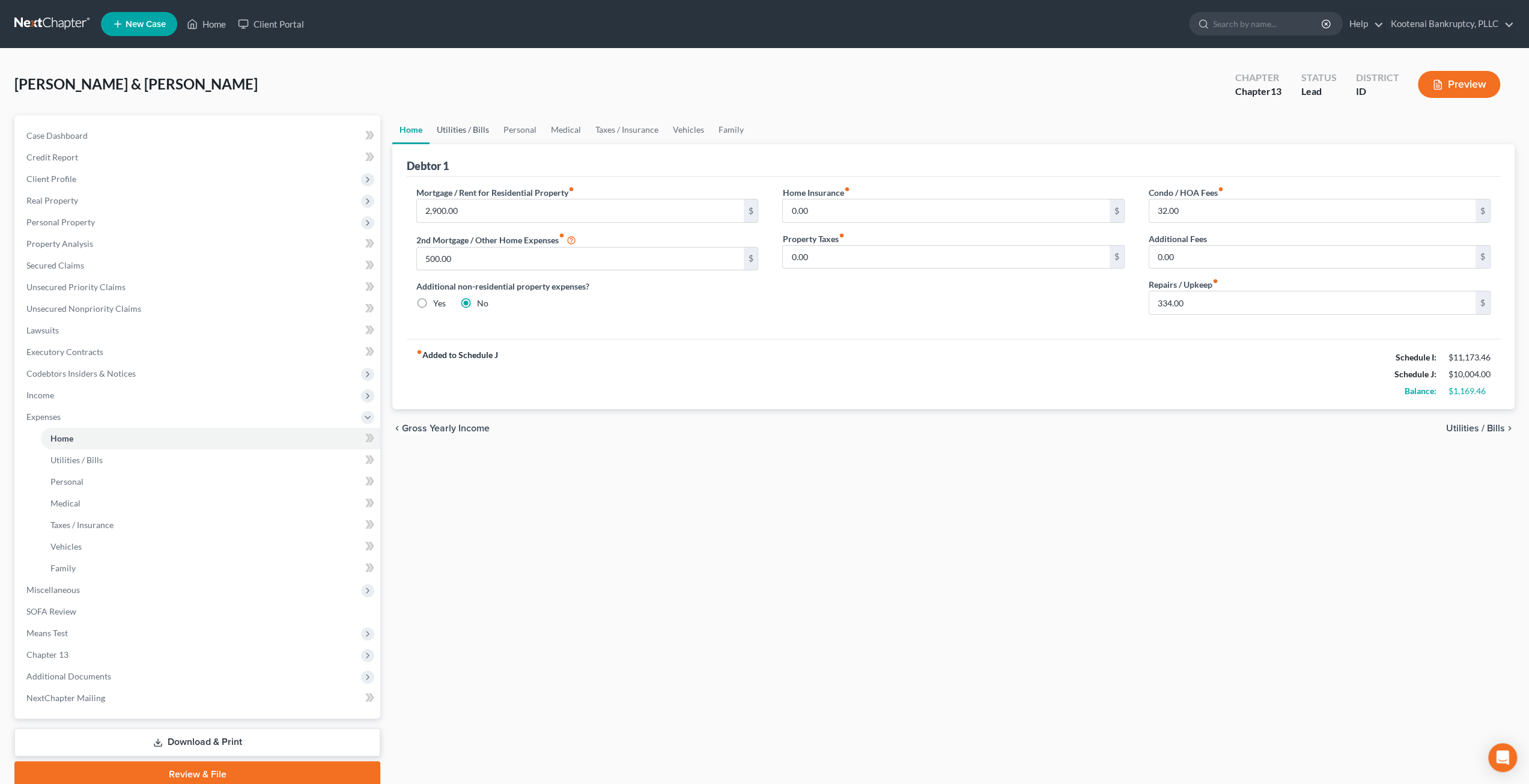
click at [465, 132] on link "Utilities / Bills" at bounding box center [463, 129] width 67 height 28
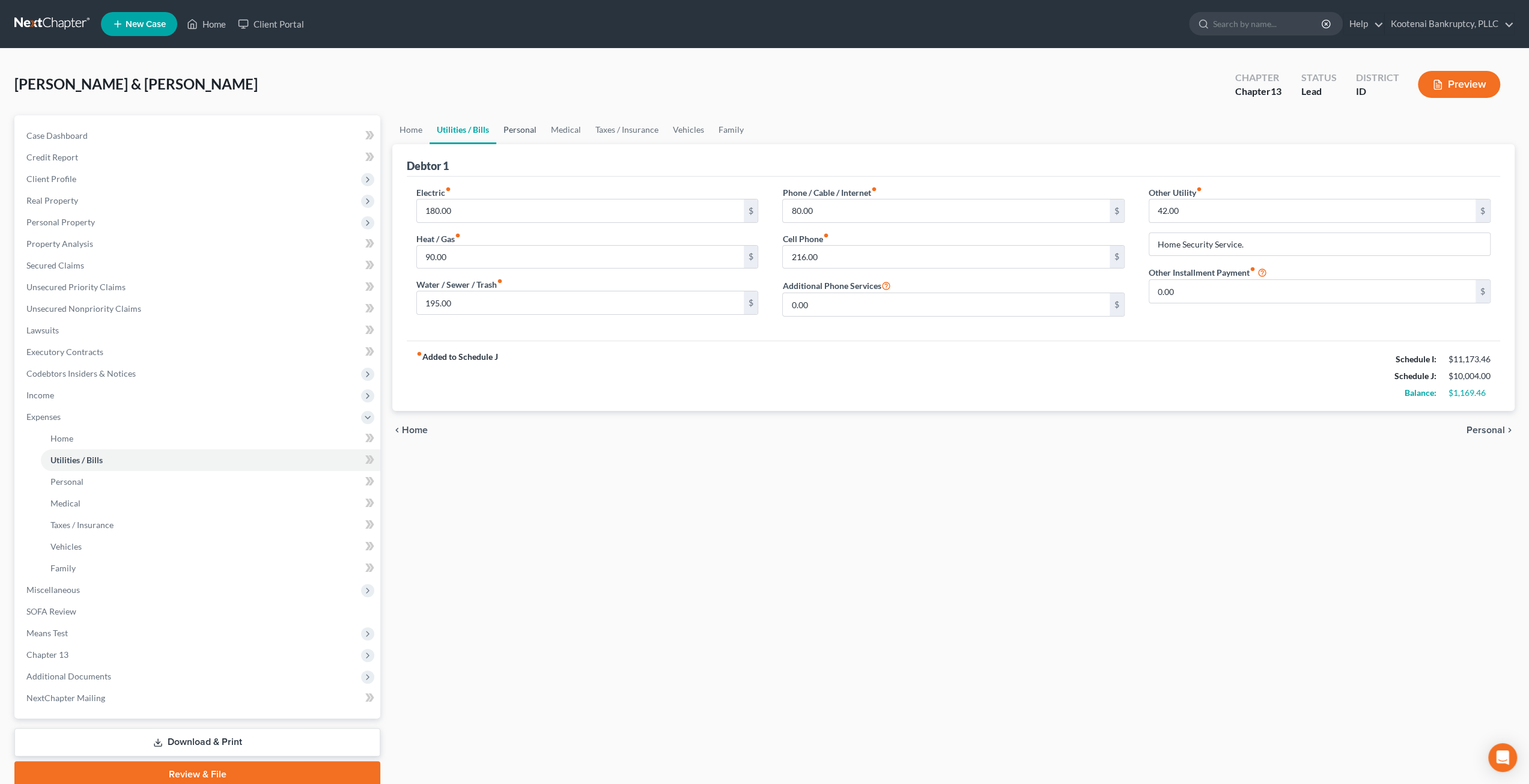
click at [513, 118] on link "Personal" at bounding box center [519, 129] width 47 height 28
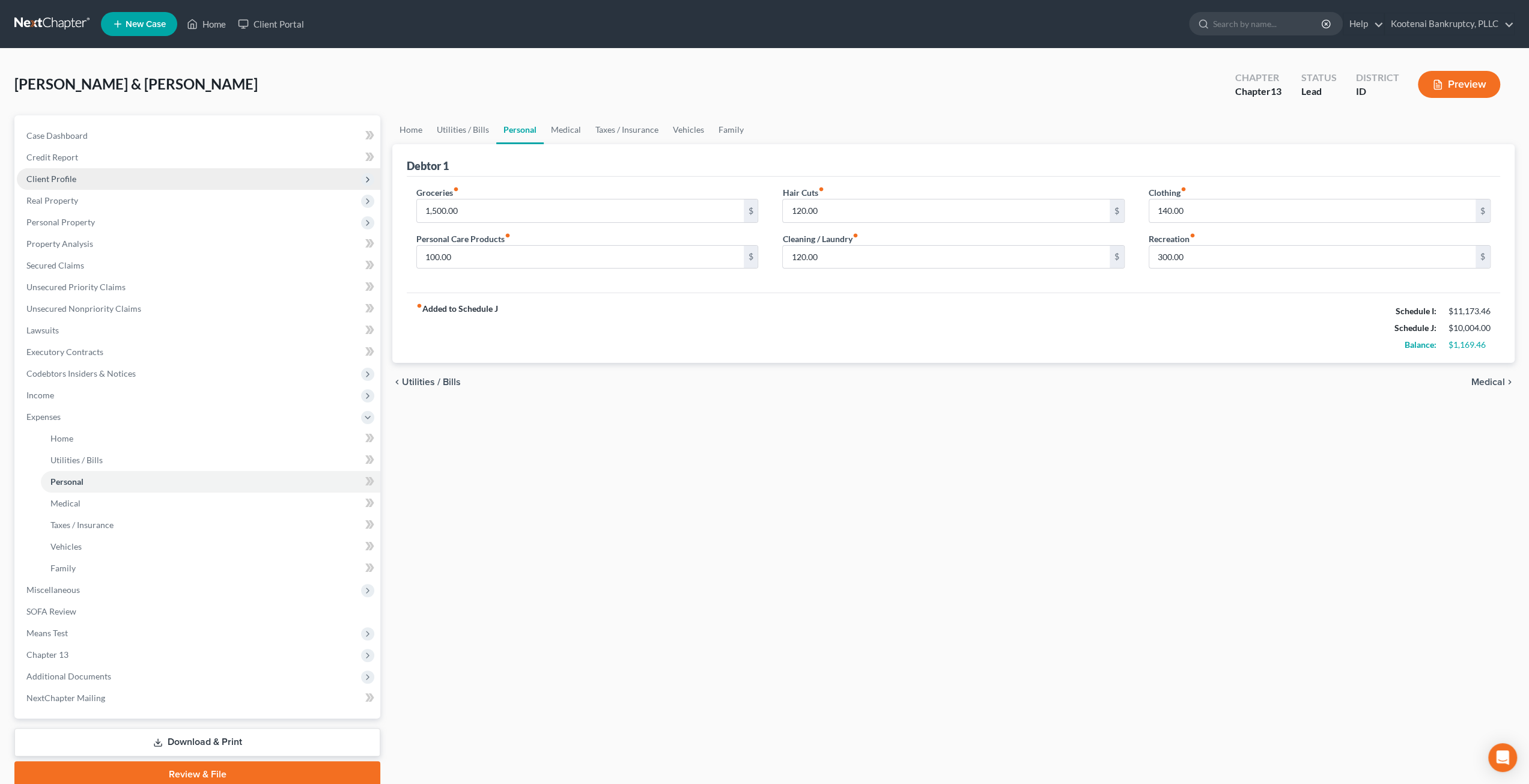
click at [113, 178] on span "Client Profile" at bounding box center [199, 179] width 363 height 22
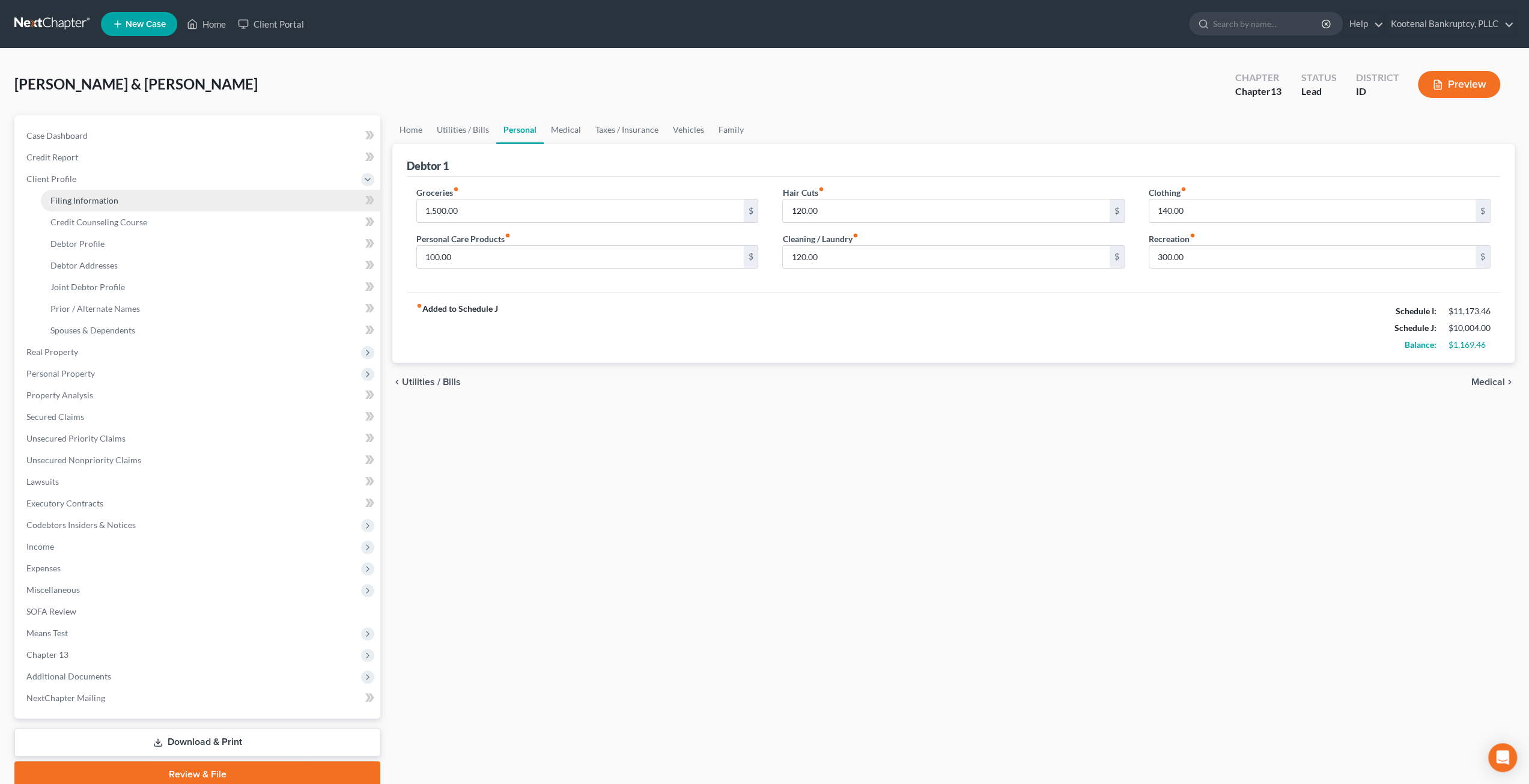
click at [114, 195] on span "Filing Information" at bounding box center [84, 200] width 68 height 11
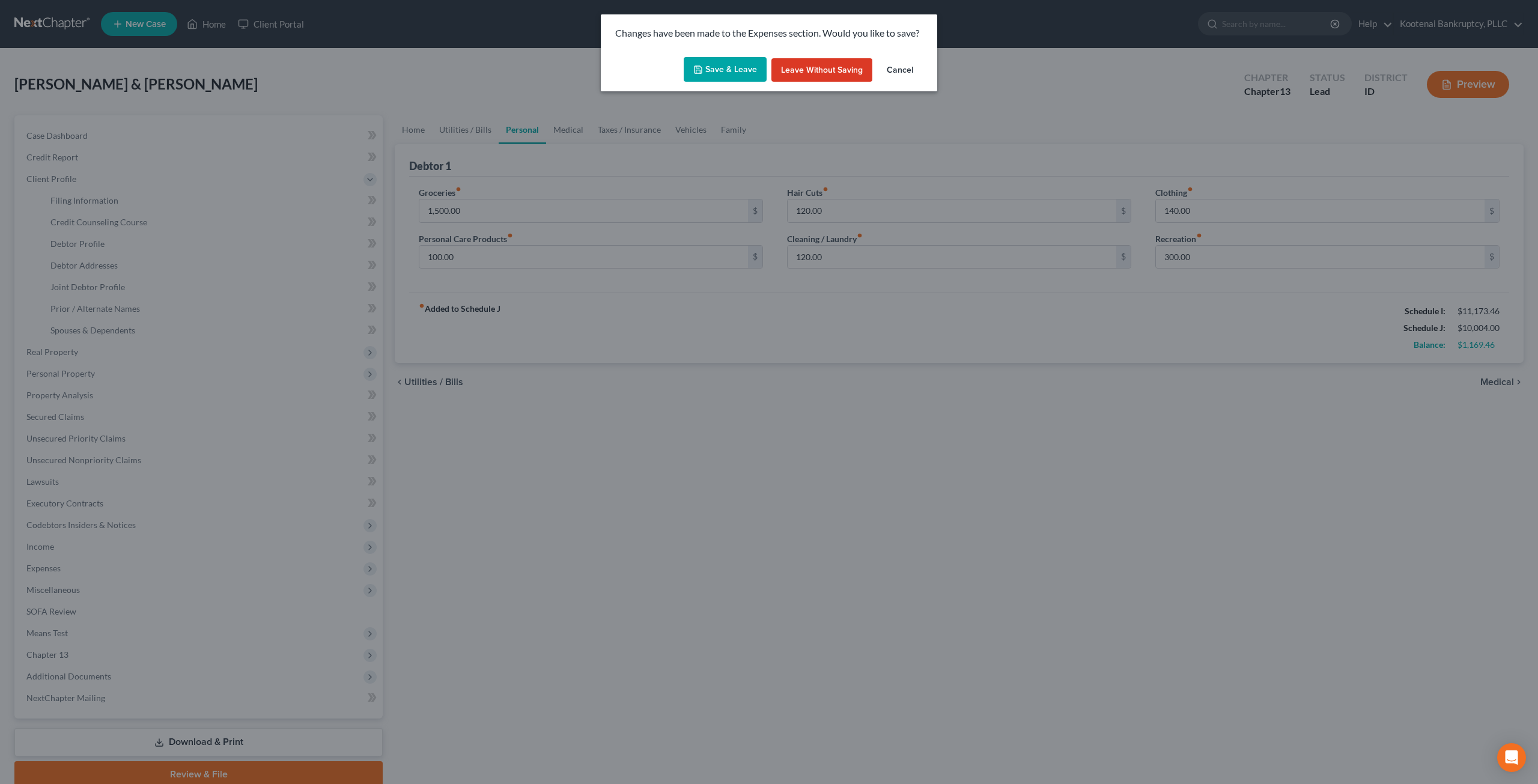
click at [715, 72] on button "Save & Leave" at bounding box center [725, 69] width 83 height 25
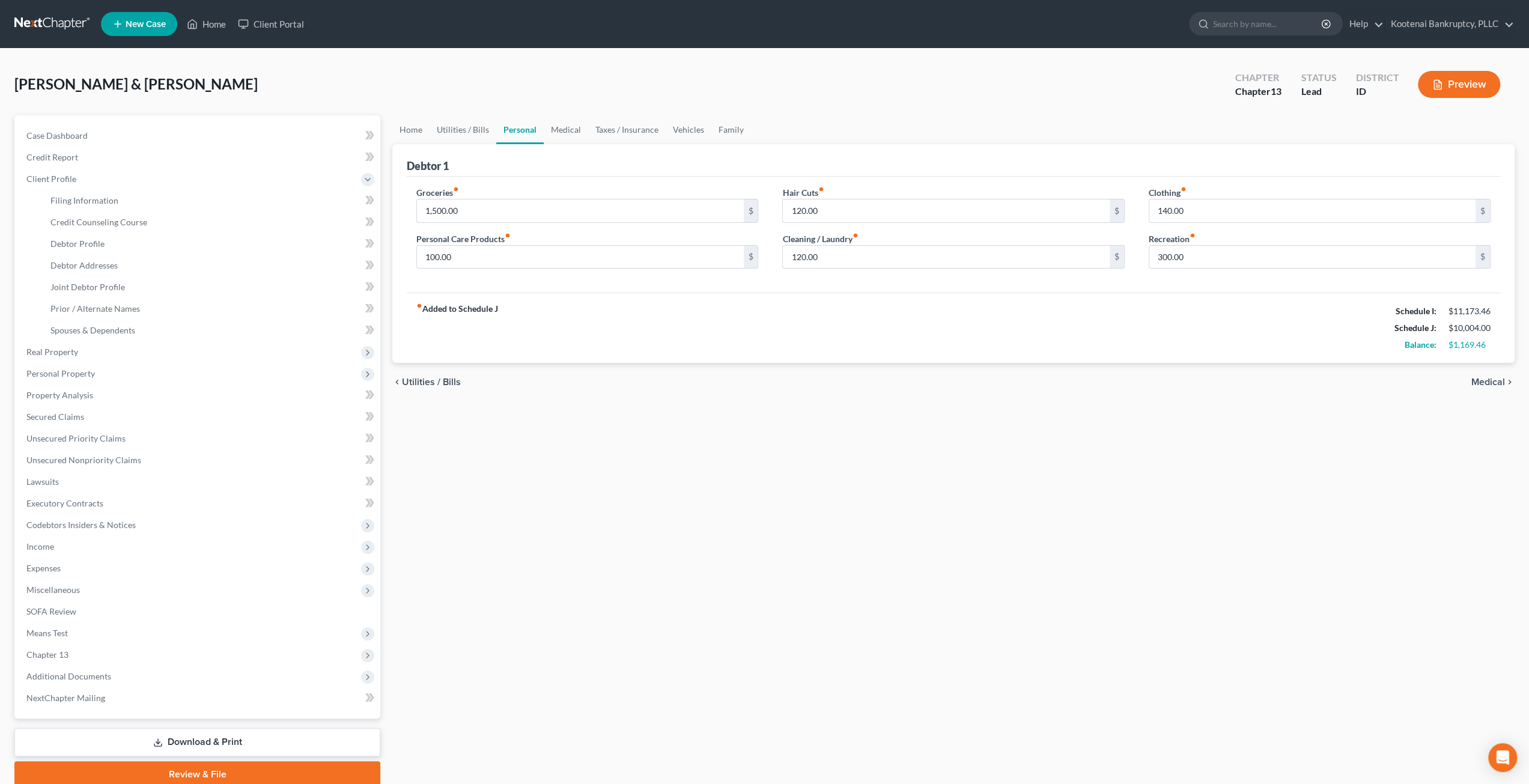
select select "1"
select select "3"
select select "23"
select select "0"
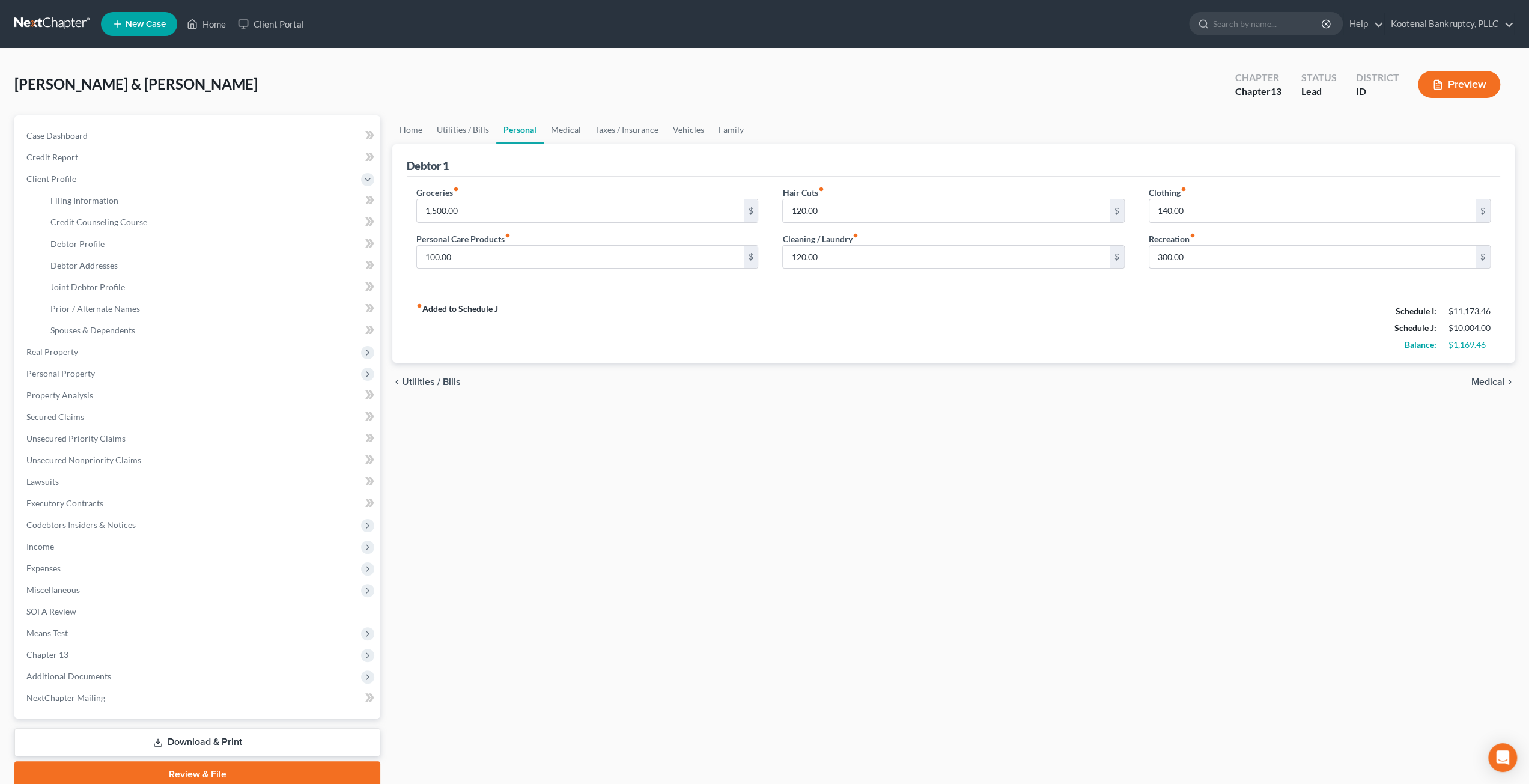
select select "13"
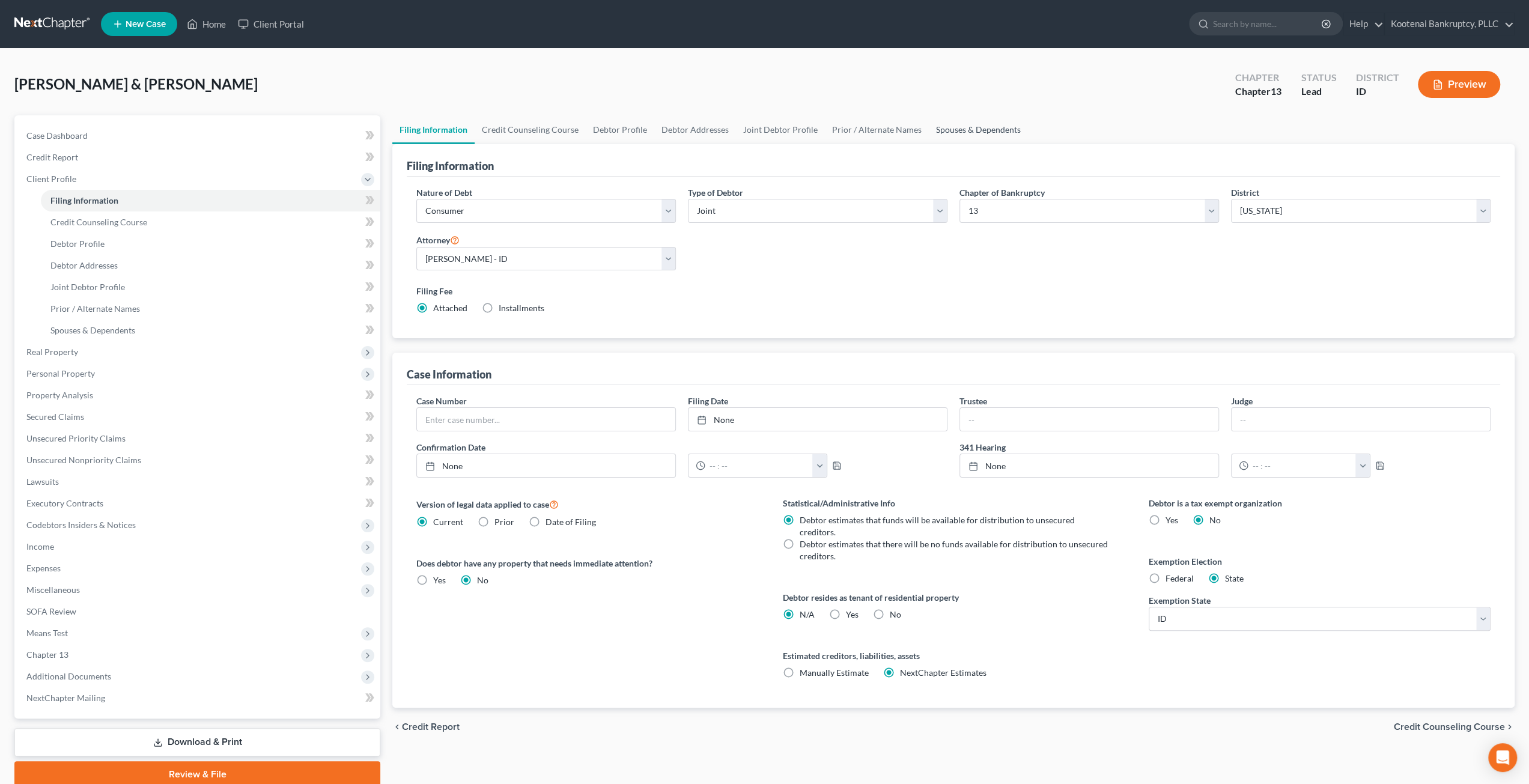
click at [935, 133] on link "Spouses & Dependents" at bounding box center [979, 129] width 99 height 28
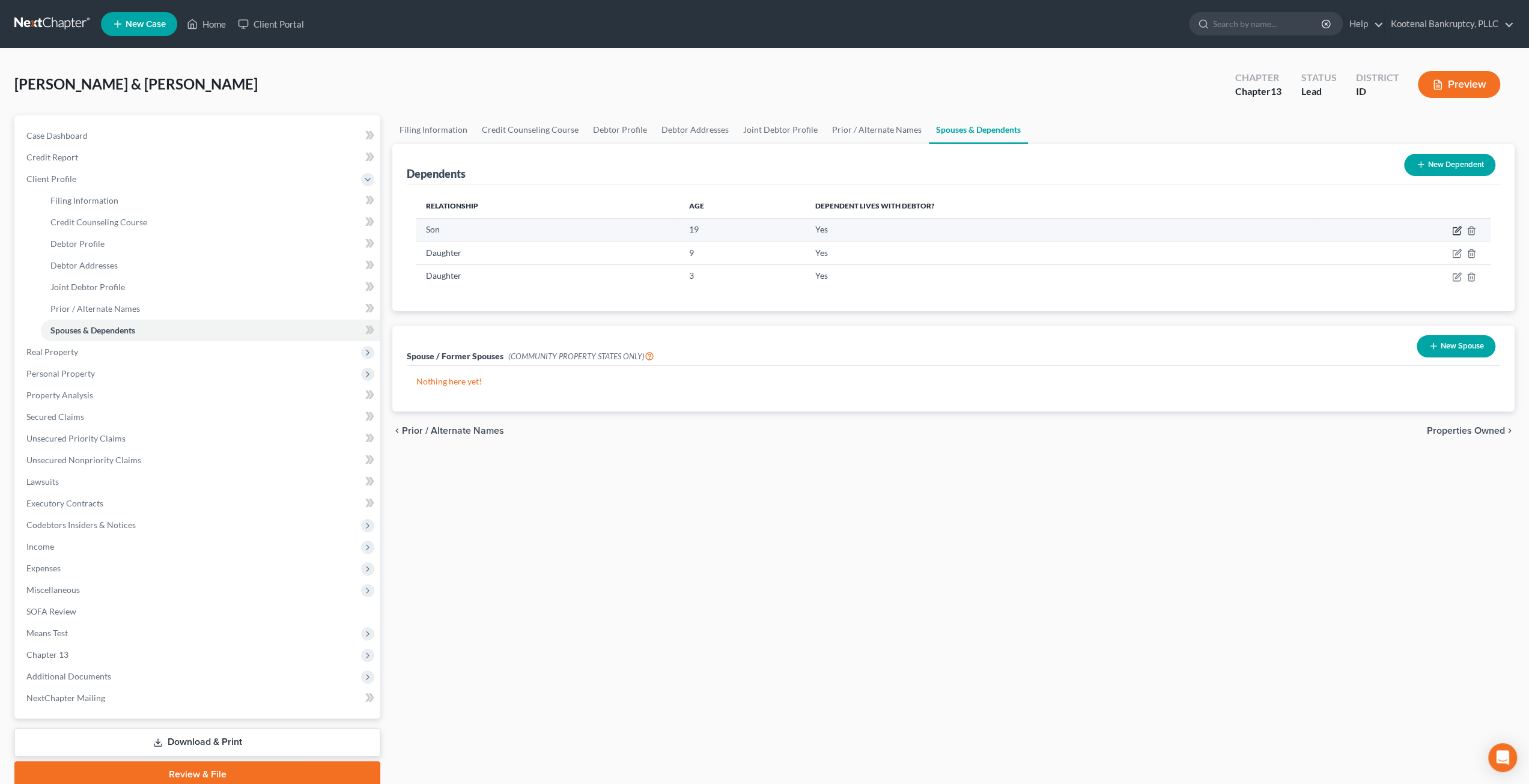
click at [1456, 231] on icon "button" at bounding box center [1457, 229] width 6 height 6
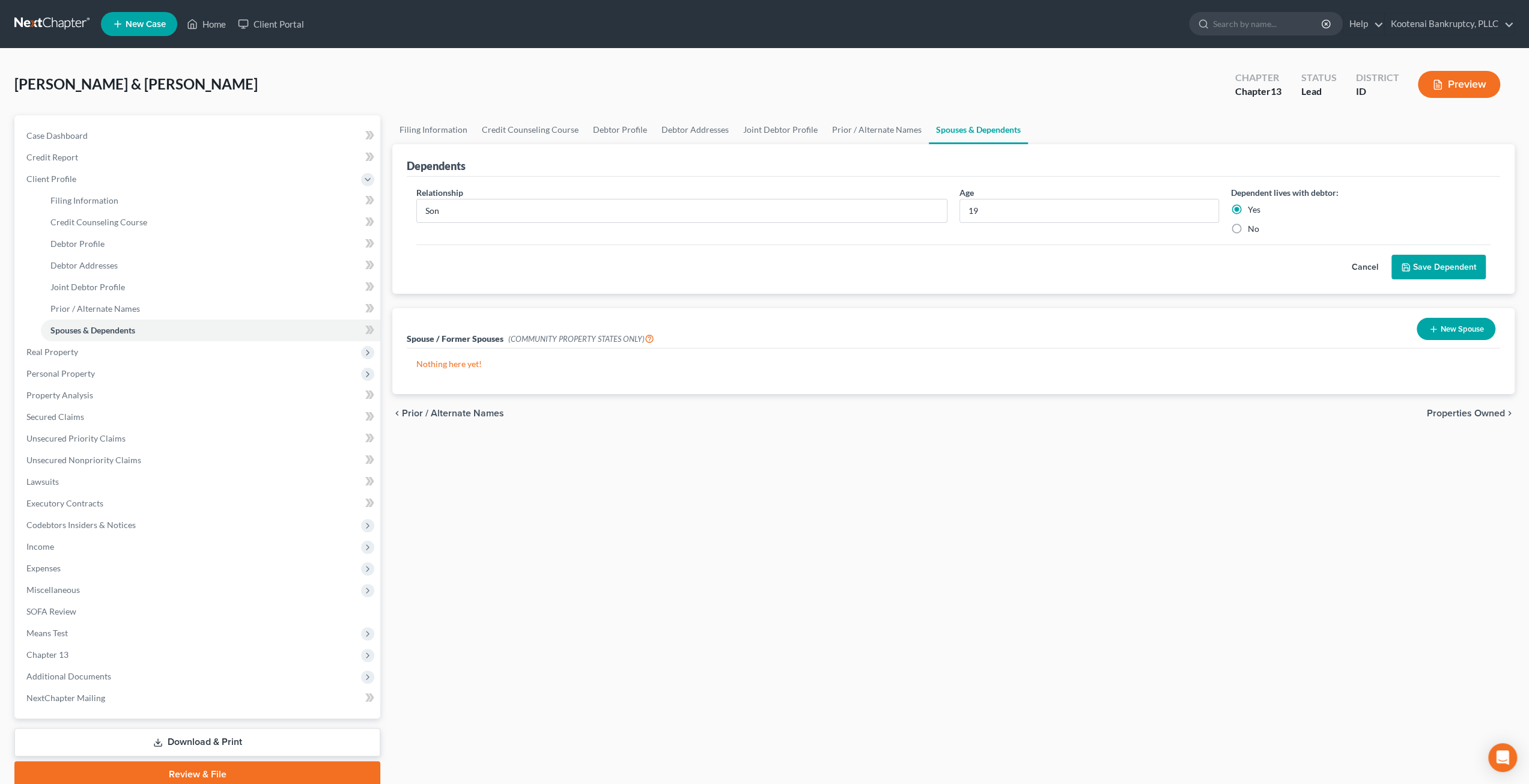
click at [1373, 266] on button "Cancel" at bounding box center [1365, 268] width 53 height 24
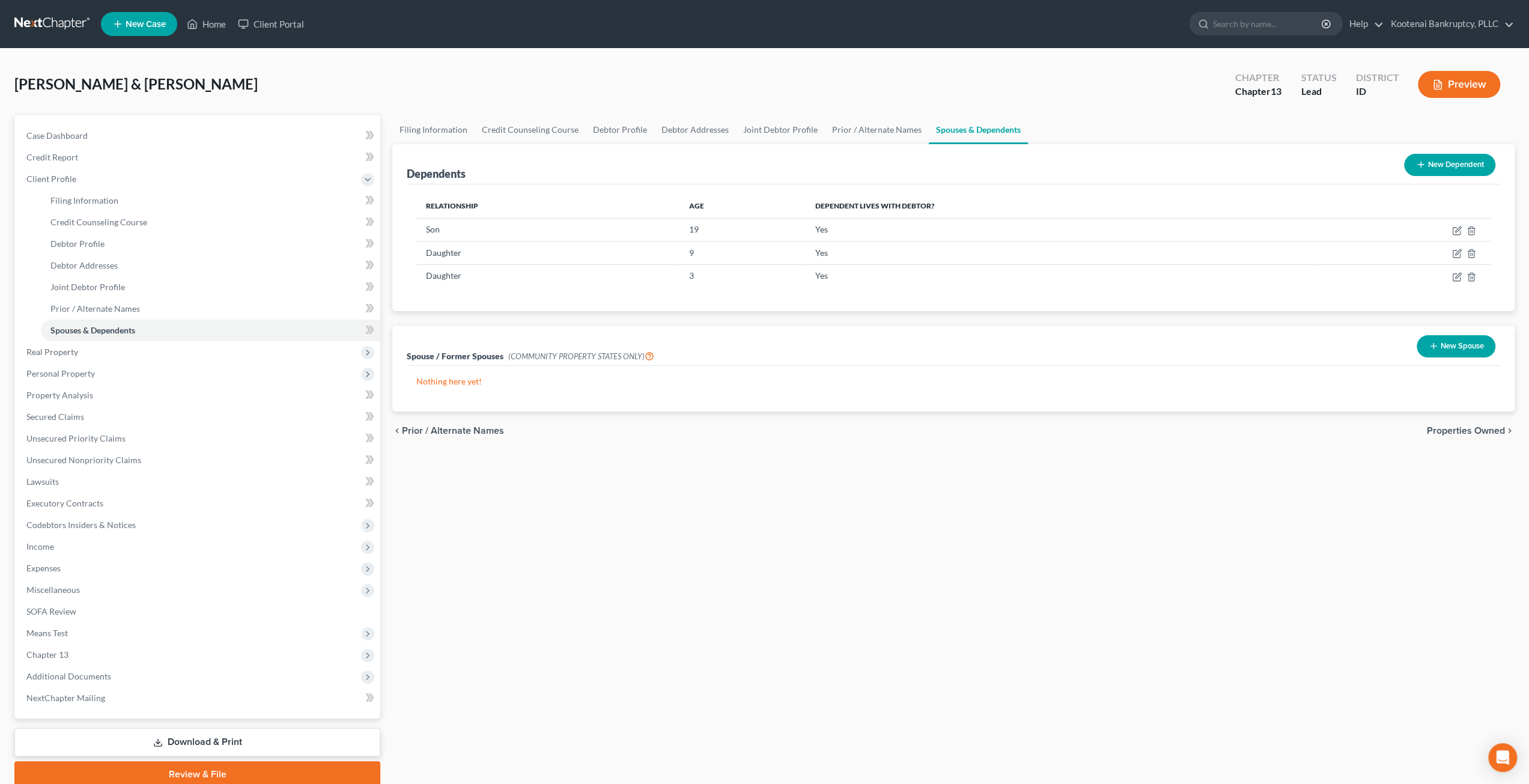
drag, startPoint x: 661, startPoint y: 558, endPoint x: 646, endPoint y: 531, distance: 30.9
click at [661, 558] on div "Filing Information Credit Counseling Course Debtor Profile Debtor Addresses Joi…" at bounding box center [953, 452] width 1134 height 672
click at [169, 571] on span "Expenses" at bounding box center [199, 568] width 363 height 22
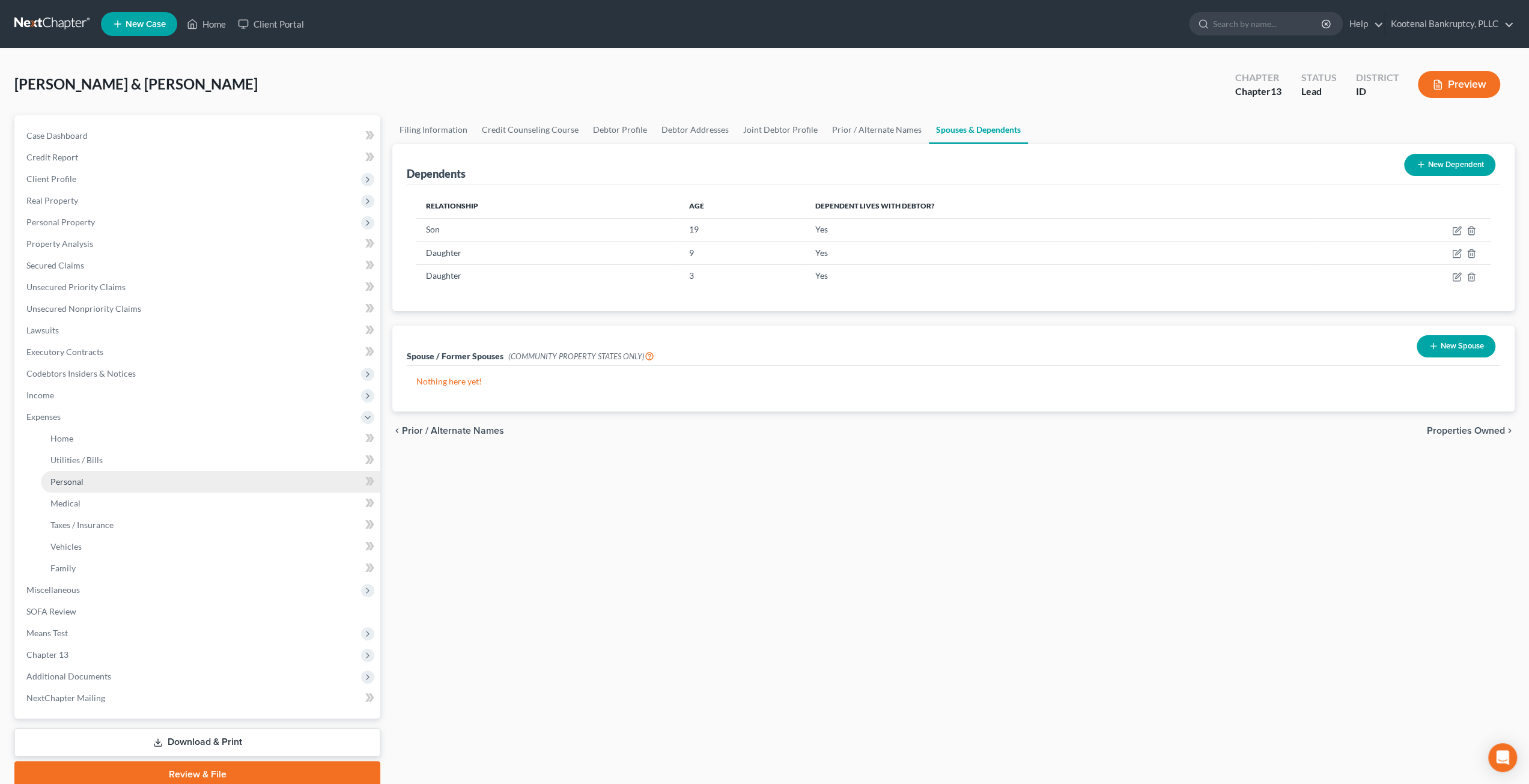
click at [160, 484] on link "Personal" at bounding box center [210, 481] width 340 height 22
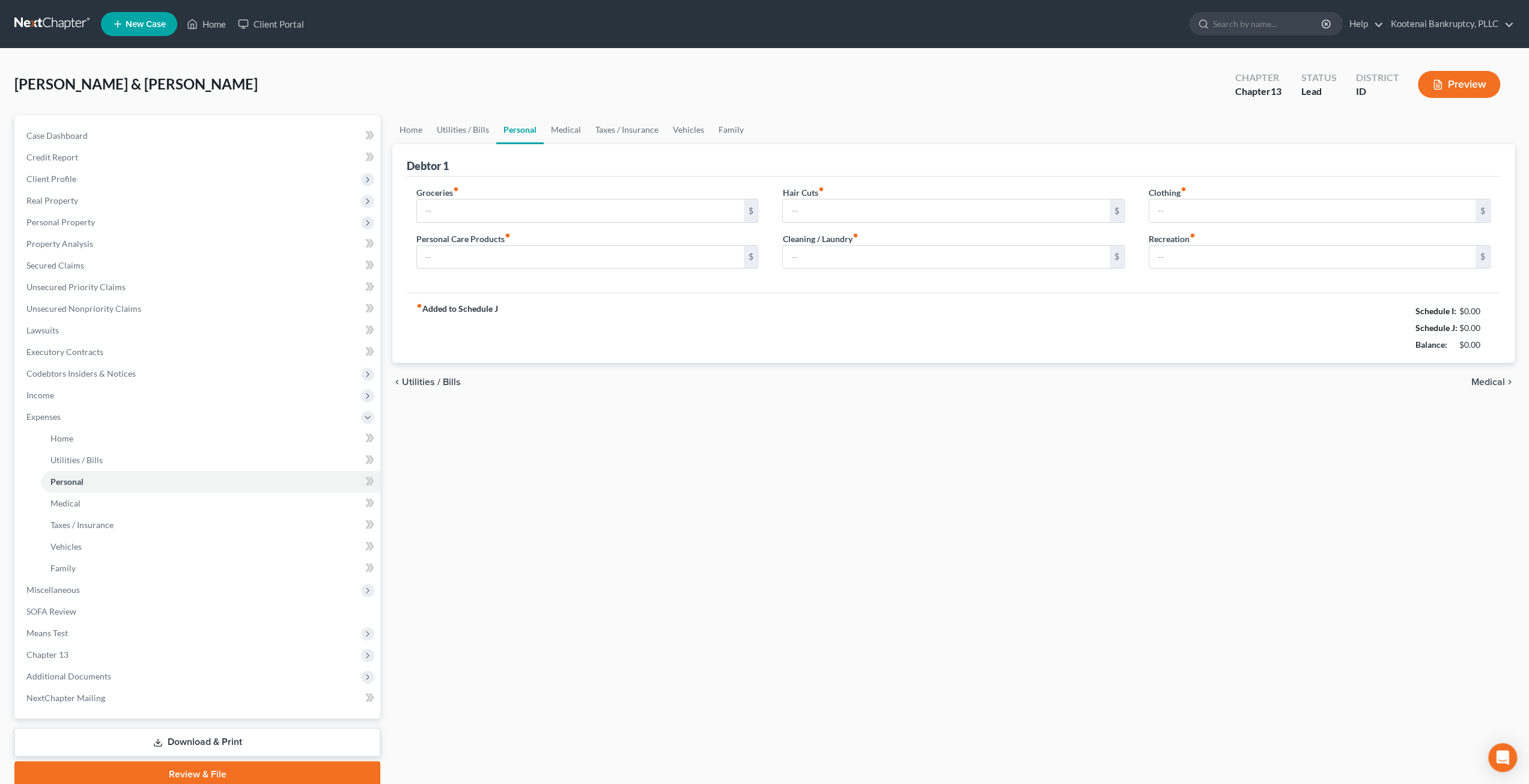
type input "1,500.00"
type input "100.00"
type input "120.00"
type input "140.00"
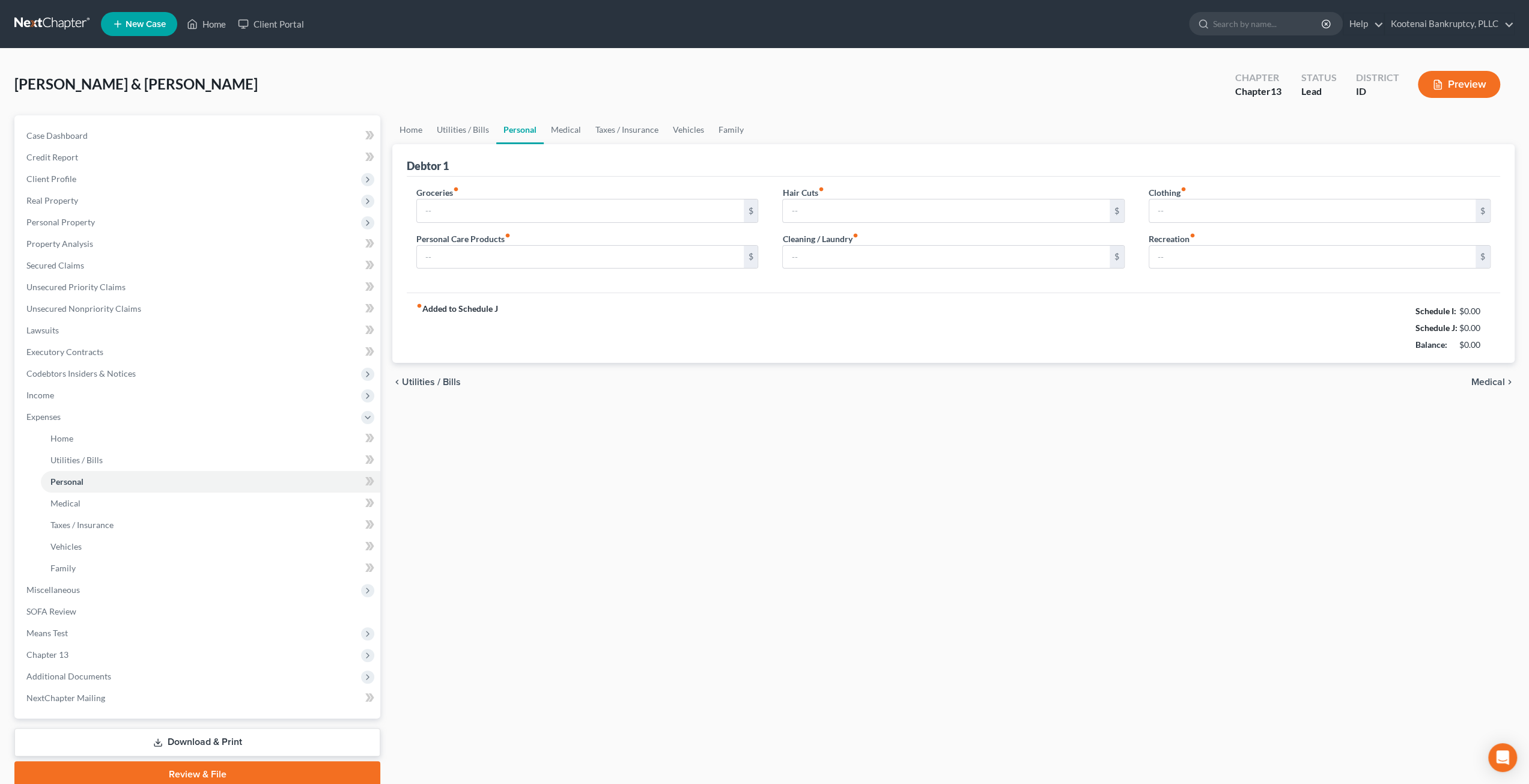
type input "300.00"
click at [830, 524] on div "Home Utilities / Bills Personal Medical Taxes / Insurance Vehicles Family Debto…" at bounding box center [953, 452] width 1134 height 672
click at [571, 129] on link "Medical" at bounding box center [566, 129] width 45 height 28
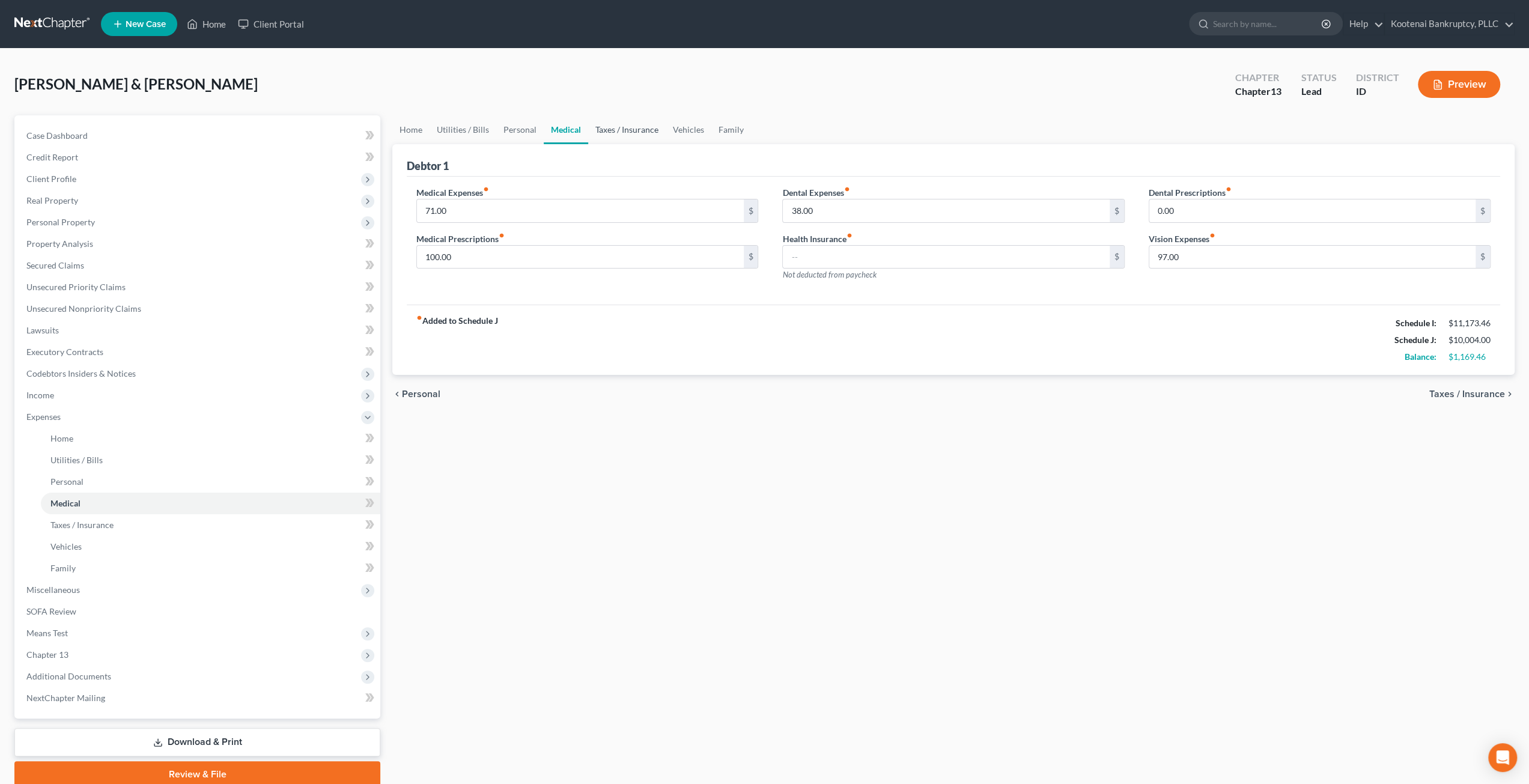
click at [626, 130] on link "Taxes / Insurance" at bounding box center [626, 129] width 77 height 28
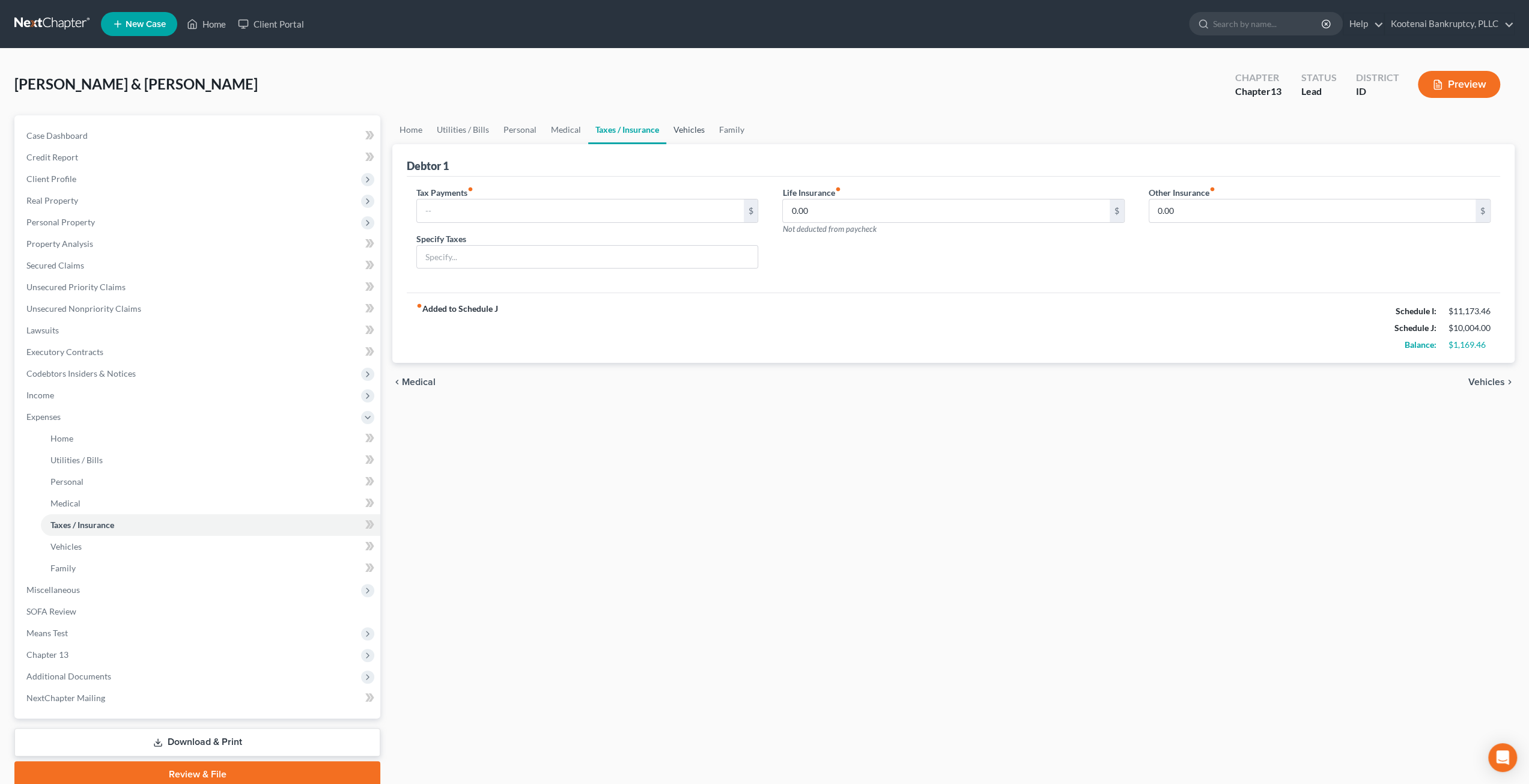
click at [684, 129] on link "Vehicles" at bounding box center [689, 129] width 46 height 28
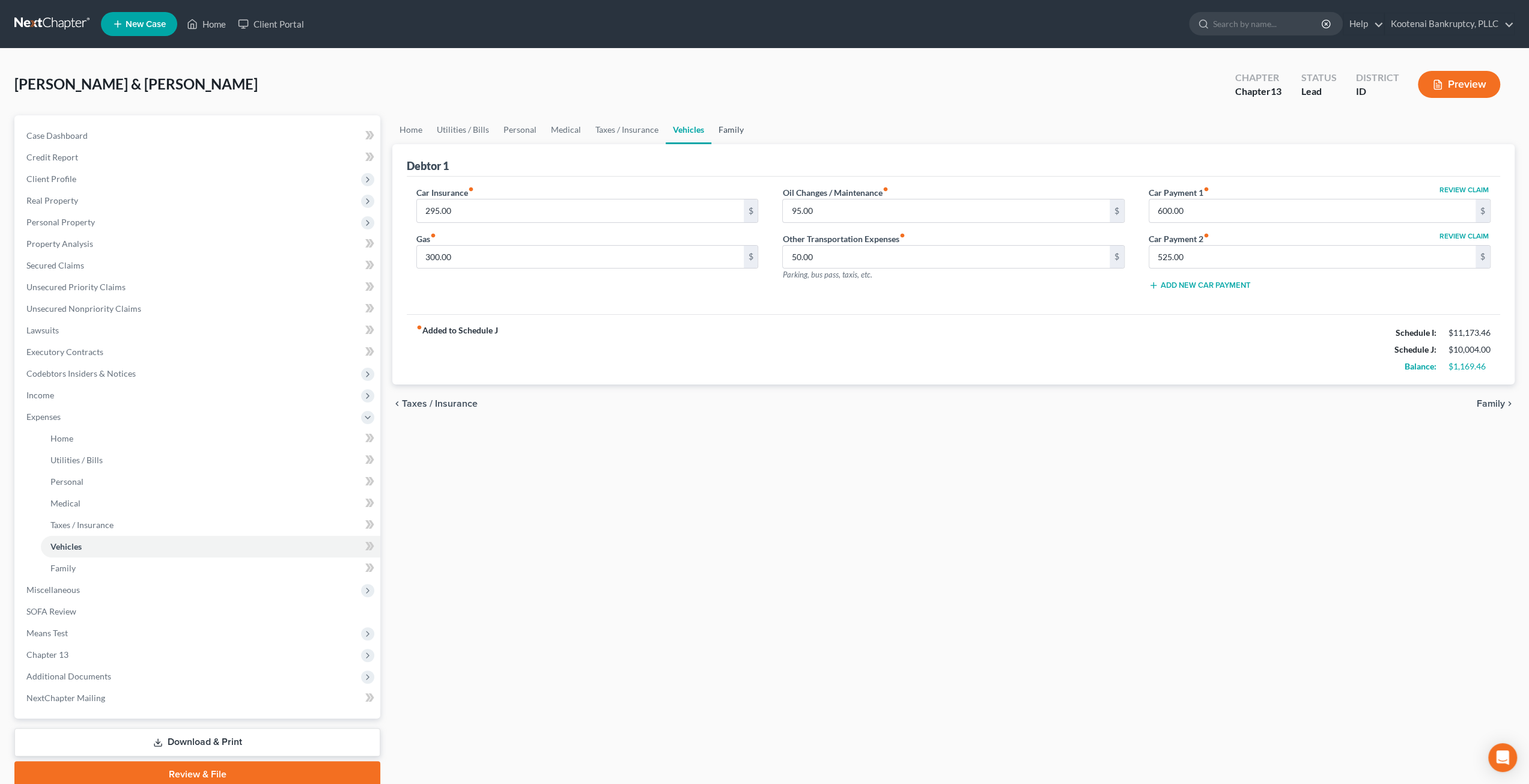
click at [723, 131] on link "Family" at bounding box center [731, 129] width 40 height 28
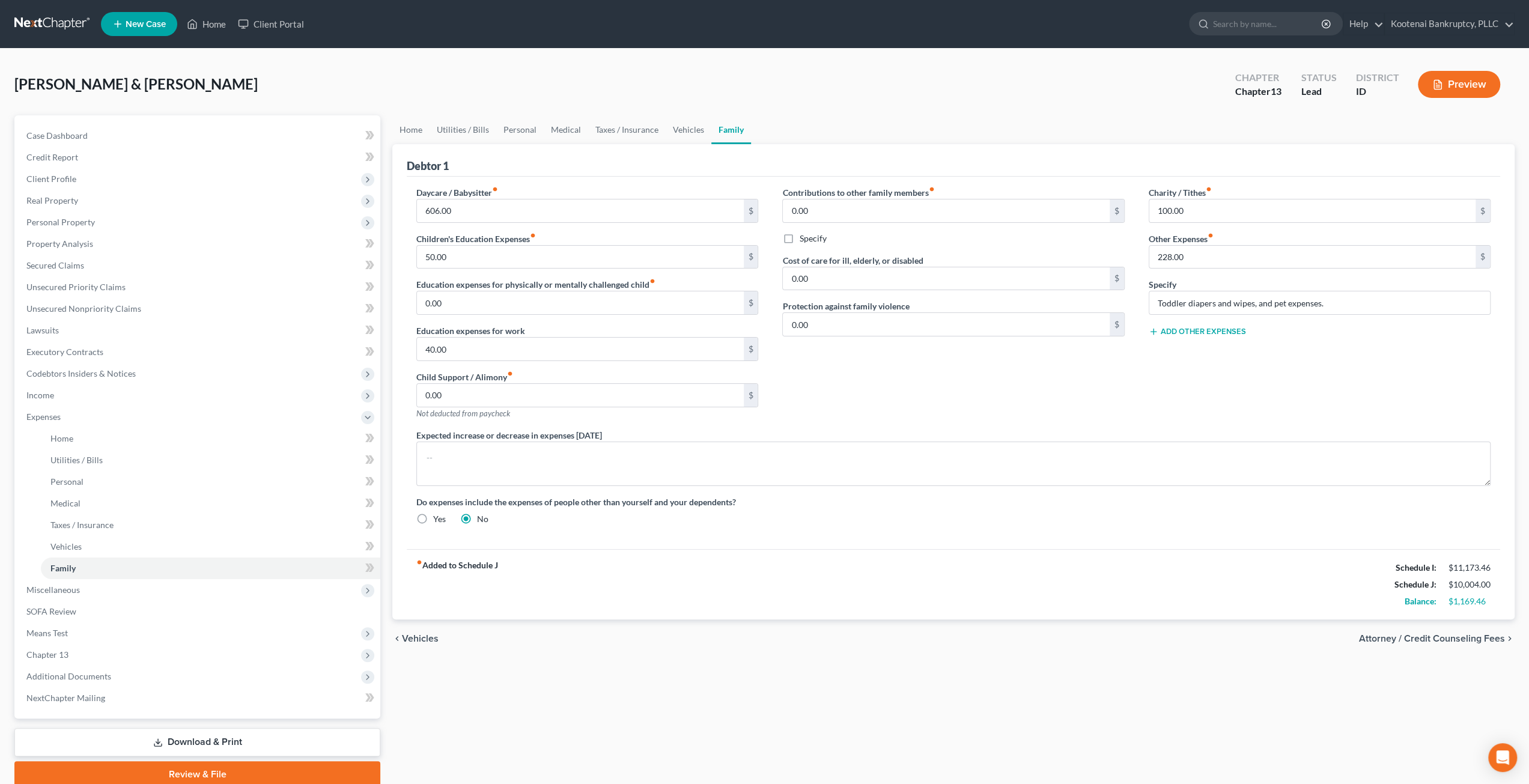
click at [940, 391] on div "Contributions to other family members fiber_manual_record 0.00 $ Specify Cost o…" at bounding box center [953, 308] width 366 height 243
click at [143, 623] on span "Means Test" at bounding box center [199, 633] width 363 height 22
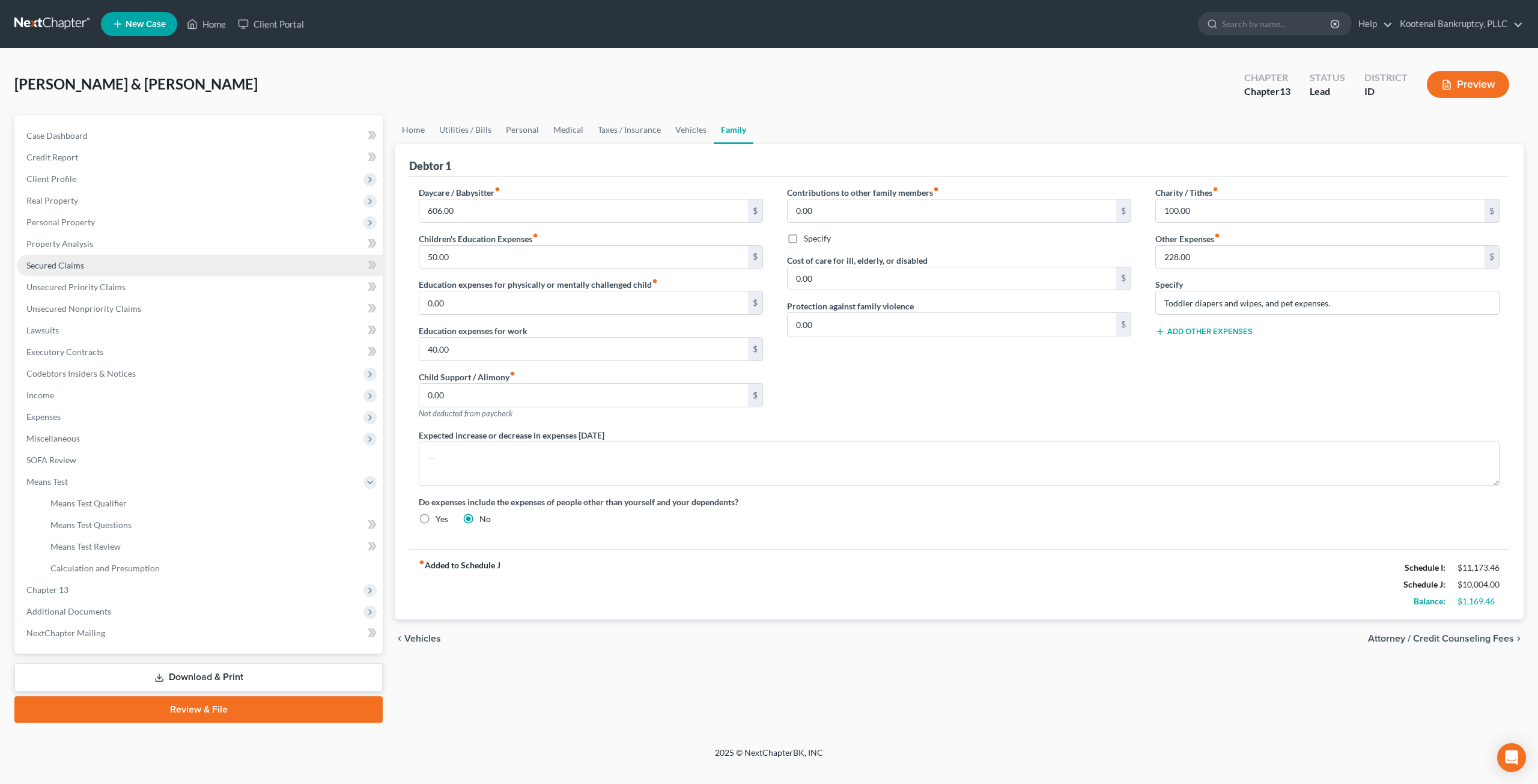
click at [94, 261] on link "Secured Claims" at bounding box center [199, 265] width 366 height 22
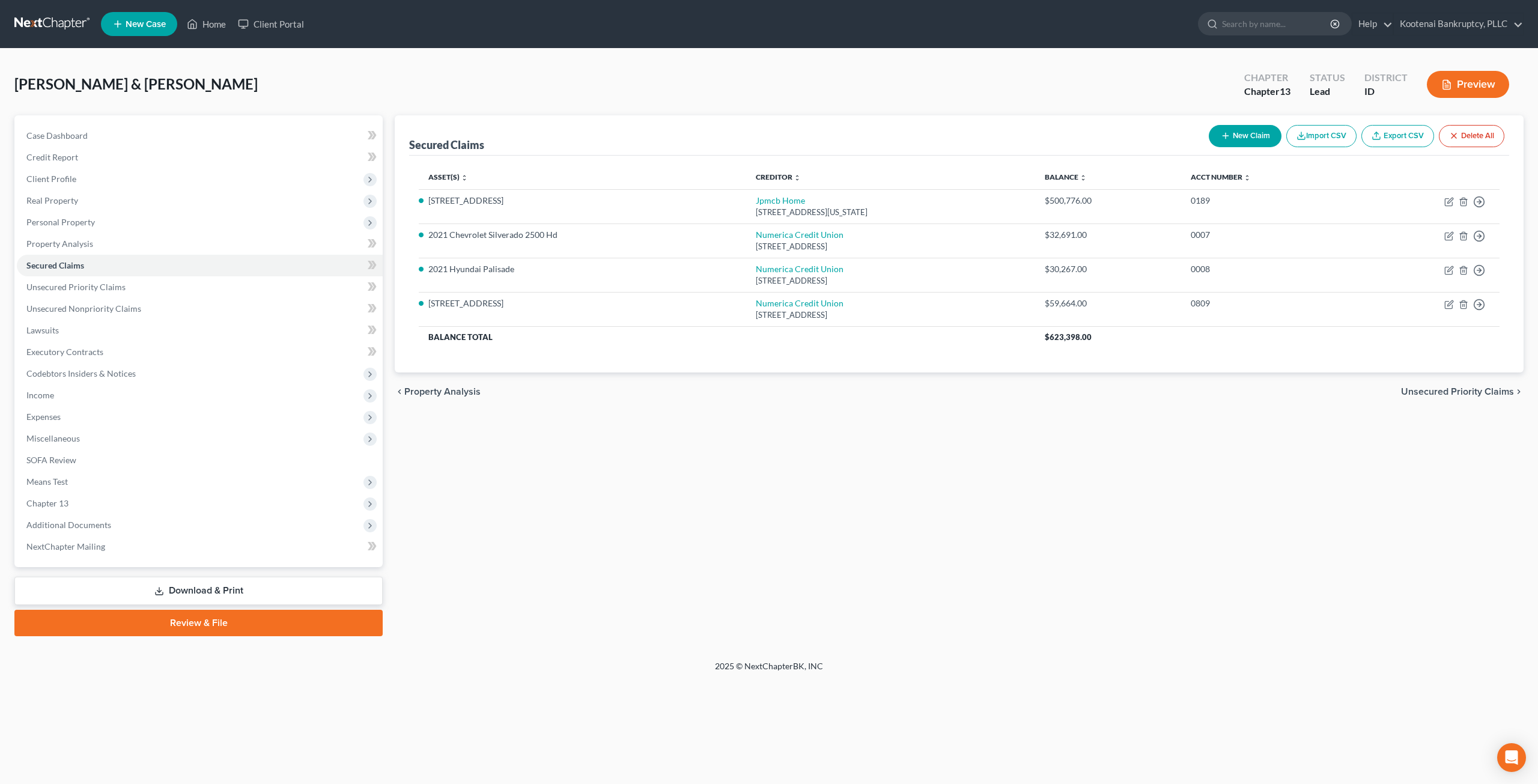
click at [805, 537] on div "Secured Claims New Claim Import CSV Export CSV Delete All Asset(s) expand_more …" at bounding box center [958, 376] width 1141 height 521
click at [796, 278] on div "[STREET_ADDRESS]" at bounding box center [890, 281] width 269 height 11
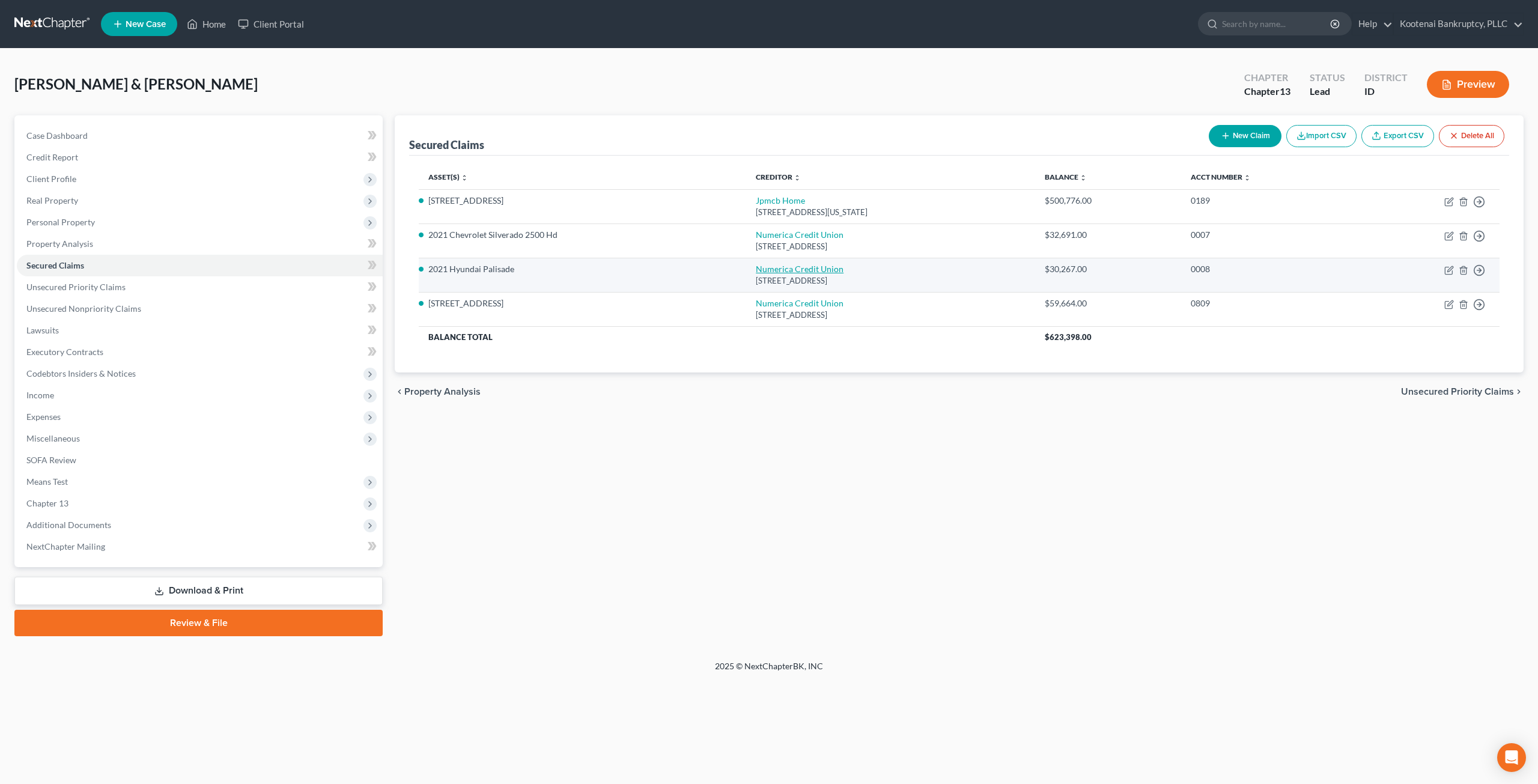
click at [795, 270] on link "Numerica Credit Union" at bounding box center [800, 269] width 88 height 11
select select "50"
select select "0"
select select "4"
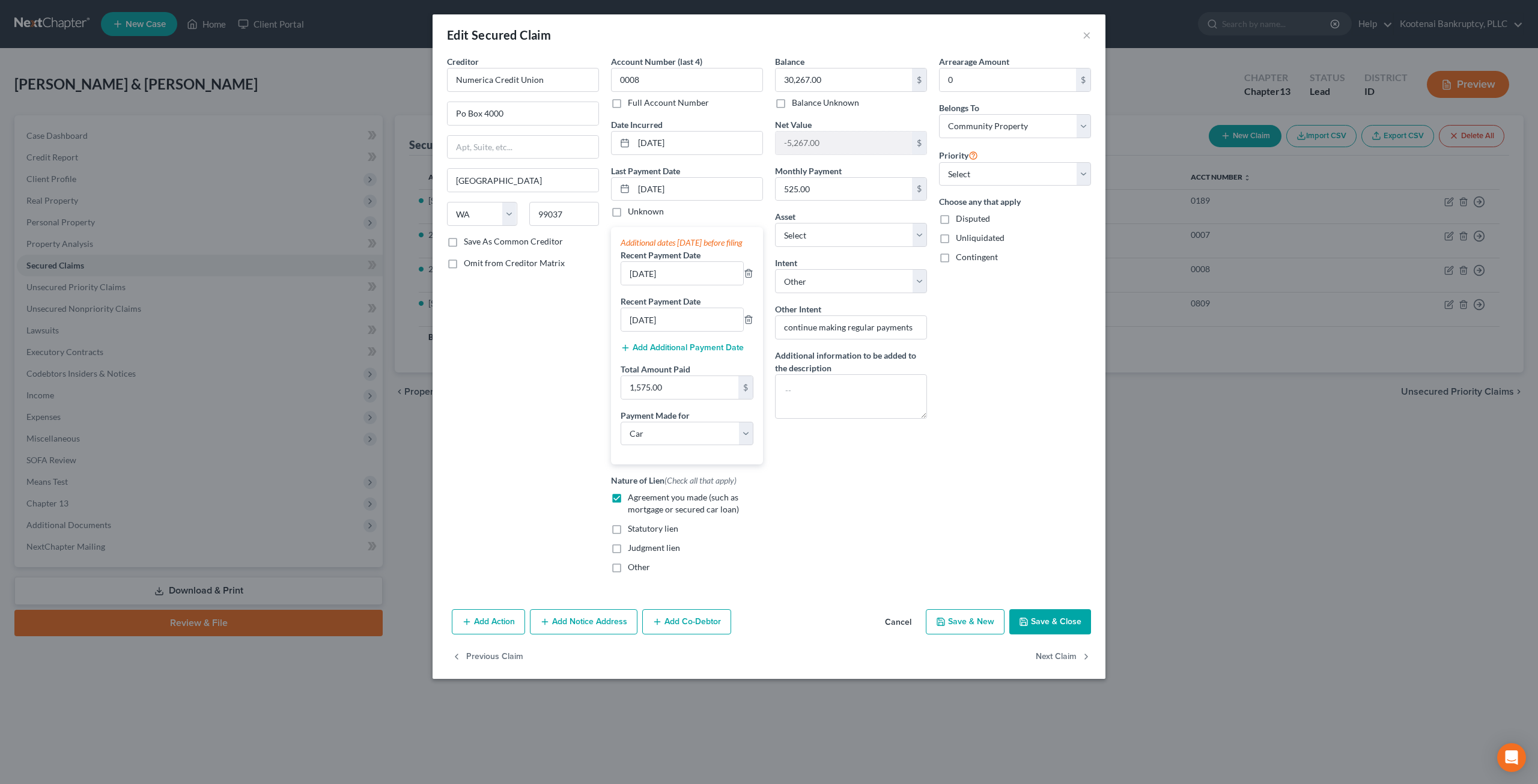
drag, startPoint x: 1063, startPoint y: 633, endPoint x: 1062, endPoint y: 600, distance: 33.0
click at [1063, 633] on button "Save & Close" at bounding box center [1050, 621] width 81 height 25
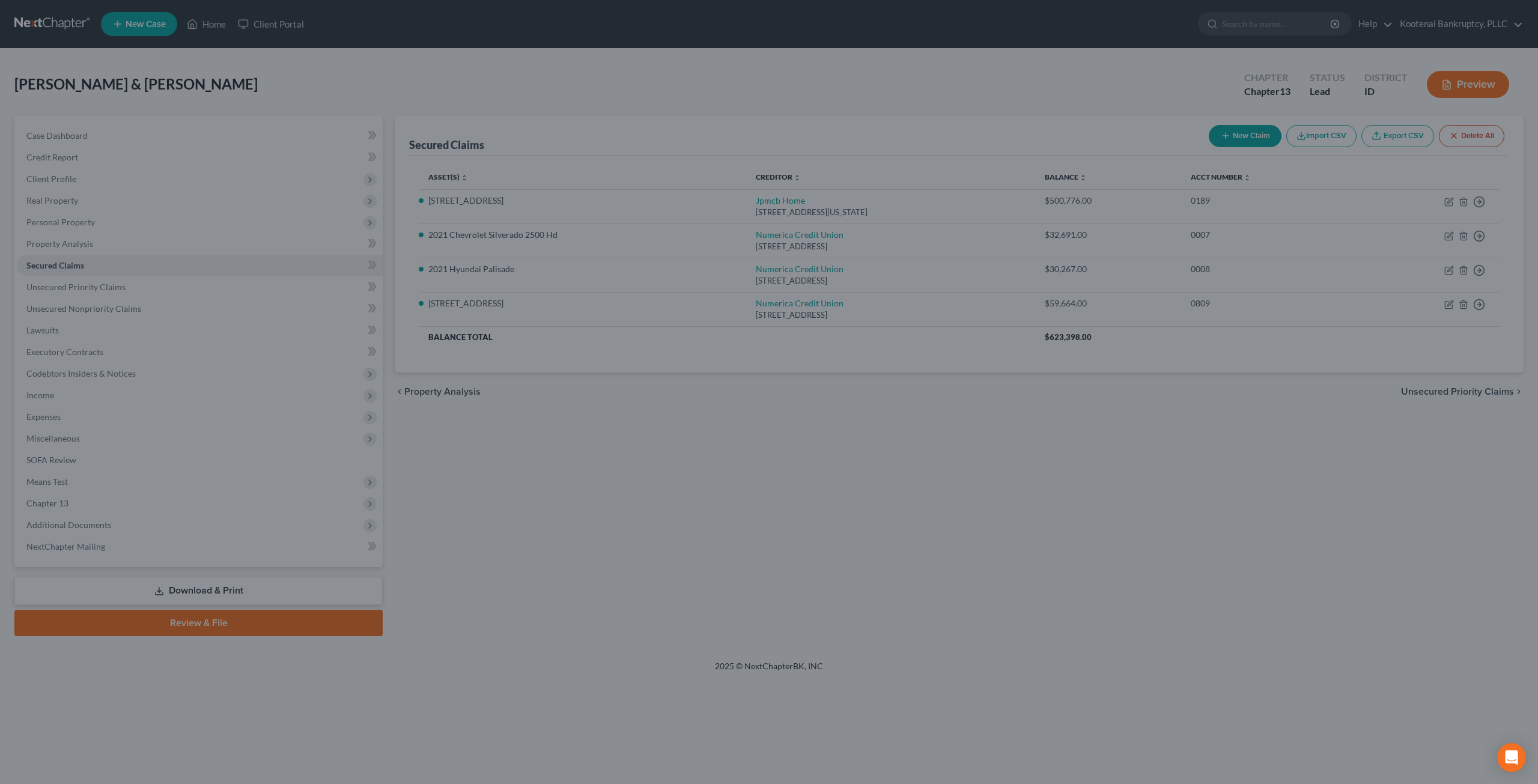
select select "6"
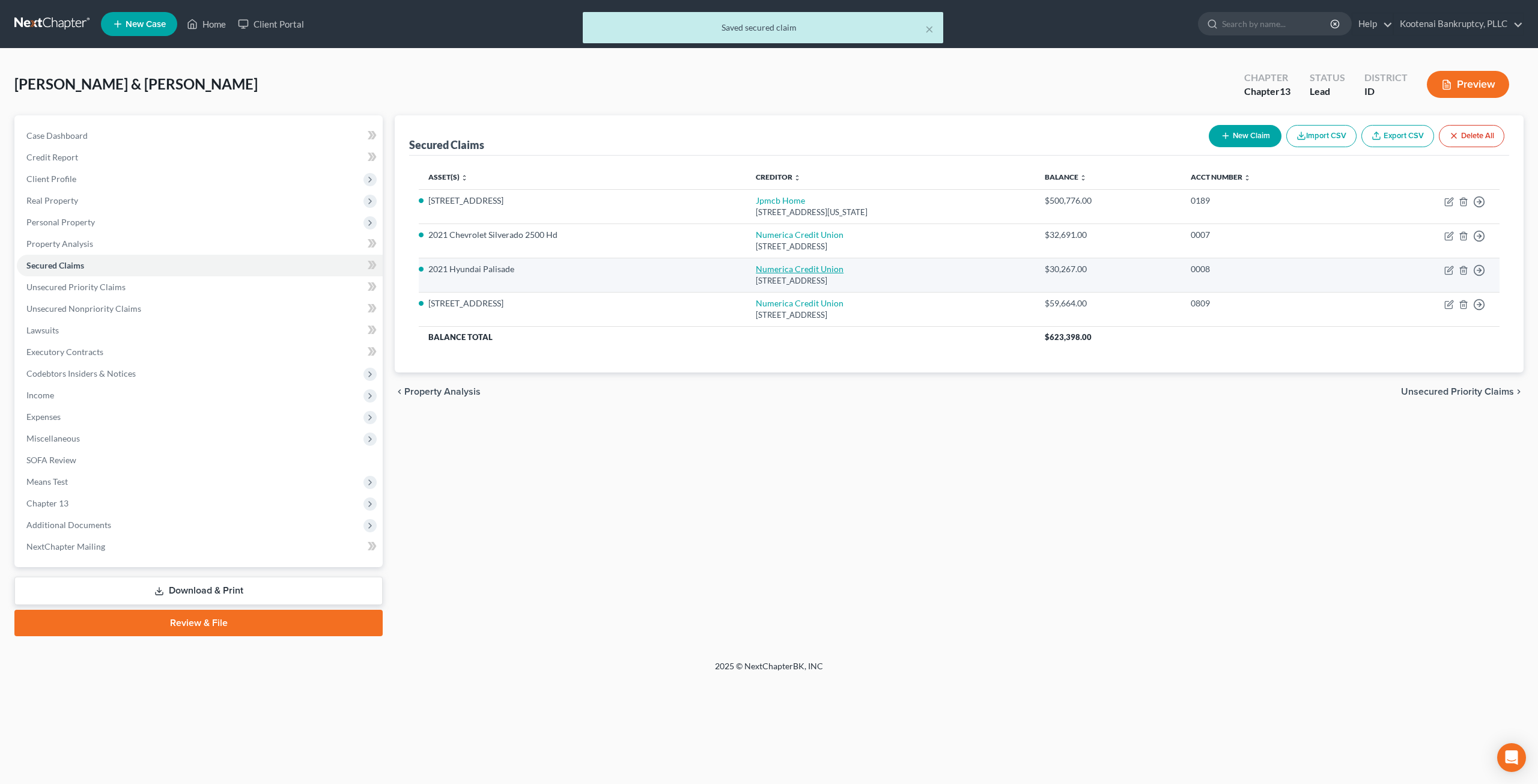
click at [780, 267] on link "Numerica Credit Union" at bounding box center [800, 269] width 88 height 11
select select "50"
select select "0"
select select "4"
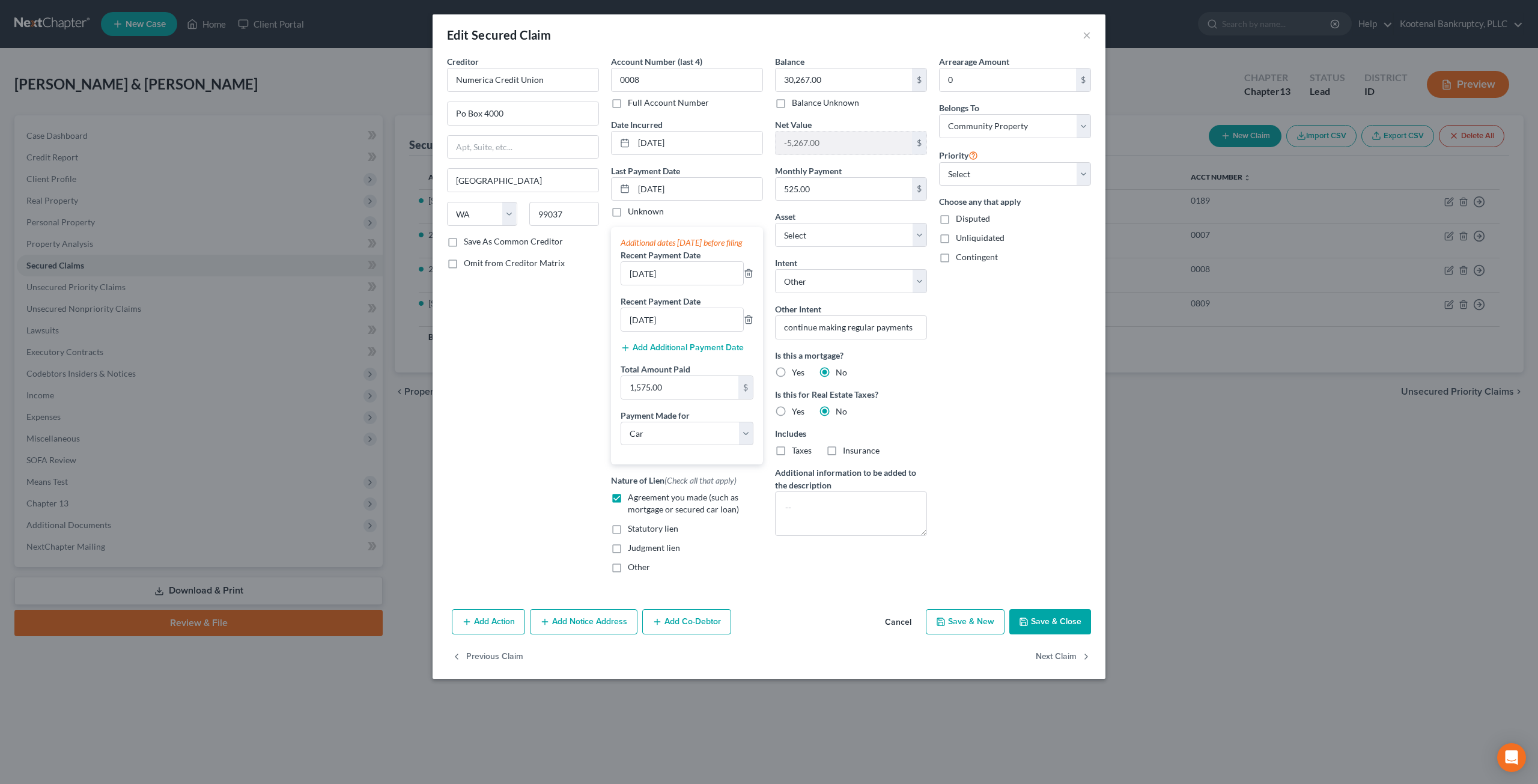
click at [1063, 630] on button "Save & Close" at bounding box center [1050, 621] width 81 height 25
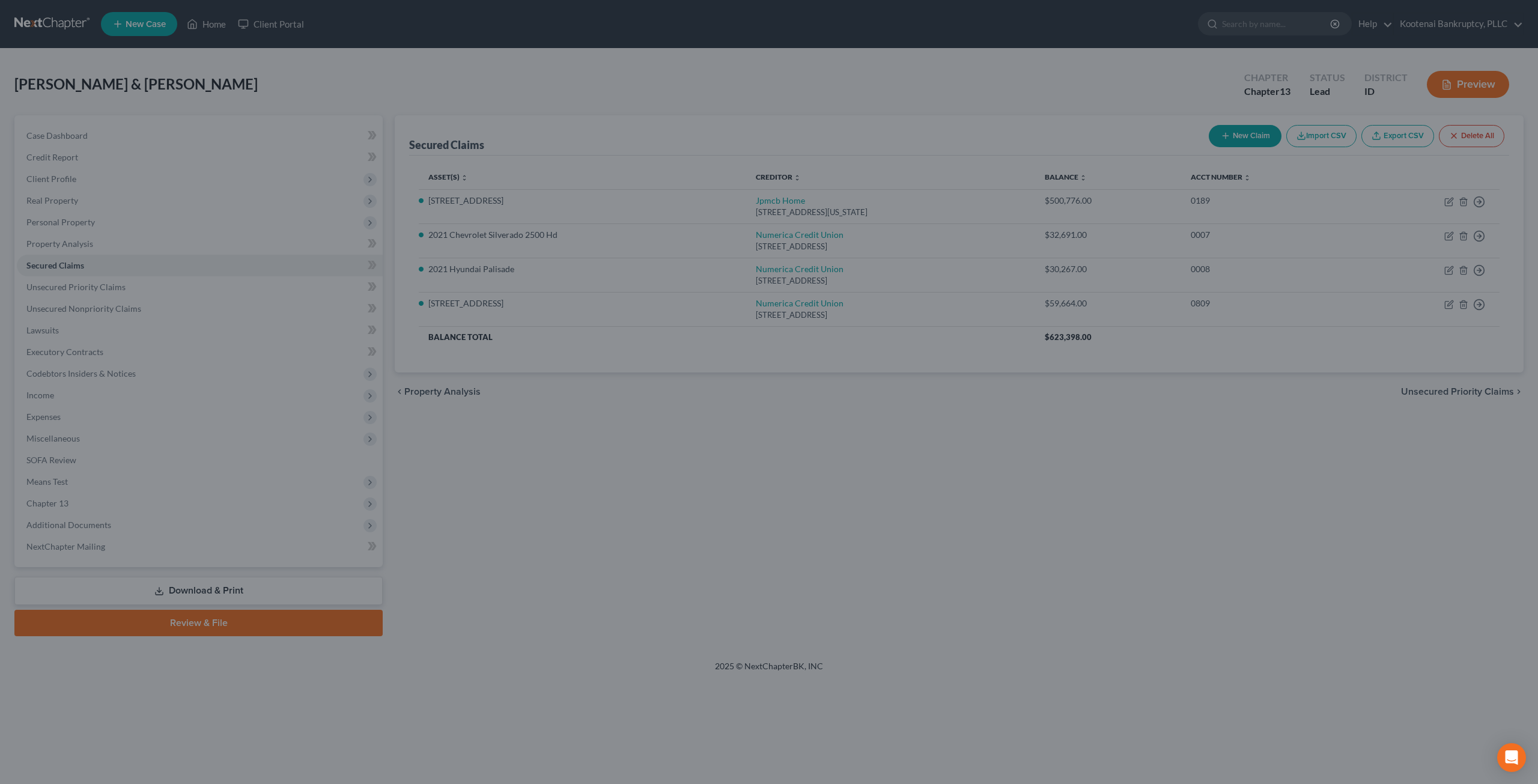
select select "6"
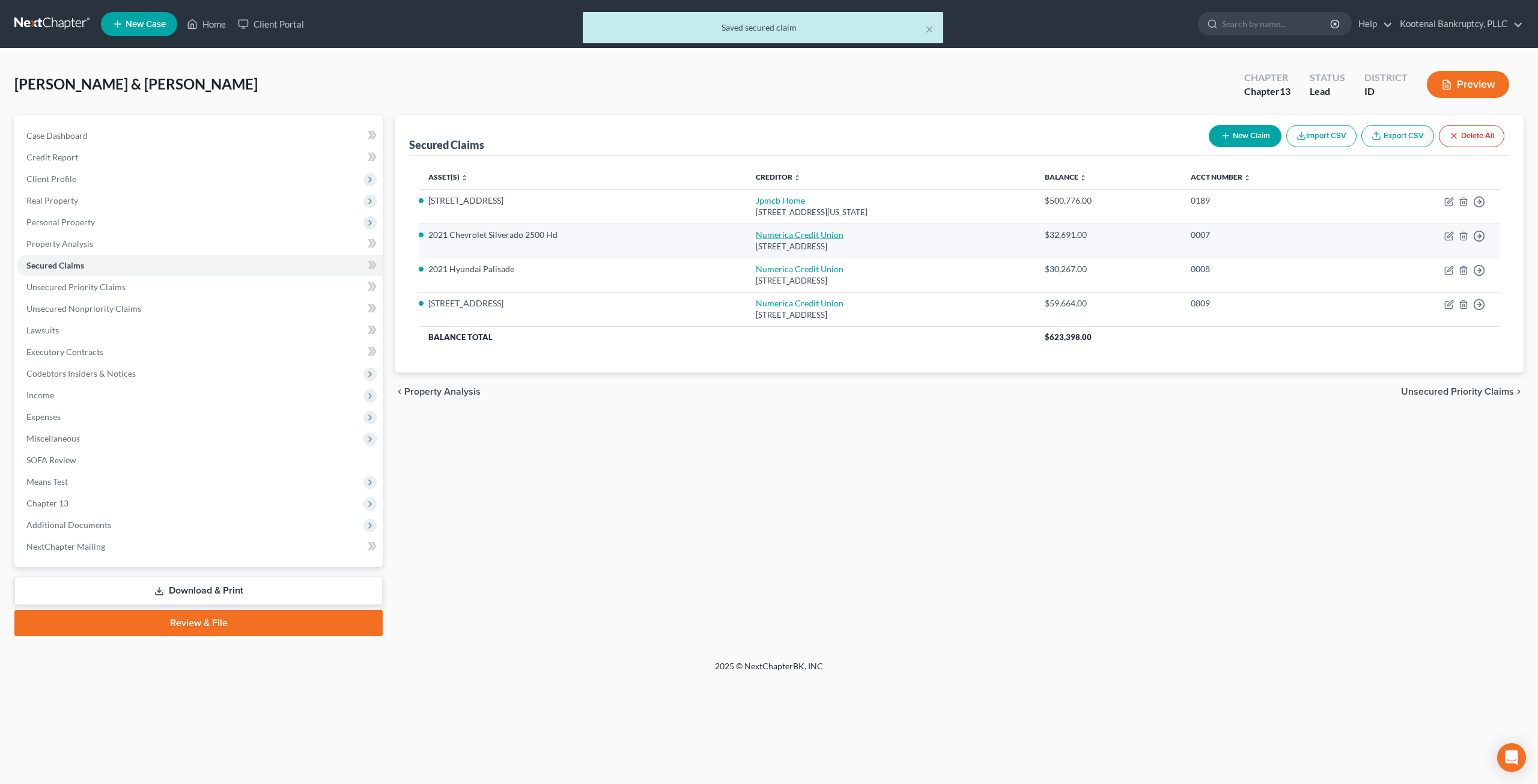
click at [778, 236] on link "Numerica Credit Union" at bounding box center [800, 234] width 88 height 11
select select "50"
select select "0"
select select "4"
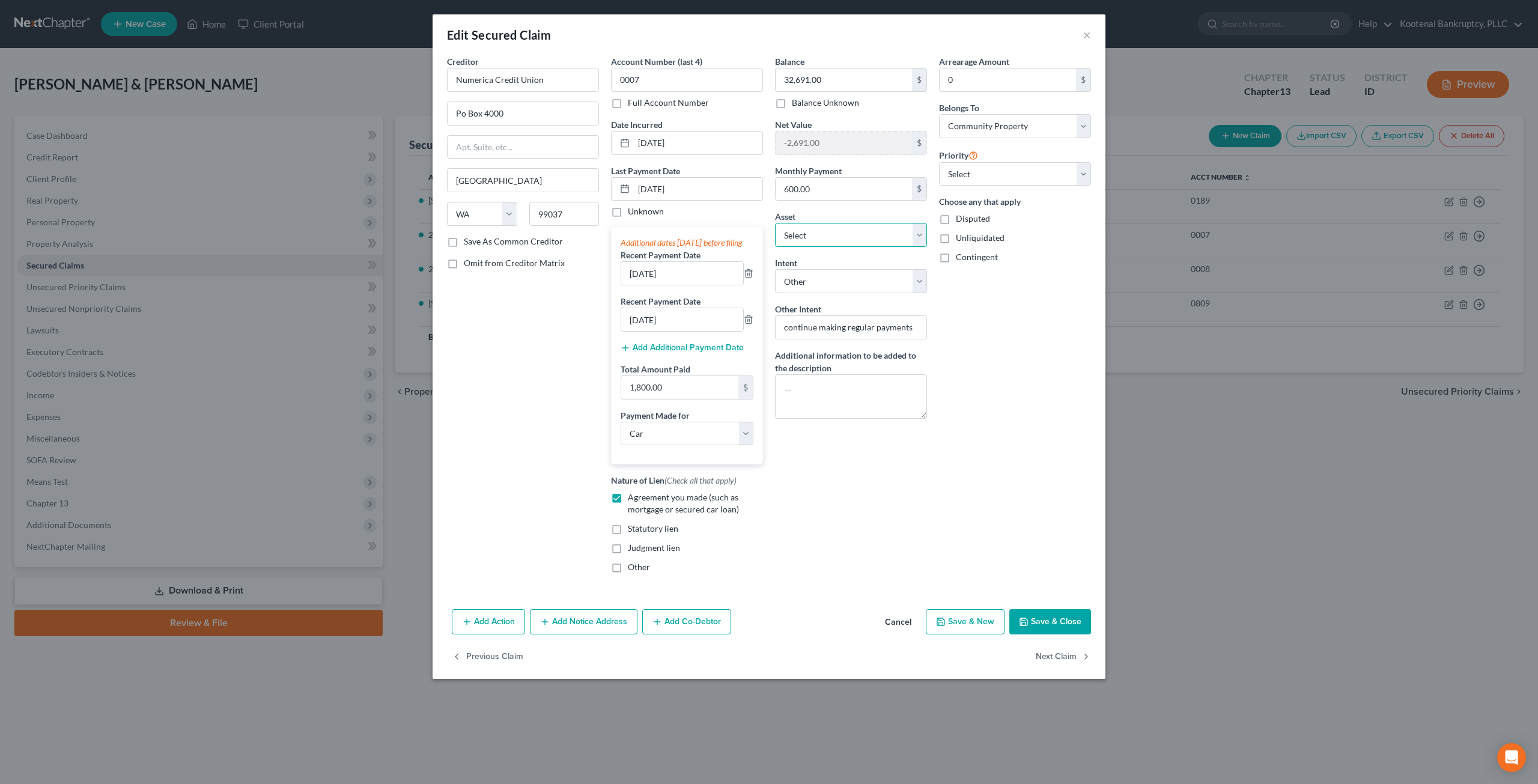
click at [897, 230] on select "Select Other Multiple Assets [STREET_ADDRESS] - $631146.0 Numerica Credit Union…" at bounding box center [851, 235] width 152 height 24
drag, startPoint x: 1063, startPoint y: 622, endPoint x: 1010, endPoint y: 609, distance: 54.6
click at [1063, 622] on button "Save & Close" at bounding box center [1050, 621] width 81 height 25
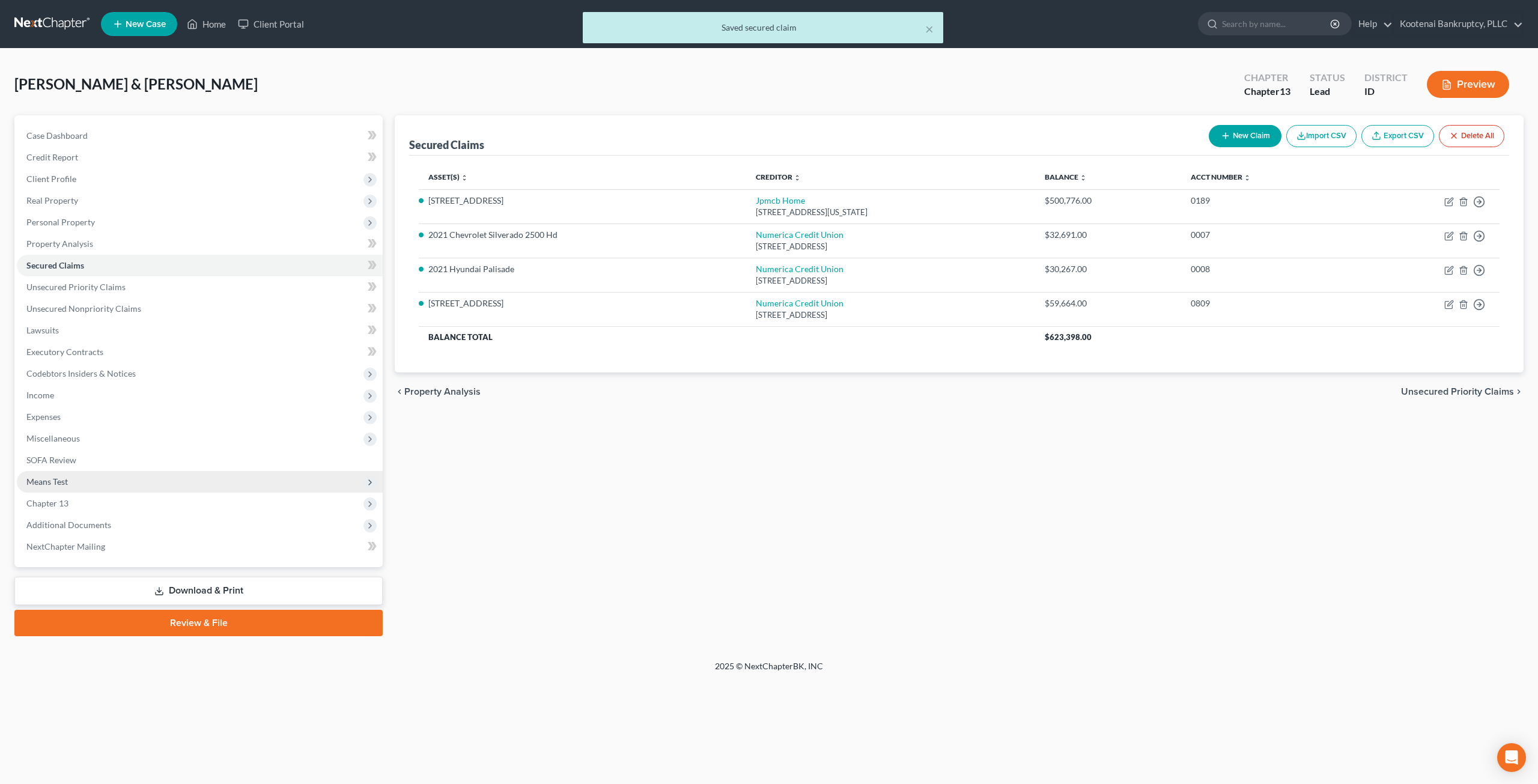
click at [71, 481] on span "Means Test" at bounding box center [199, 481] width 366 height 22
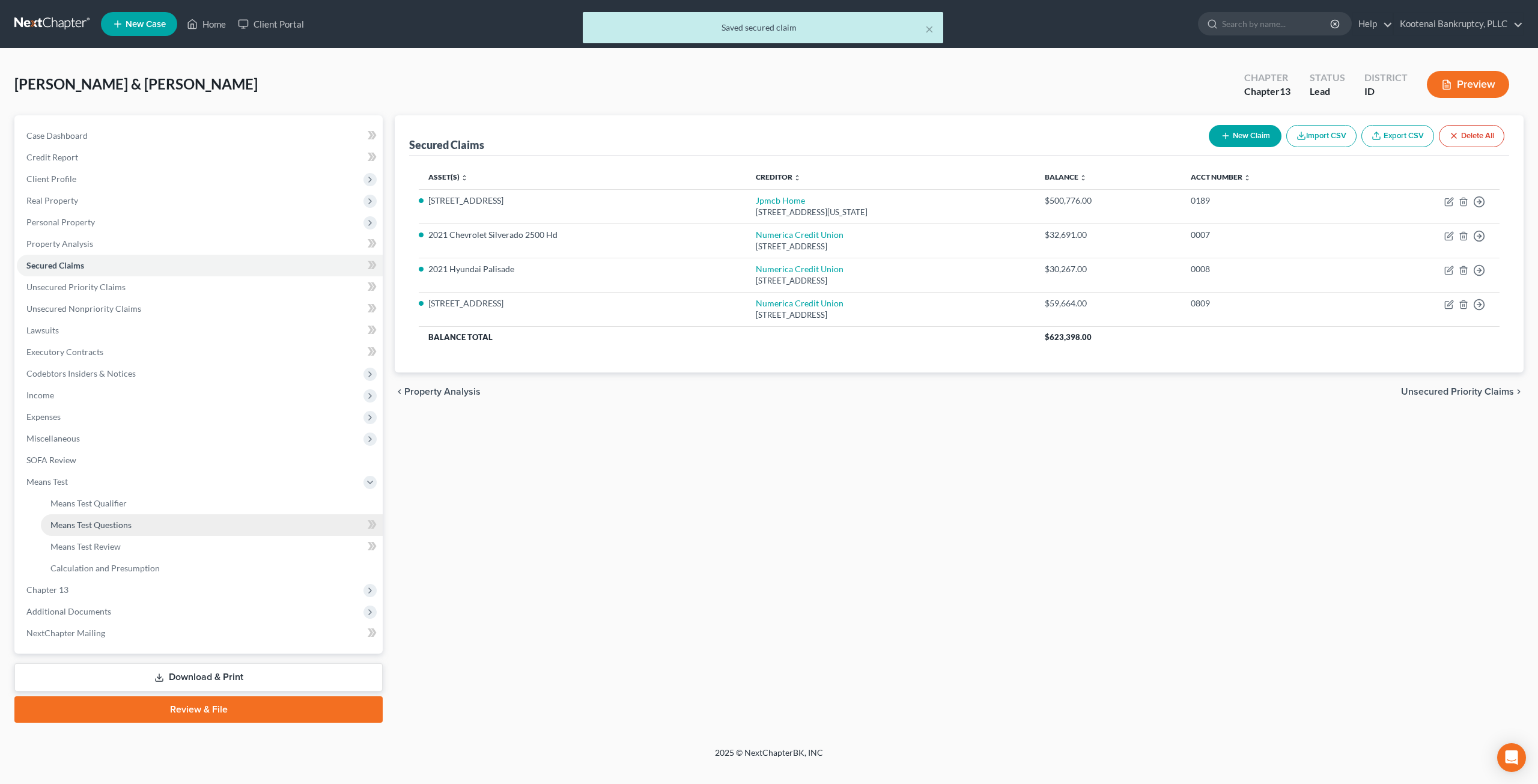
click at [95, 526] on span "Means Test Questions" at bounding box center [91, 524] width 81 height 11
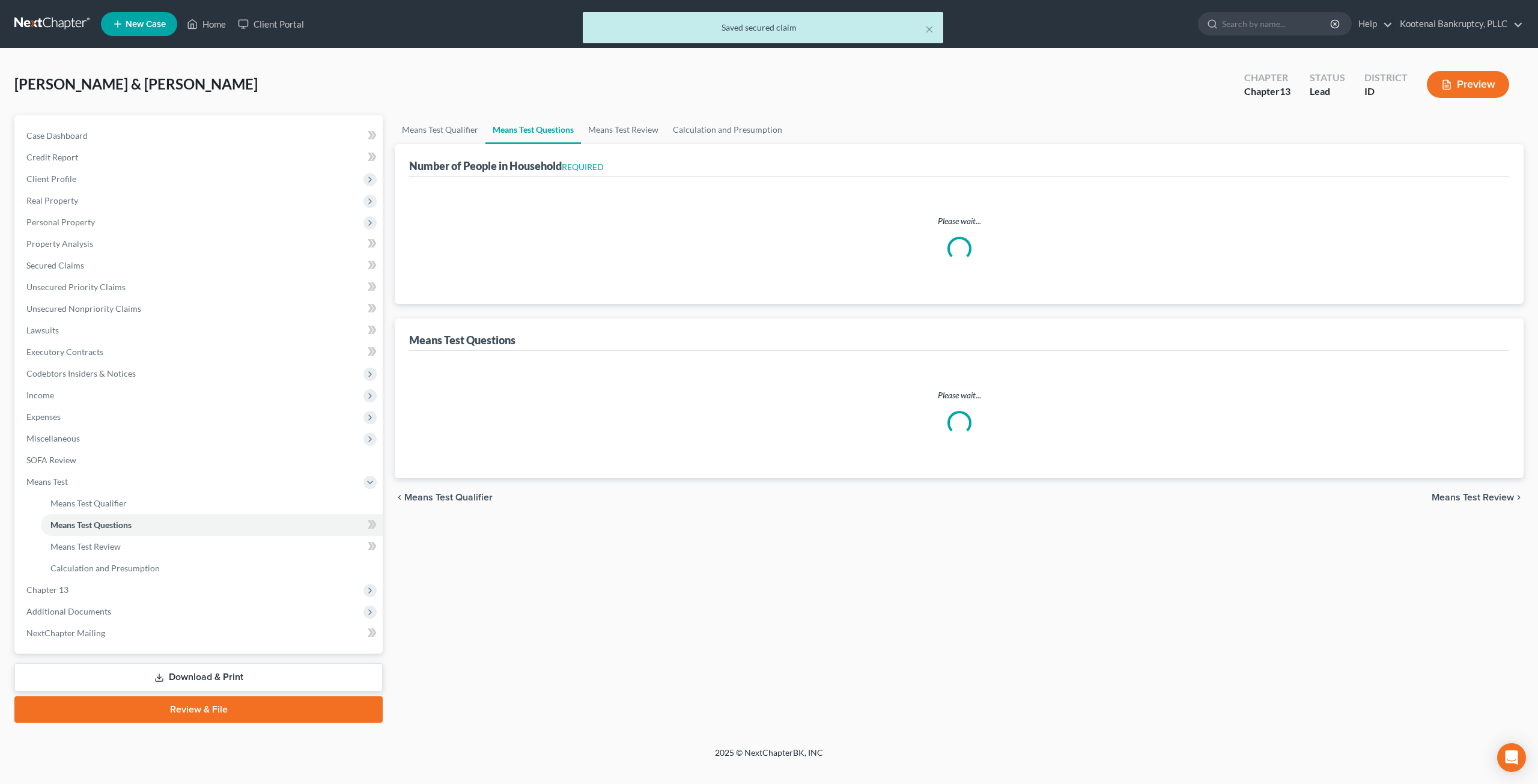
select select "0"
select select "60"
select select "0"
select select "60"
select select "1"
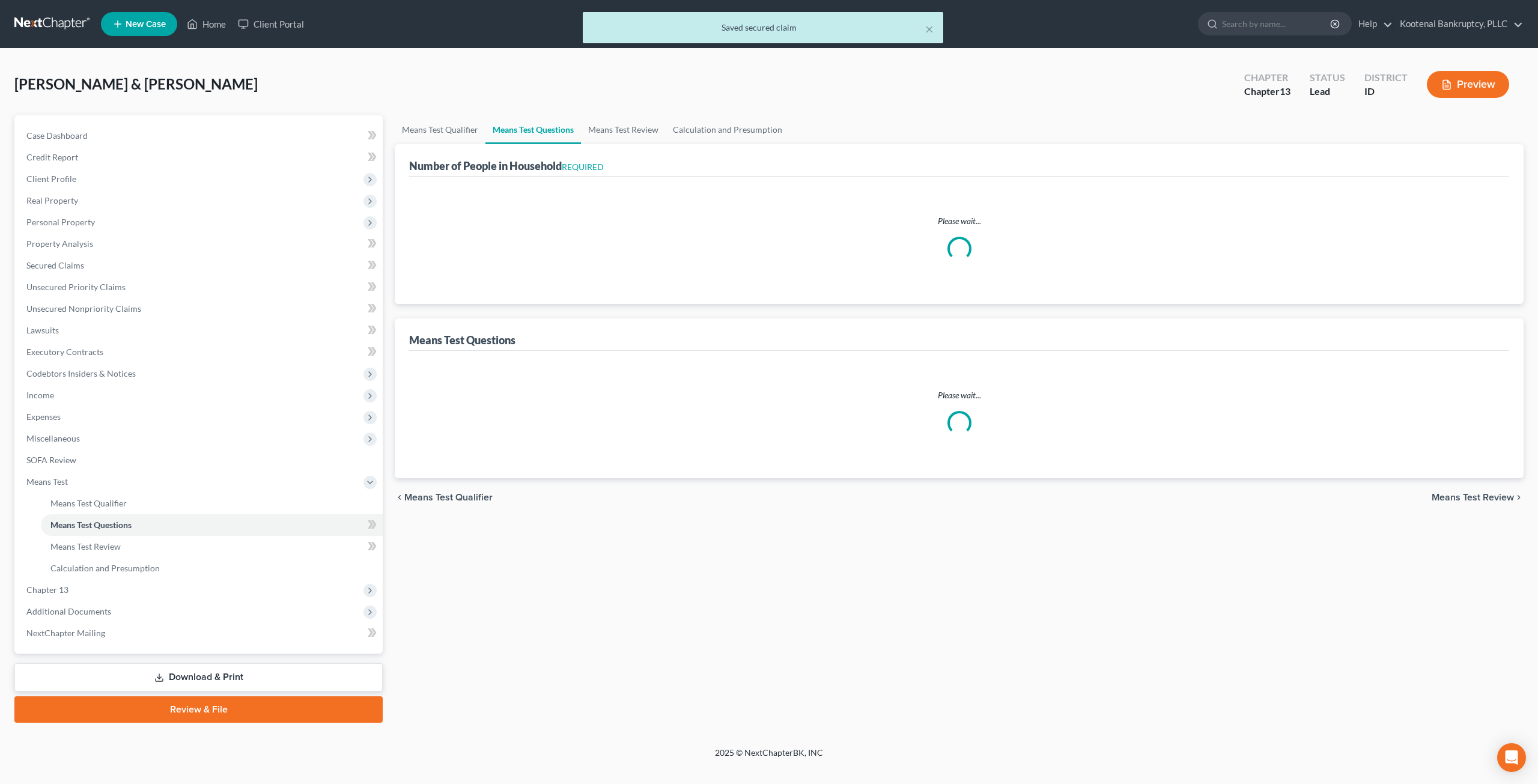
select select "60"
select select "1"
select select "60"
select select "2"
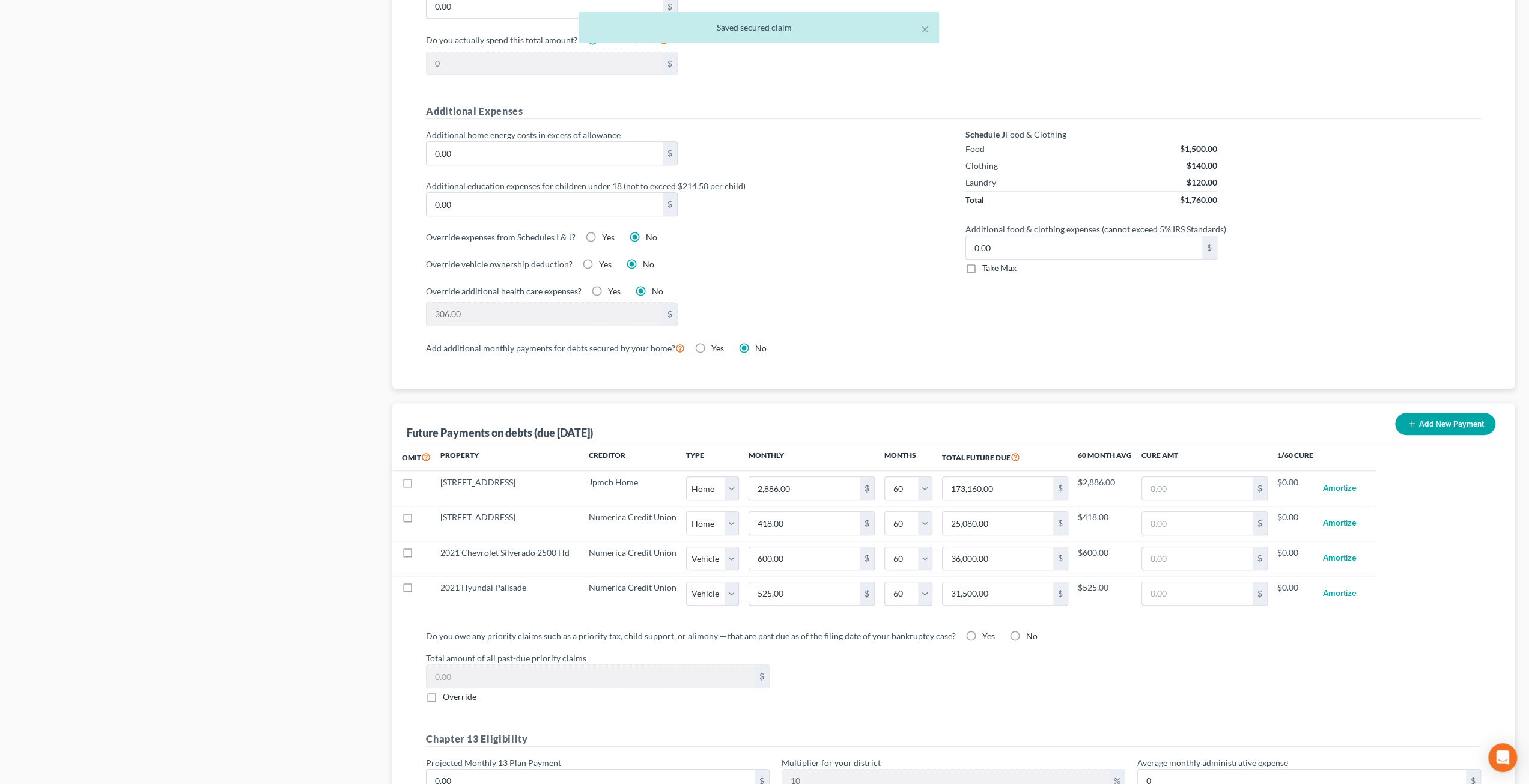
scroll to position [959, 0]
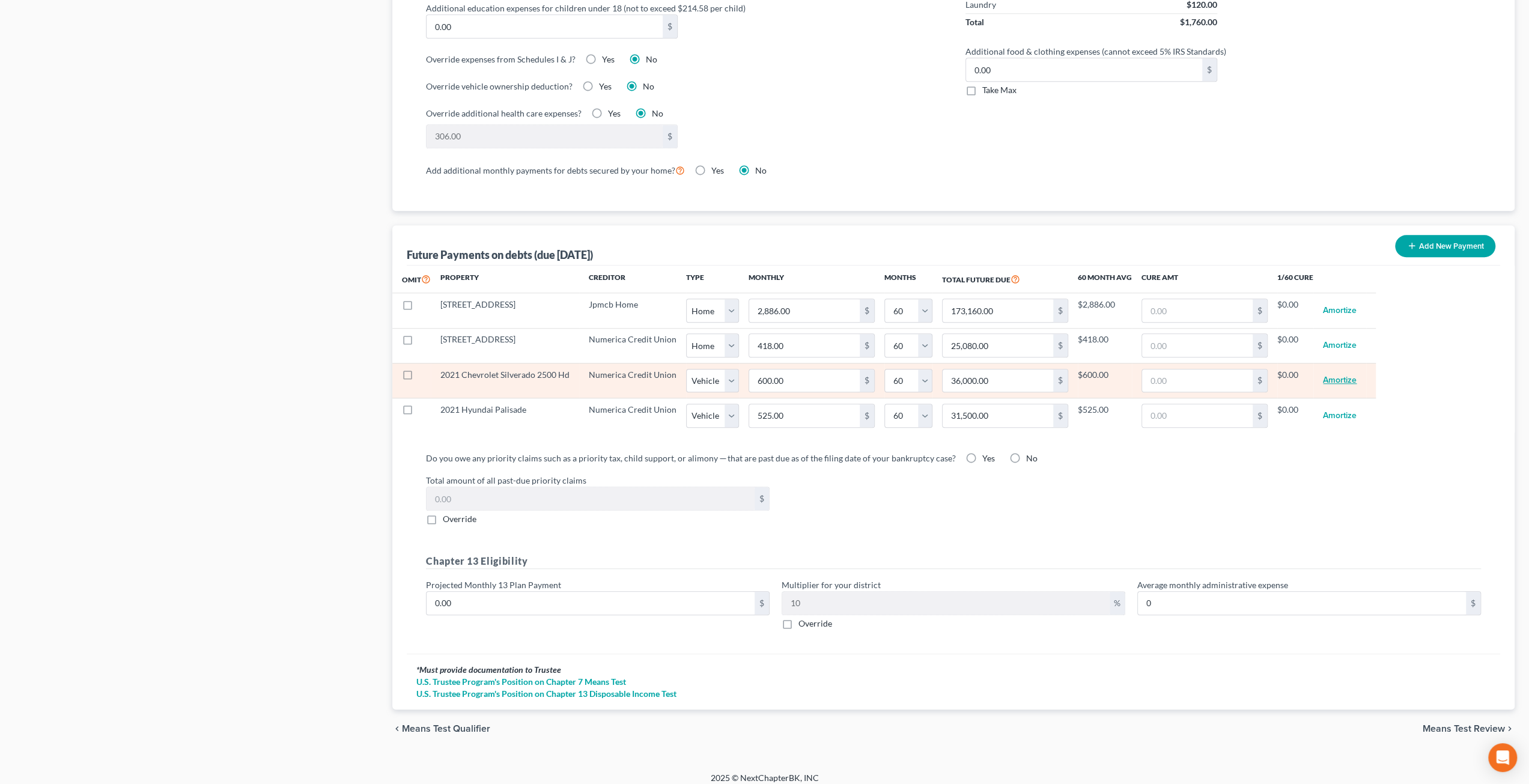
click at [1334, 374] on button "Amortize" at bounding box center [1339, 381] width 33 height 24
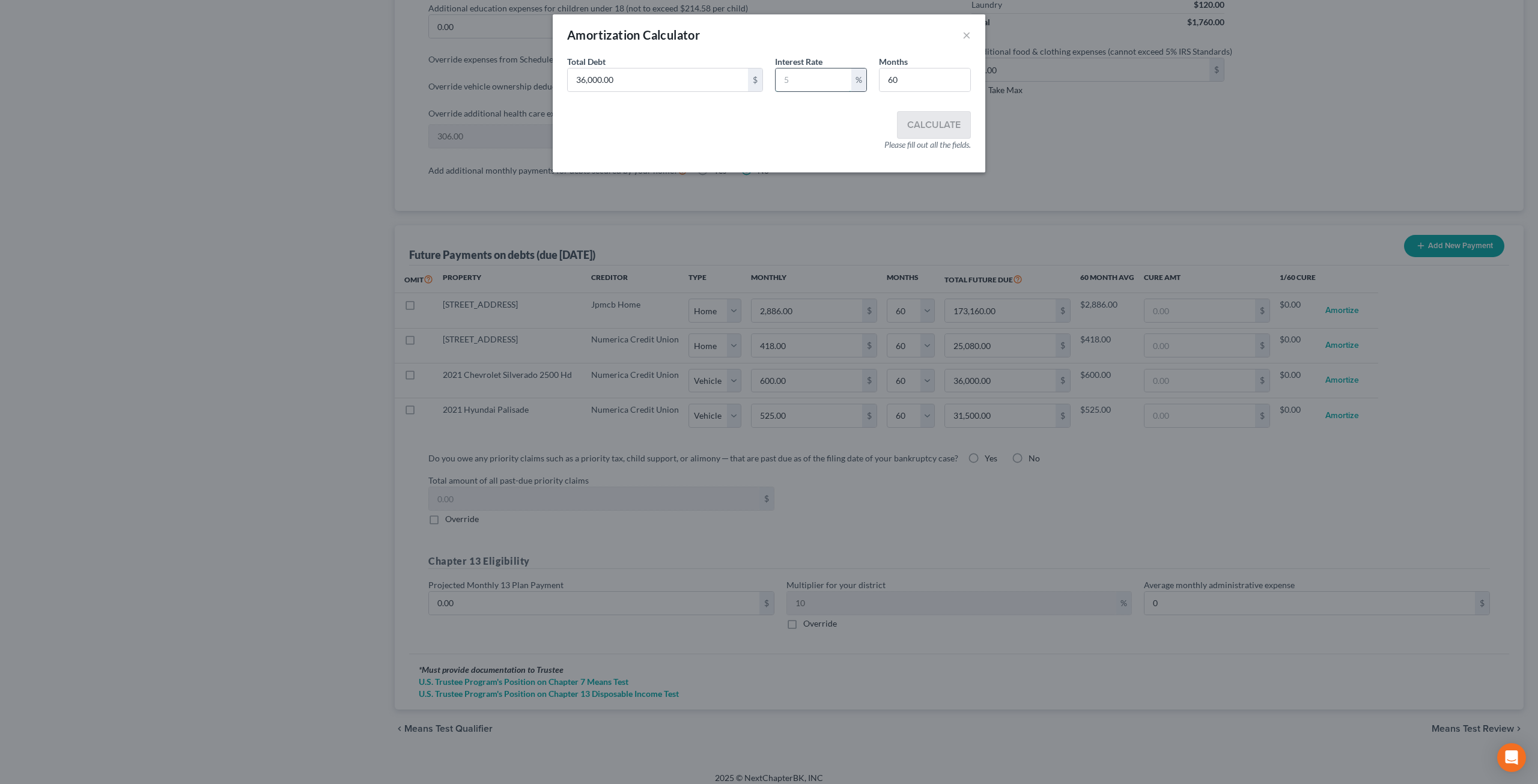
click at [790, 83] on input "text" at bounding box center [813, 80] width 76 height 23
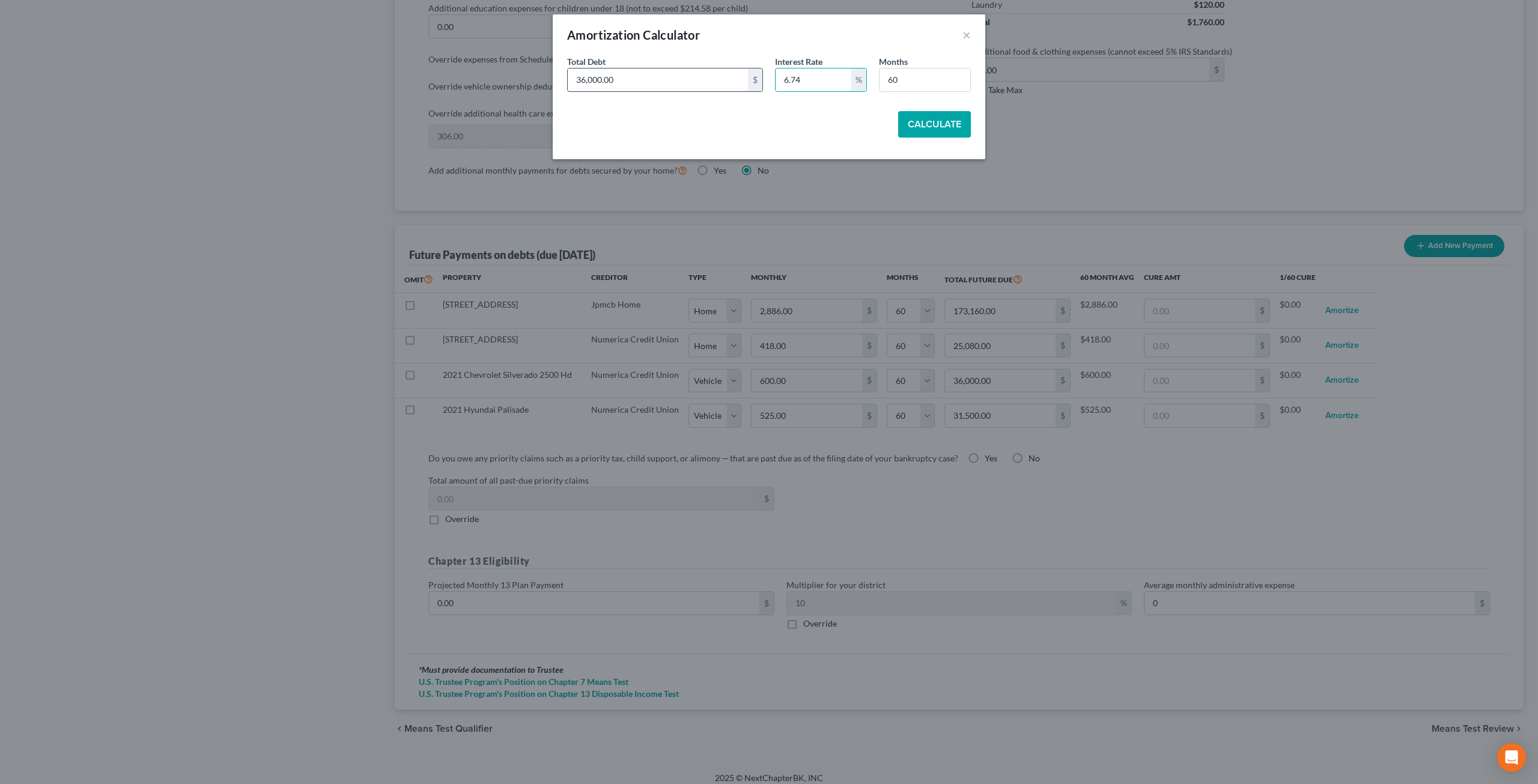
type input "6.74"
type input "2"
type input "32,691"
click at [920, 114] on button "Calculate" at bounding box center [934, 125] width 72 height 26
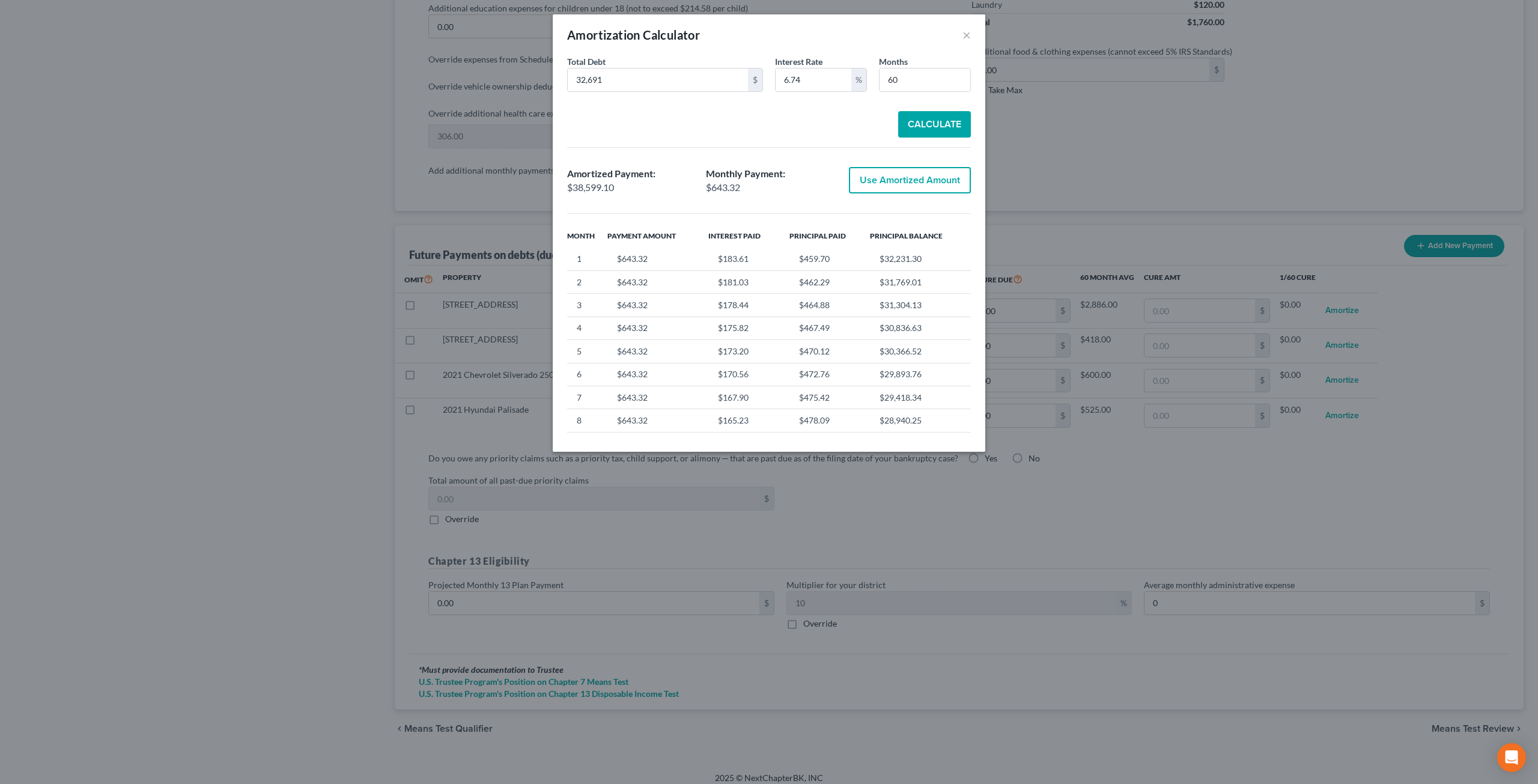
click at [887, 185] on button "Use Amortized Amount" at bounding box center [910, 180] width 122 height 26
type input "643.31"
type input "38,599.10"
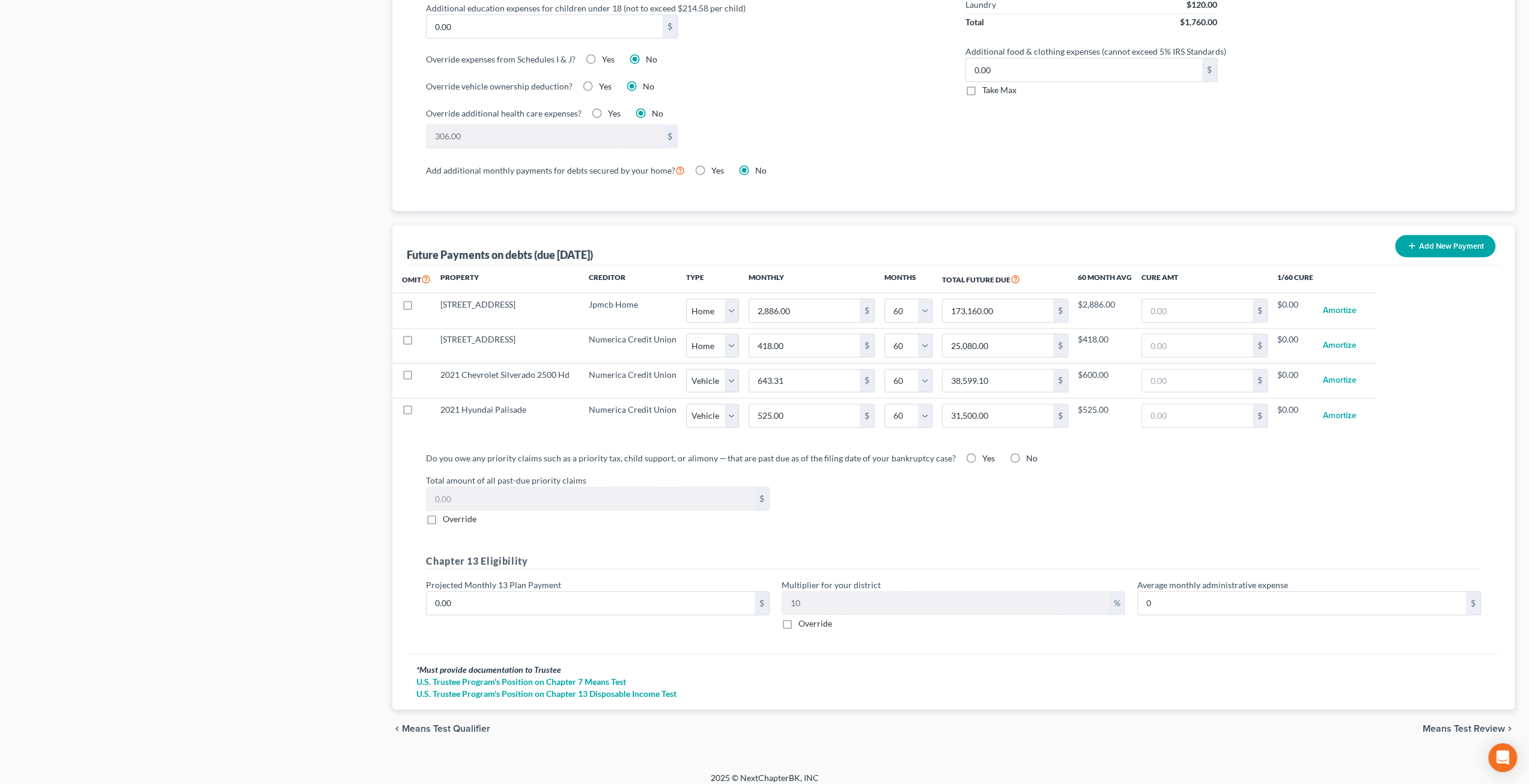
select select "1"
select select "60"
click at [1349, 409] on button "Amortize" at bounding box center [1339, 416] width 33 height 24
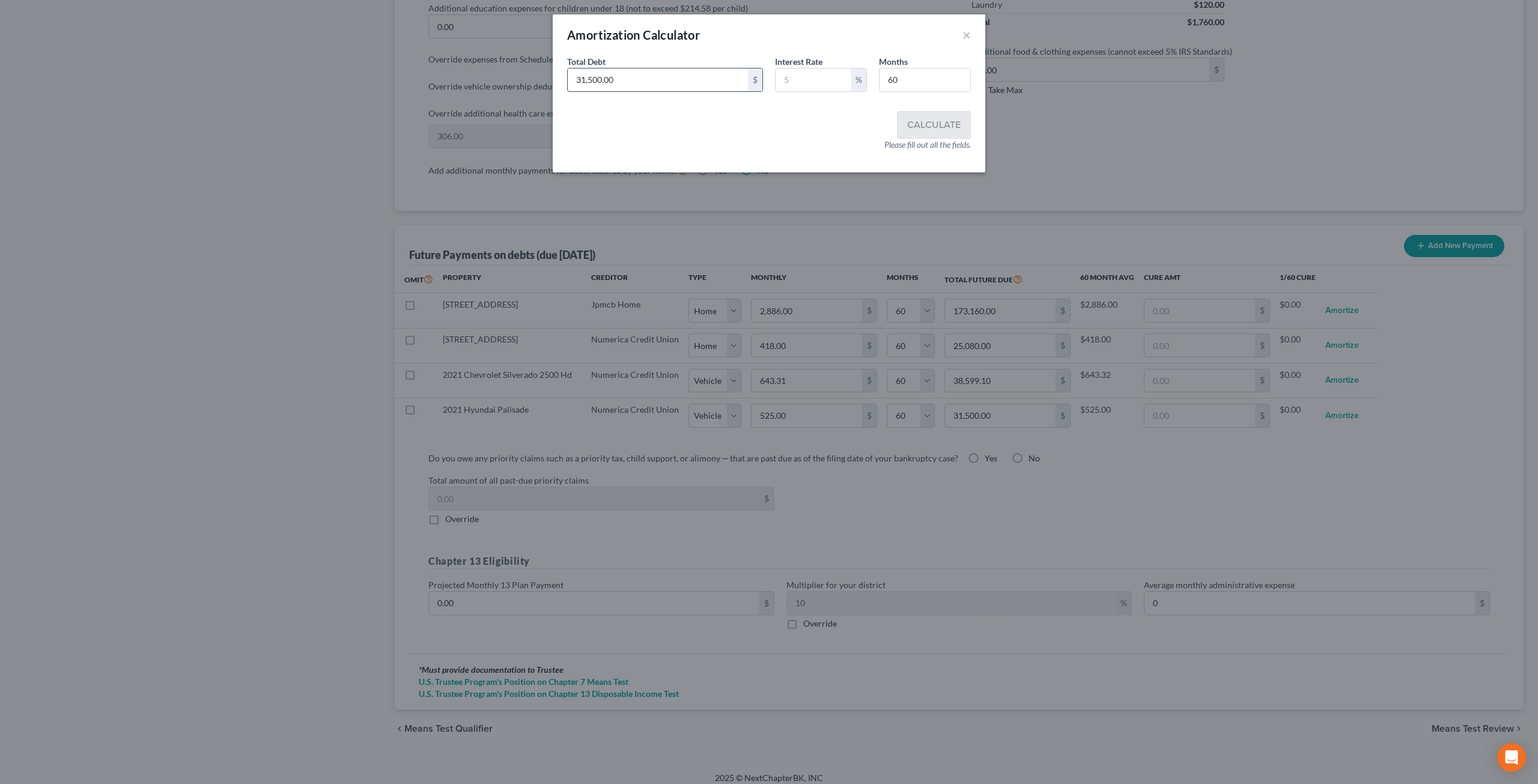
click at [673, 73] on input "31,500.00" at bounding box center [657, 80] width 180 height 23
type input "30,267"
click at [803, 84] on input "text" at bounding box center [813, 80] width 76 height 23
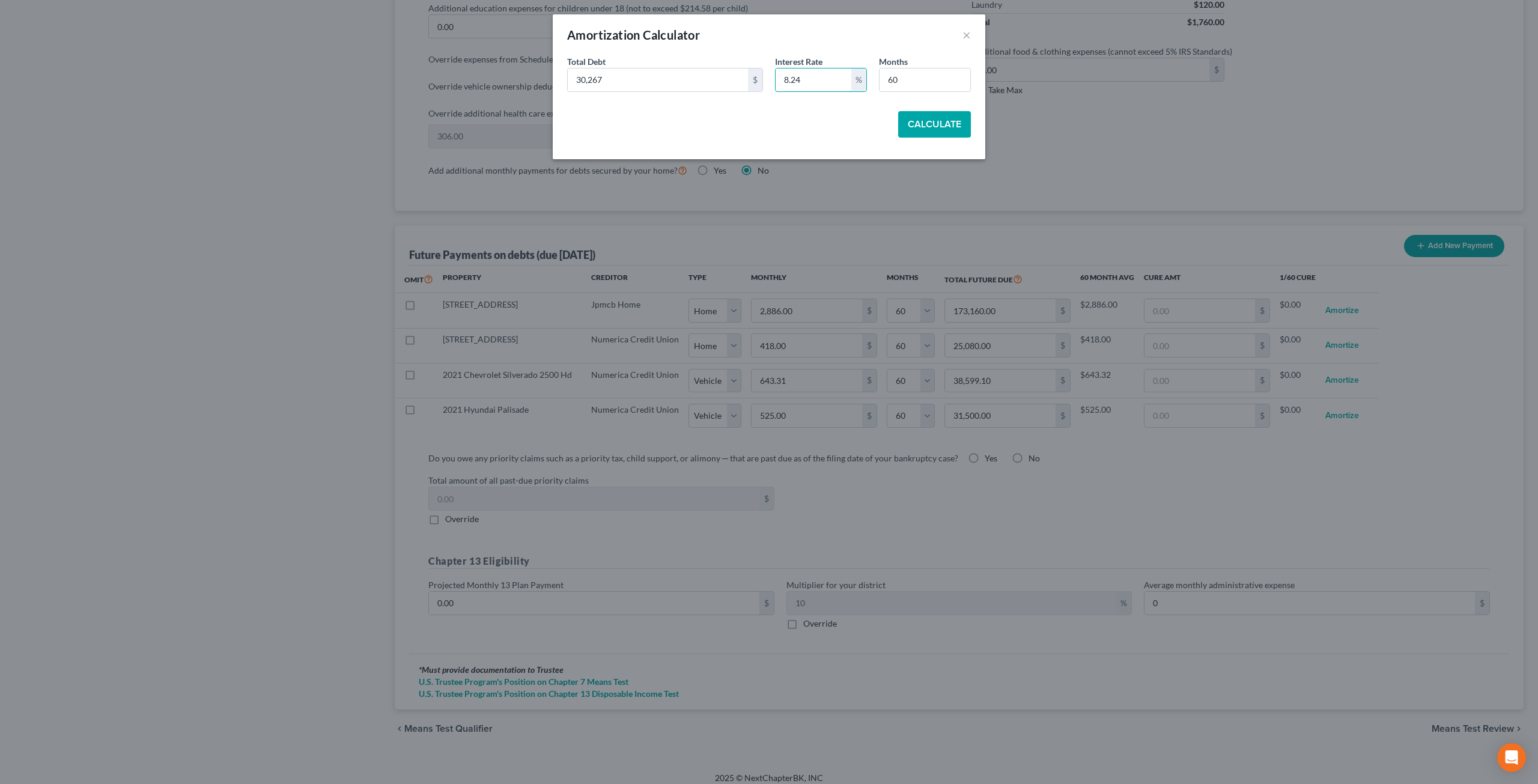
type input "8.24"
click at [954, 127] on button "Calculate" at bounding box center [934, 125] width 72 height 26
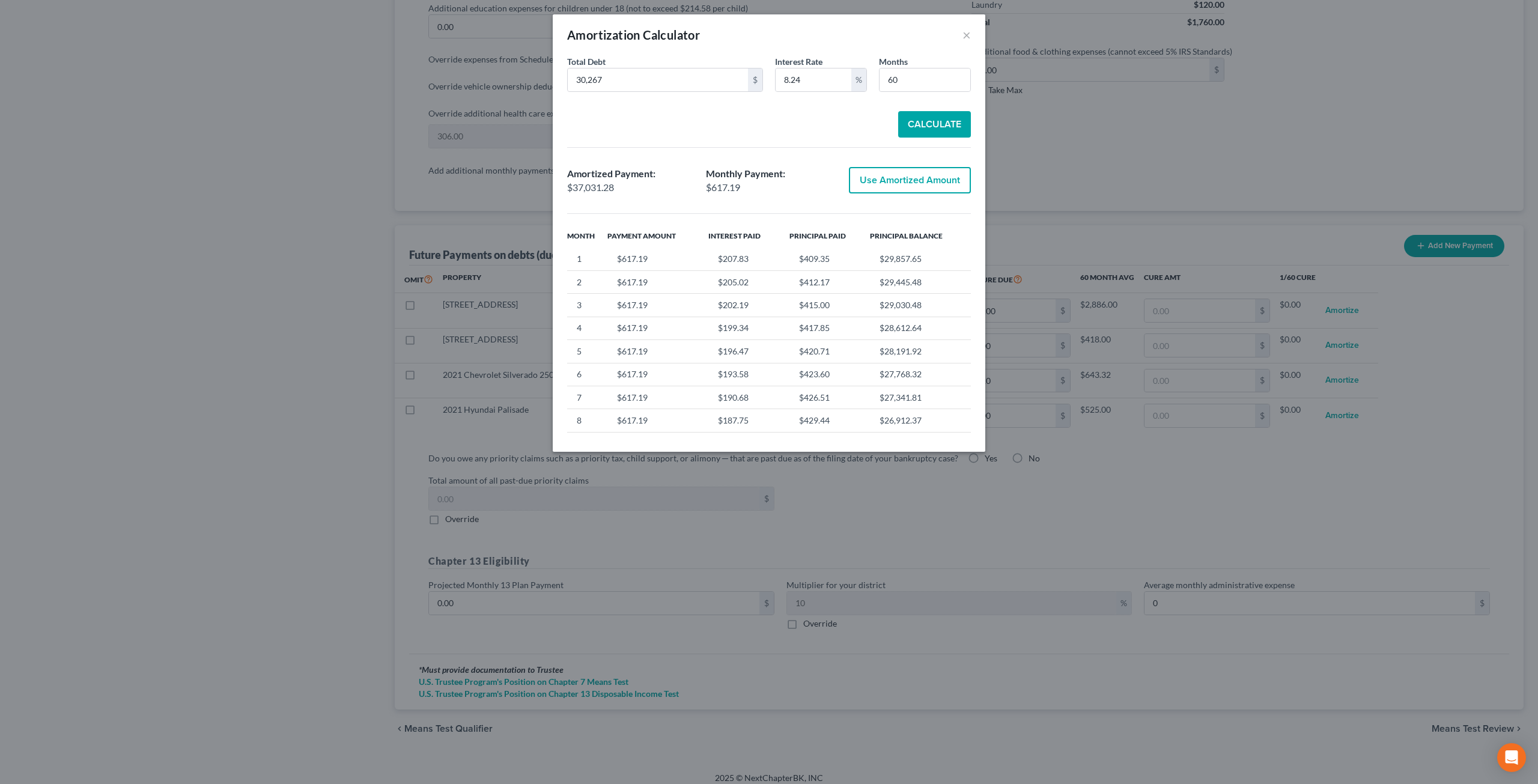
click at [882, 180] on button "Use Amortized Amount" at bounding box center [910, 180] width 122 height 26
type input "617.18"
type input "37,031.27"
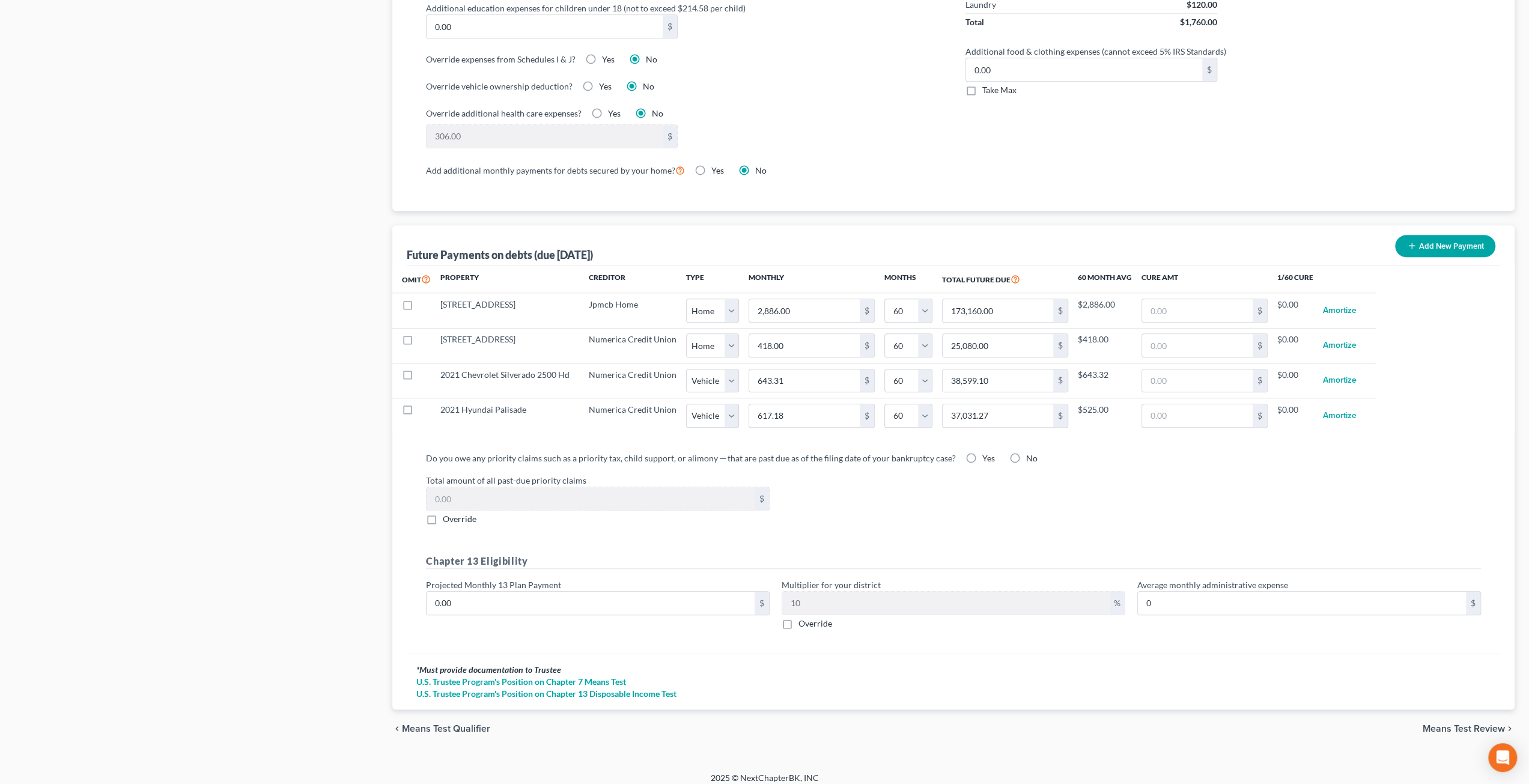
select select "1"
select select "60"
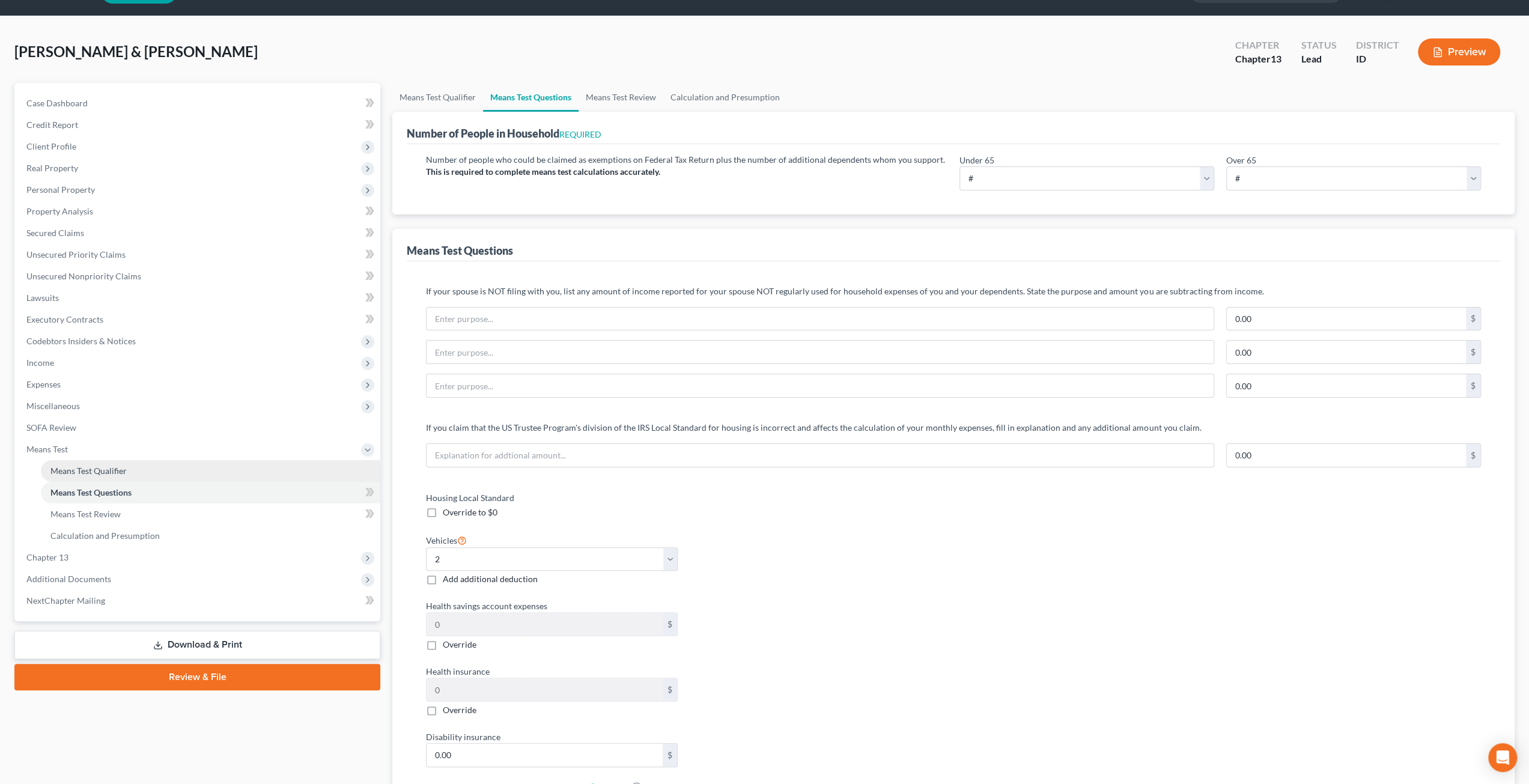
scroll to position [0, 0]
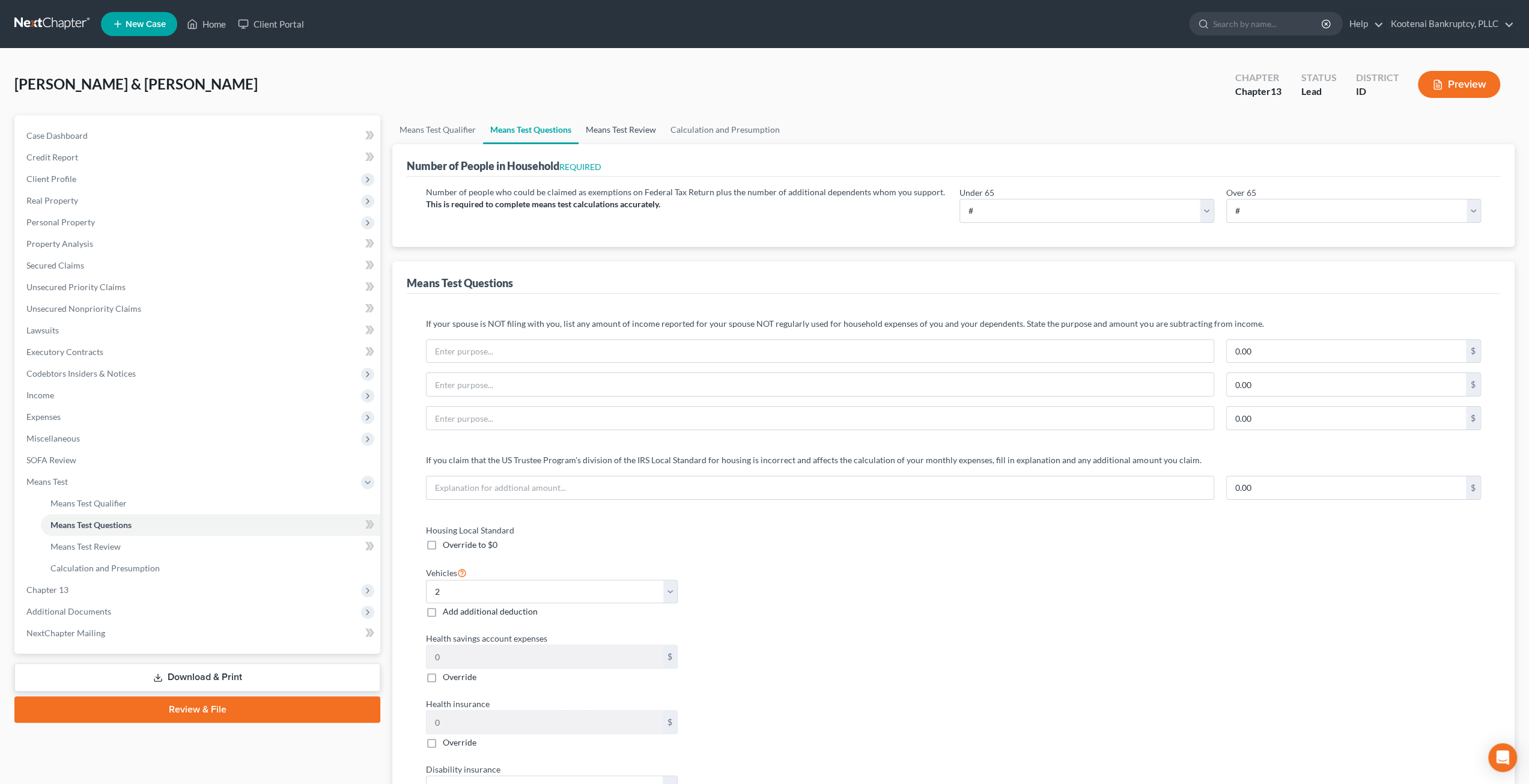
click at [618, 137] on link "Means Test Review" at bounding box center [621, 129] width 85 height 28
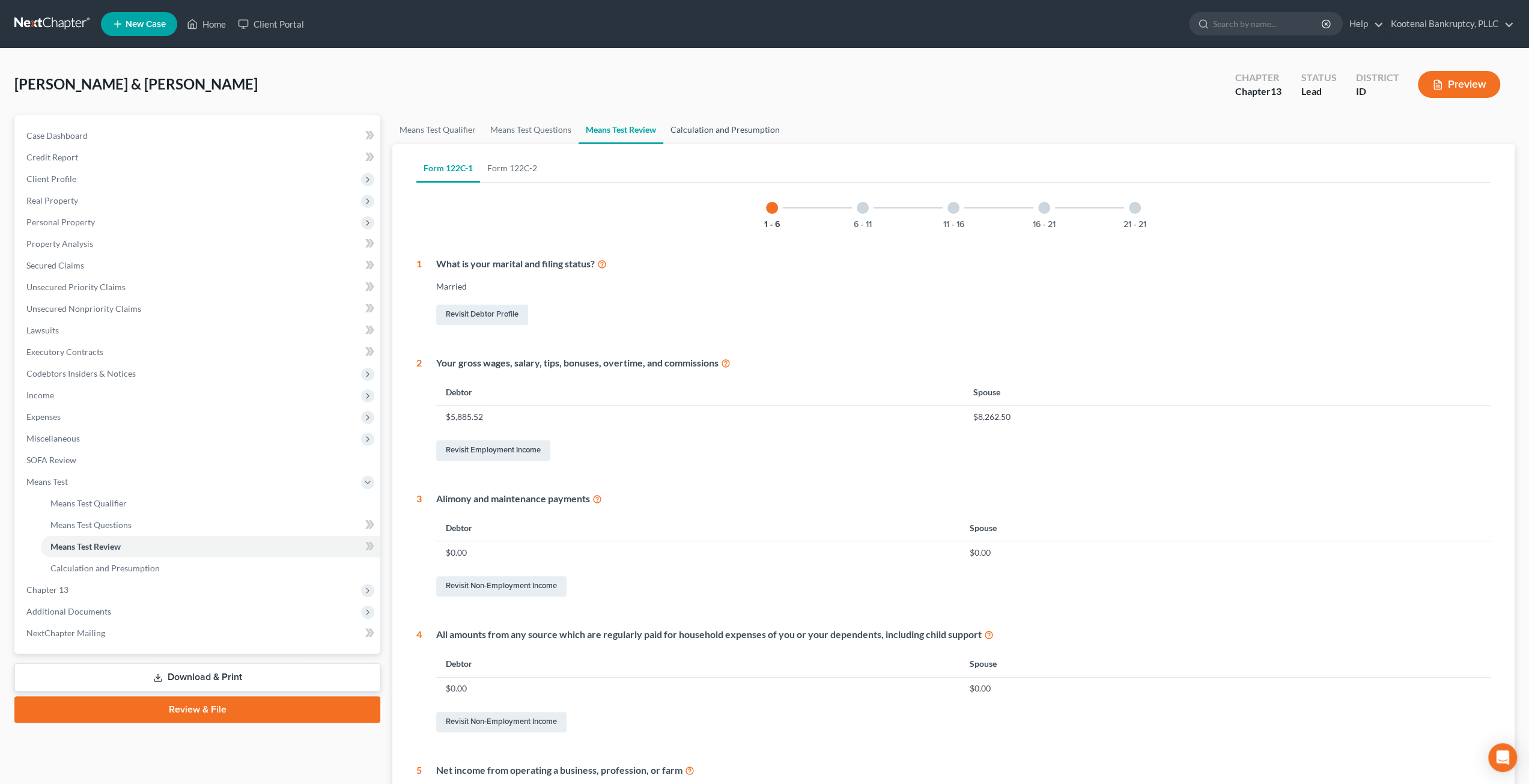
click at [727, 128] on link "Calculation and Presumption" at bounding box center [725, 129] width 124 height 28
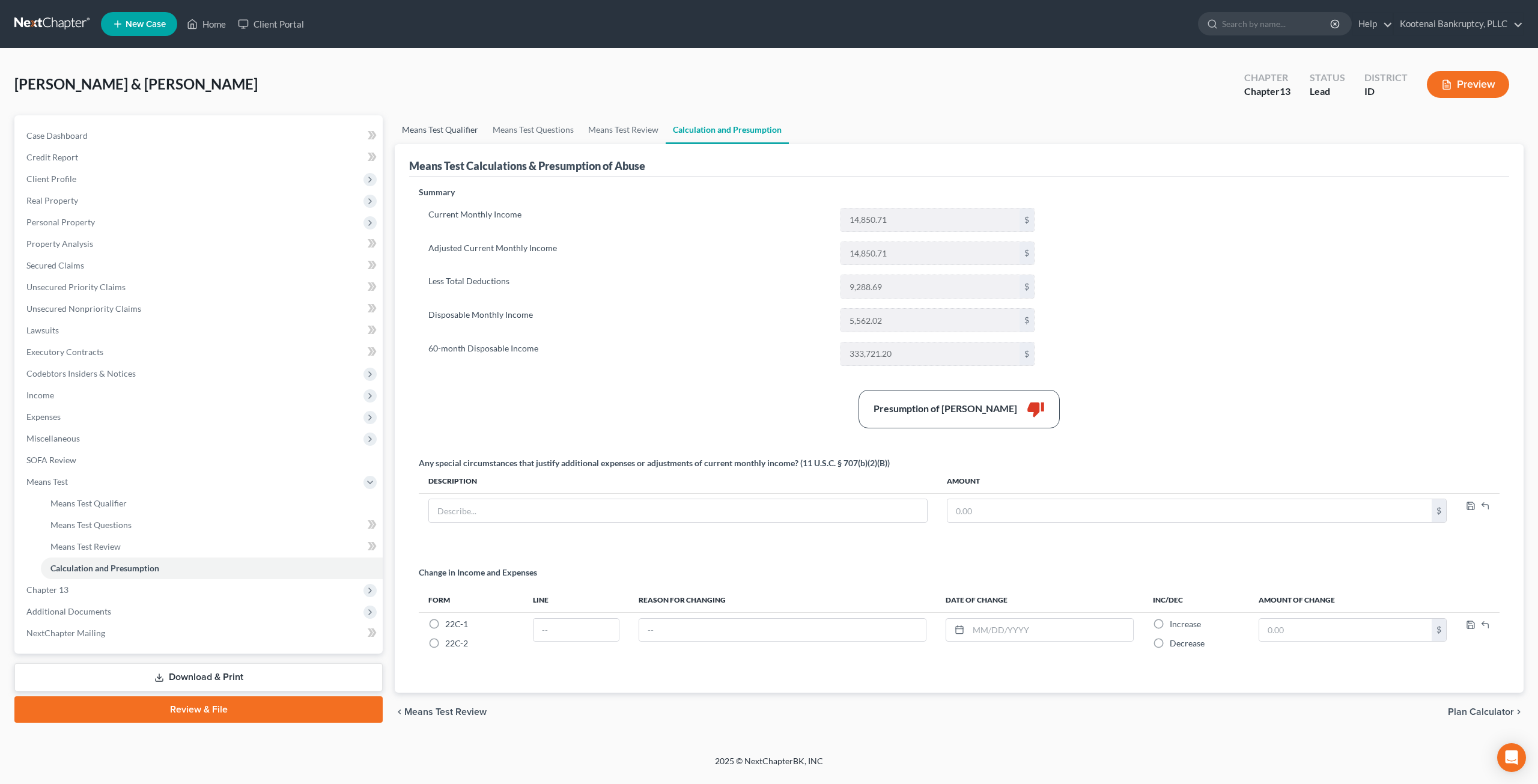
click at [430, 129] on link "Means Test Qualifier" at bounding box center [440, 129] width 90 height 28
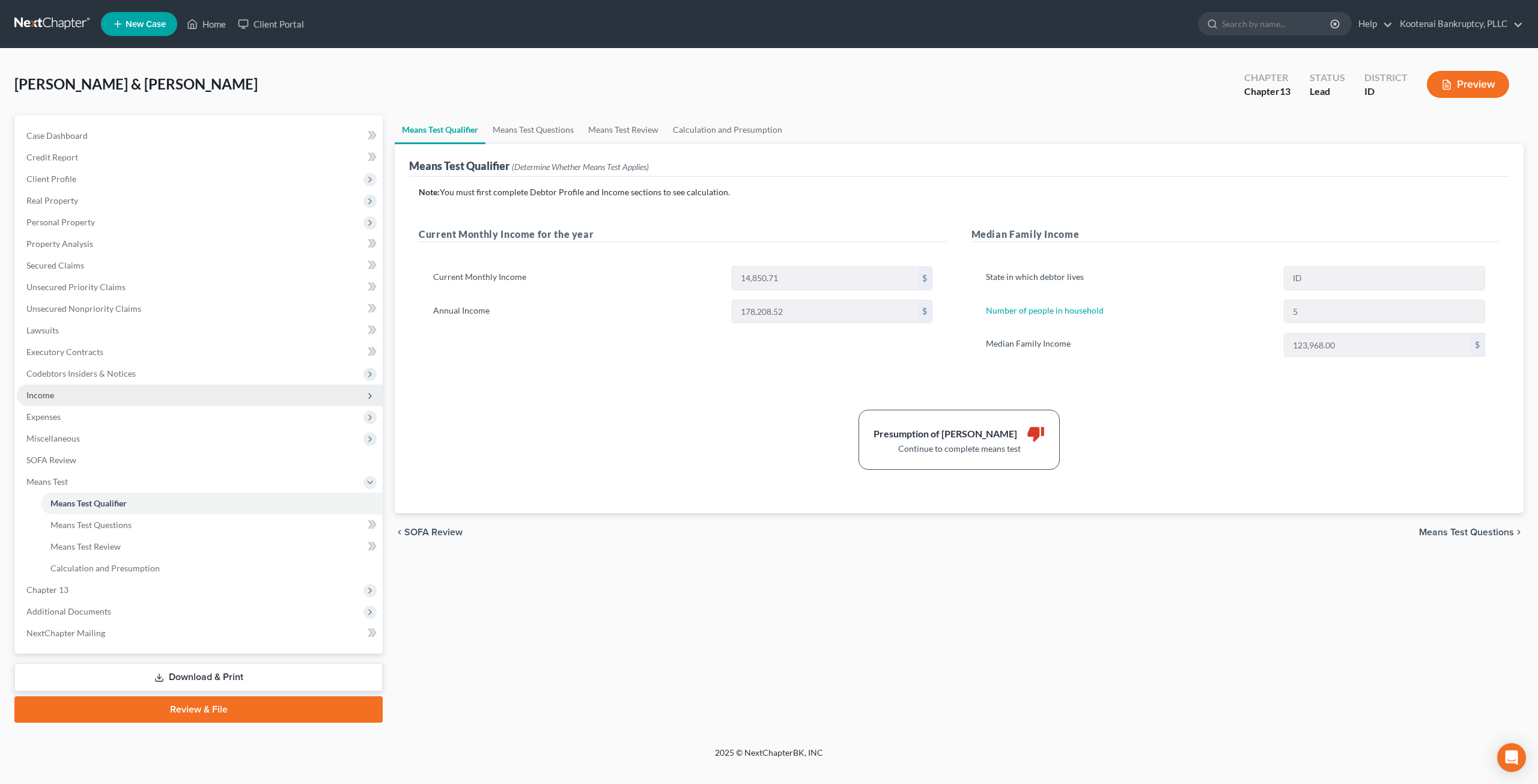
click at [88, 399] on span "Income" at bounding box center [199, 395] width 366 height 22
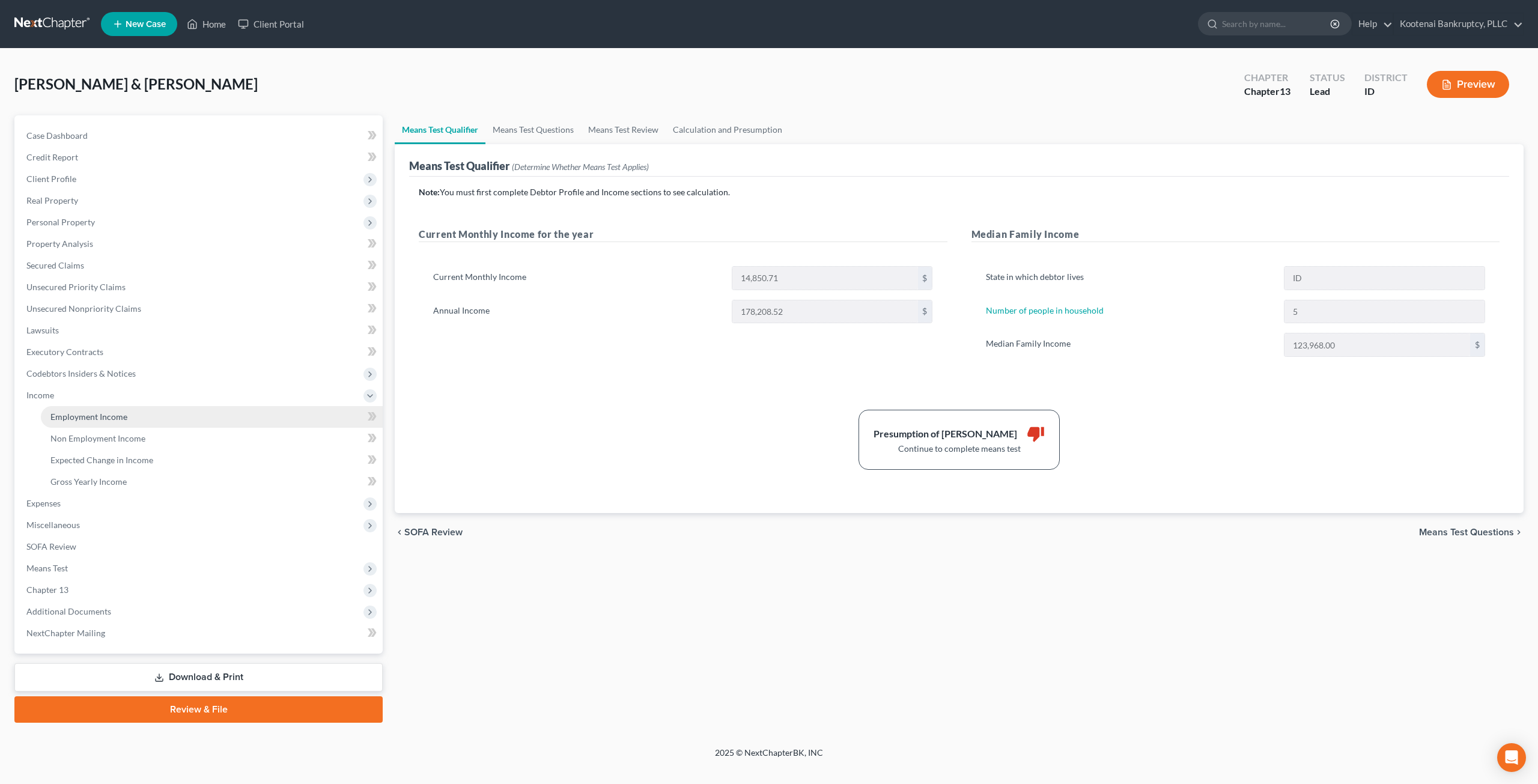
click at [90, 408] on link "Employment Income" at bounding box center [212, 417] width 342 height 22
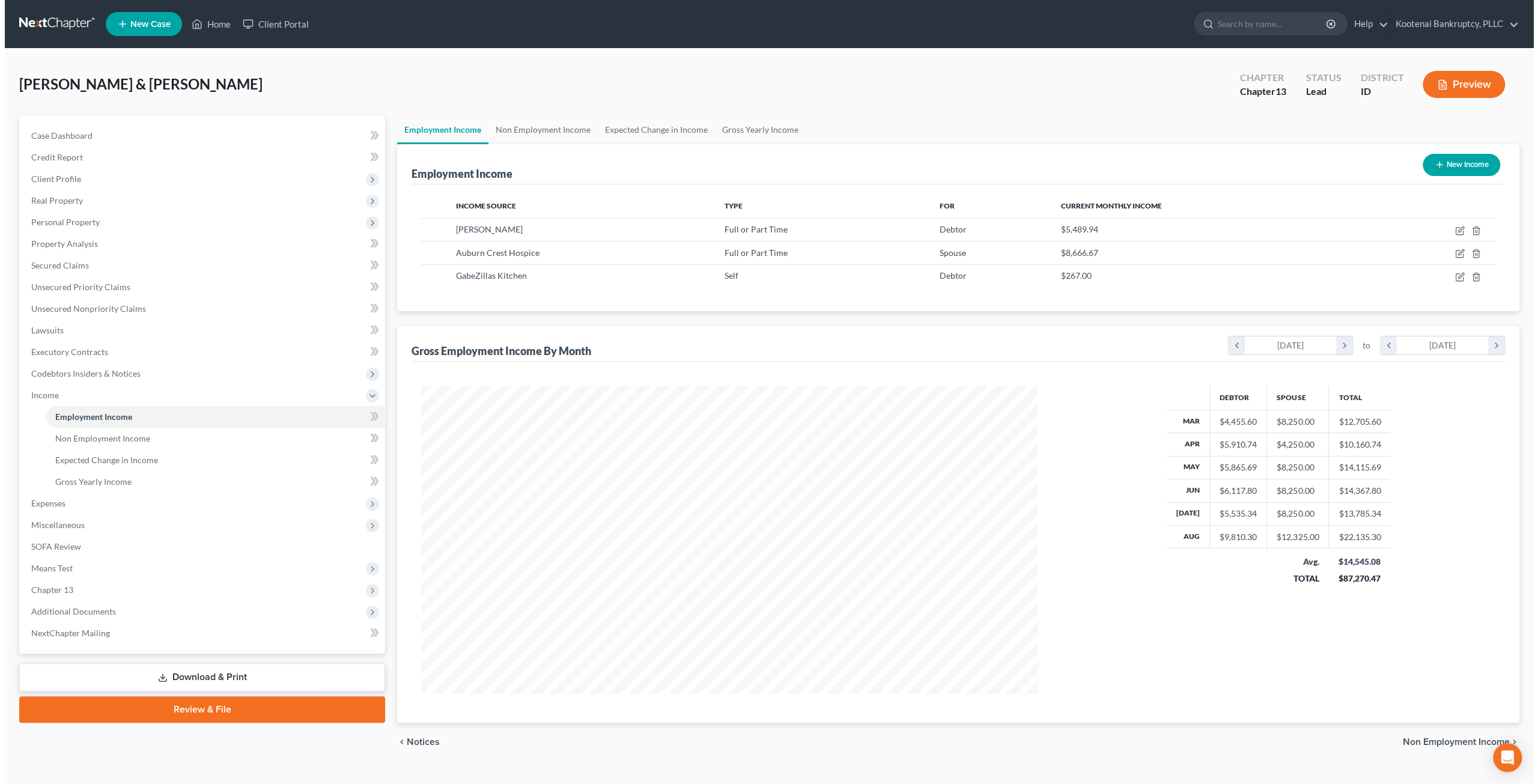
scroll to position [308, 641]
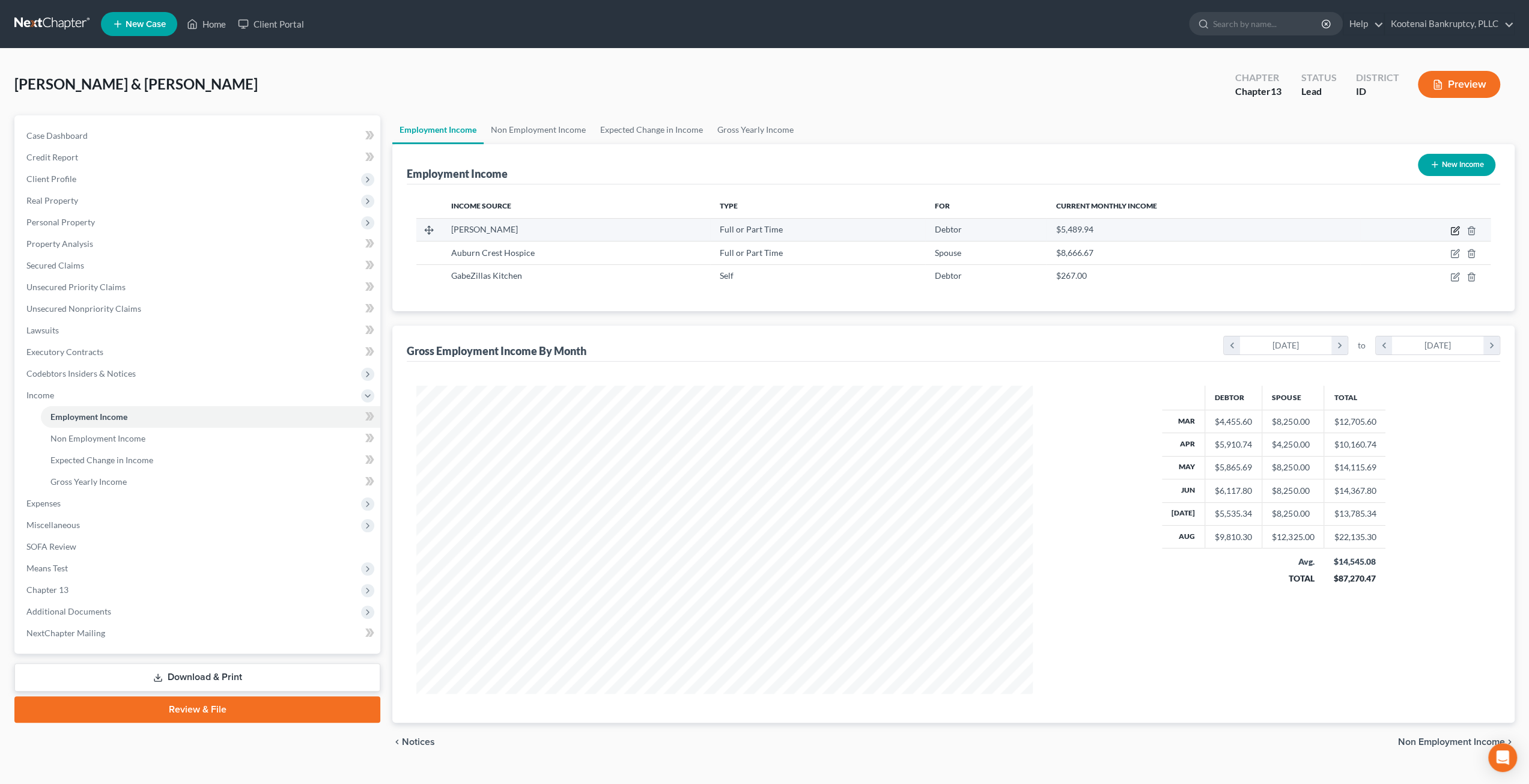
click at [1452, 228] on icon "button" at bounding box center [1455, 230] width 10 height 10
select select "0"
select select "50"
select select "2"
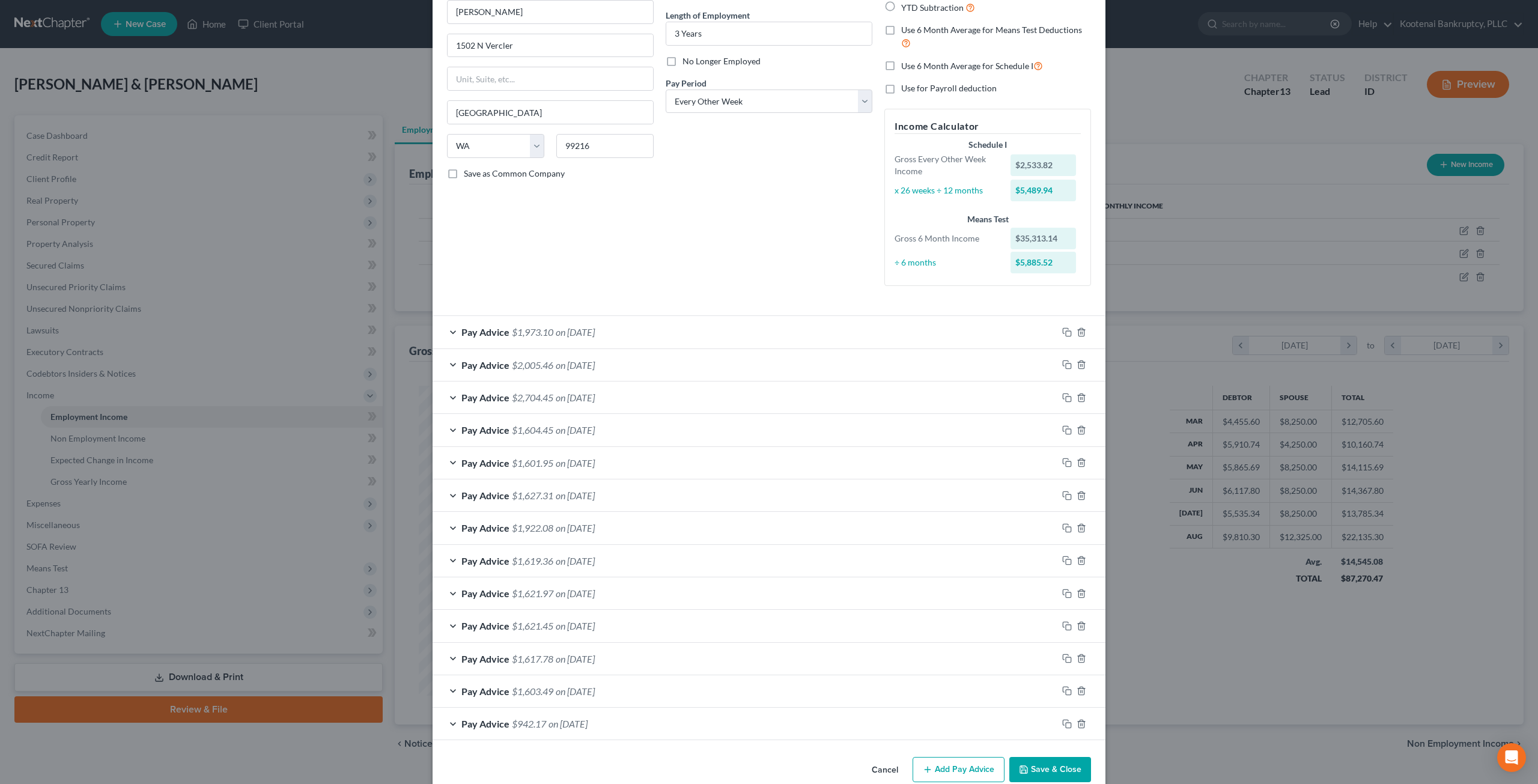
scroll to position [133, 0]
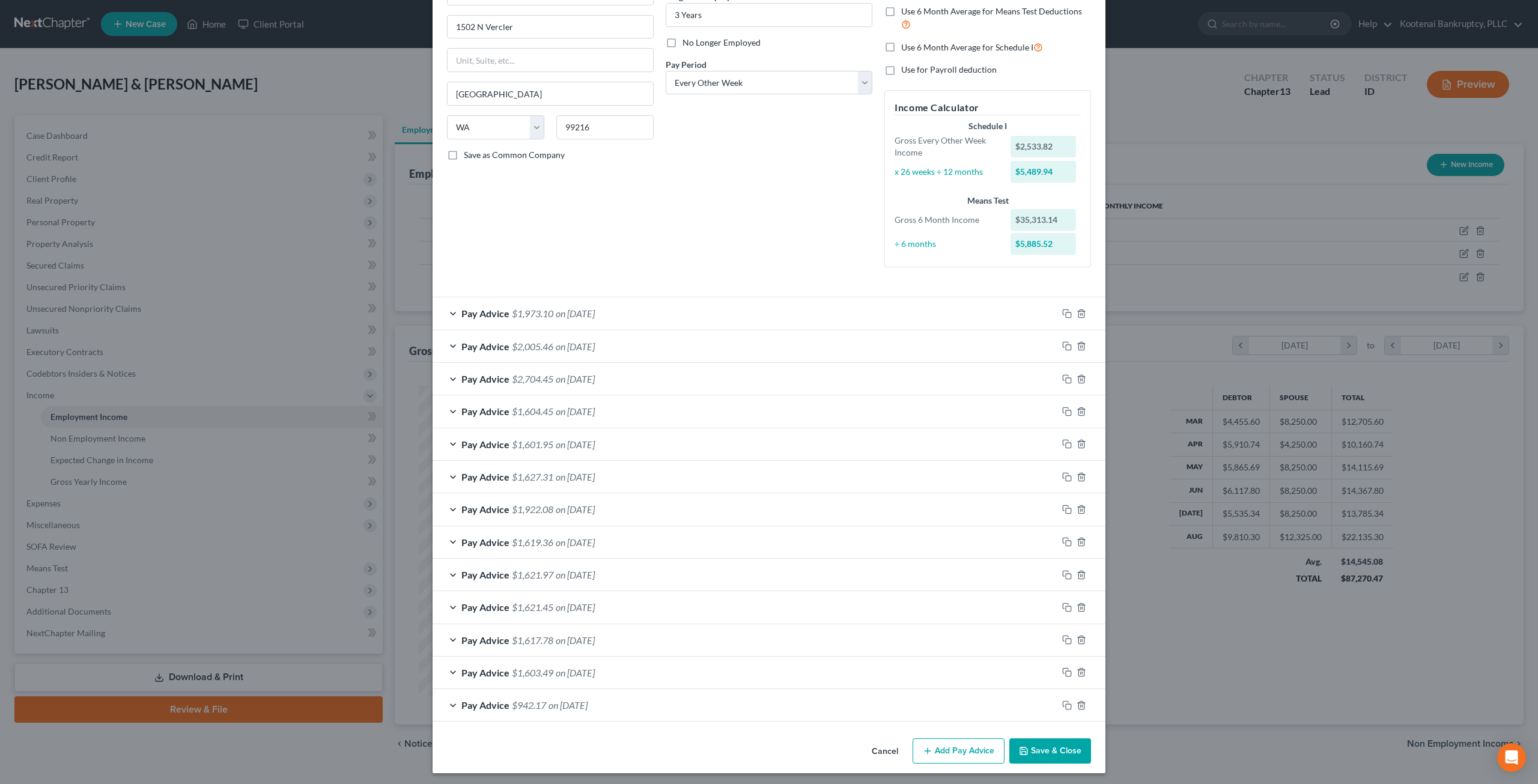
click at [751, 303] on div "Pay Advice $1,973.10 on [DATE]" at bounding box center [744, 313] width 624 height 32
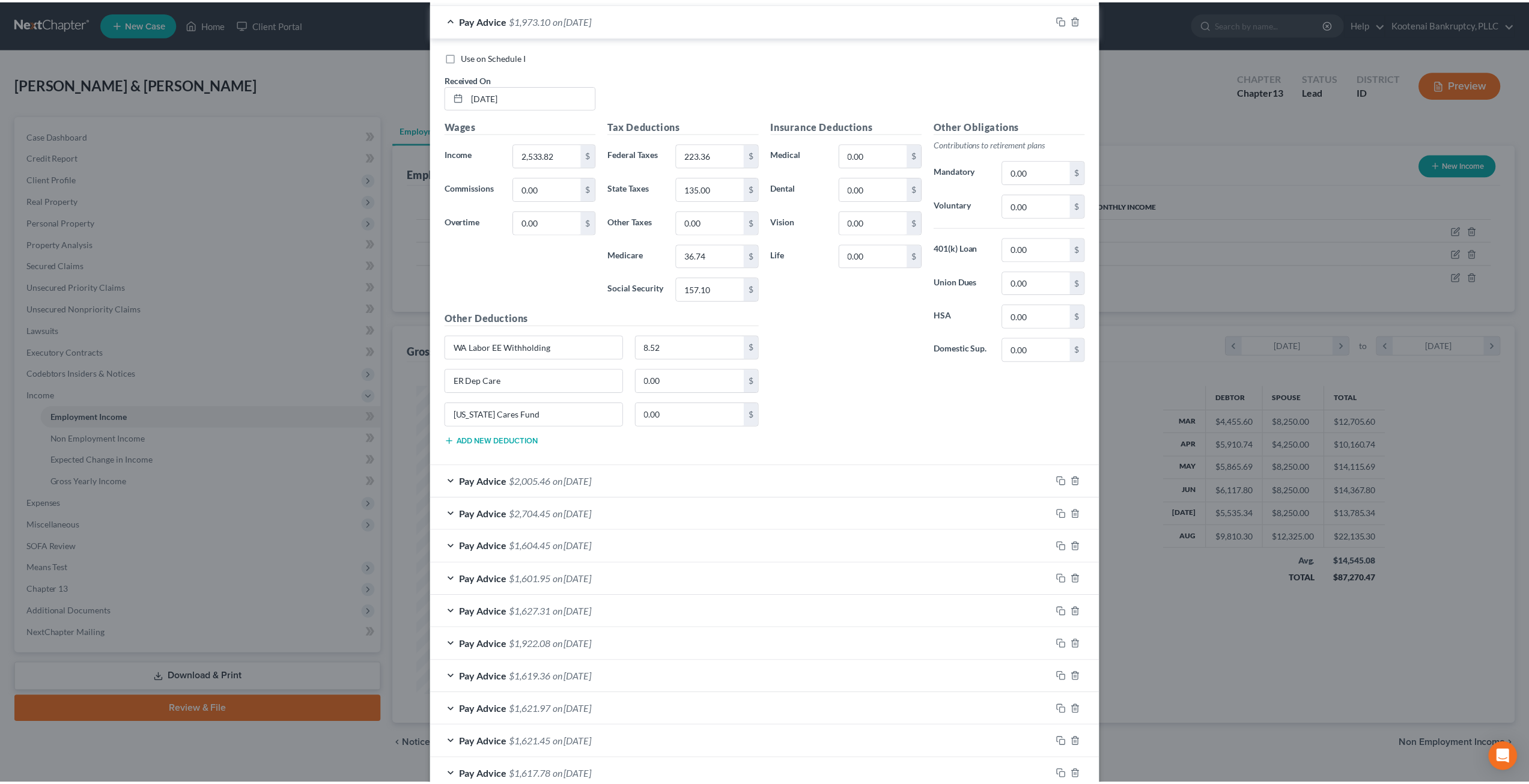
scroll to position [554, 0]
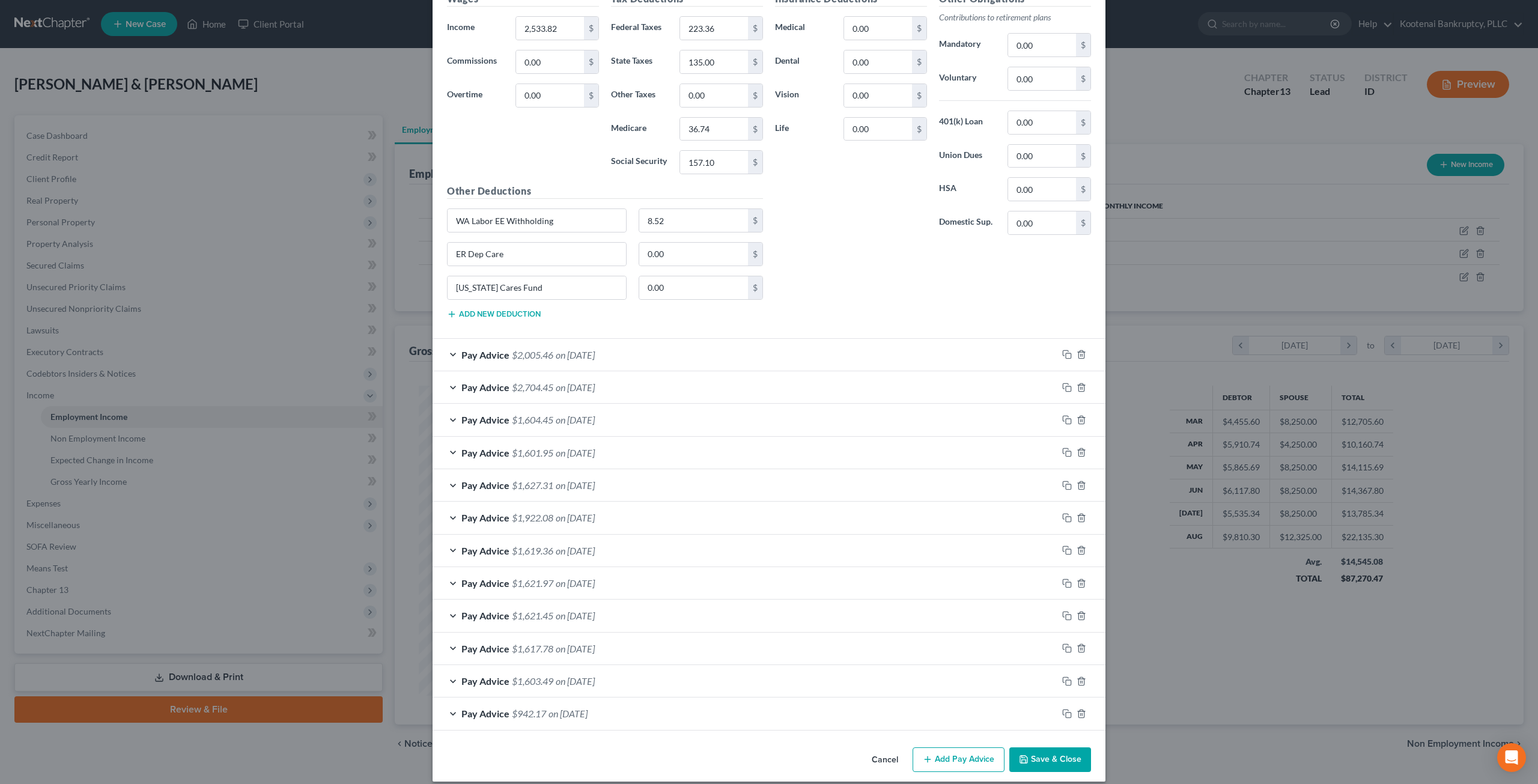
click at [1051, 752] on button "Save & Close" at bounding box center [1050, 760] width 81 height 25
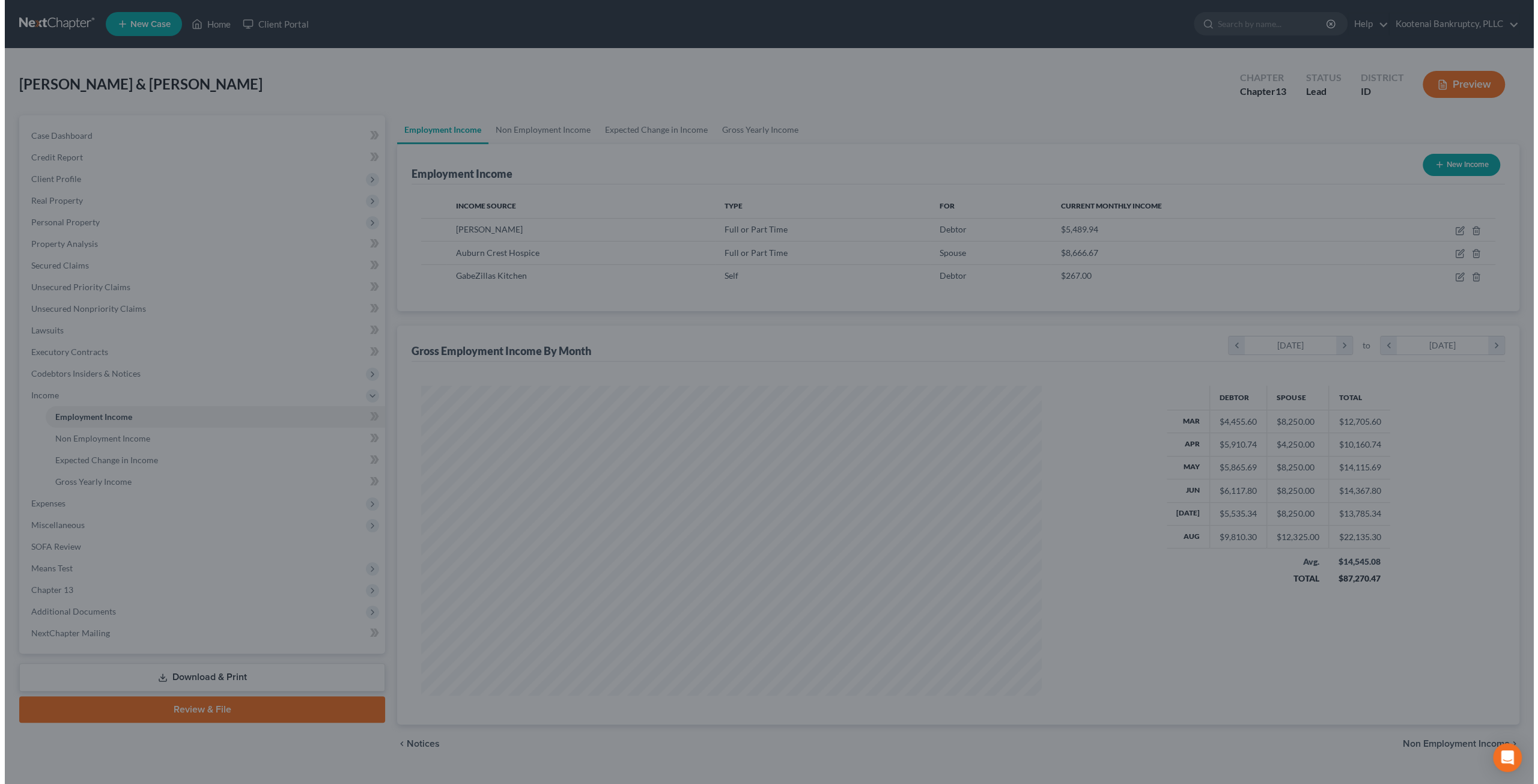
scroll to position [600406, 600122]
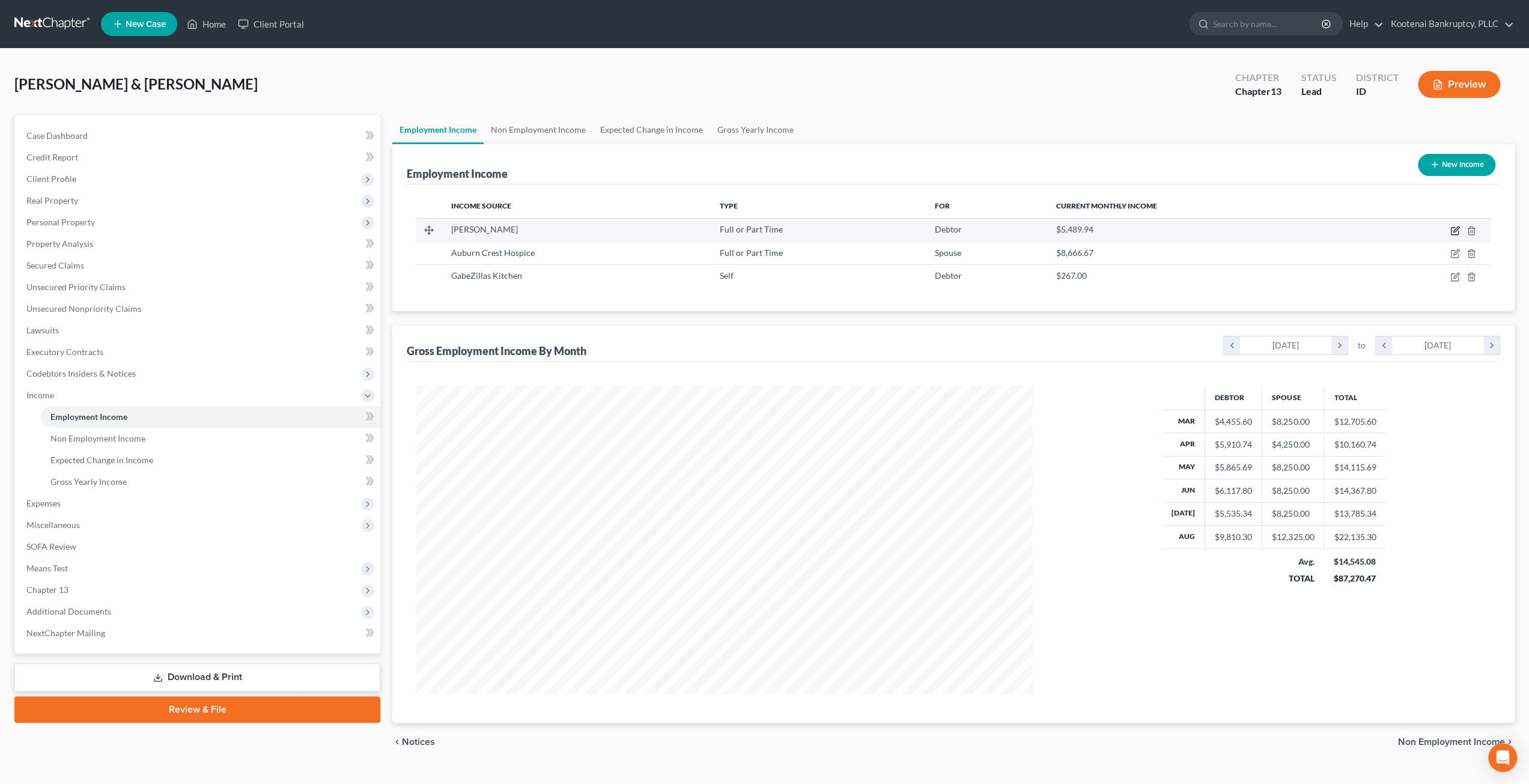
click at [1455, 230] on icon "button" at bounding box center [1455, 230] width 10 height 10
select select "0"
select select "50"
select select "2"
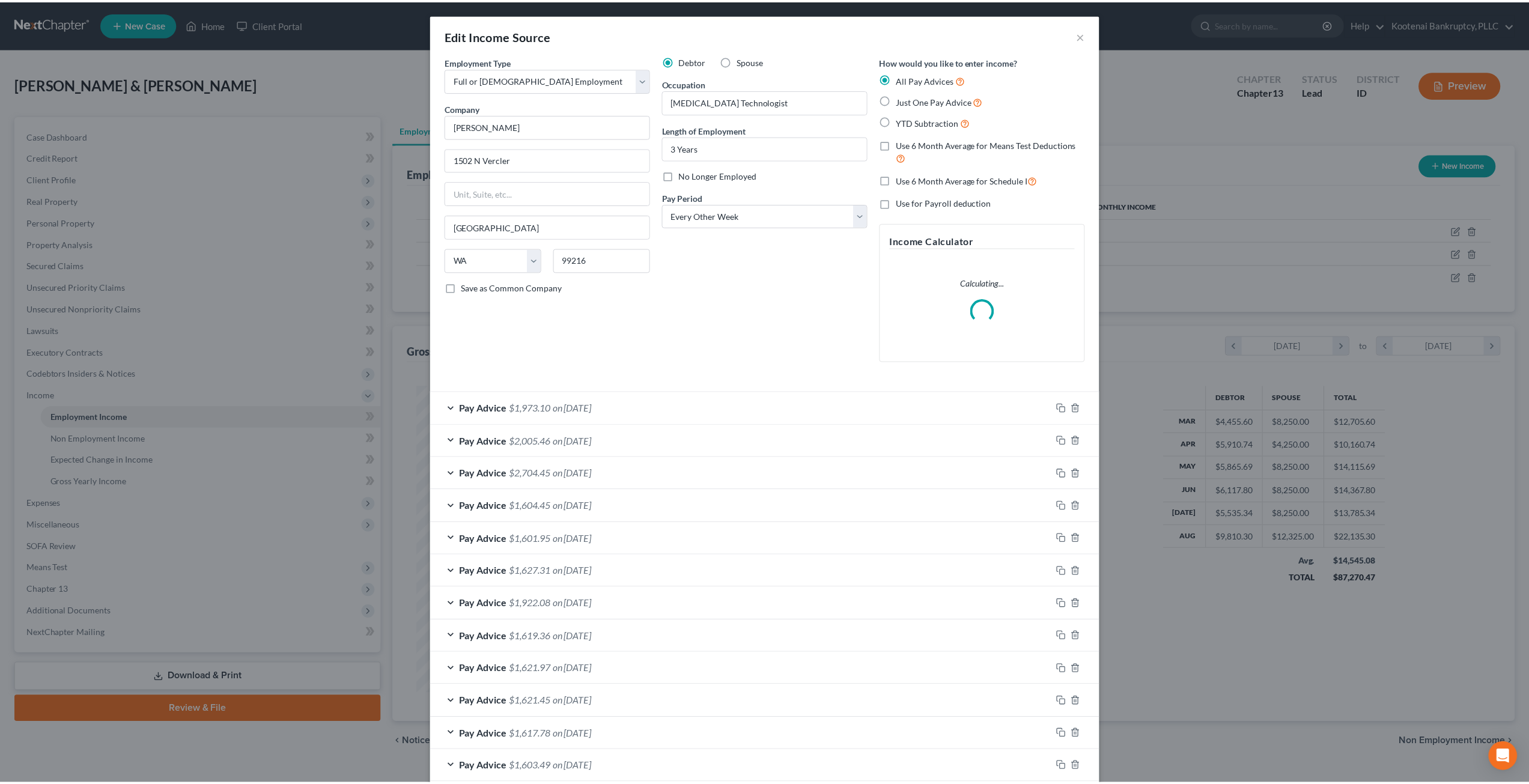
scroll to position [310, 644]
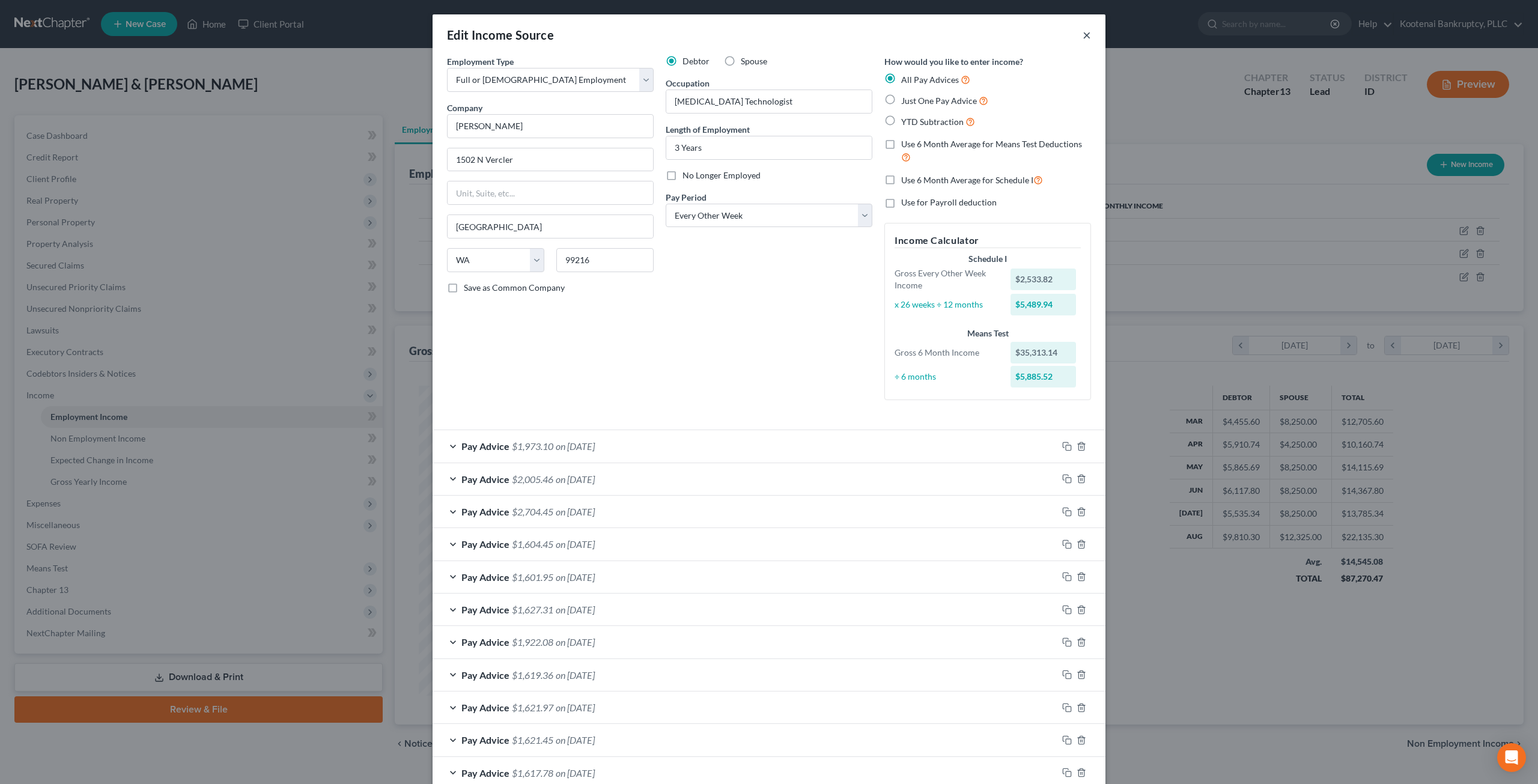
click at [1083, 33] on button "×" at bounding box center [1087, 35] width 8 height 15
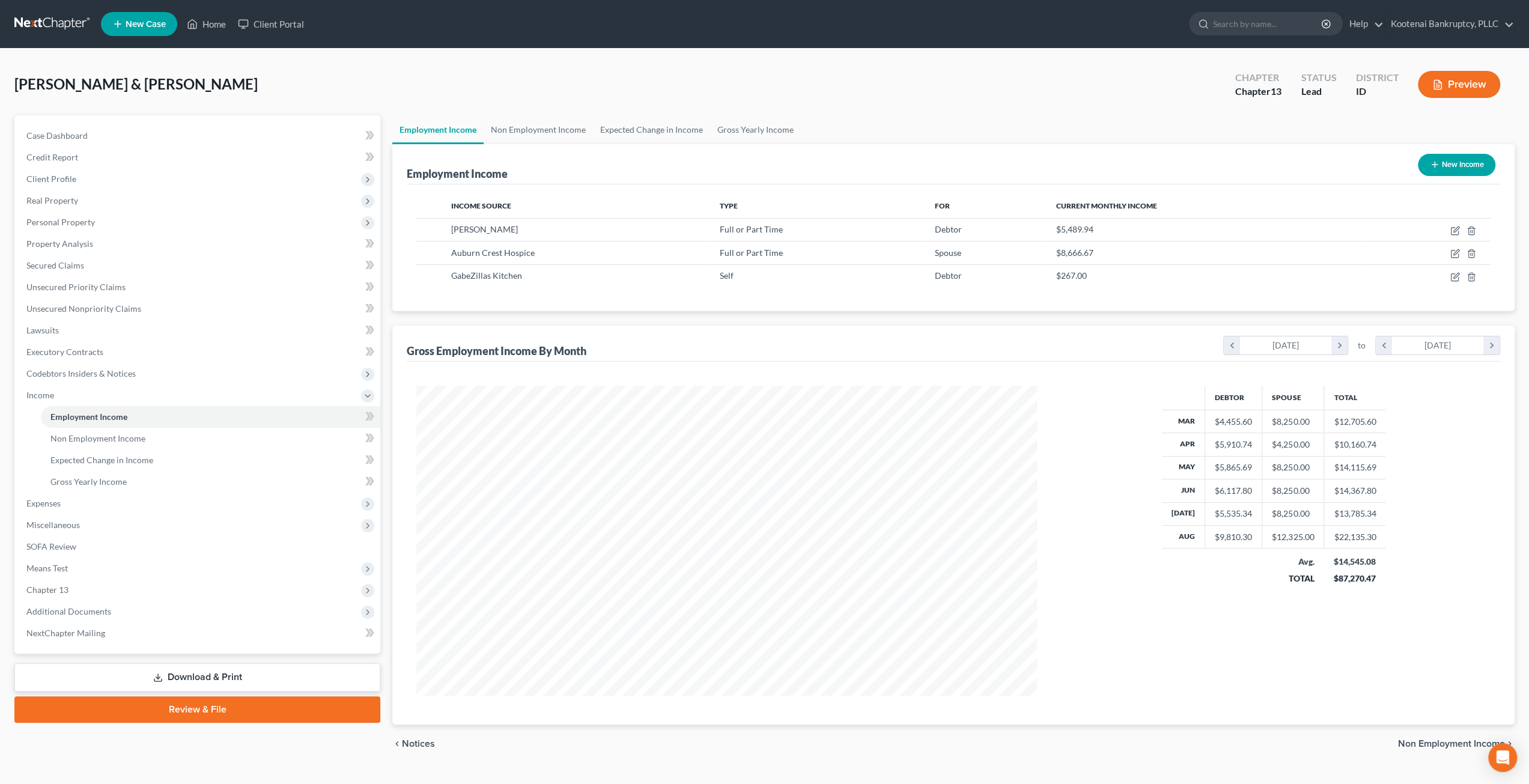
scroll to position [600406, 600105]
